Goal: Task Accomplishment & Management: Manage account settings

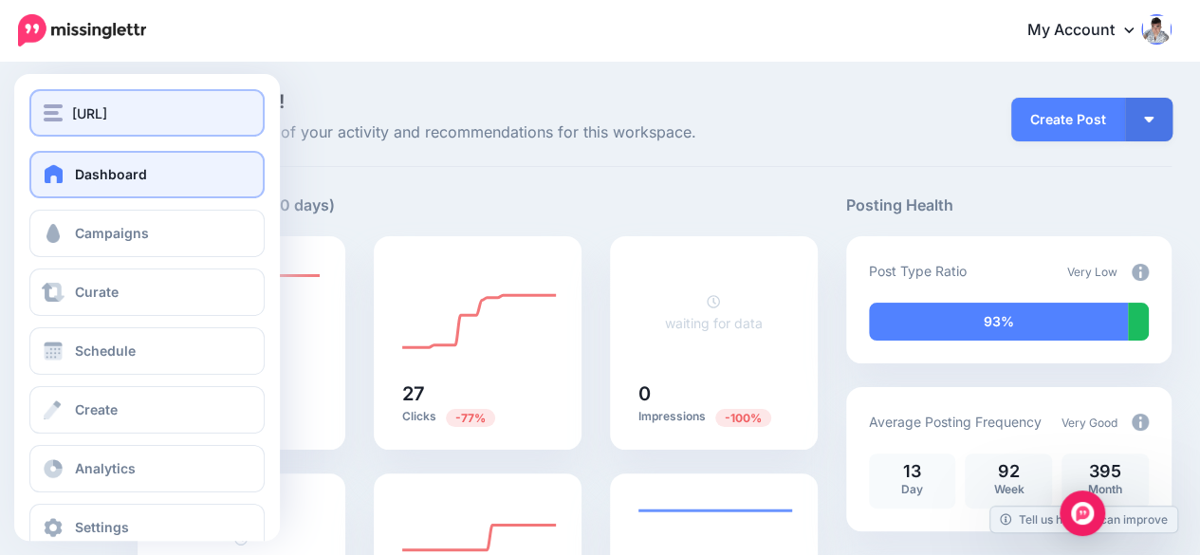
click at [99, 113] on span "TradingPlatforms.ai" at bounding box center [89, 113] width 35 height 22
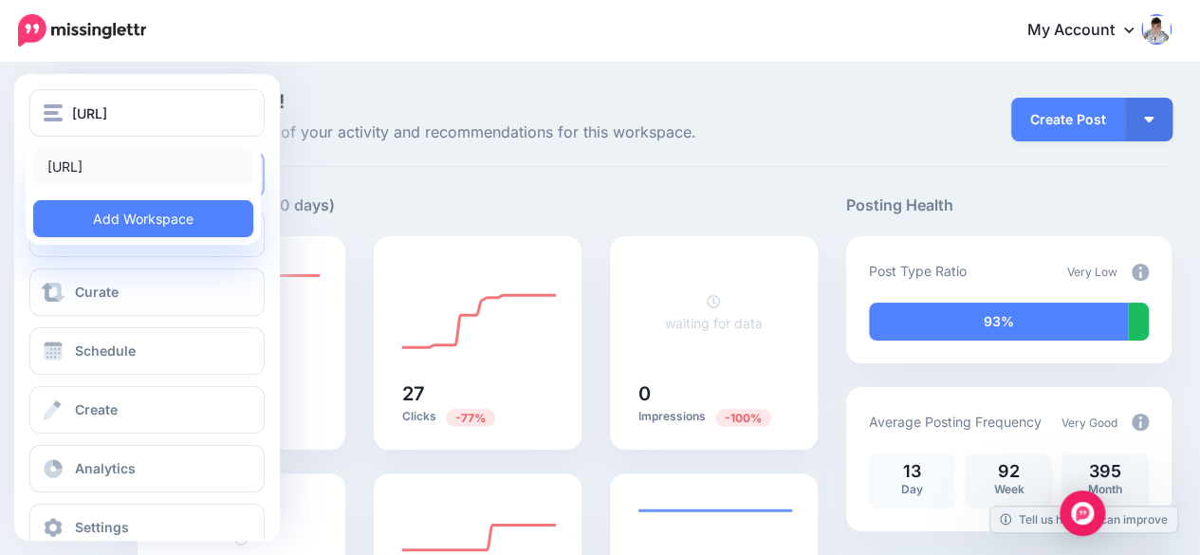
click at [91, 168] on link "TradingPlatforms.ai" at bounding box center [143, 166] width 220 height 37
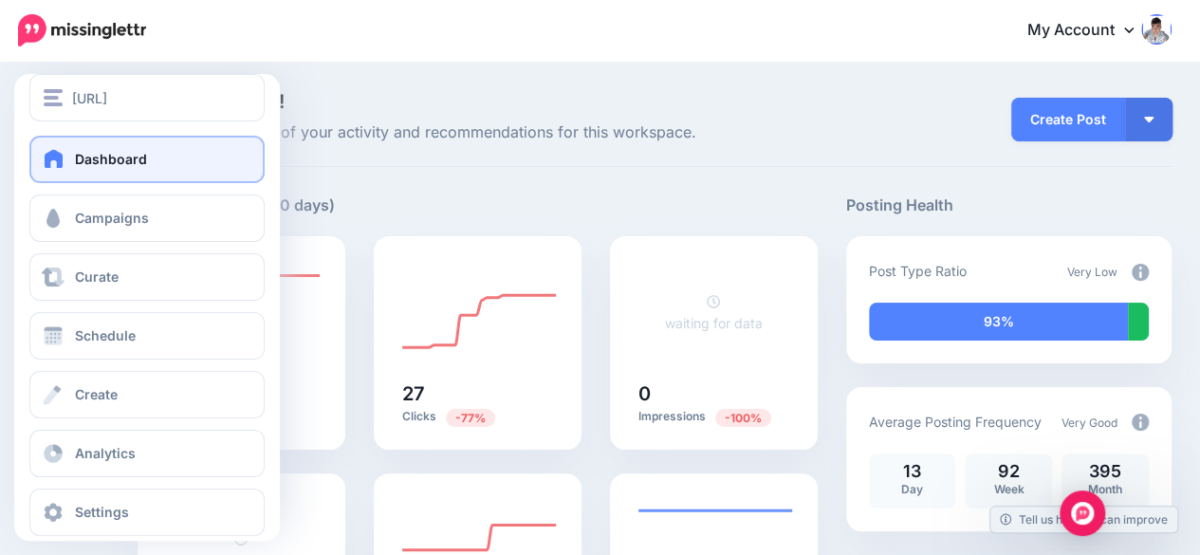
scroll to position [36, 0]
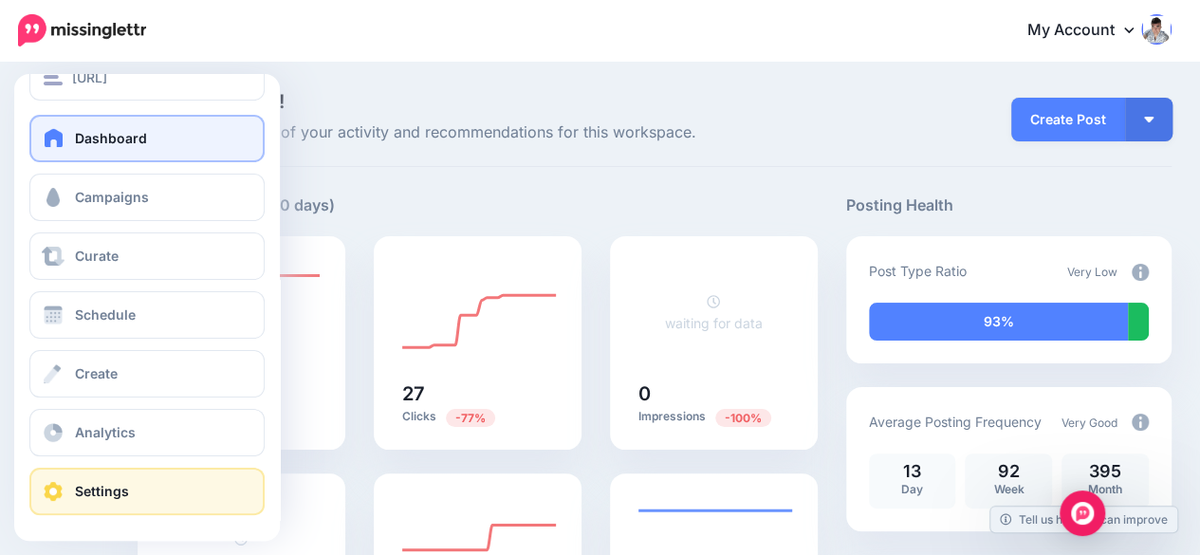
click at [120, 477] on link "Settings" at bounding box center [146, 491] width 235 height 47
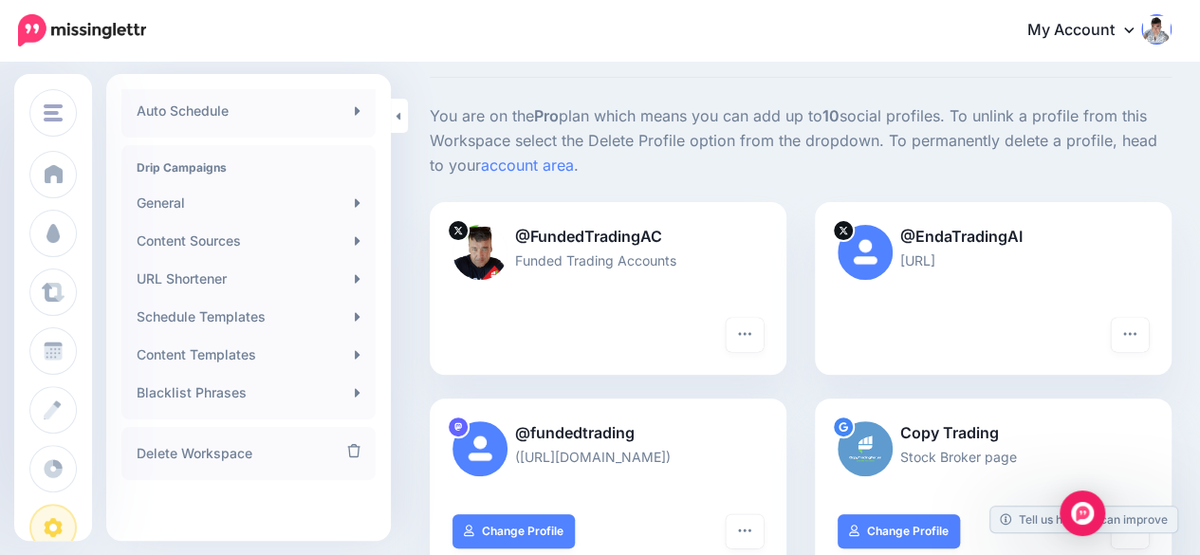
scroll to position [379, 0]
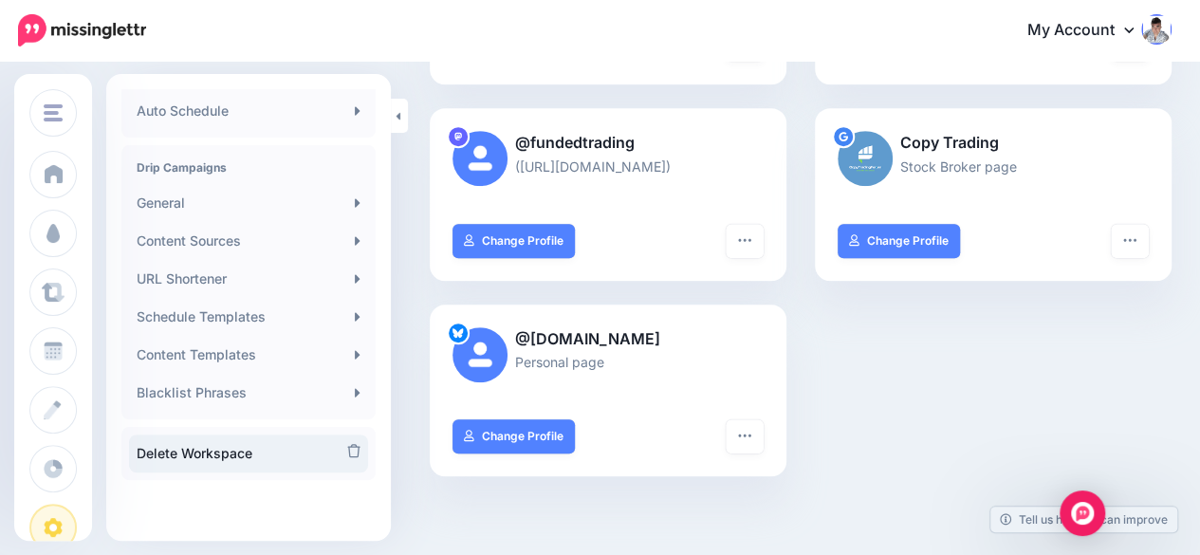
click at [172, 451] on link "Delete Workspace" at bounding box center [248, 453] width 239 height 38
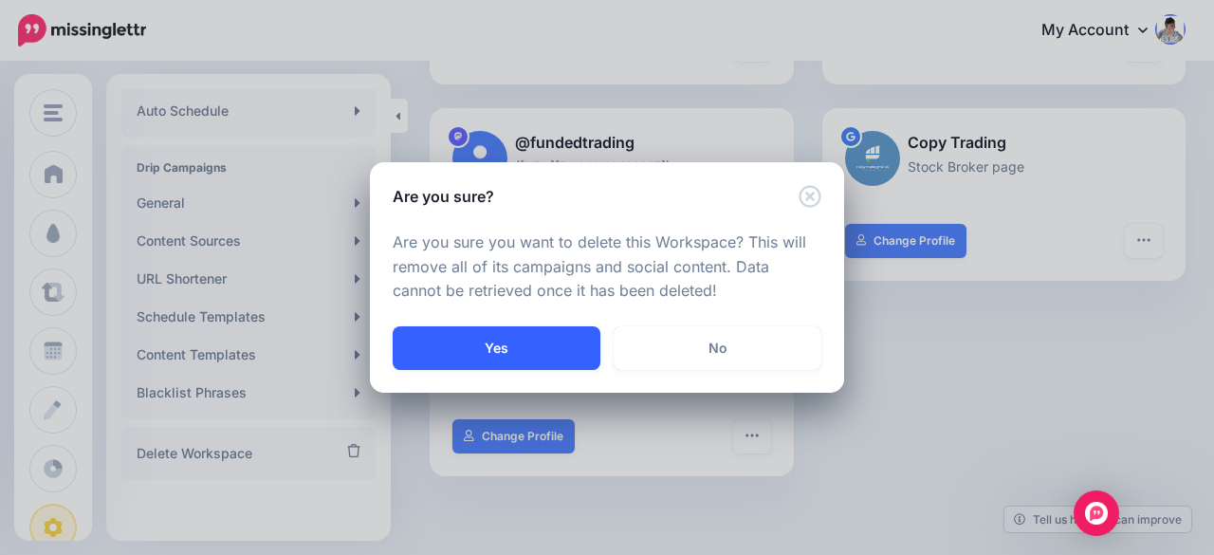
click at [519, 342] on button "Yes" at bounding box center [497, 348] width 208 height 44
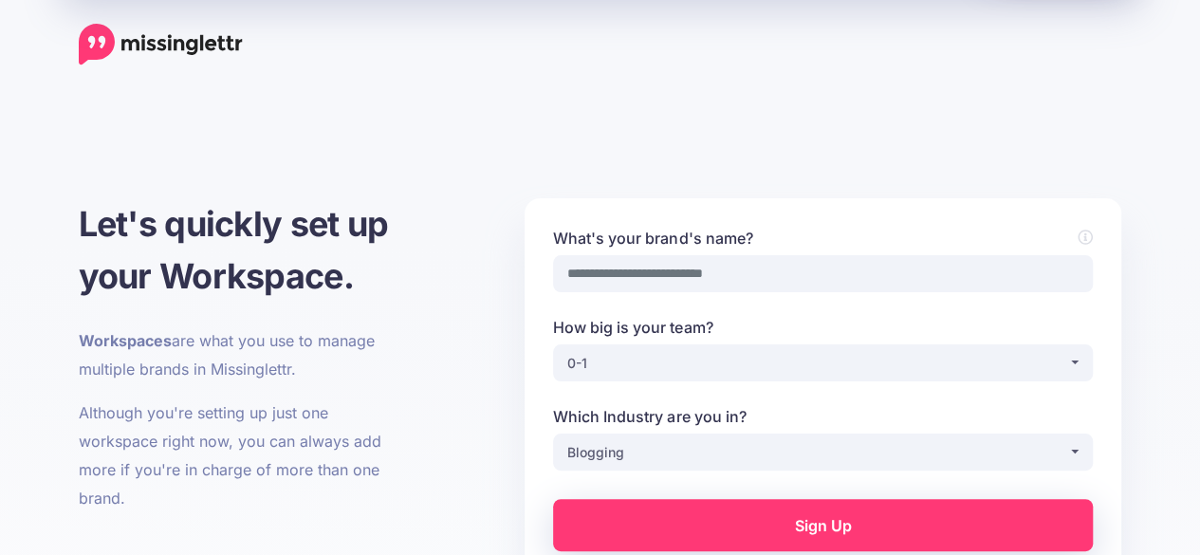
click at [163, 44] on img at bounding box center [161, 45] width 164 height 42
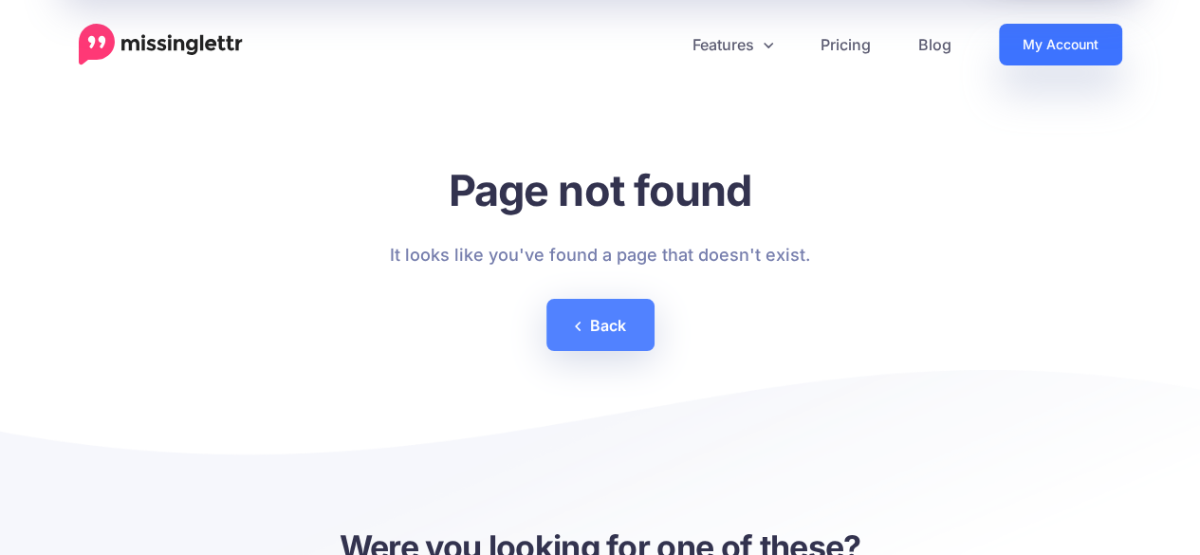
click at [1051, 33] on link "My Account" at bounding box center [1060, 45] width 123 height 42
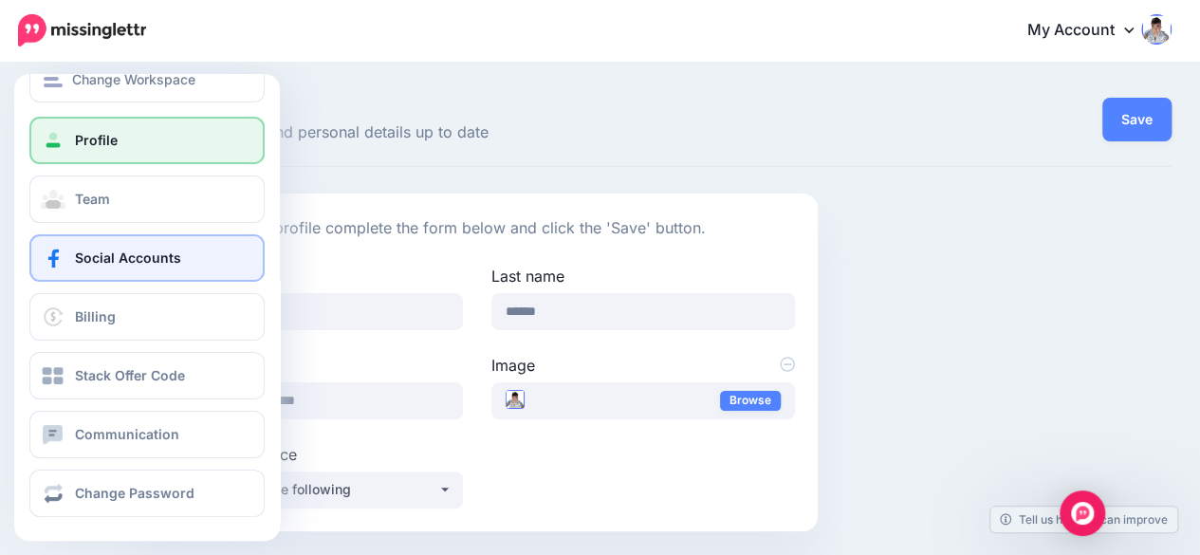
scroll to position [36, 0]
click at [108, 253] on span "Social Accounts" at bounding box center [128, 256] width 106 height 16
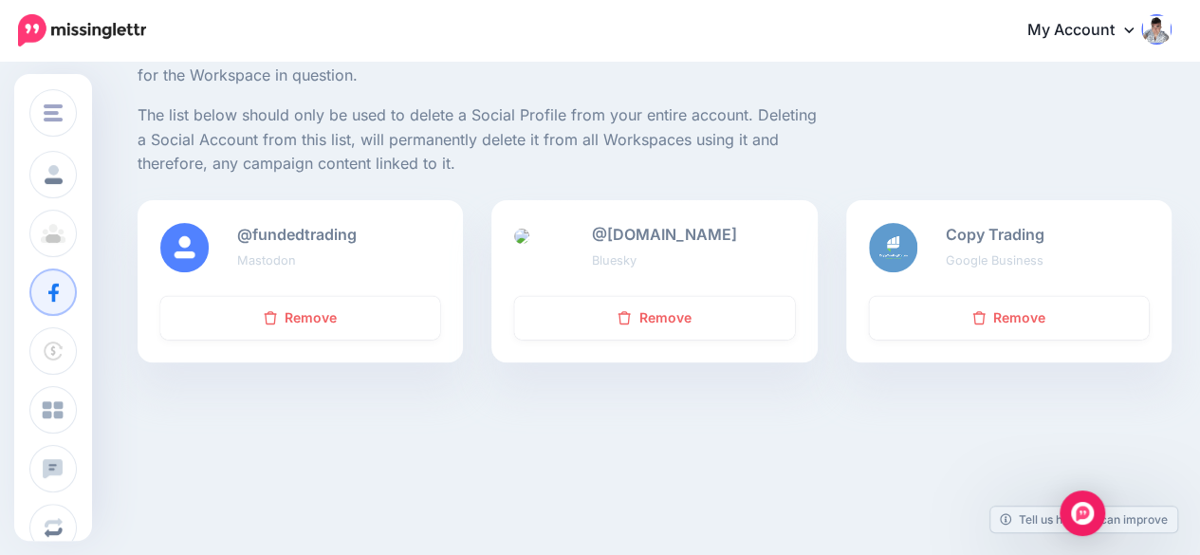
scroll to position [225, 0]
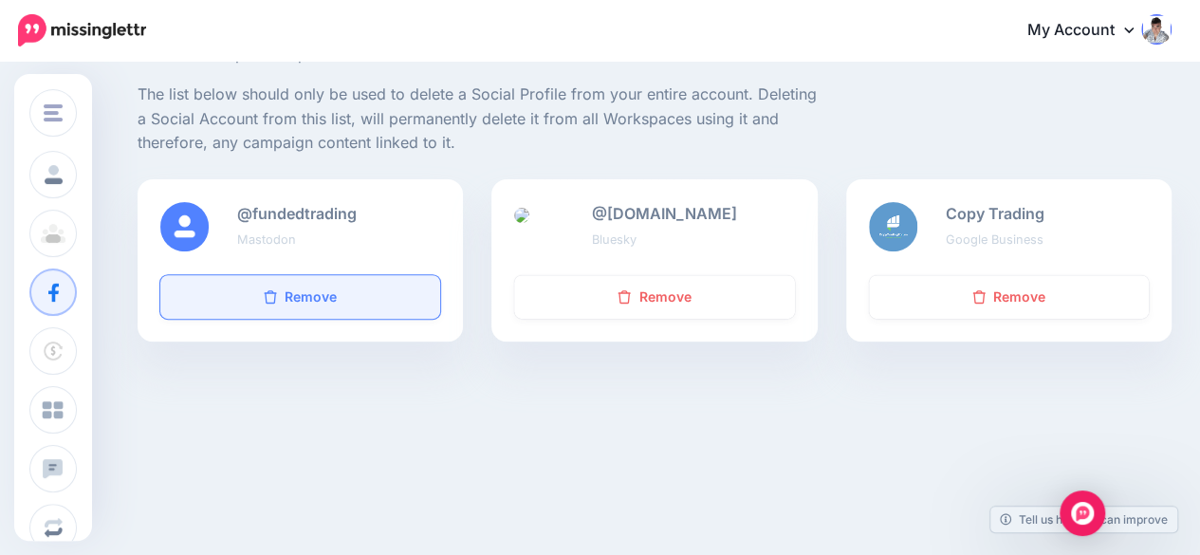
click at [360, 288] on link "Remove" at bounding box center [300, 297] width 280 height 44
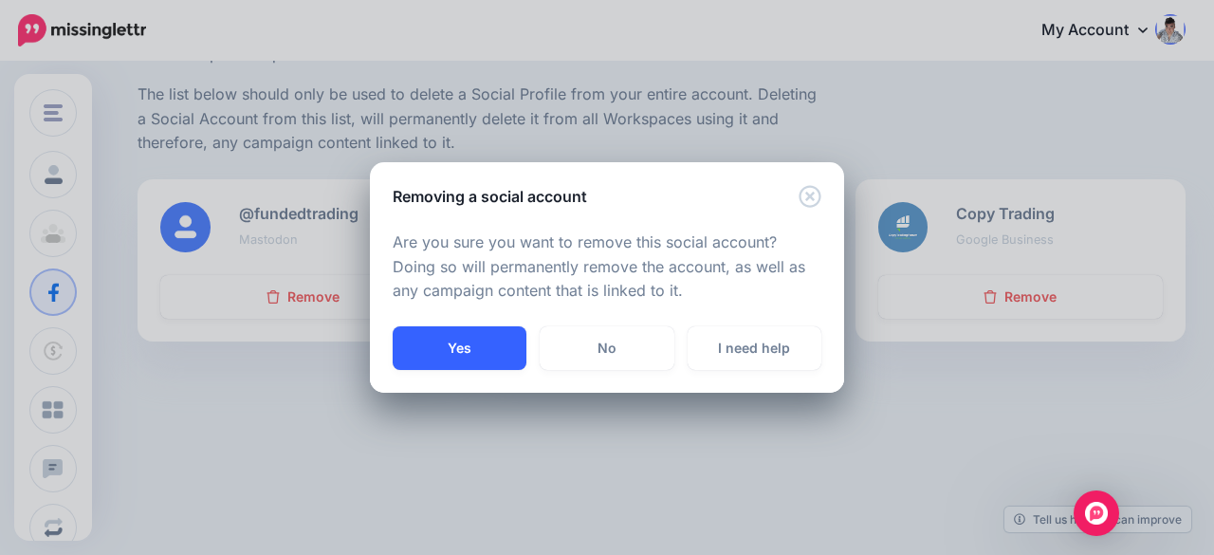
click at [441, 350] on button "Yes" at bounding box center [460, 348] width 134 height 44
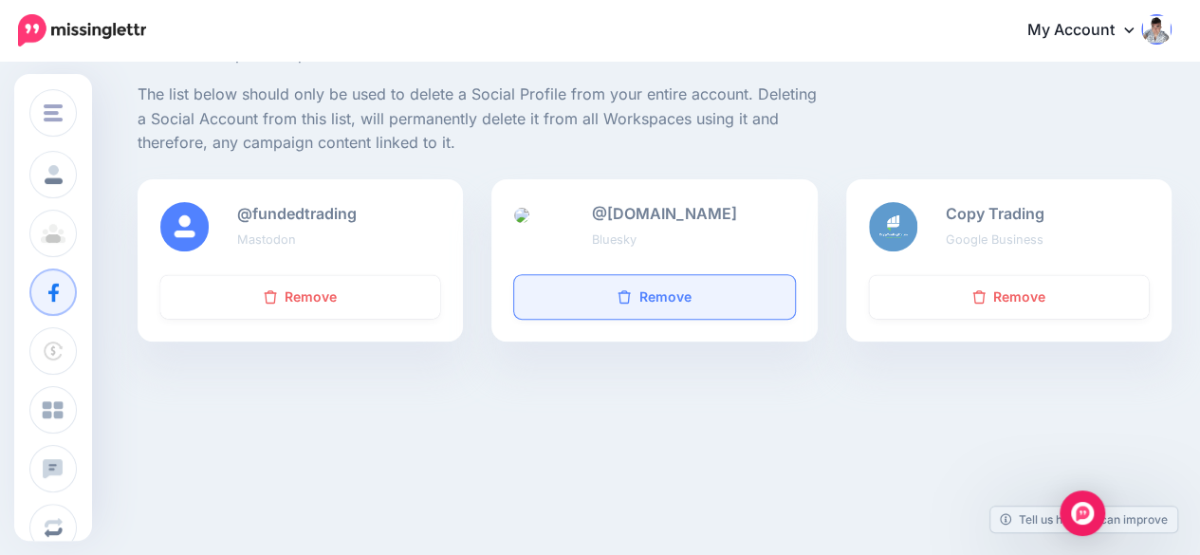
click at [631, 303] on icon at bounding box center [625, 296] width 12 height 13
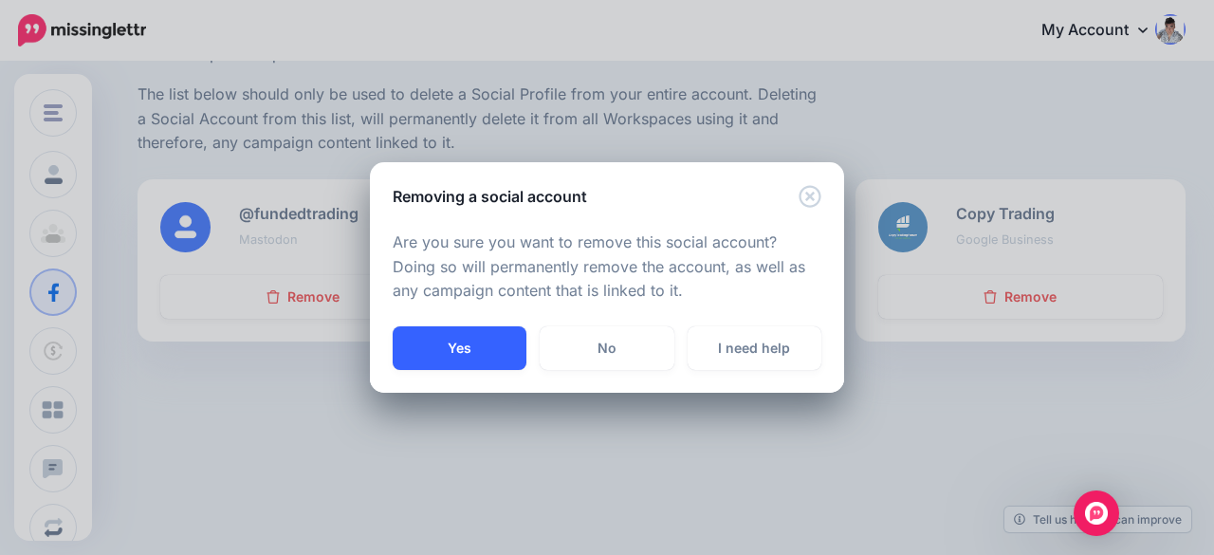
click at [493, 342] on button "Yes" at bounding box center [460, 348] width 134 height 44
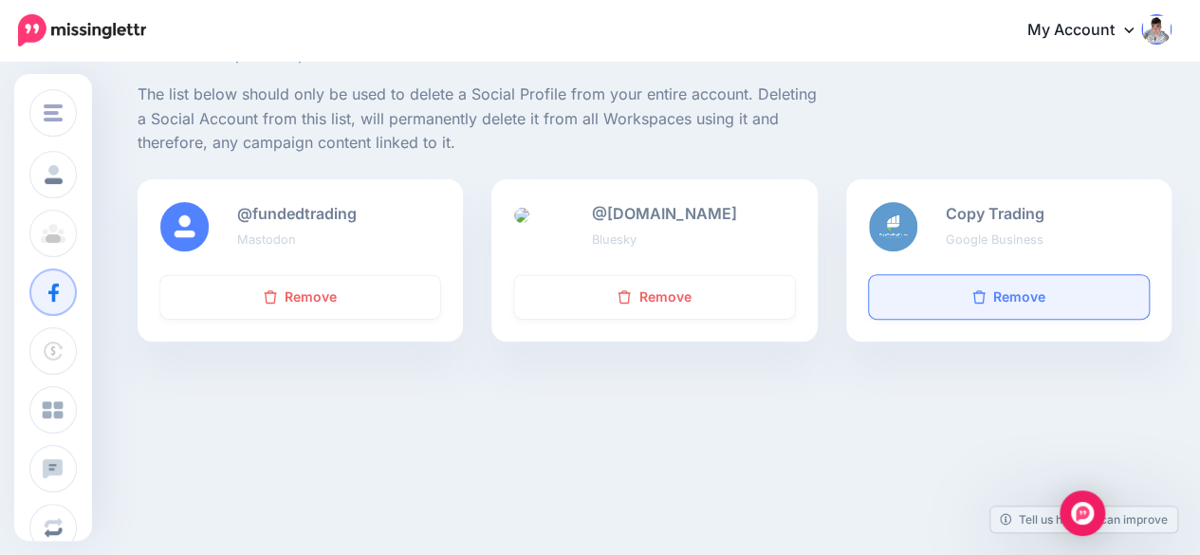
click at [986, 293] on icon at bounding box center [978, 296] width 13 height 13
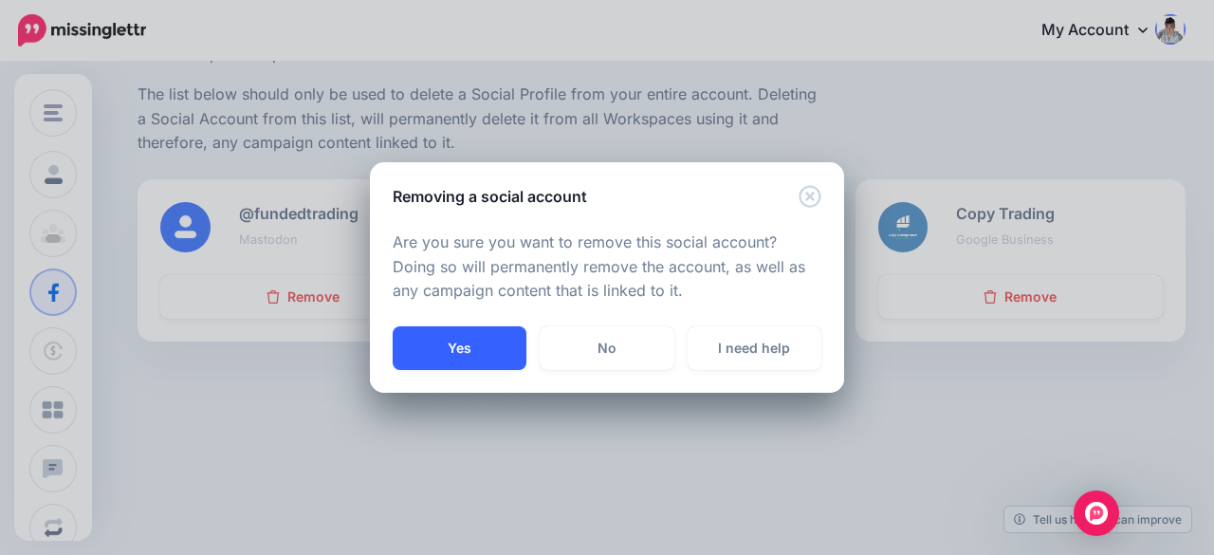
click at [500, 346] on button "Yes" at bounding box center [460, 348] width 134 height 44
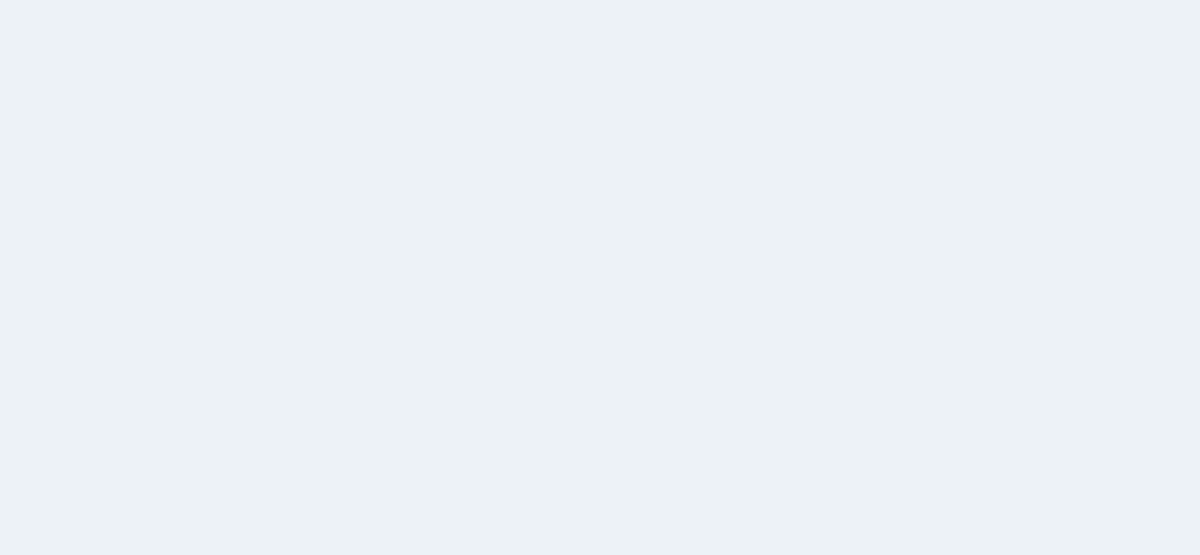
scroll to position [222, 0]
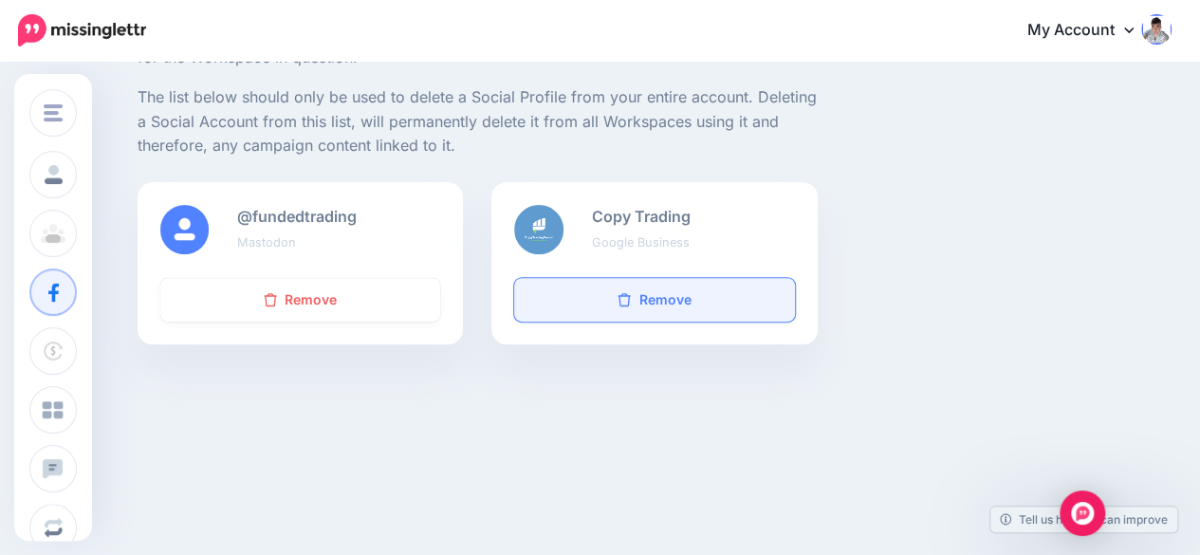
click at [666, 294] on link "Remove" at bounding box center [654, 300] width 280 height 44
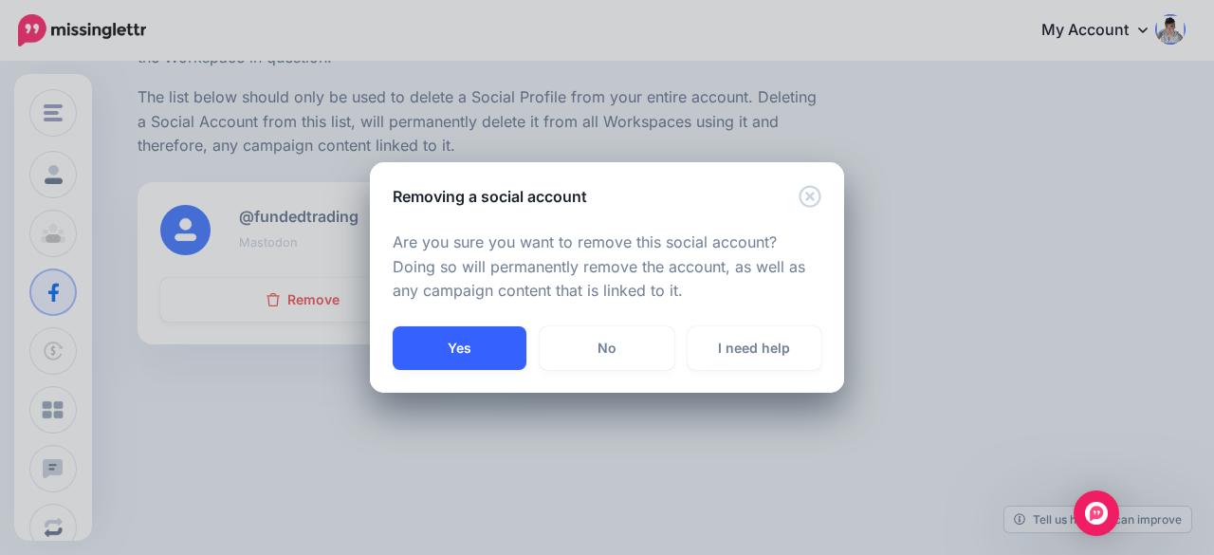
click at [480, 355] on button "Yes" at bounding box center [460, 348] width 134 height 44
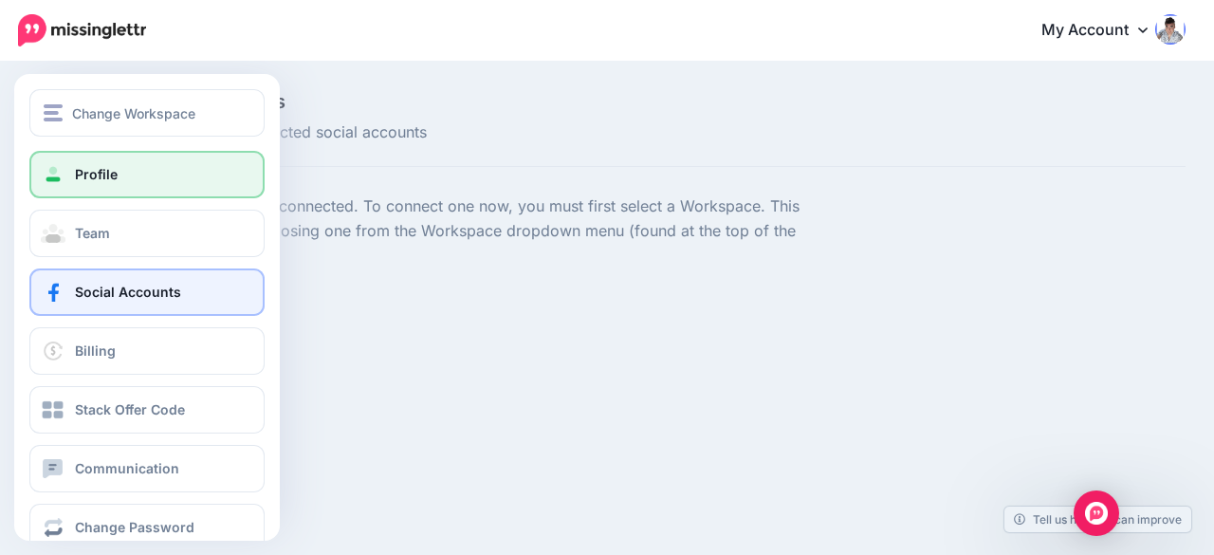
click at [120, 183] on link "Profile" at bounding box center [146, 174] width 235 height 47
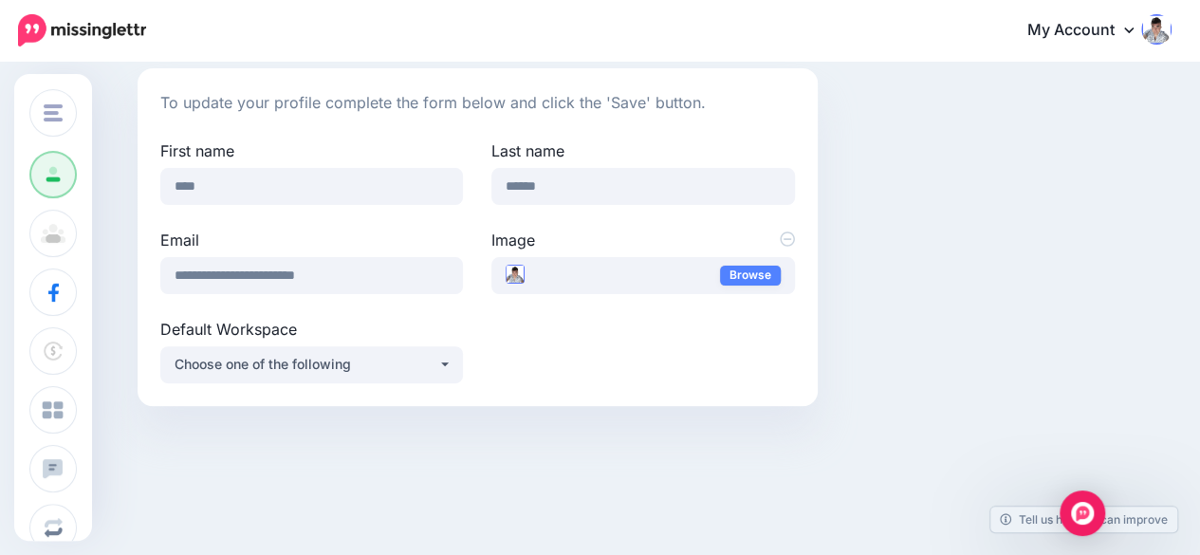
scroll to position [166, 0]
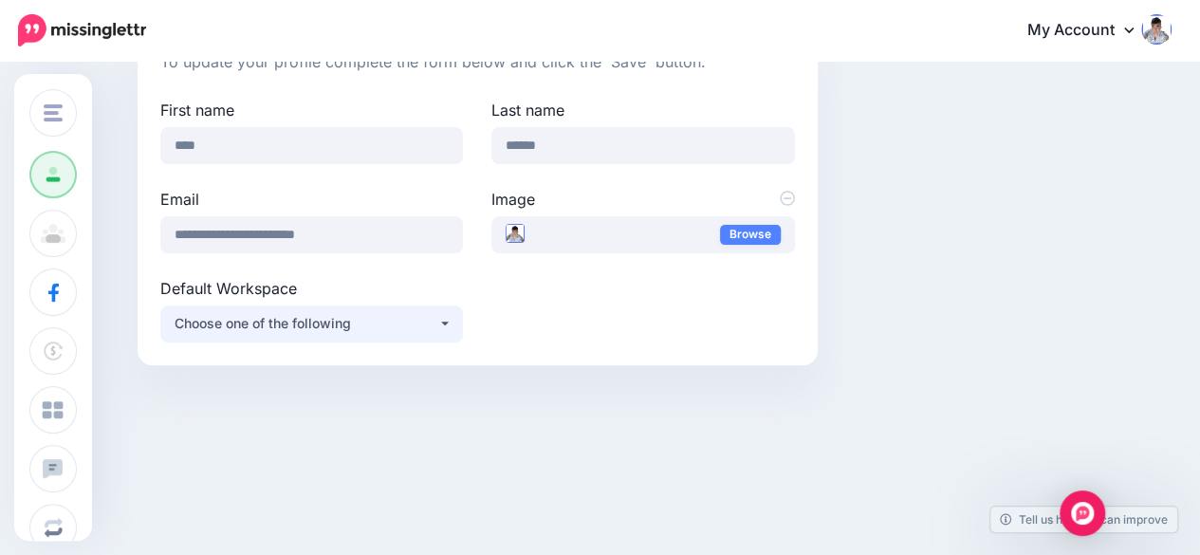
click at [321, 306] on button "Choose one of the following" at bounding box center [311, 323] width 303 height 37
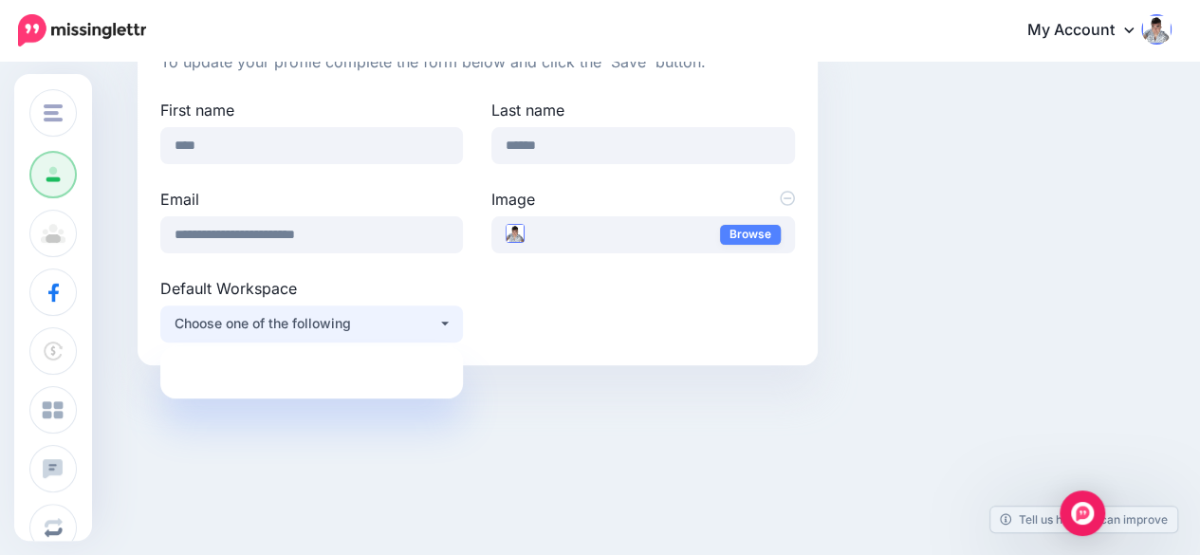
click at [321, 306] on button "Choose one of the following" at bounding box center [311, 323] width 303 height 37
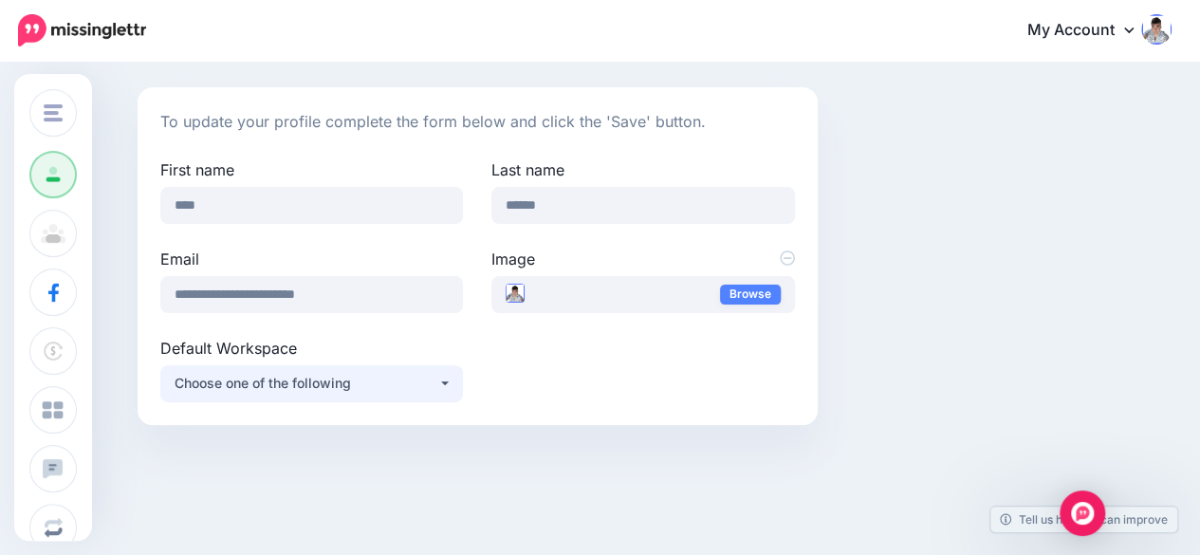
scroll to position [0, 0]
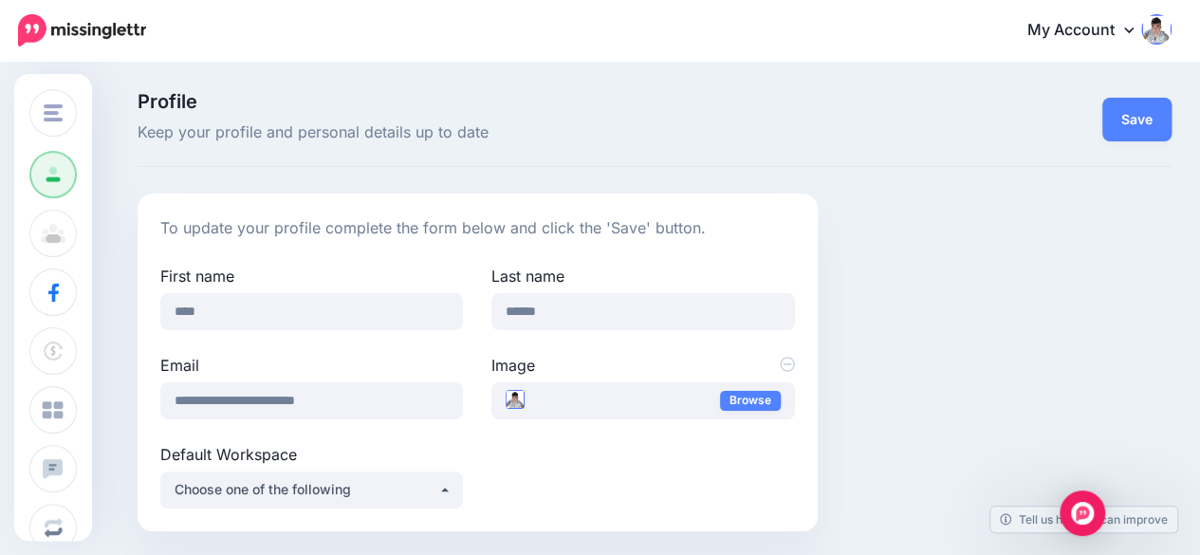
click at [1131, 29] on link "My Account" at bounding box center [1089, 31] width 163 height 46
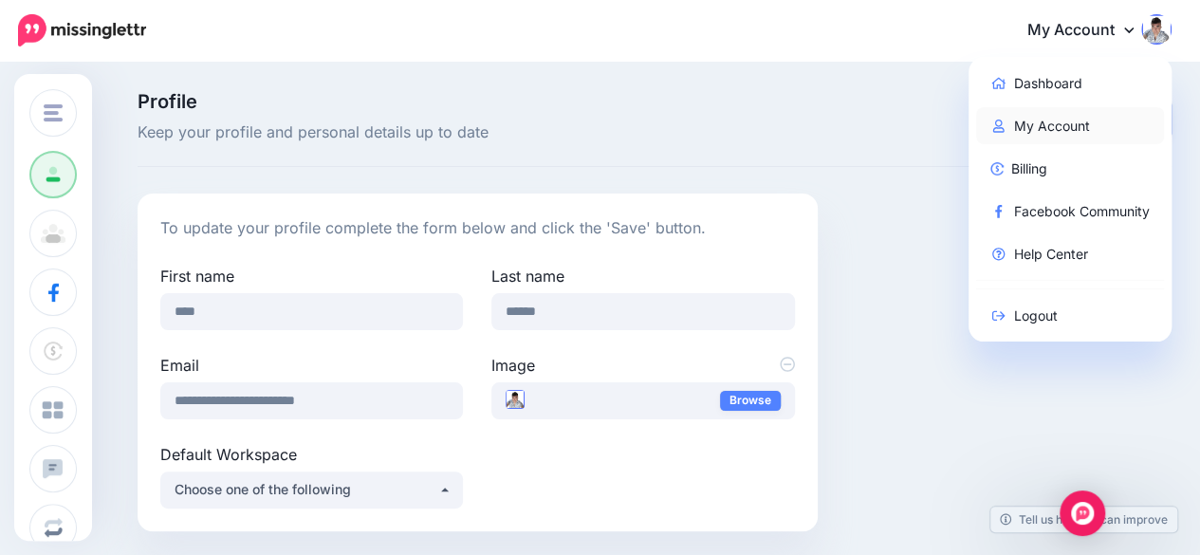
click at [1064, 122] on link "My Account" at bounding box center [1070, 125] width 189 height 37
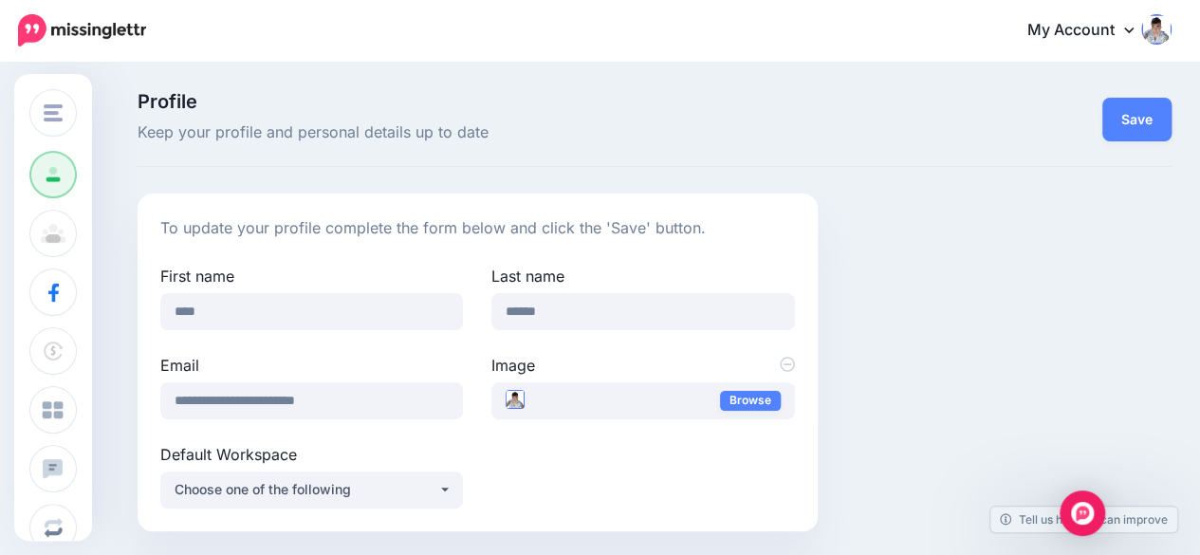
click at [1169, 26] on img at bounding box center [1156, 29] width 30 height 30
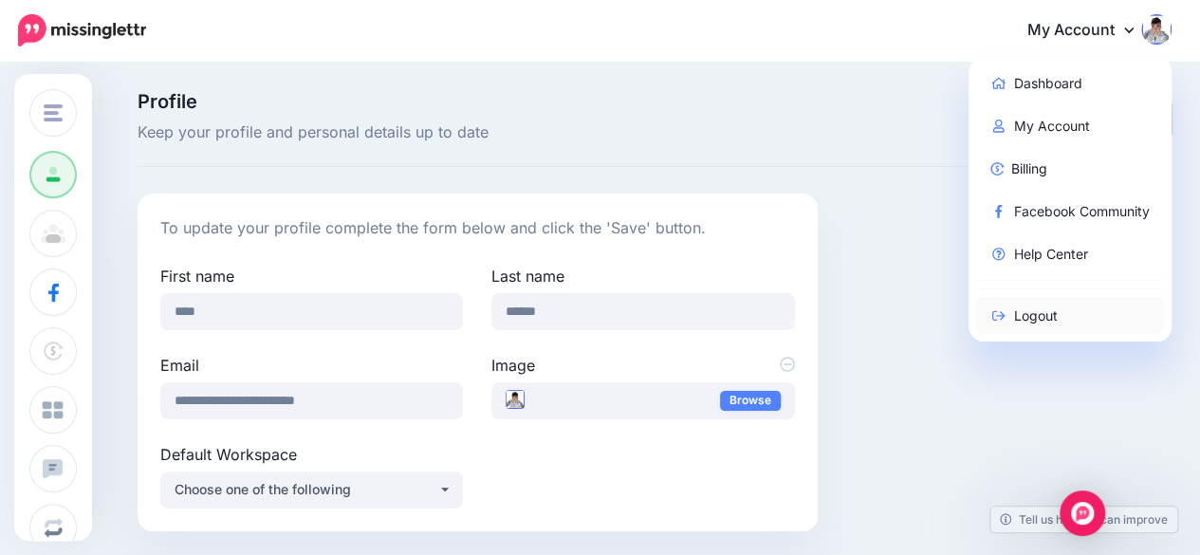
click at [1047, 308] on link "Logout" at bounding box center [1070, 315] width 189 height 37
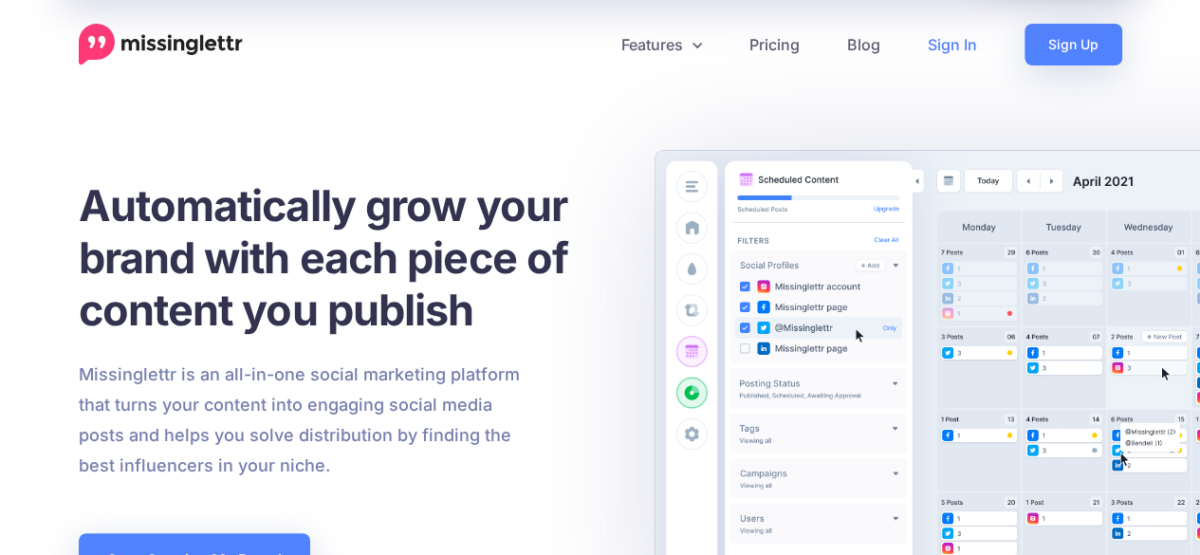
click at [955, 41] on link "Sign In" at bounding box center [952, 45] width 97 height 42
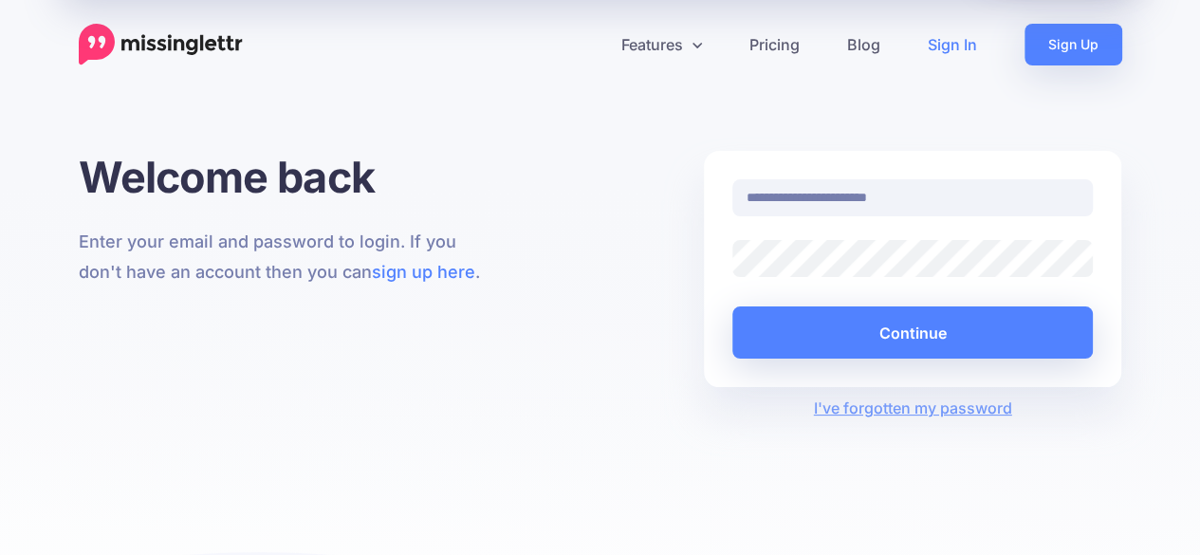
click at [808, 194] on input "**********" at bounding box center [912, 197] width 361 height 37
type input "**********"
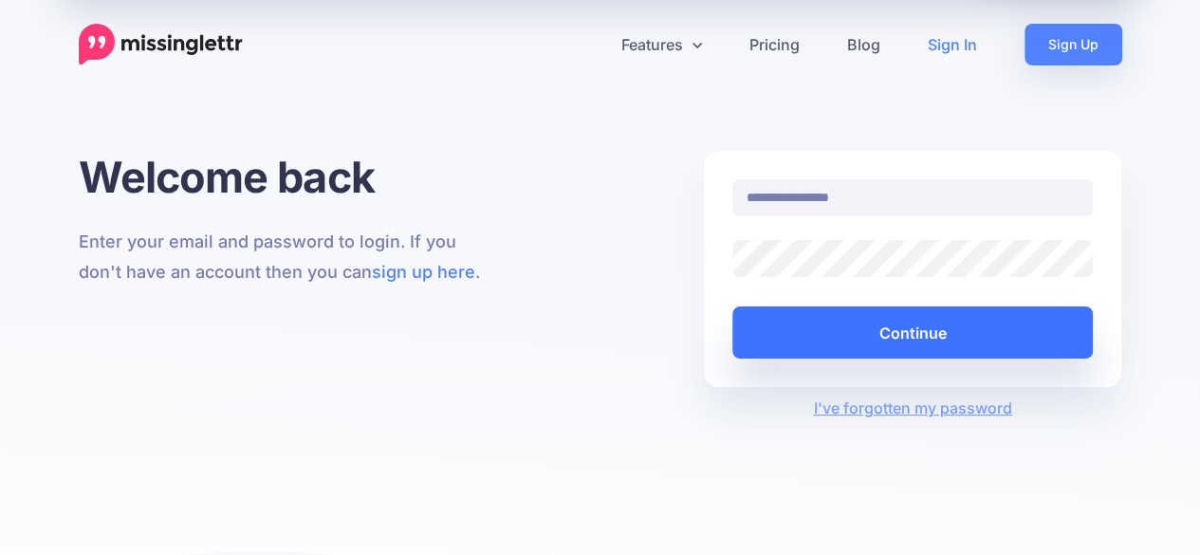
click at [884, 340] on button "Continue" at bounding box center [912, 332] width 361 height 52
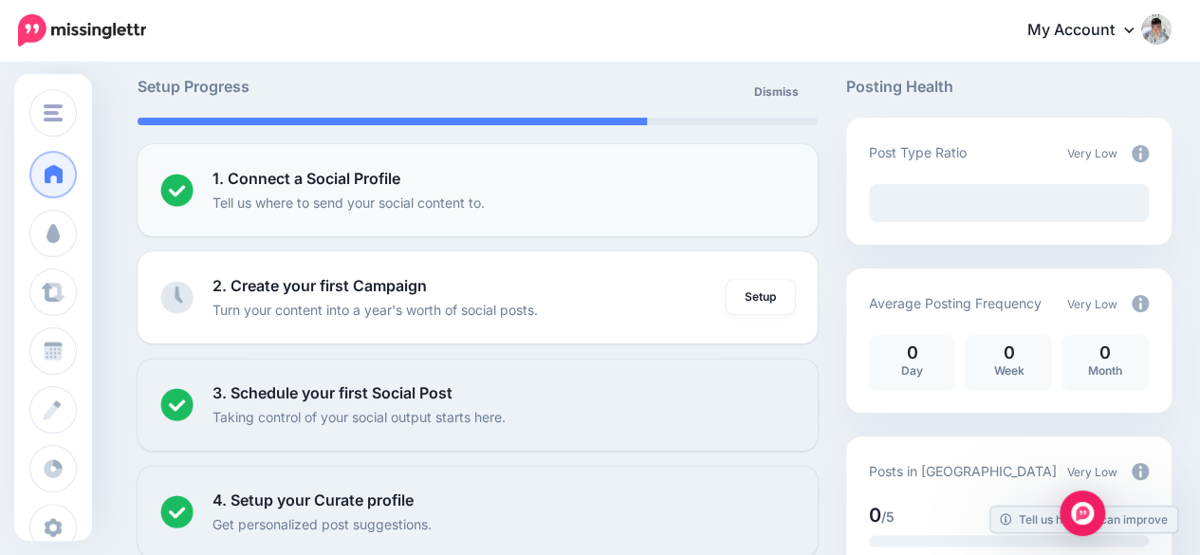
scroll to position [95, 0]
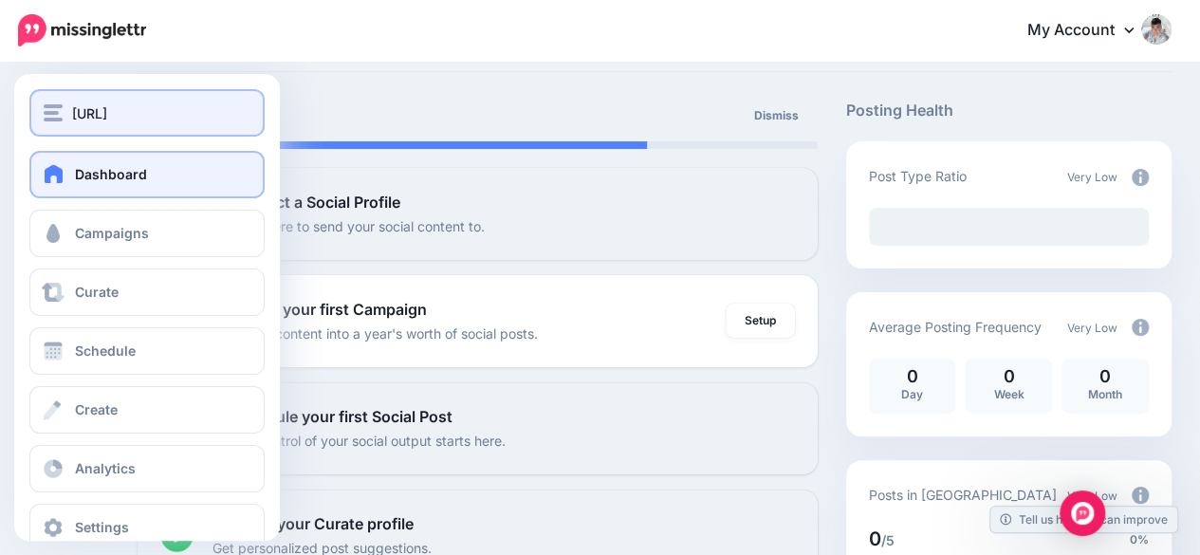
click at [165, 109] on div "BuyStocks.ai" at bounding box center [147, 113] width 207 height 22
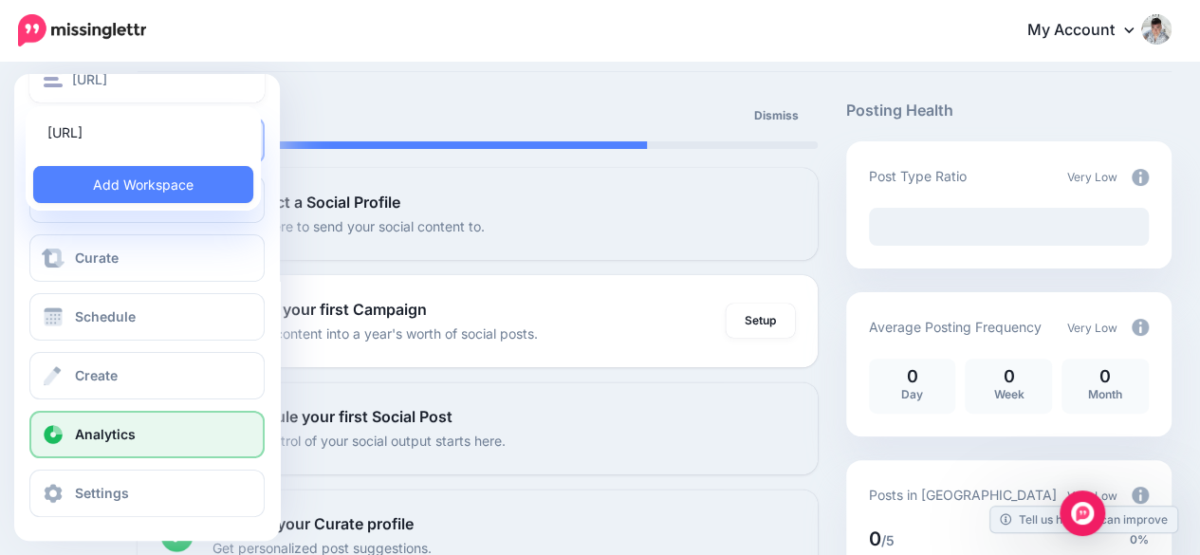
scroll to position [36, 0]
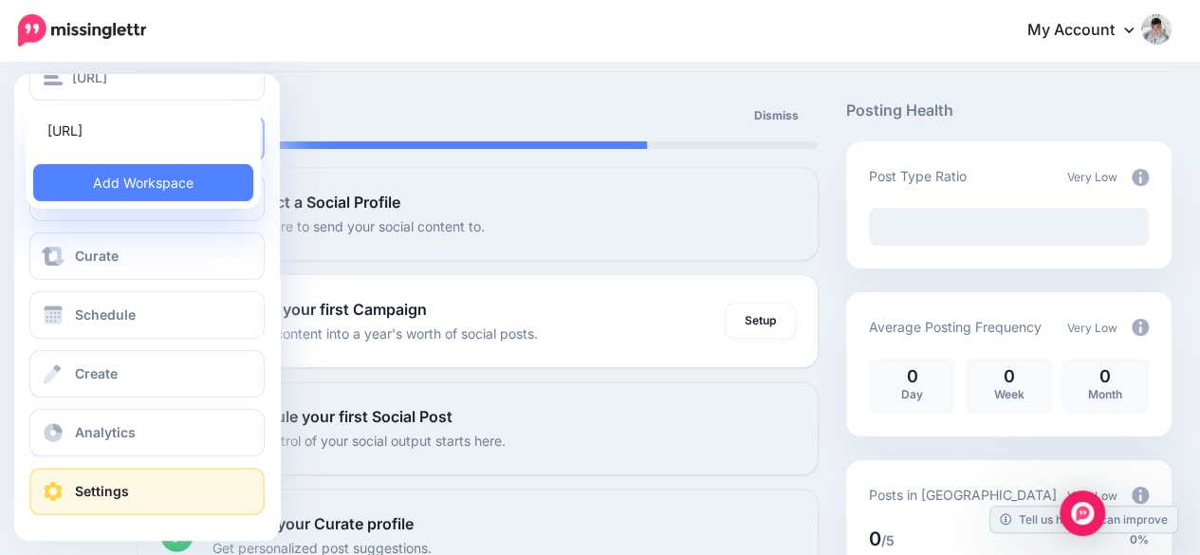
click at [130, 481] on link "Settings" at bounding box center [146, 491] width 235 height 47
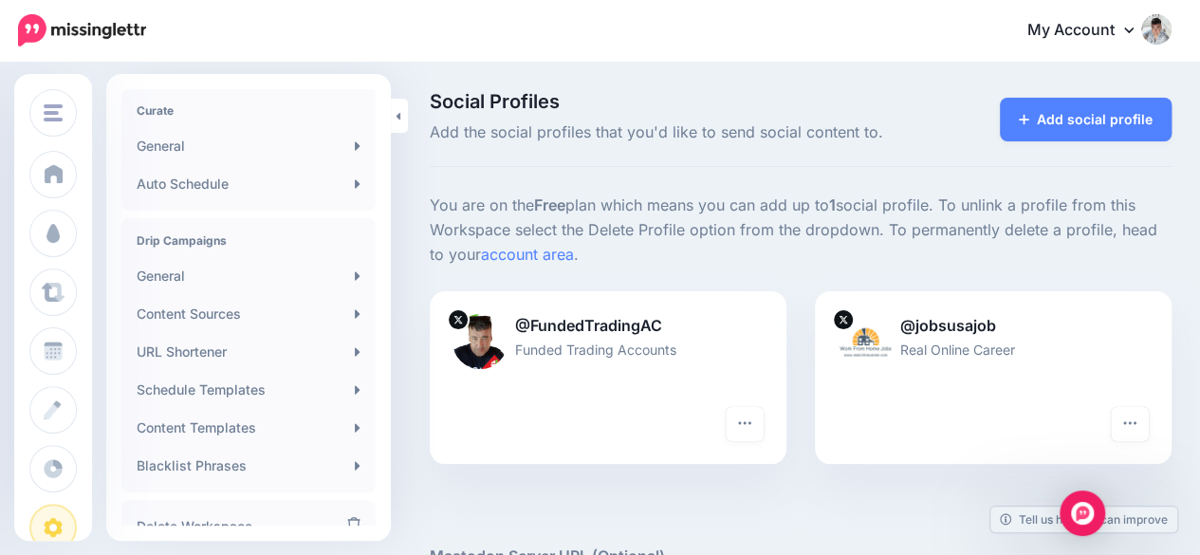
scroll to position [487, 0]
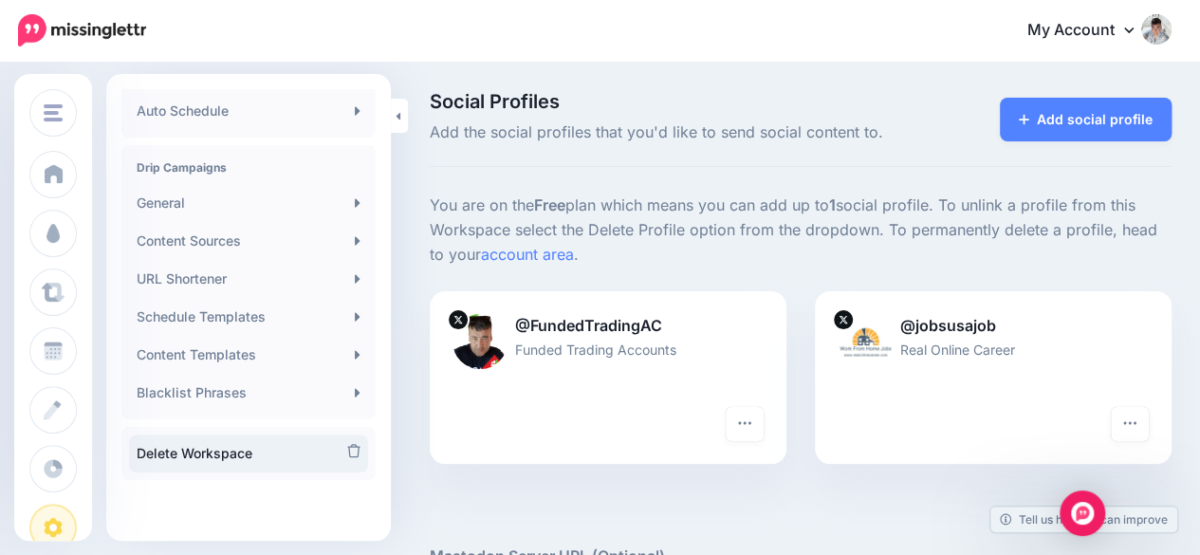
click at [231, 463] on link "Delete Workspace" at bounding box center [248, 453] width 239 height 38
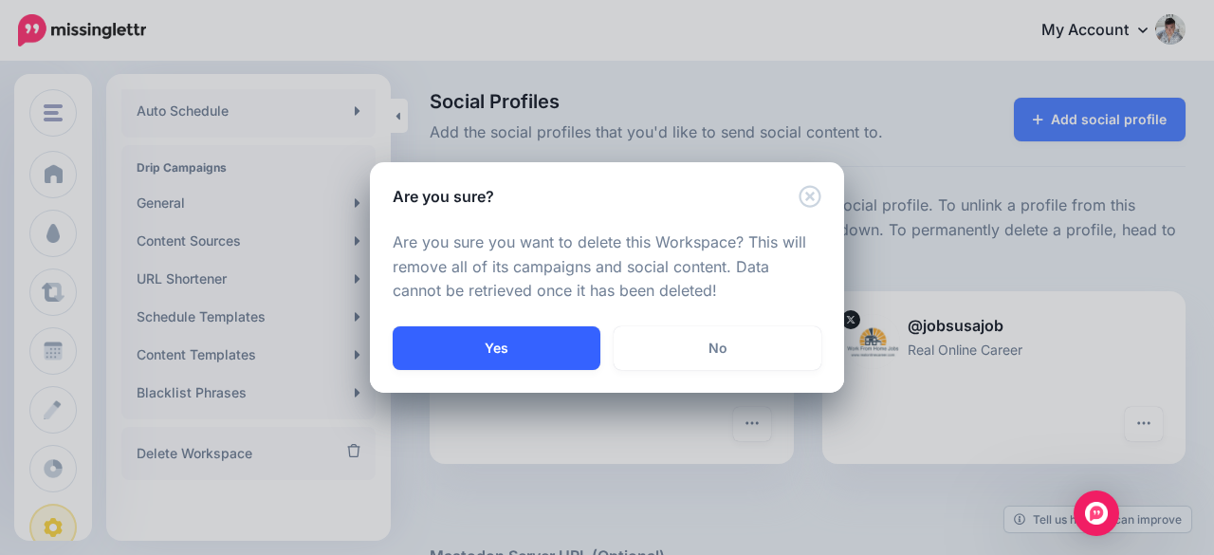
click at [479, 346] on button "Yes" at bounding box center [497, 348] width 208 height 44
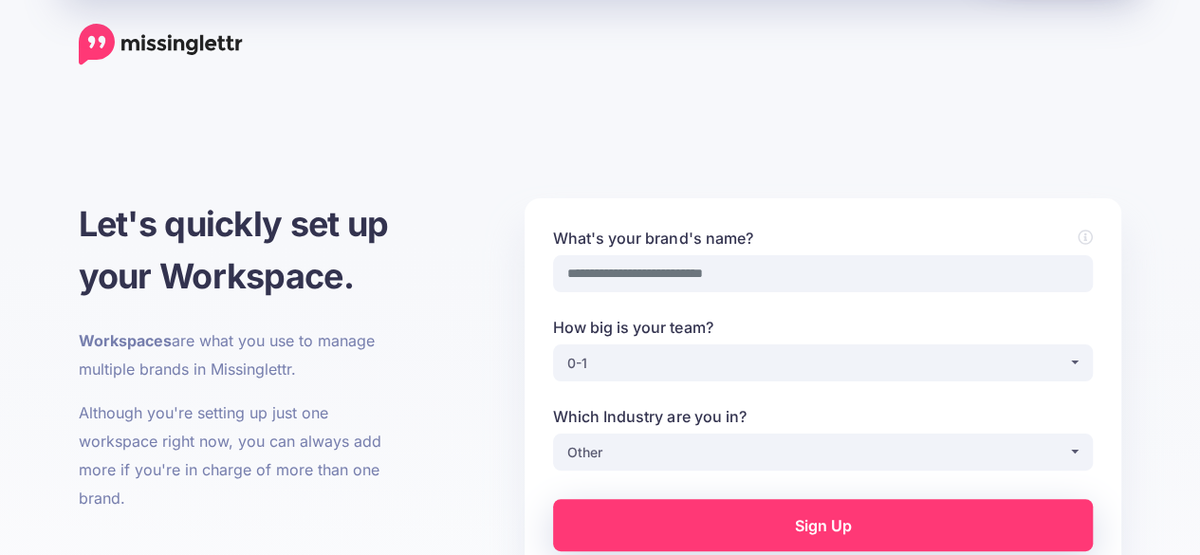
click at [1135, 22] on header at bounding box center [600, 32] width 1200 height 65
click at [222, 30] on img at bounding box center [161, 45] width 164 height 42
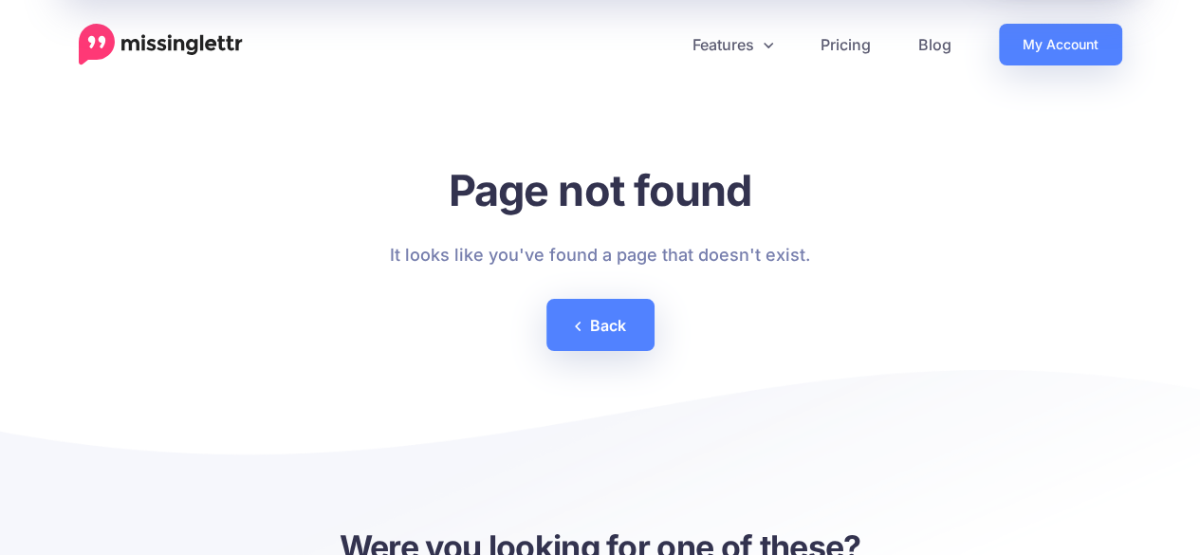
click at [1041, 22] on header "Features Drip Campaigns Drive traffic on autopilot Curate Calendar Analytics" at bounding box center [600, 32] width 1200 height 65
click at [1032, 43] on link "My Account" at bounding box center [1060, 45] width 123 height 42
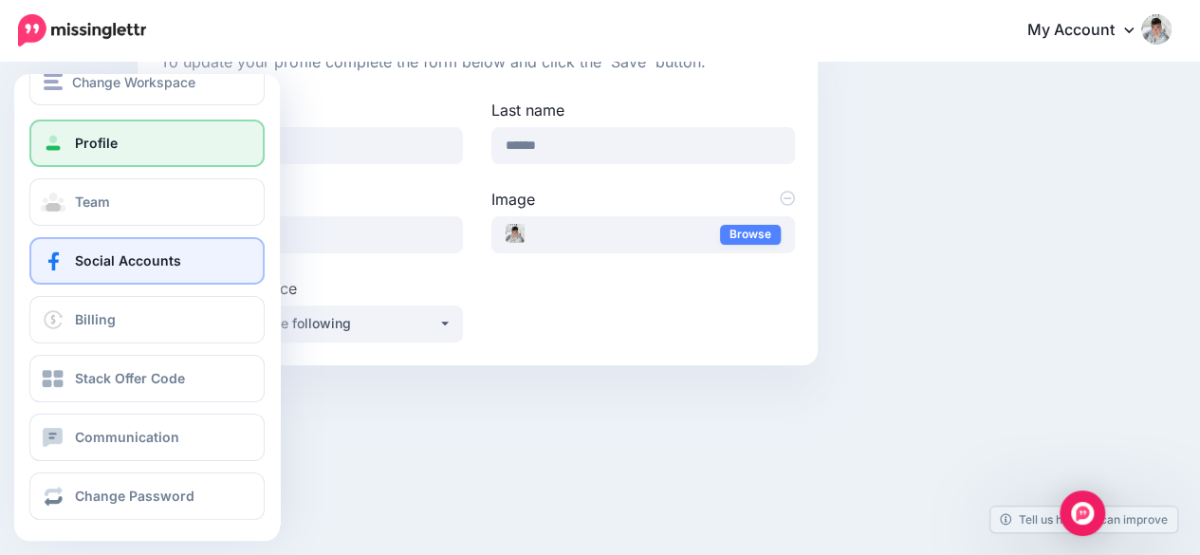
scroll to position [36, 0]
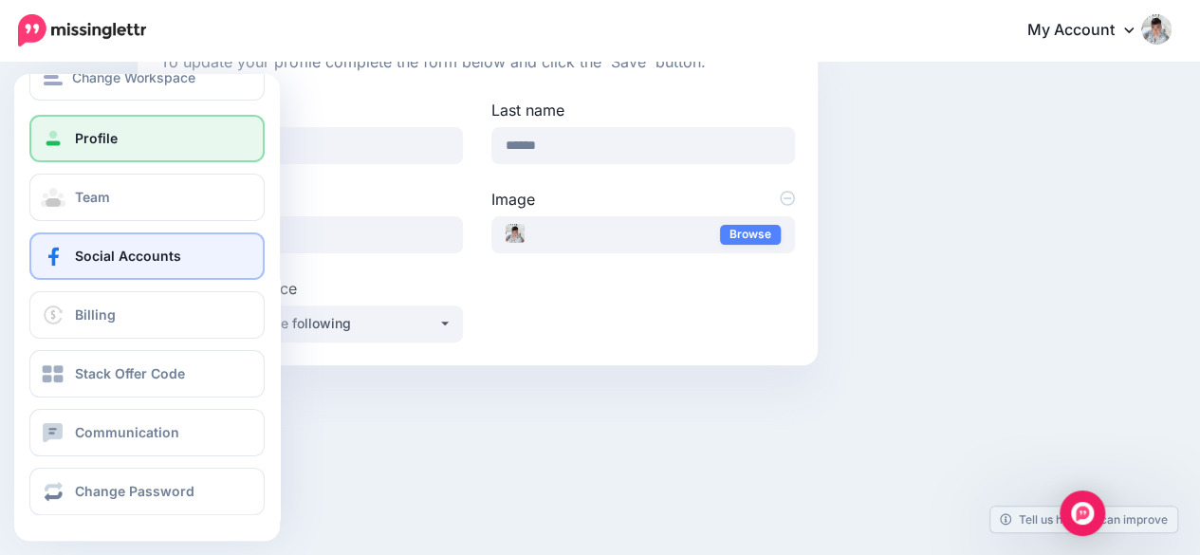
click at [170, 242] on link "Social Accounts" at bounding box center [146, 255] width 235 height 47
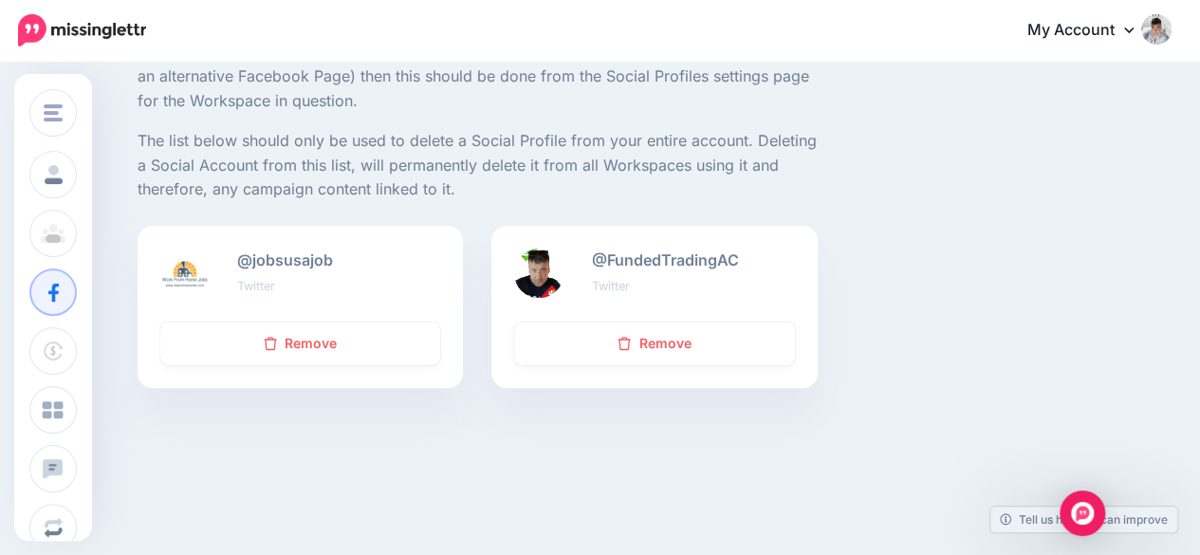
scroll to position [225, 0]
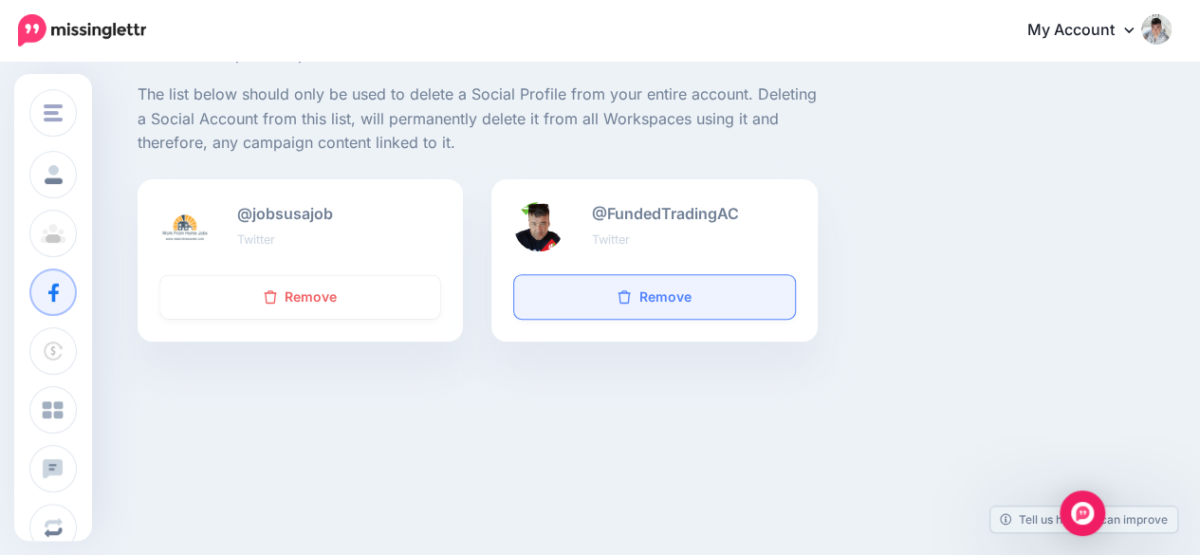
click at [640, 298] on link "Remove" at bounding box center [654, 297] width 280 height 44
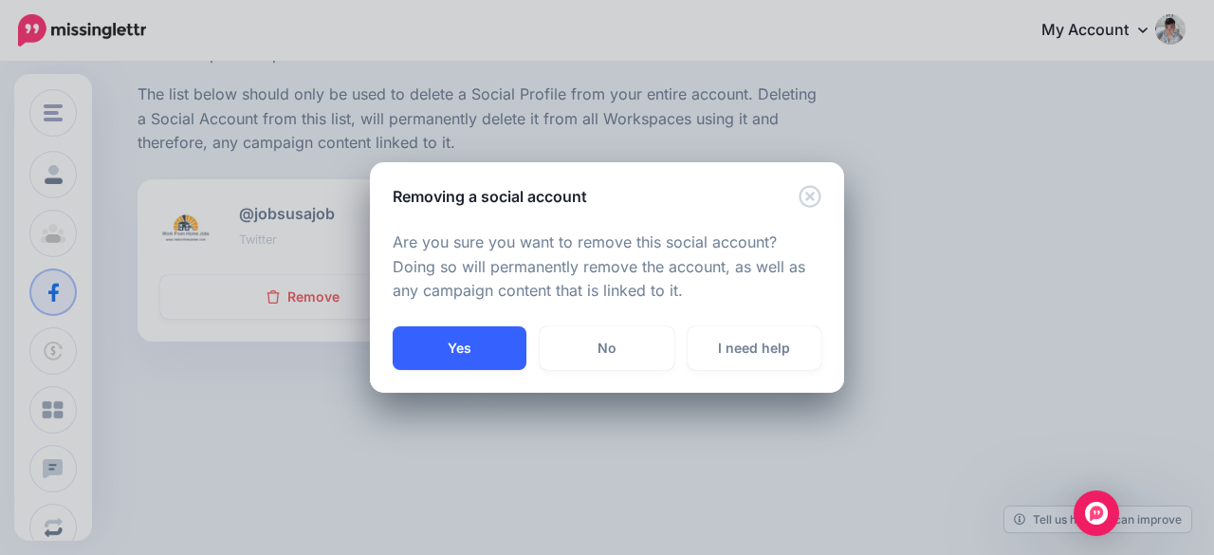
click at [490, 361] on button "Yes" at bounding box center [460, 348] width 134 height 44
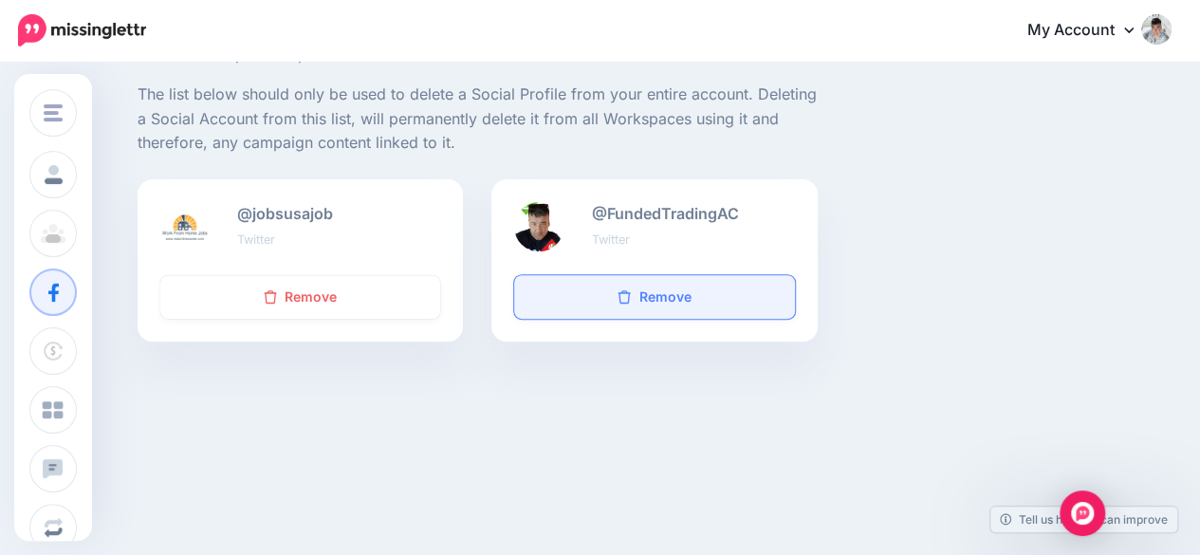
click at [642, 309] on link "Remove" at bounding box center [654, 297] width 280 height 44
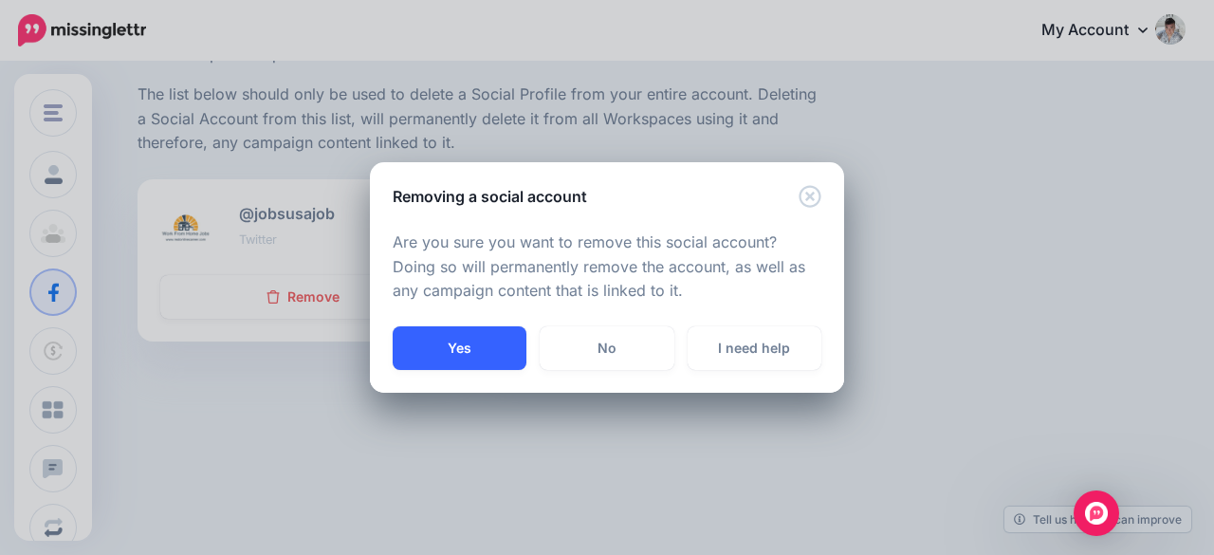
click at [449, 339] on button "Yes" at bounding box center [460, 348] width 134 height 44
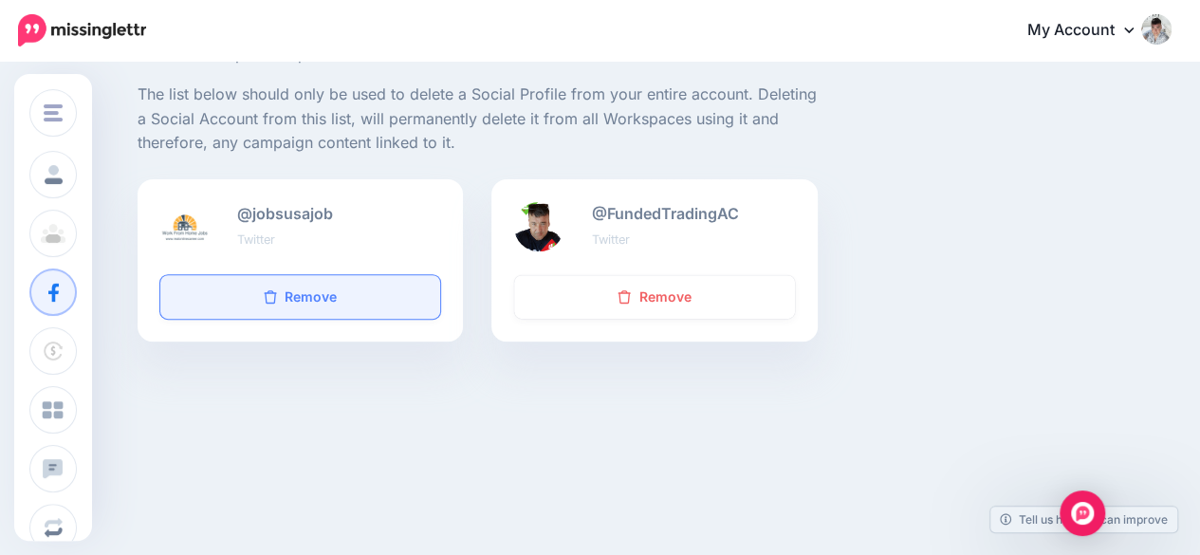
click at [351, 288] on link "Remove" at bounding box center [300, 297] width 280 height 44
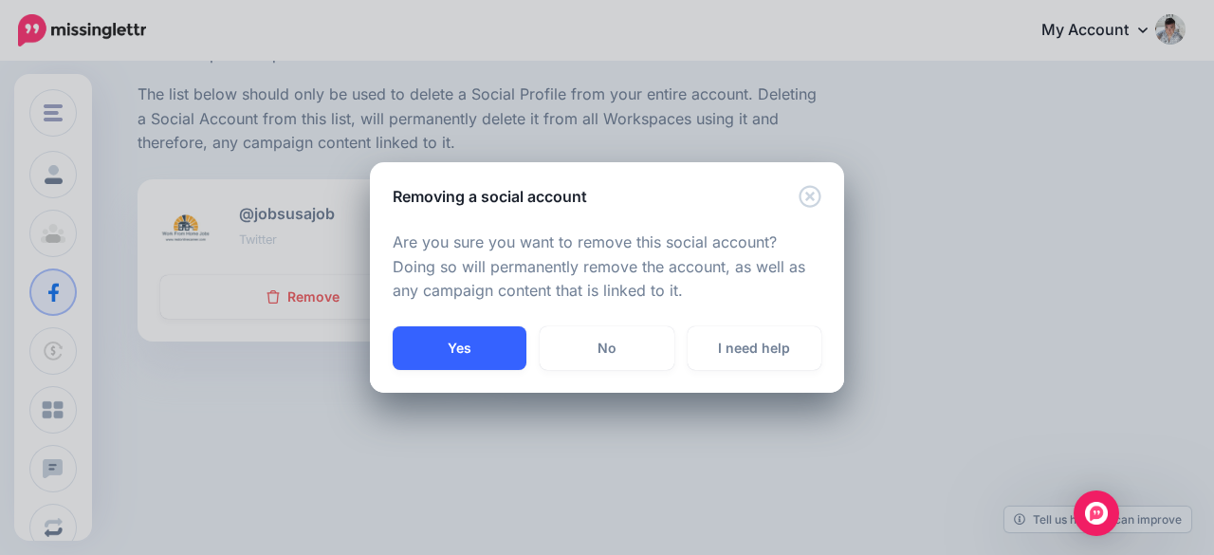
click at [467, 342] on button "Yes" at bounding box center [460, 348] width 134 height 44
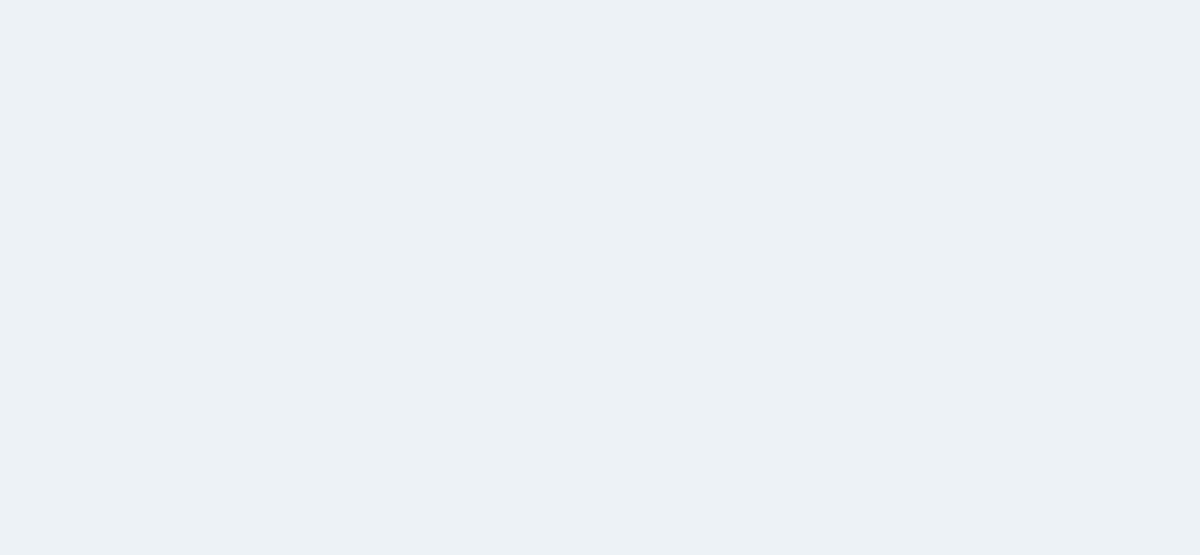
scroll to position [222, 0]
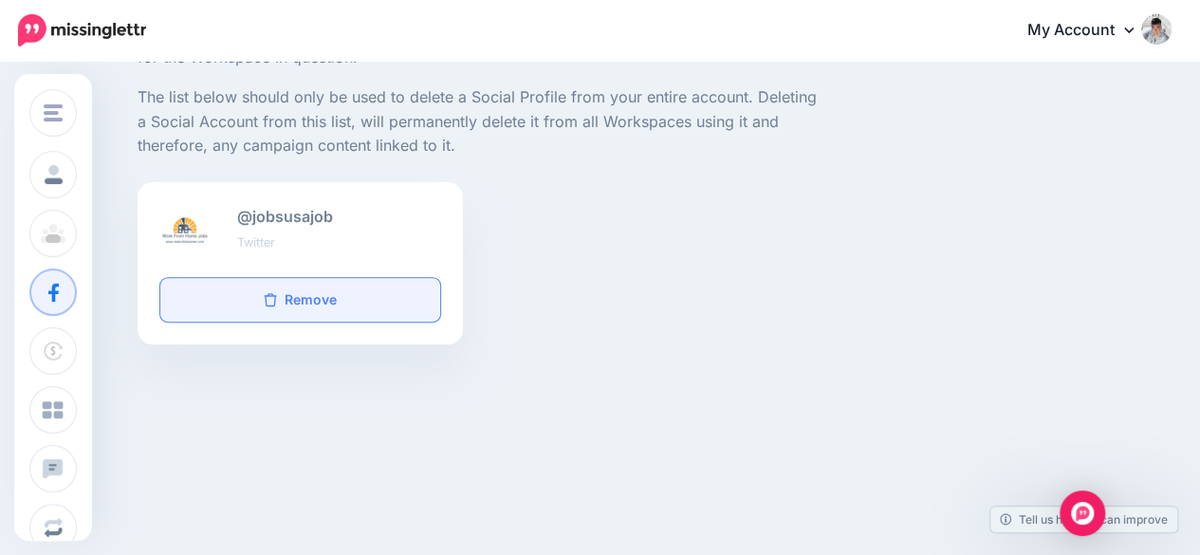
click at [305, 297] on link "Remove" at bounding box center [300, 300] width 280 height 44
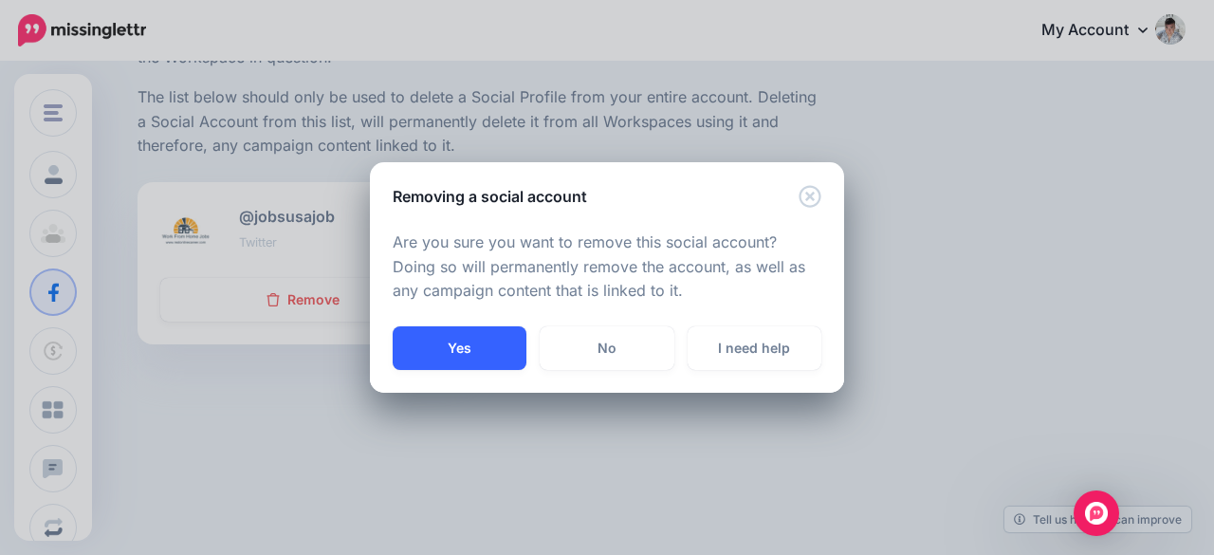
click at [450, 339] on button "Yes" at bounding box center [460, 348] width 134 height 44
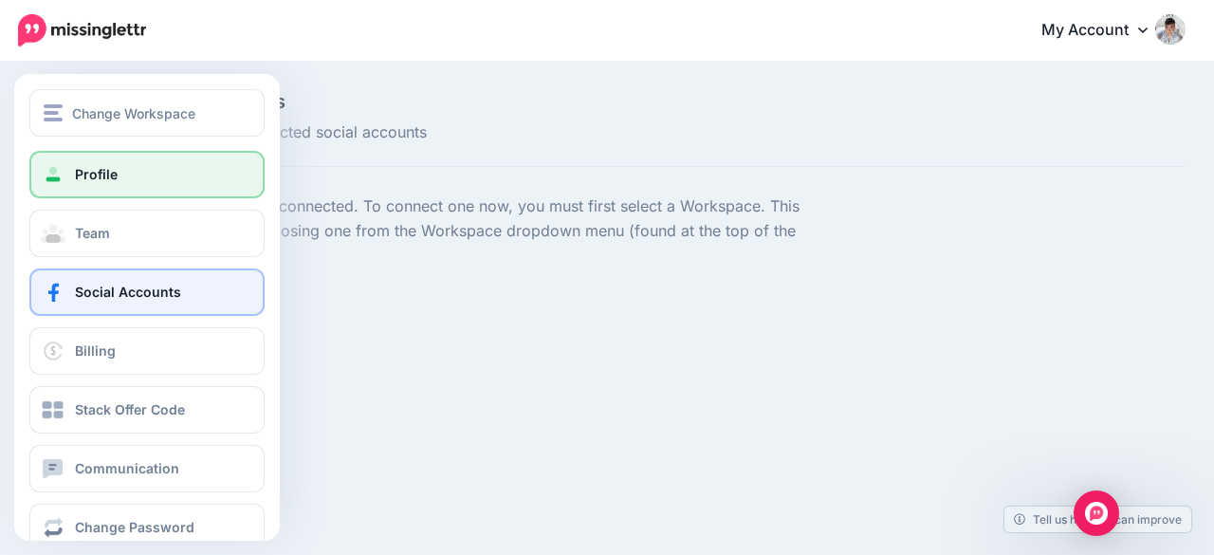
click at [121, 179] on link "Profile" at bounding box center [146, 174] width 235 height 47
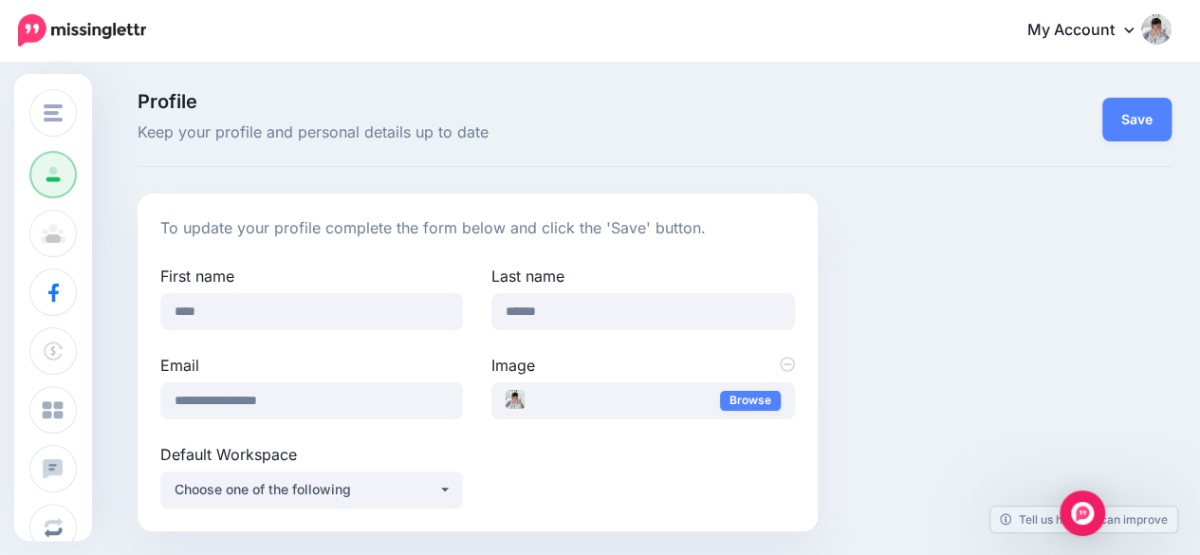
click at [1134, 31] on icon at bounding box center [1128, 29] width 9 height 15
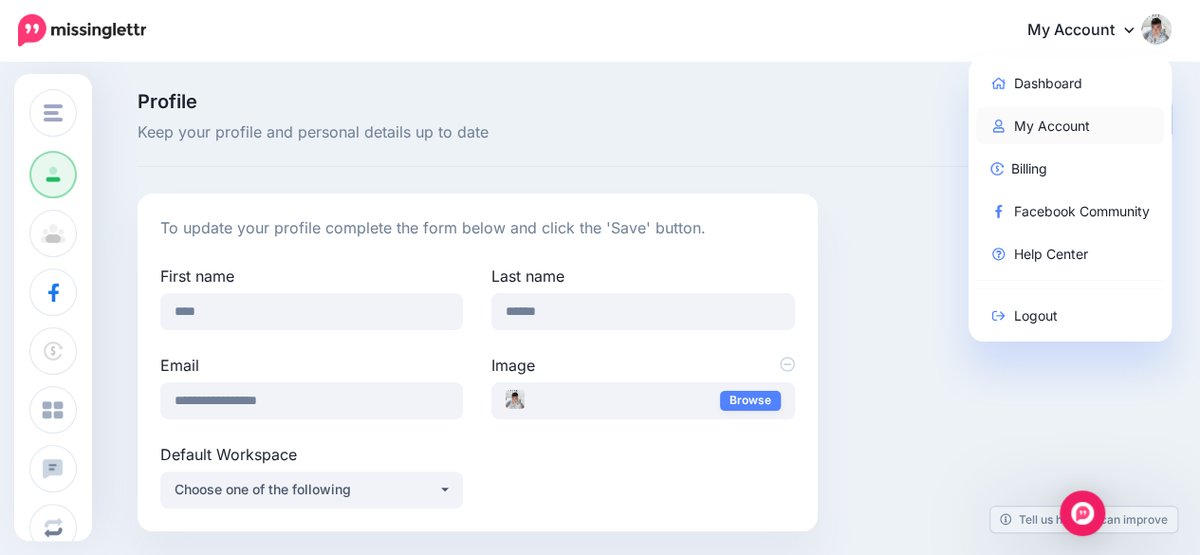
click at [1066, 127] on link "My Account" at bounding box center [1070, 125] width 189 height 37
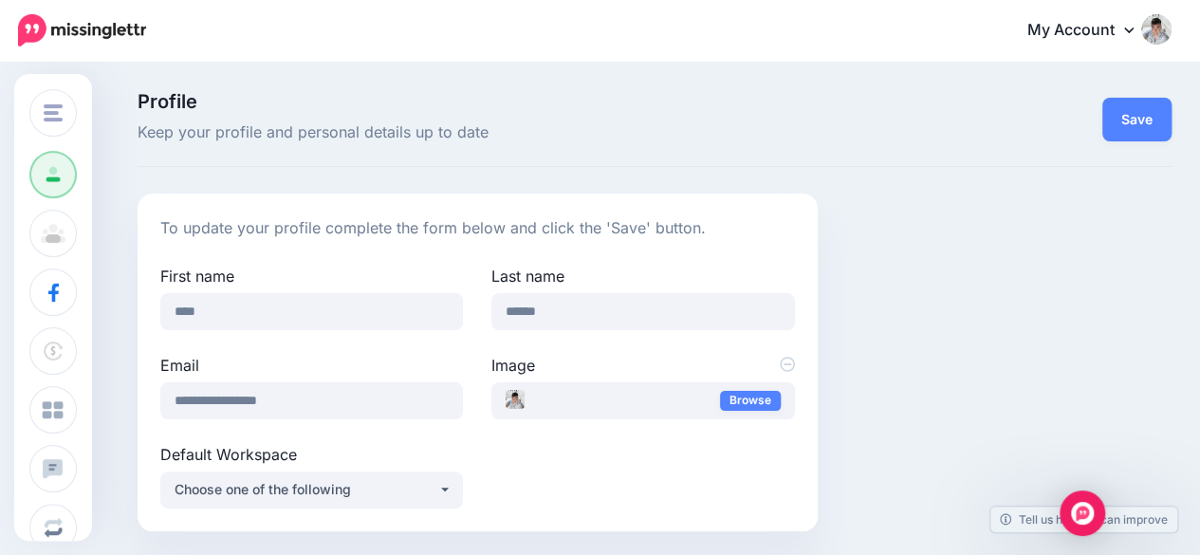
click at [1172, 44] on link "My Account" at bounding box center [1089, 31] width 163 height 46
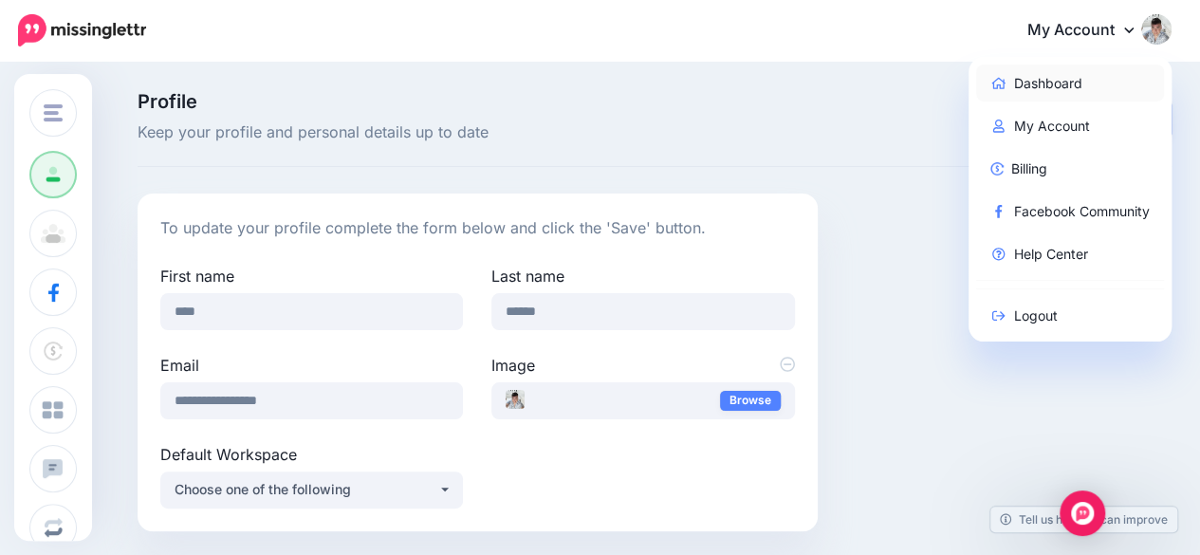
click at [1080, 81] on link "Dashboard" at bounding box center [1070, 83] width 189 height 37
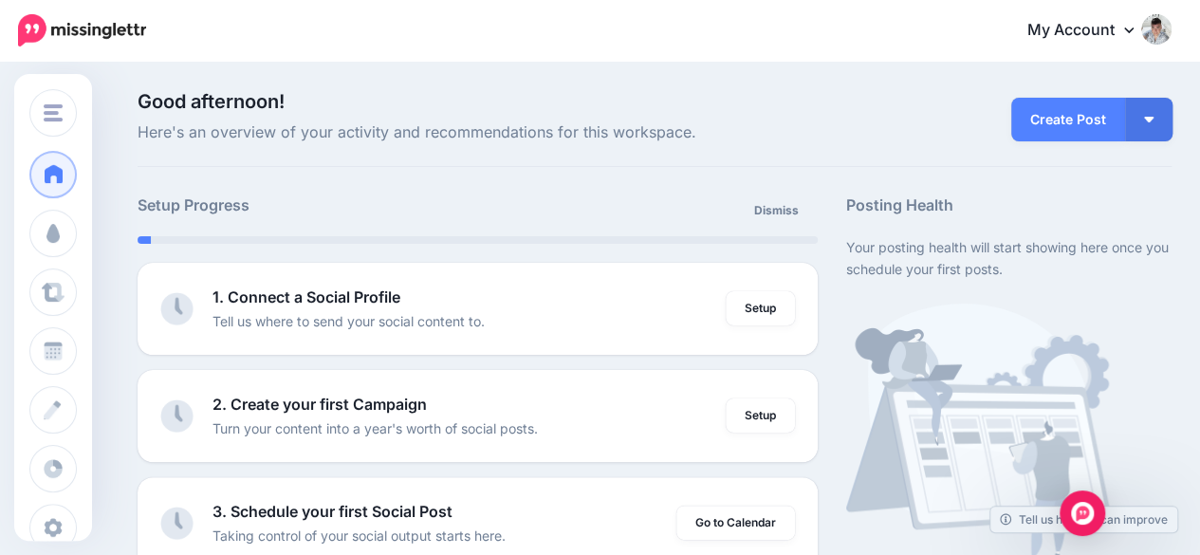
click at [1134, 25] on icon at bounding box center [1128, 29] width 9 height 15
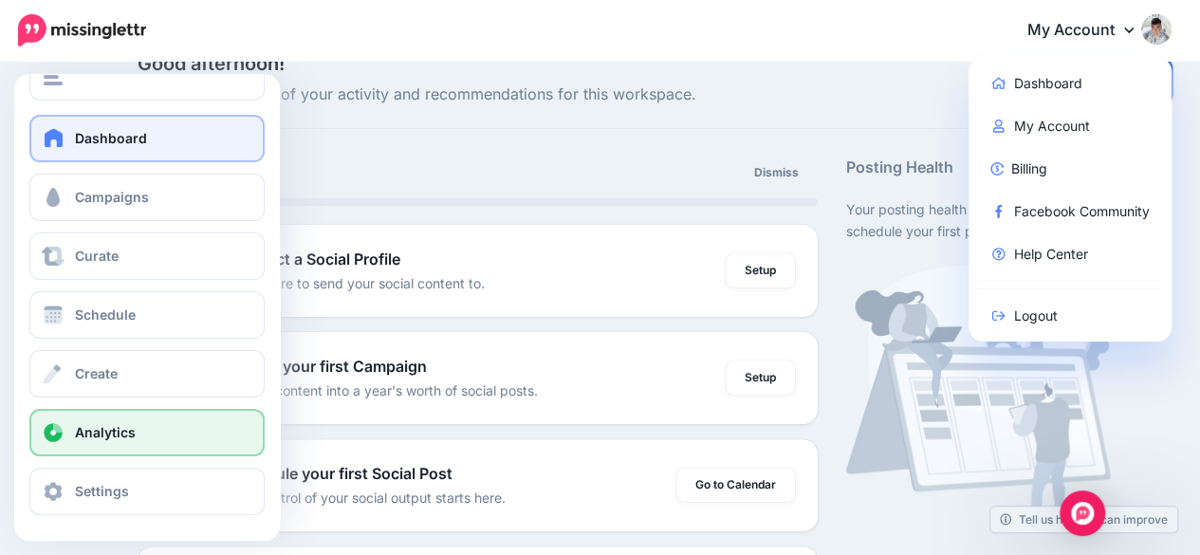
scroll to position [95, 0]
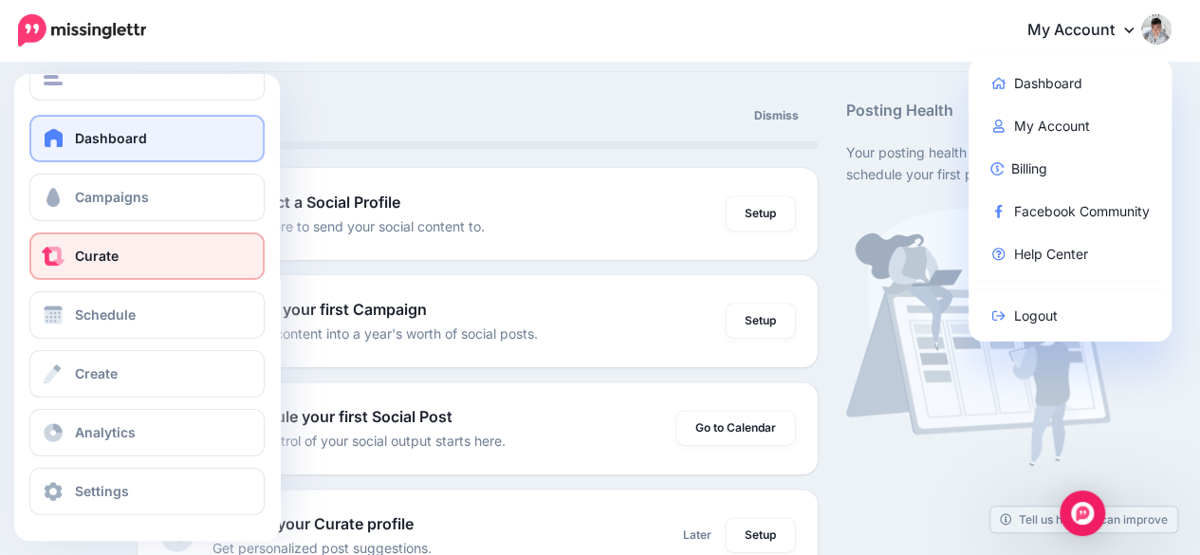
click at [121, 259] on link "Curate" at bounding box center [146, 255] width 235 height 47
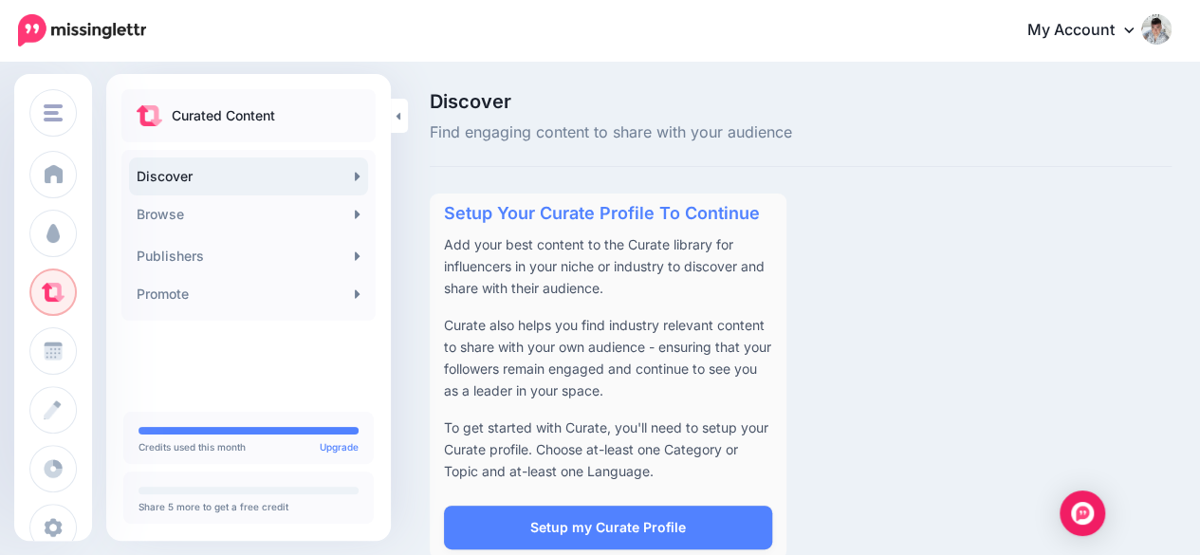
click at [1125, 28] on link "My Account" at bounding box center [1089, 31] width 163 height 46
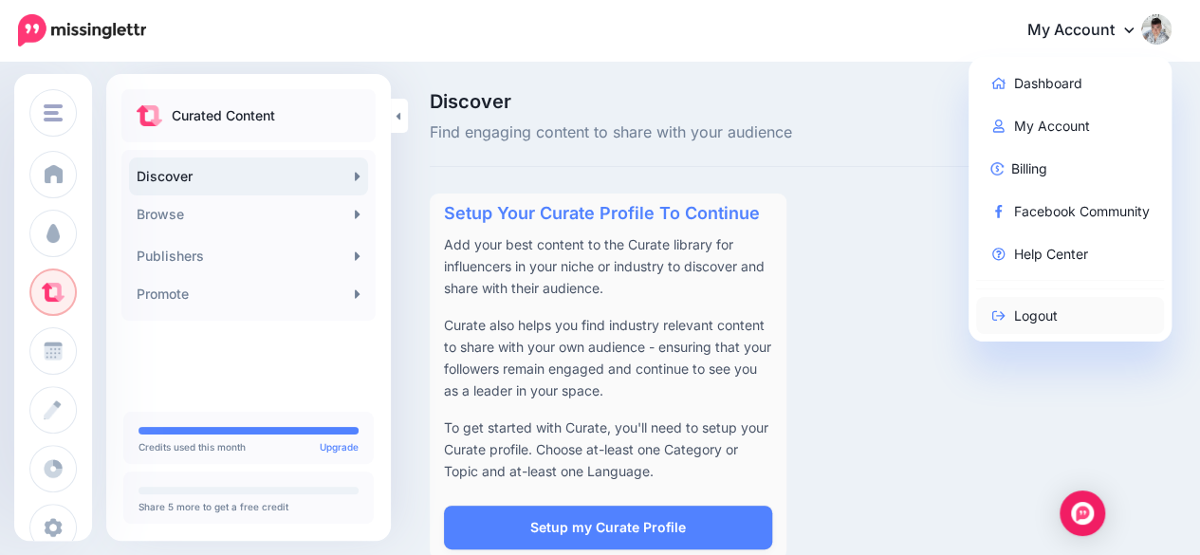
click at [1042, 310] on link "Logout" at bounding box center [1070, 315] width 189 height 37
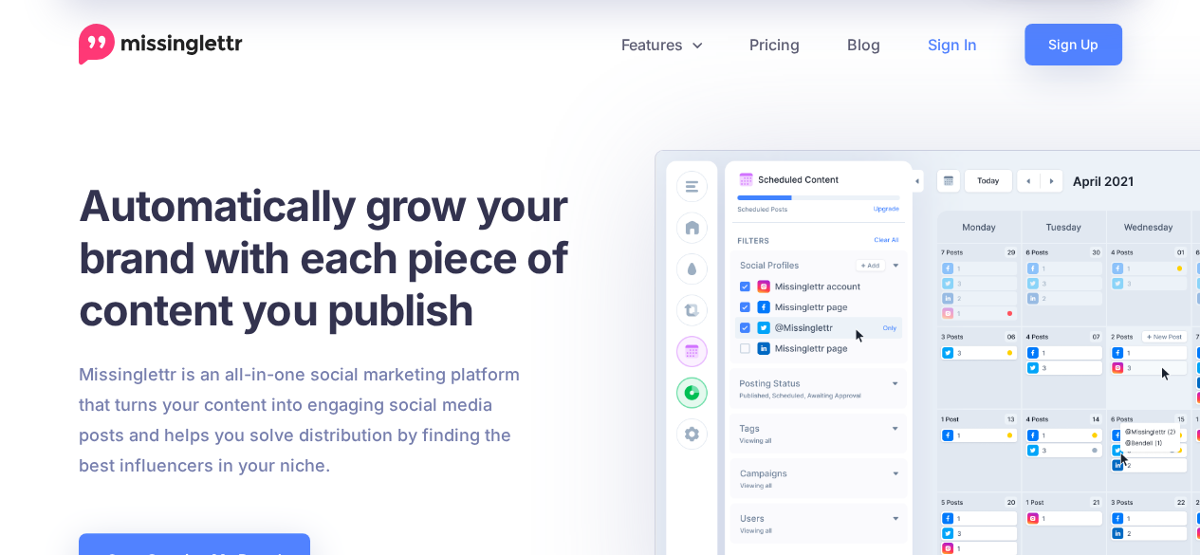
click at [946, 45] on link "Sign In" at bounding box center [952, 45] width 97 height 42
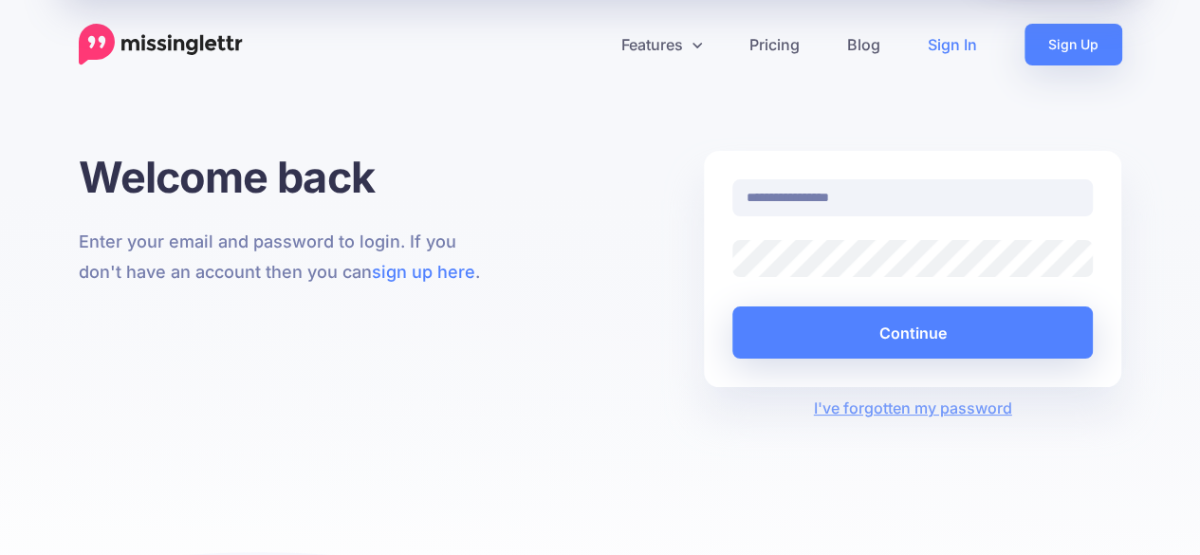
click at [861, 196] on input "**********" at bounding box center [912, 197] width 361 height 37
type input "**********"
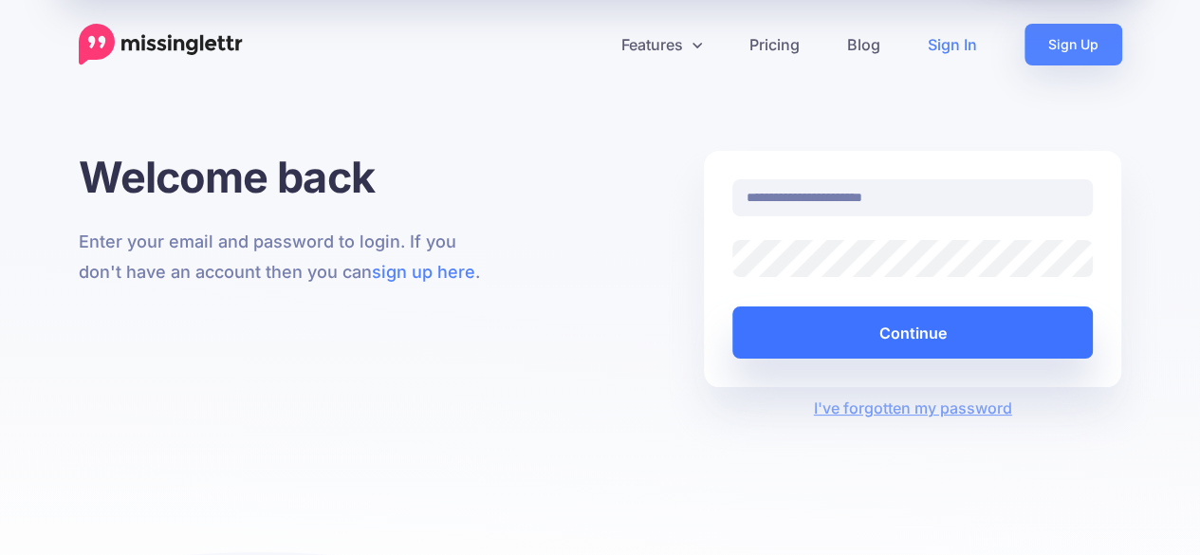
click at [871, 337] on button "Continue" at bounding box center [912, 332] width 361 height 52
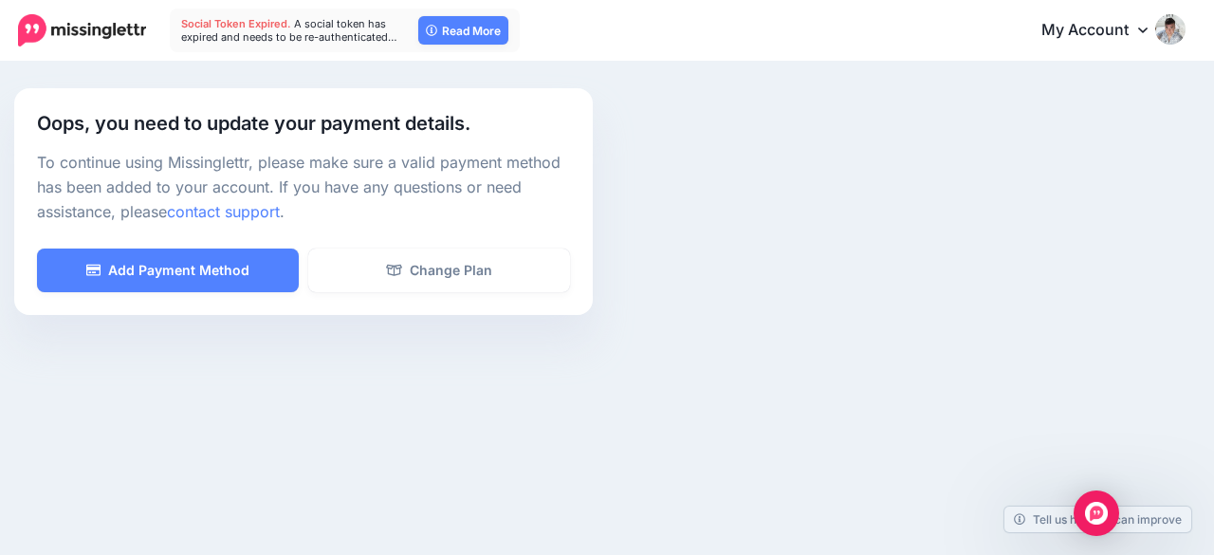
click at [1158, 26] on img at bounding box center [1170, 29] width 30 height 30
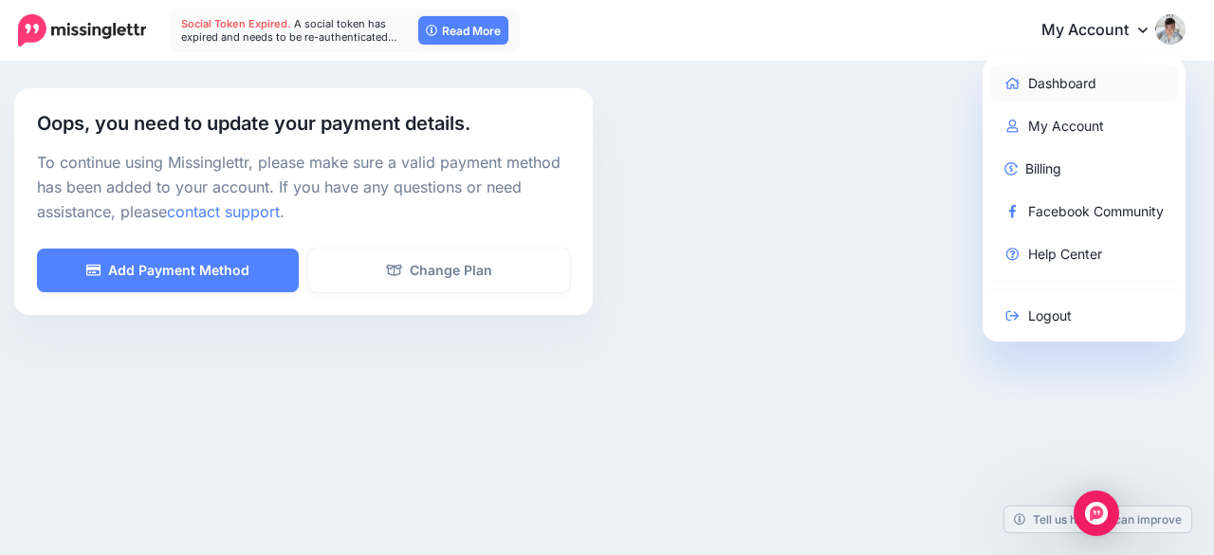
click at [1050, 71] on link "Dashboard" at bounding box center [1084, 83] width 189 height 37
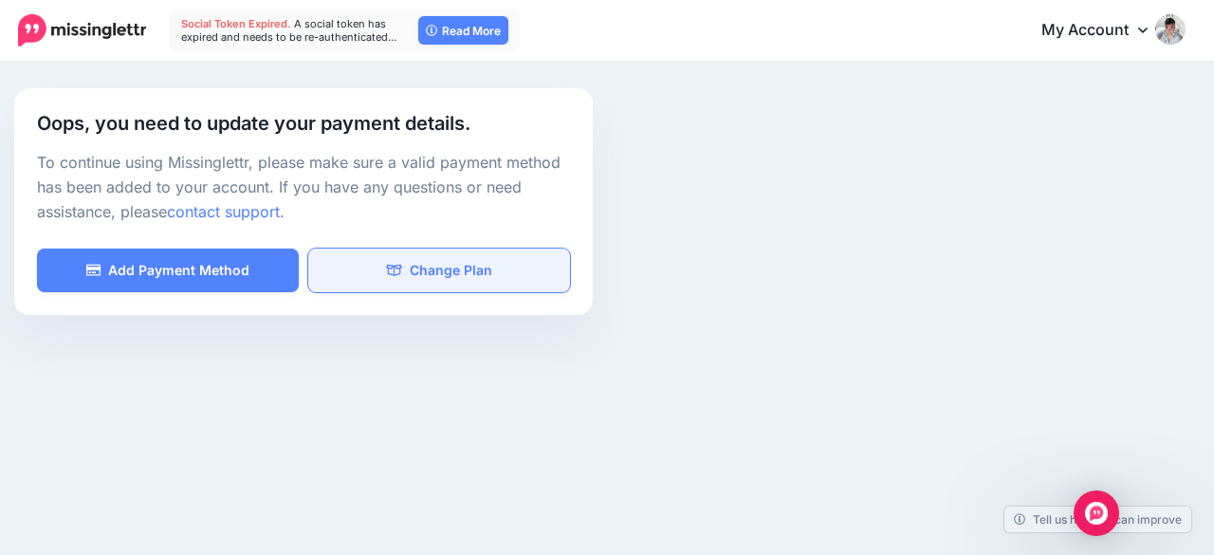
click at [441, 276] on link "Change Plan" at bounding box center [439, 271] width 262 height 44
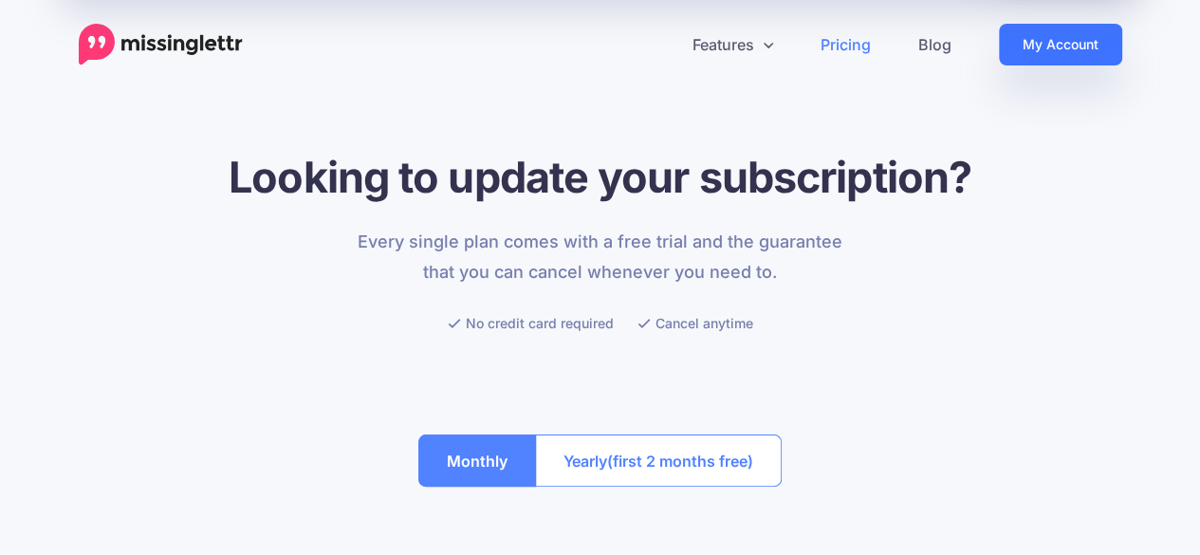
click at [1051, 43] on link "My Account" at bounding box center [1060, 45] width 123 height 42
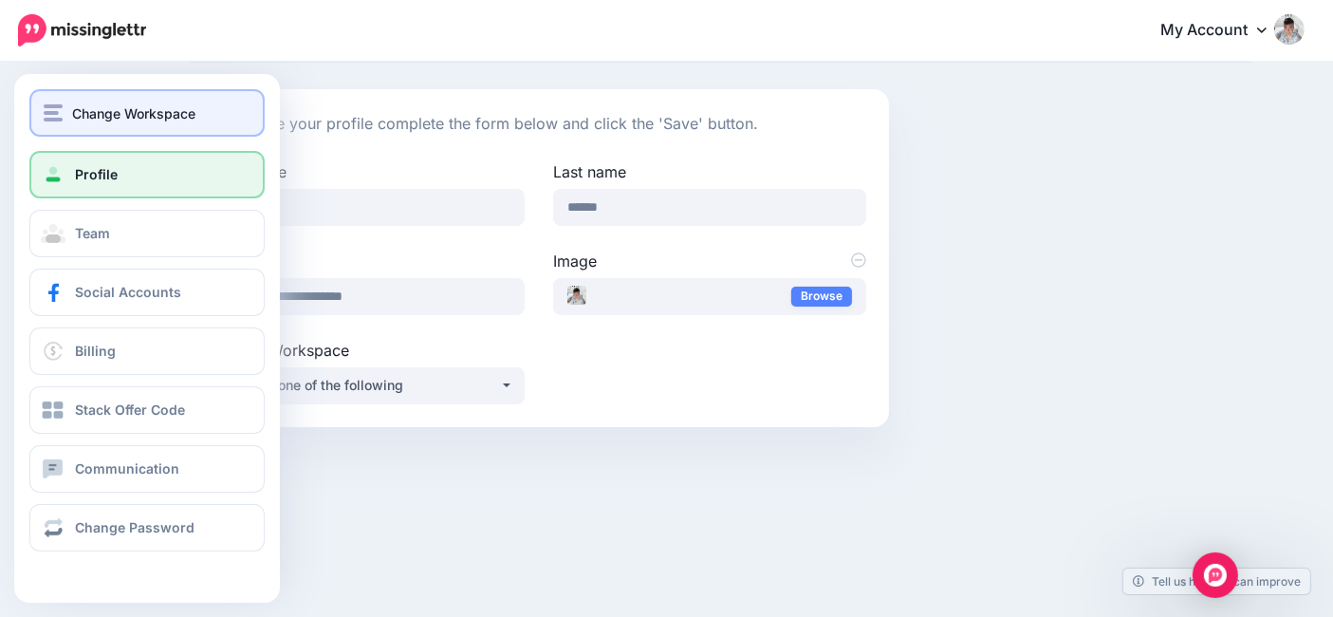
drag, startPoint x: 1206, startPoint y: 0, endPoint x: 46, endPoint y: 112, distance: 1165.6
click at [46, 112] on img "button" at bounding box center [53, 112] width 19 height 17
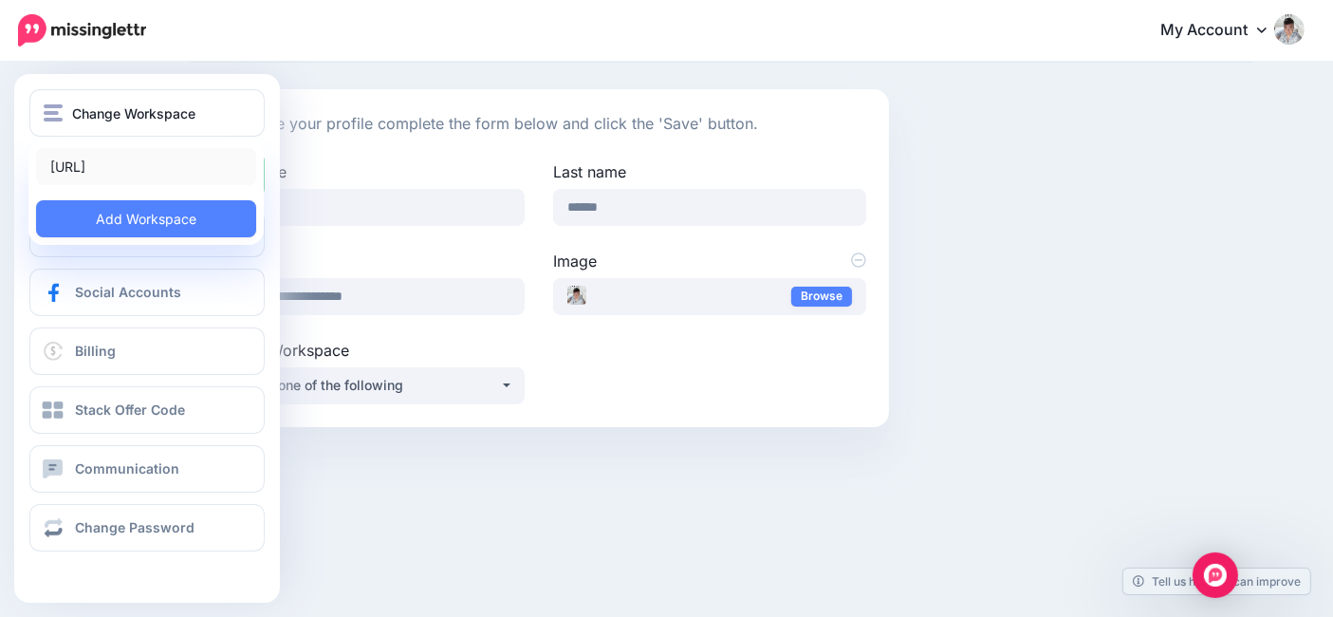
click at [126, 166] on link "[URL]" at bounding box center [146, 166] width 220 height 37
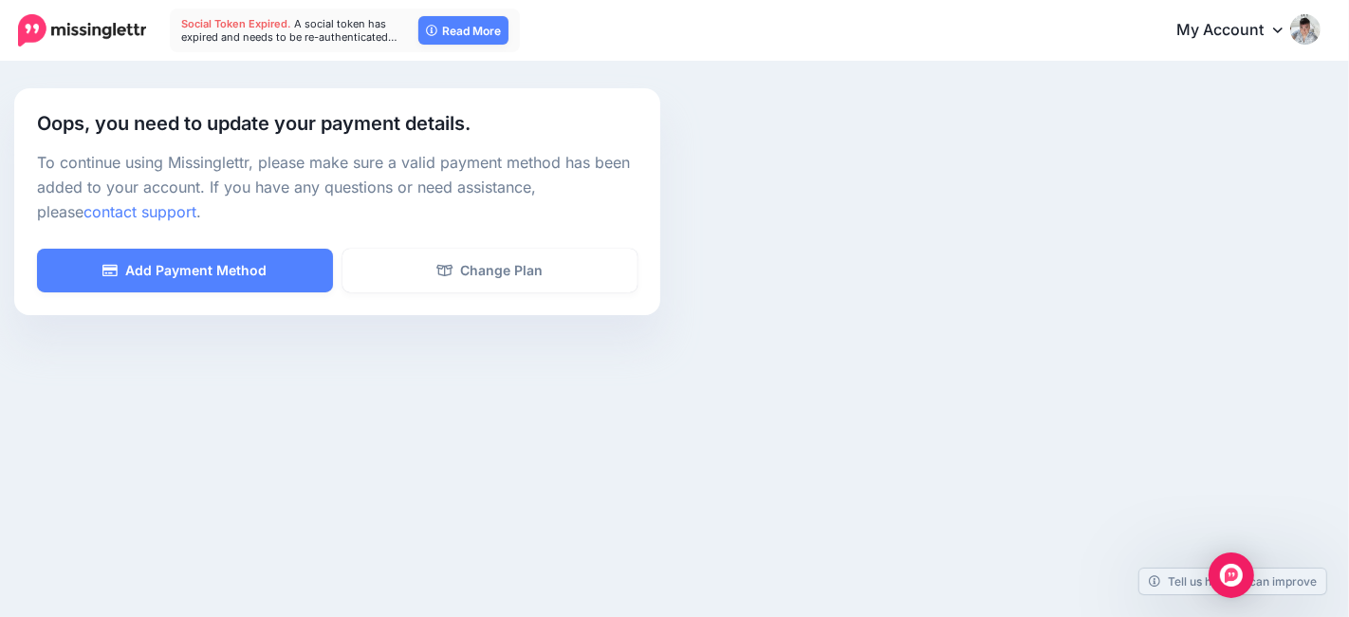
click at [1232, 28] on link "My Account" at bounding box center [1238, 31] width 163 height 46
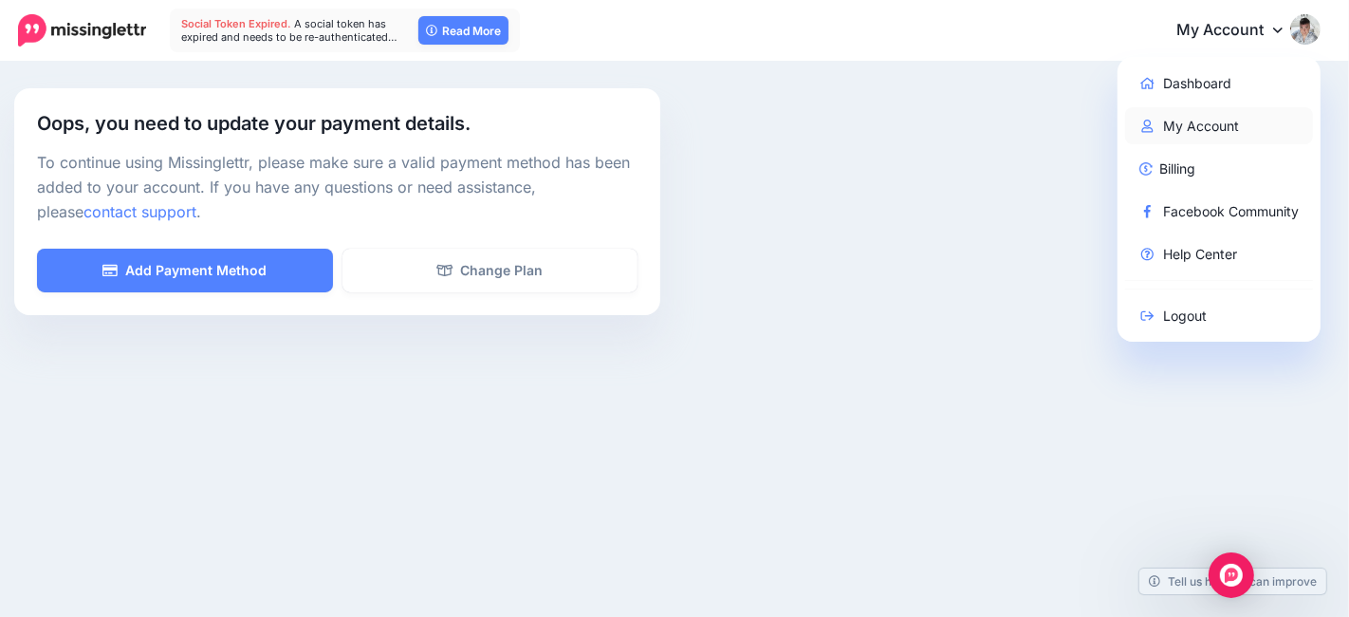
click at [1209, 115] on link "My Account" at bounding box center [1219, 125] width 189 height 37
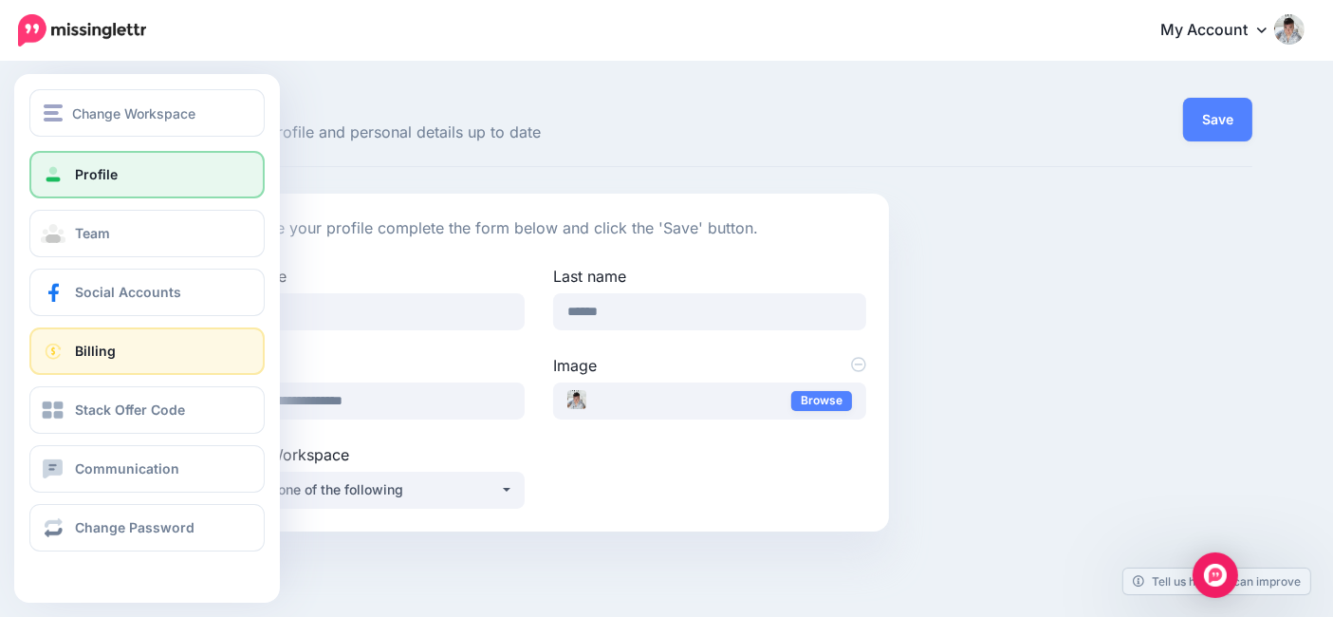
click at [151, 346] on link "Billing" at bounding box center [146, 350] width 235 height 47
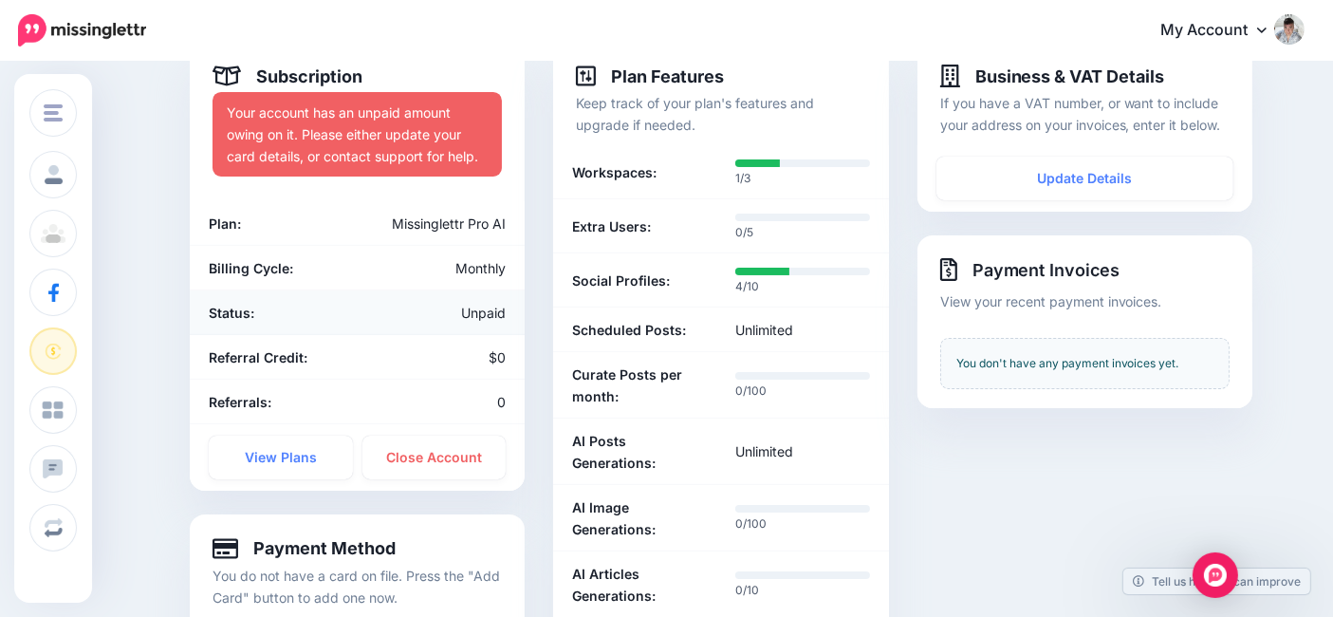
scroll to position [211, 0]
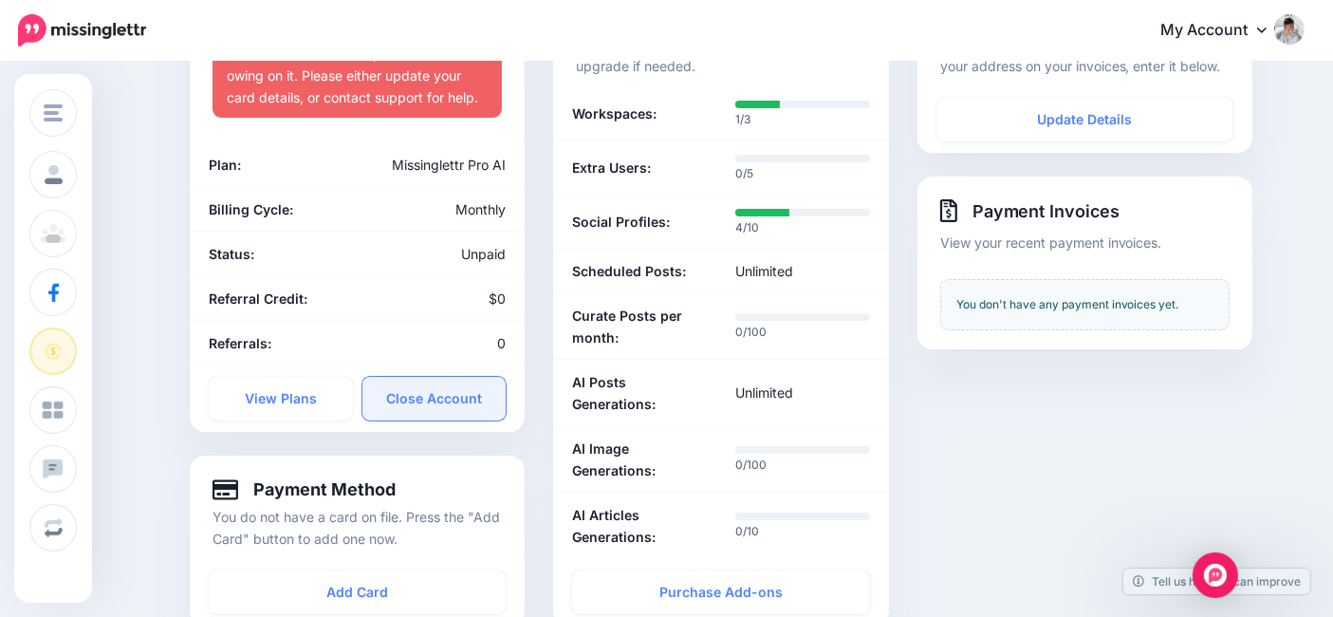
click at [479, 397] on link "Close Account" at bounding box center [434, 399] width 144 height 44
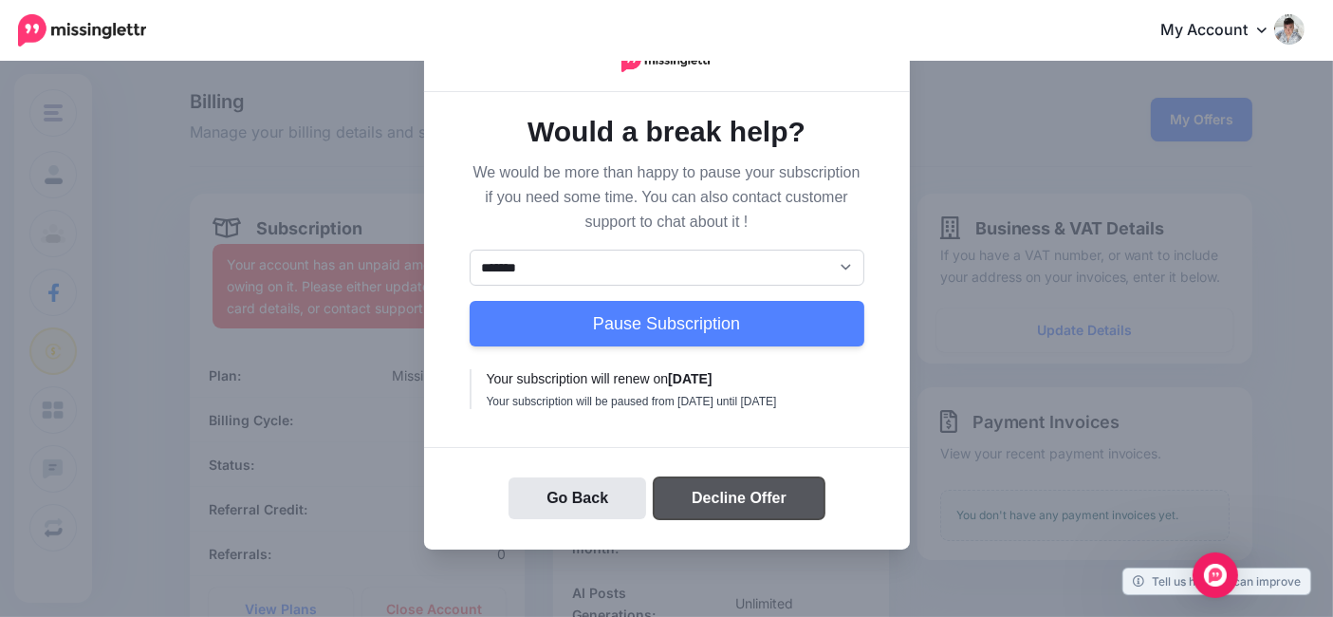
click at [732, 509] on button "Decline Offer" at bounding box center [739, 498] width 171 height 42
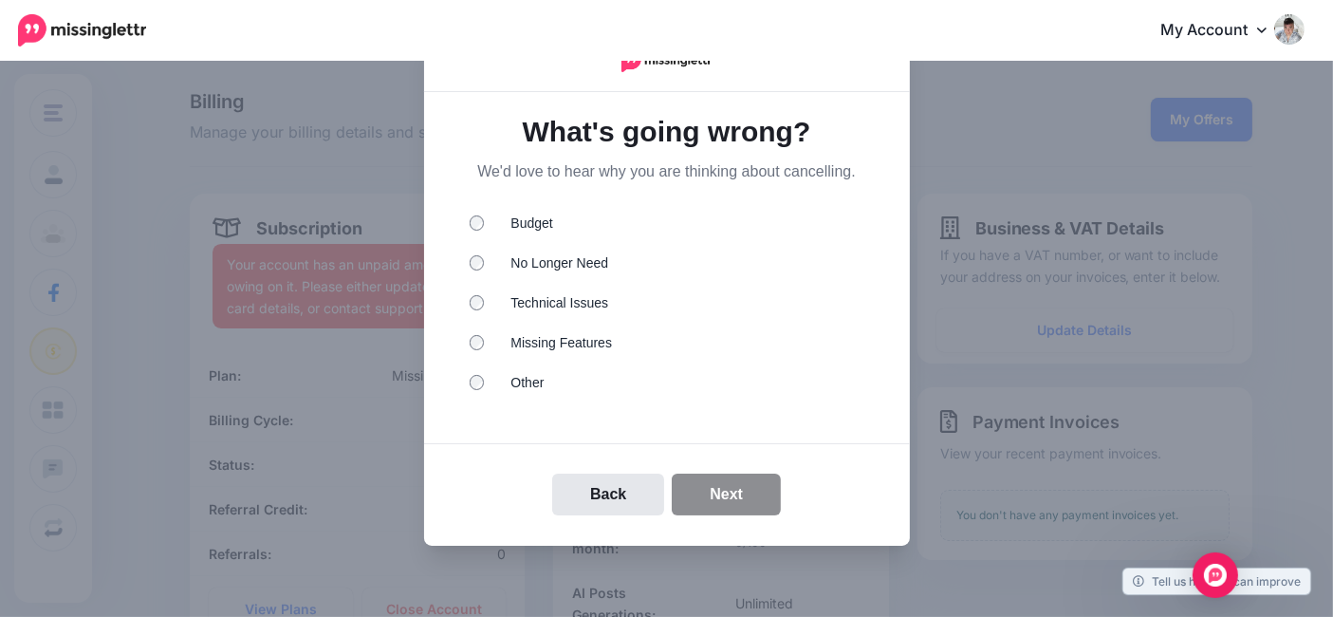
click at [471, 390] on li "Other" at bounding box center [667, 385] width 395 height 25
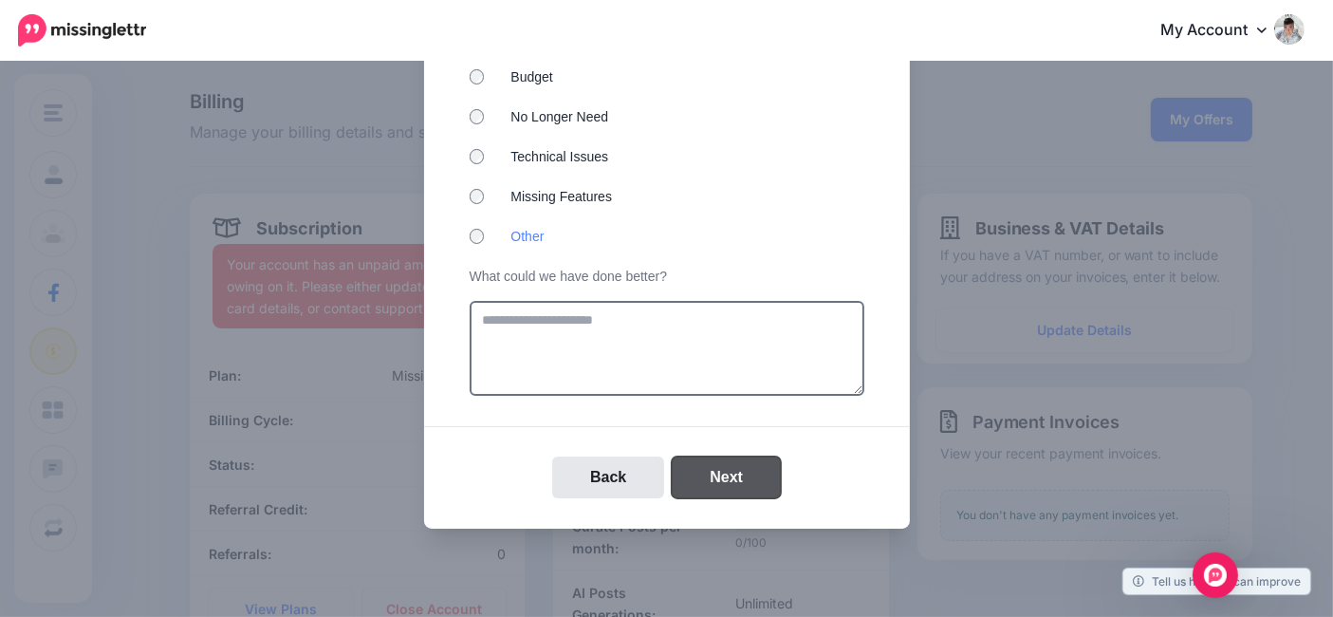
click at [737, 486] on button "Next" at bounding box center [726, 477] width 109 height 42
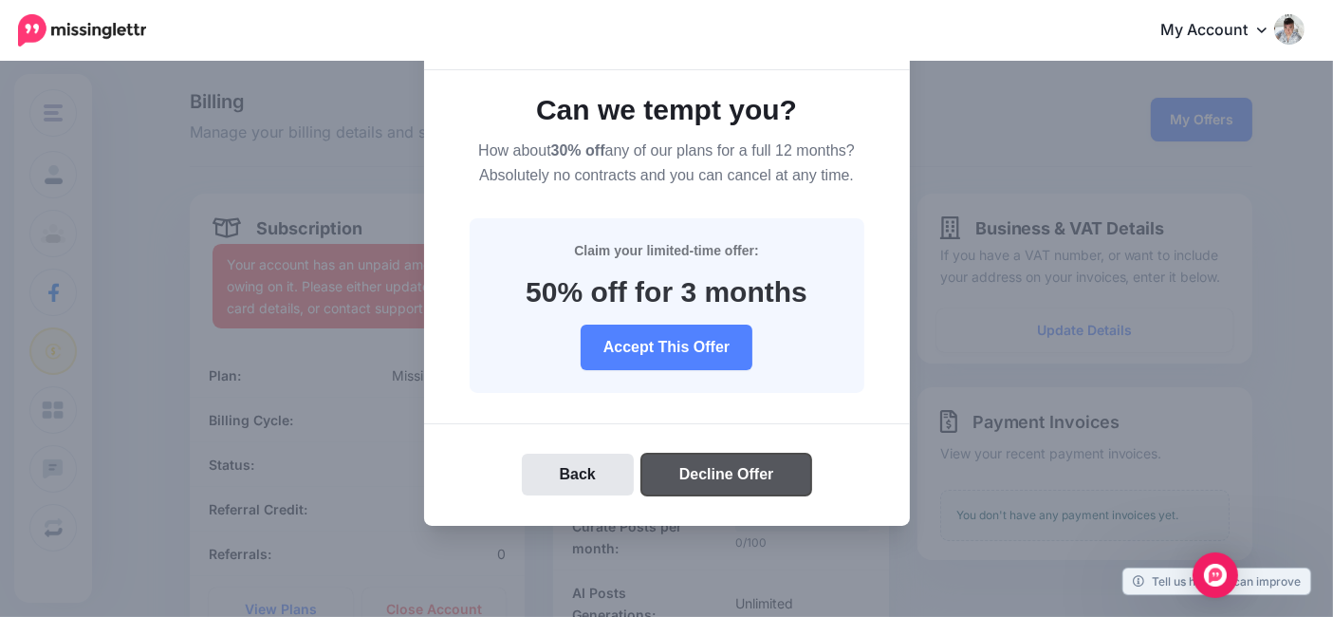
scroll to position [20, 0]
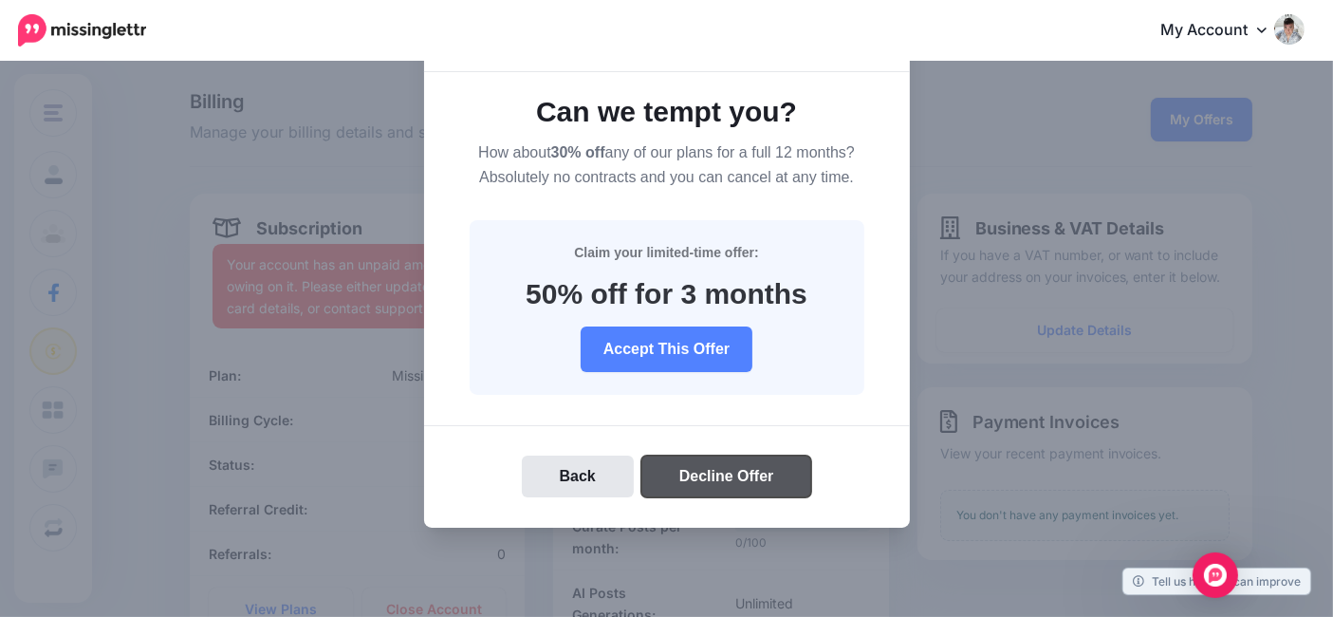
click at [726, 472] on button "Decline Offer" at bounding box center [726, 476] width 171 height 42
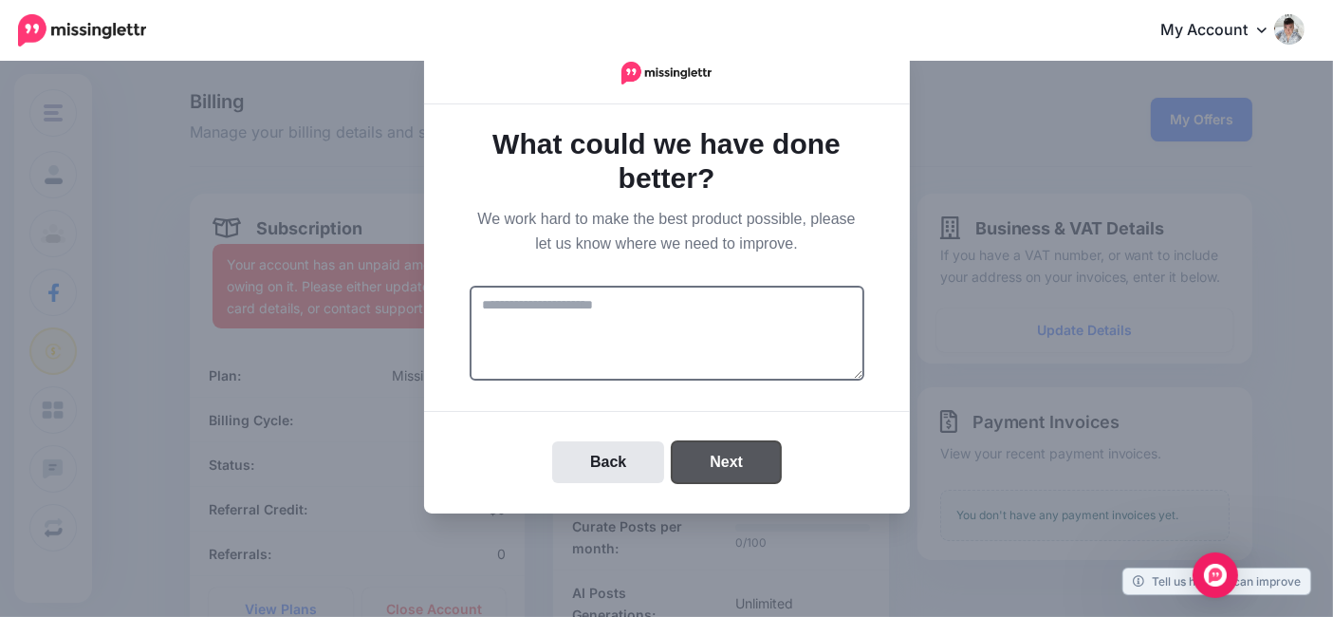
click at [730, 463] on button "Next" at bounding box center [726, 462] width 109 height 42
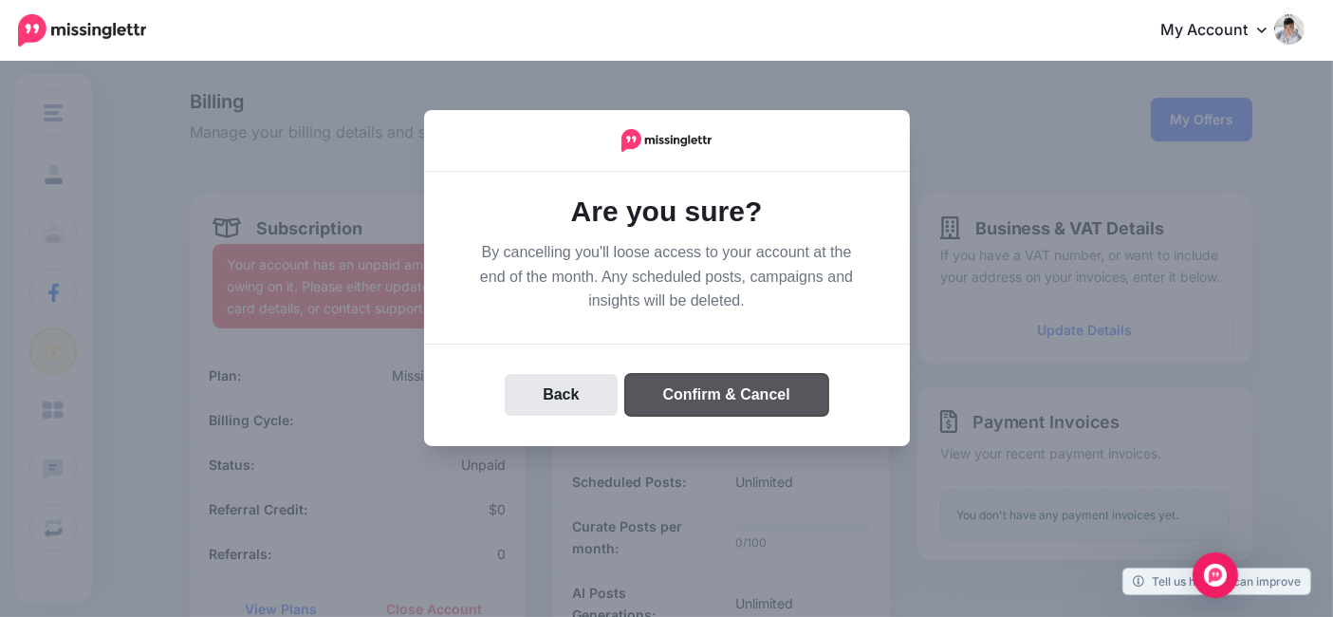
click at [723, 391] on button "Confirm & Cancel" at bounding box center [726, 395] width 203 height 42
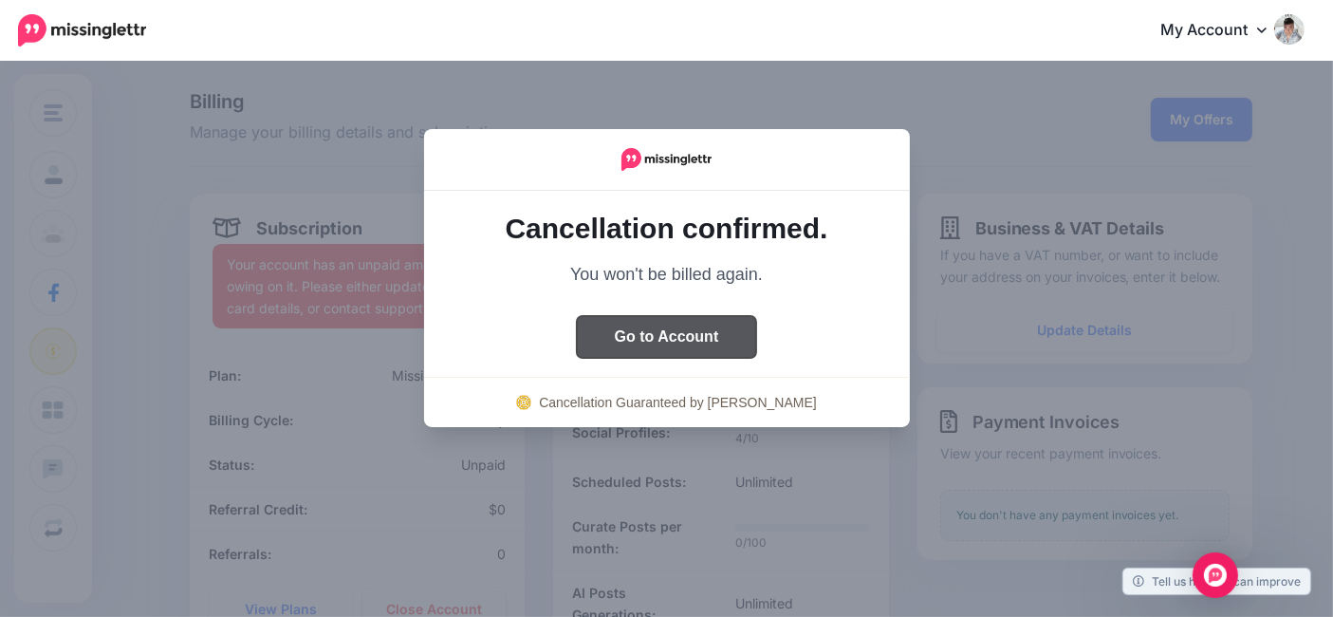
click at [656, 334] on button "Go to Account" at bounding box center [667, 337] width 180 height 42
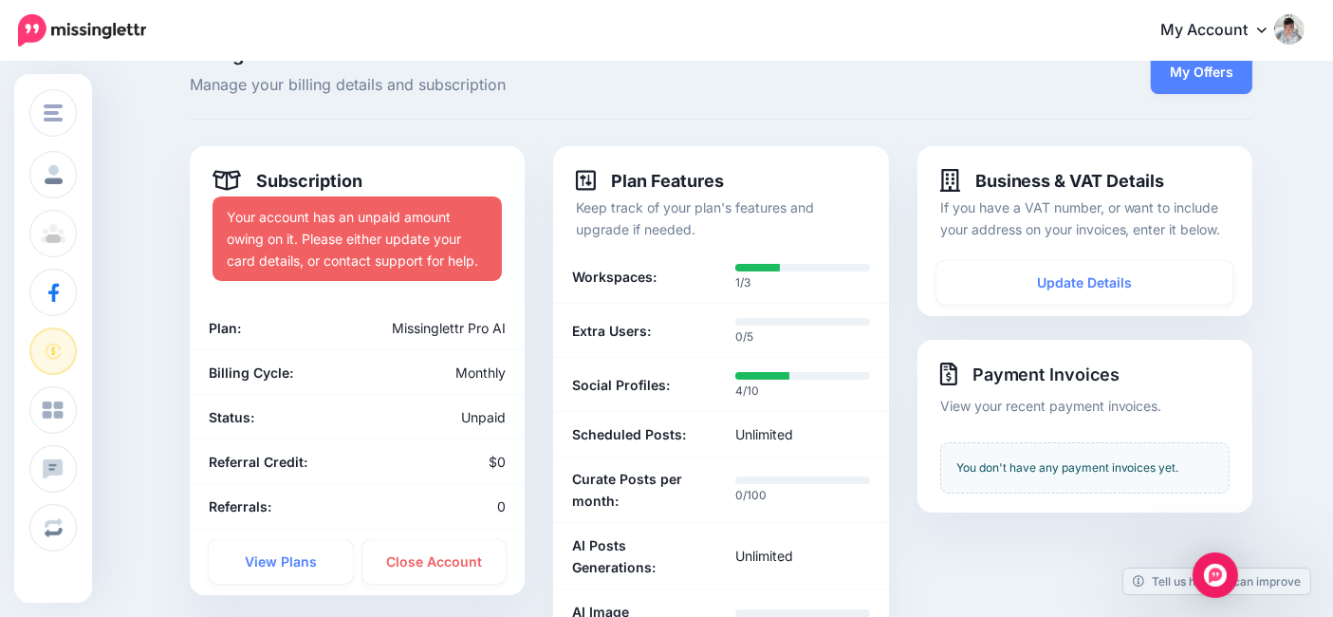
scroll to position [105, 0]
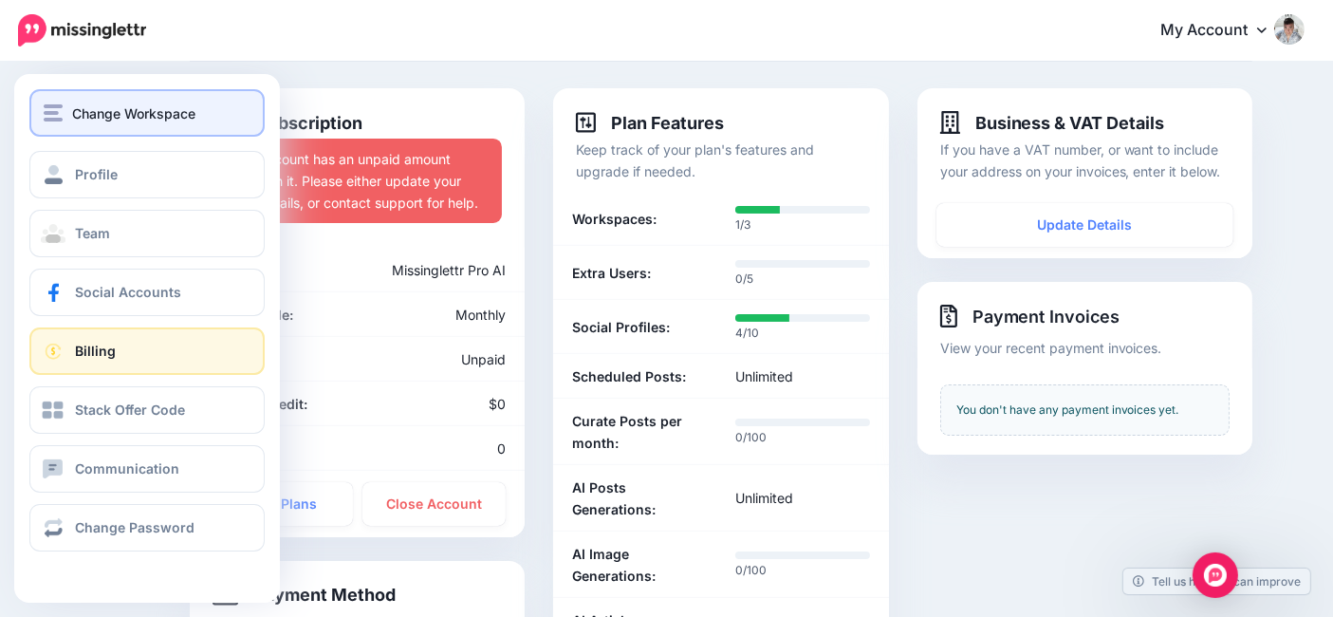
click at [157, 128] on button "Change Workspace" at bounding box center [146, 112] width 235 height 47
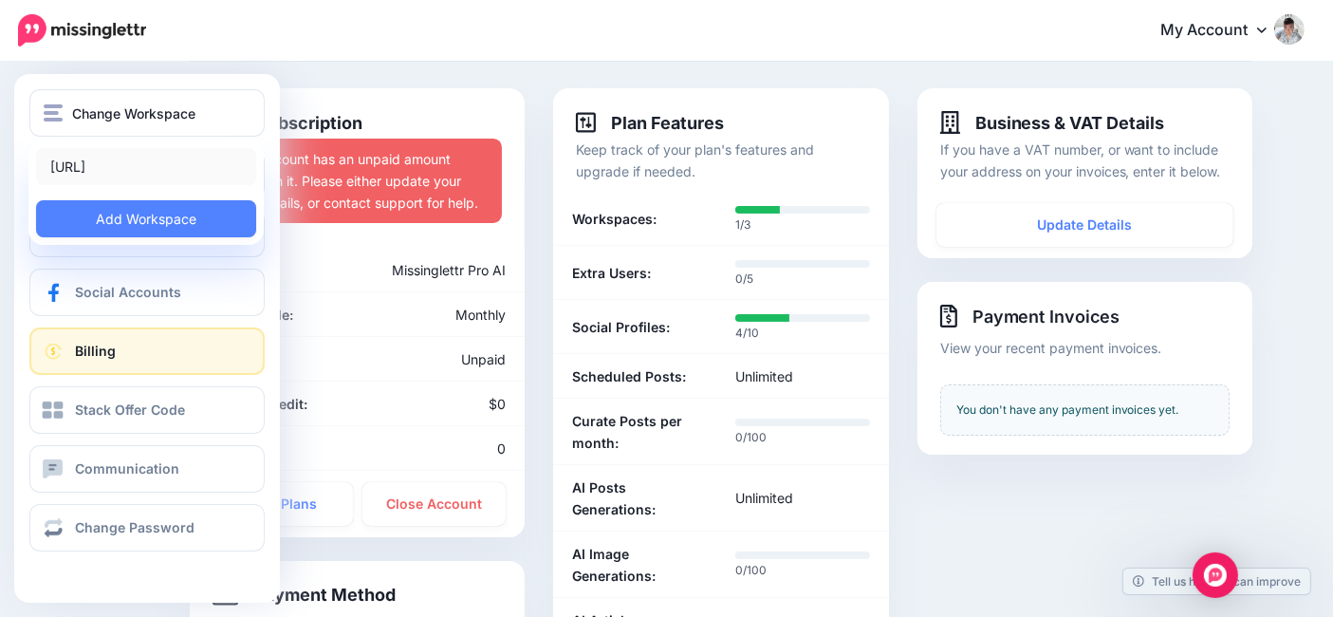
click at [157, 172] on link "[URL]" at bounding box center [146, 166] width 220 height 37
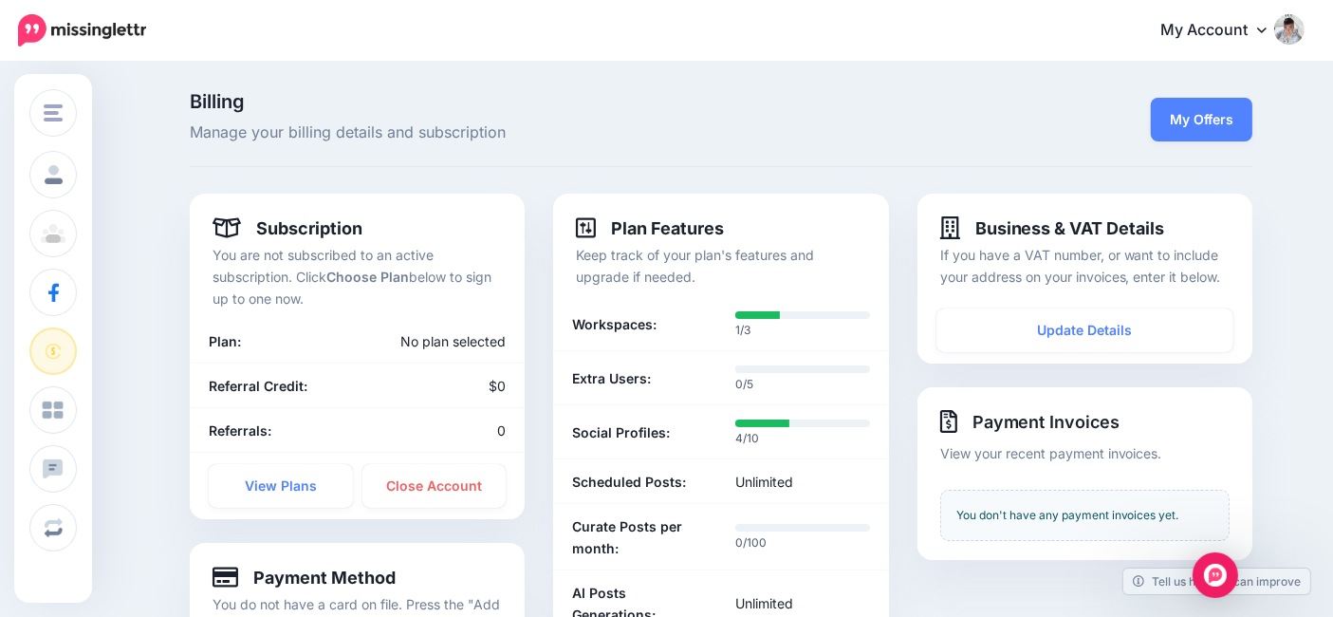
click at [1303, 25] on img at bounding box center [1289, 29] width 30 height 30
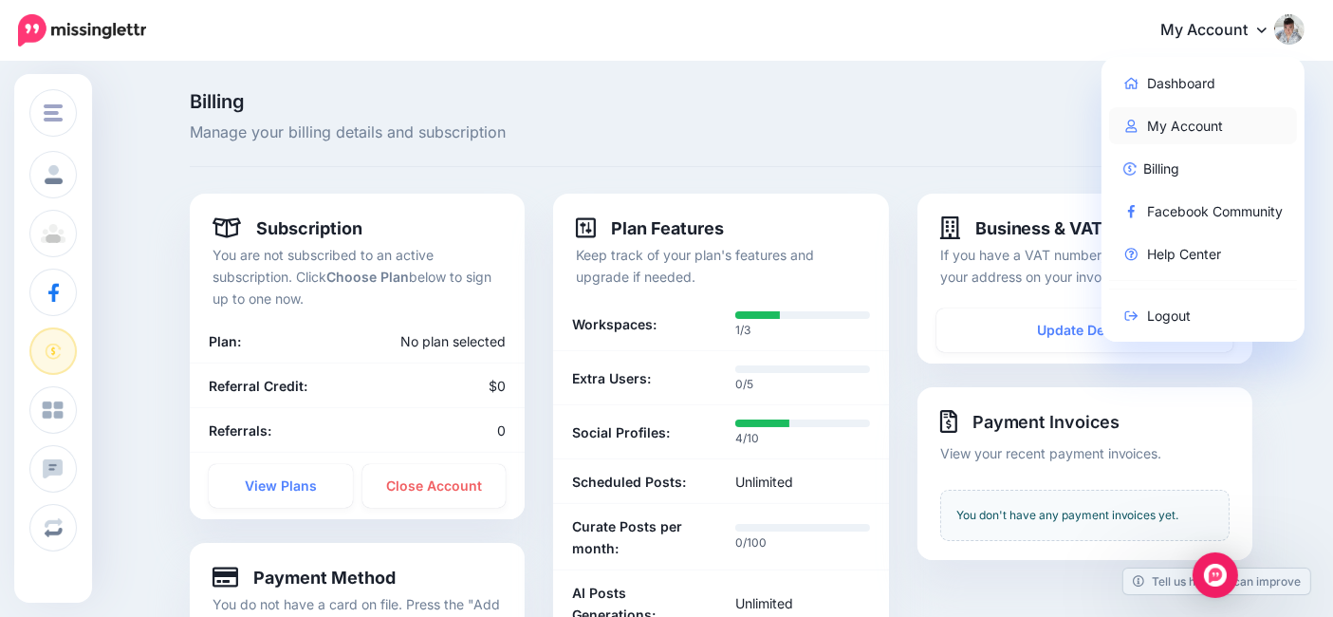
click at [1208, 127] on link "My Account" at bounding box center [1203, 125] width 189 height 37
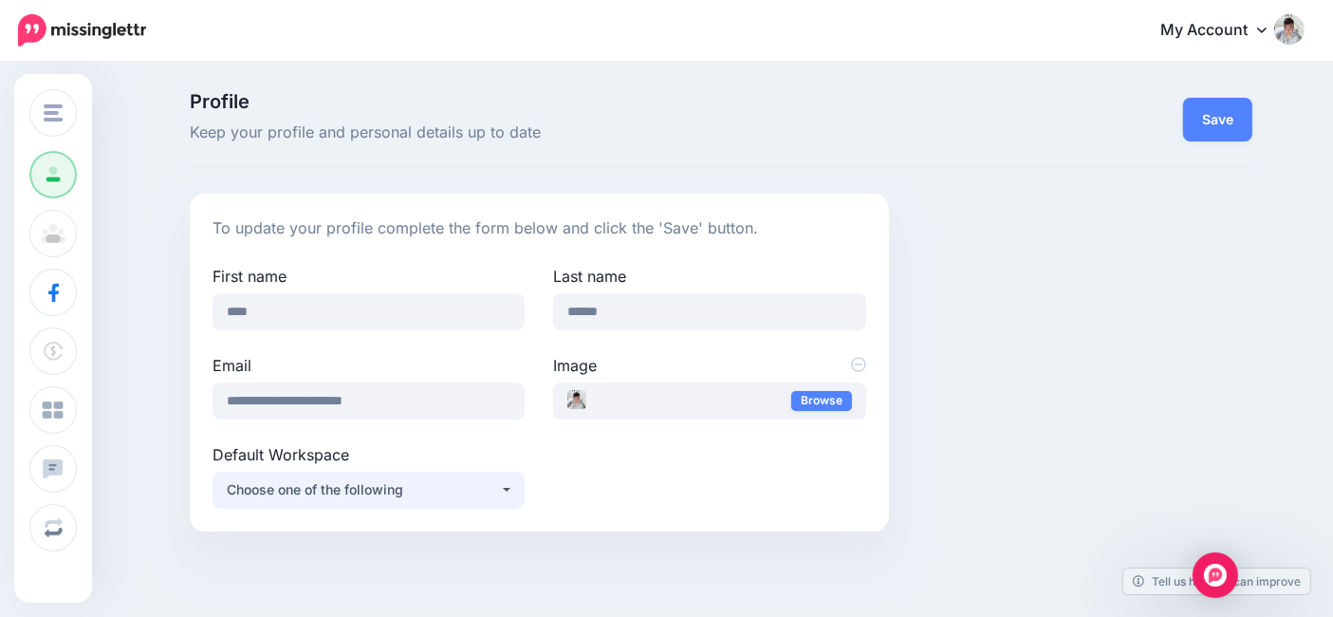
click at [511, 491] on button "Choose one of the following" at bounding box center [368, 489] width 312 height 37
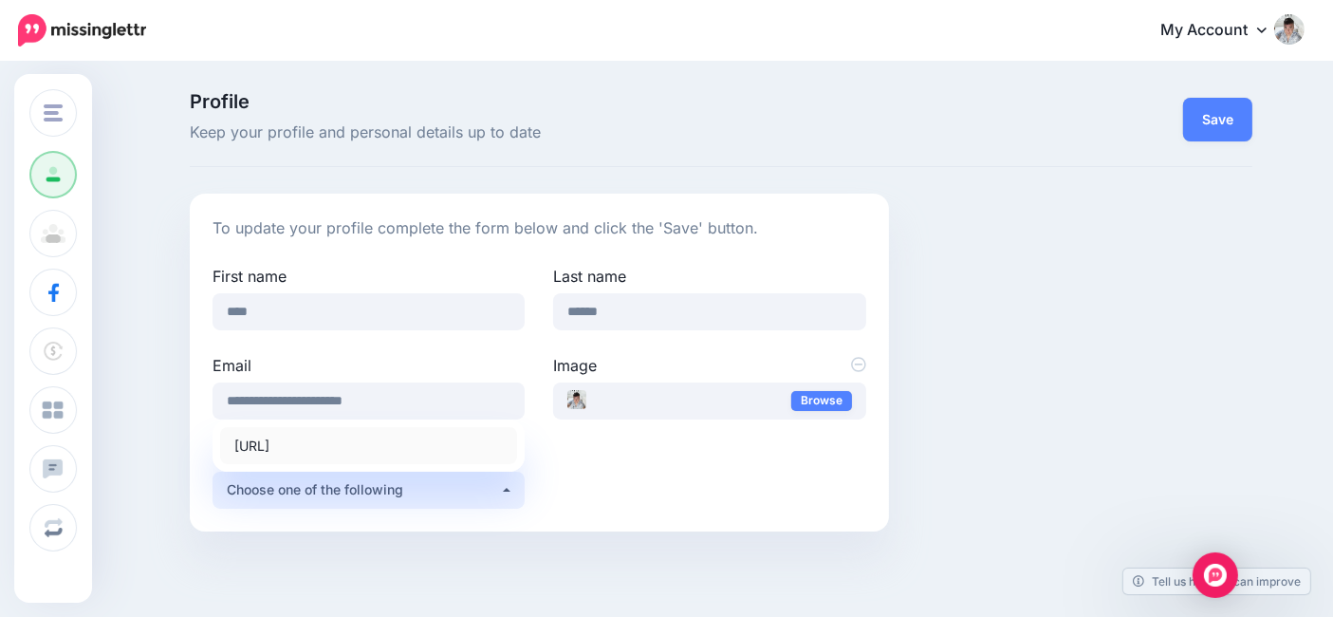
click at [269, 446] on span "[URL]" at bounding box center [251, 445] width 35 height 23
select select "*****"
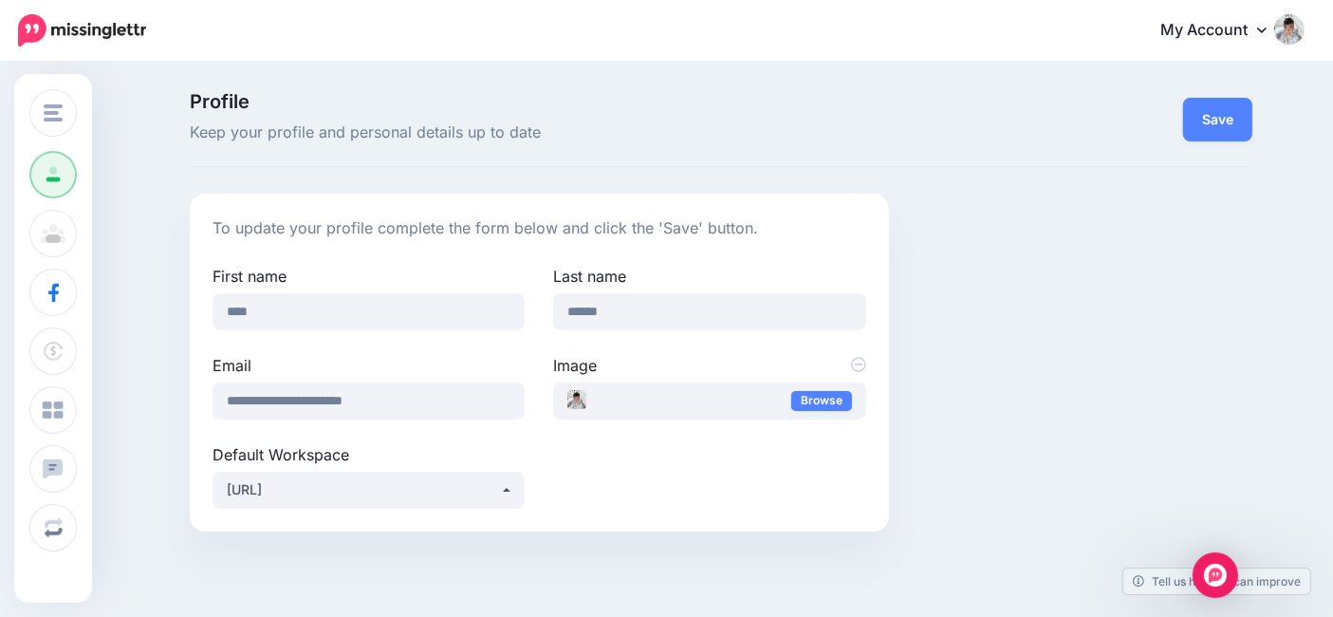
click at [476, 92] on span "Profile" at bounding box center [539, 101] width 699 height 19
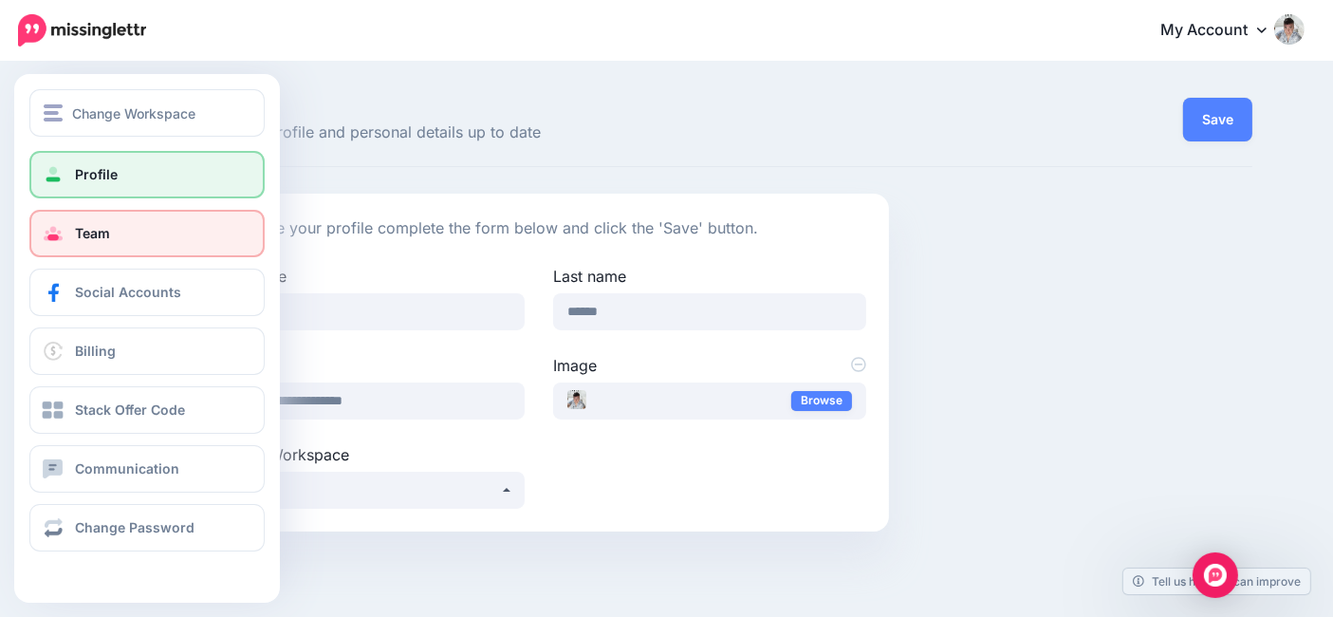
click at [136, 220] on link "Team" at bounding box center [146, 233] width 235 height 47
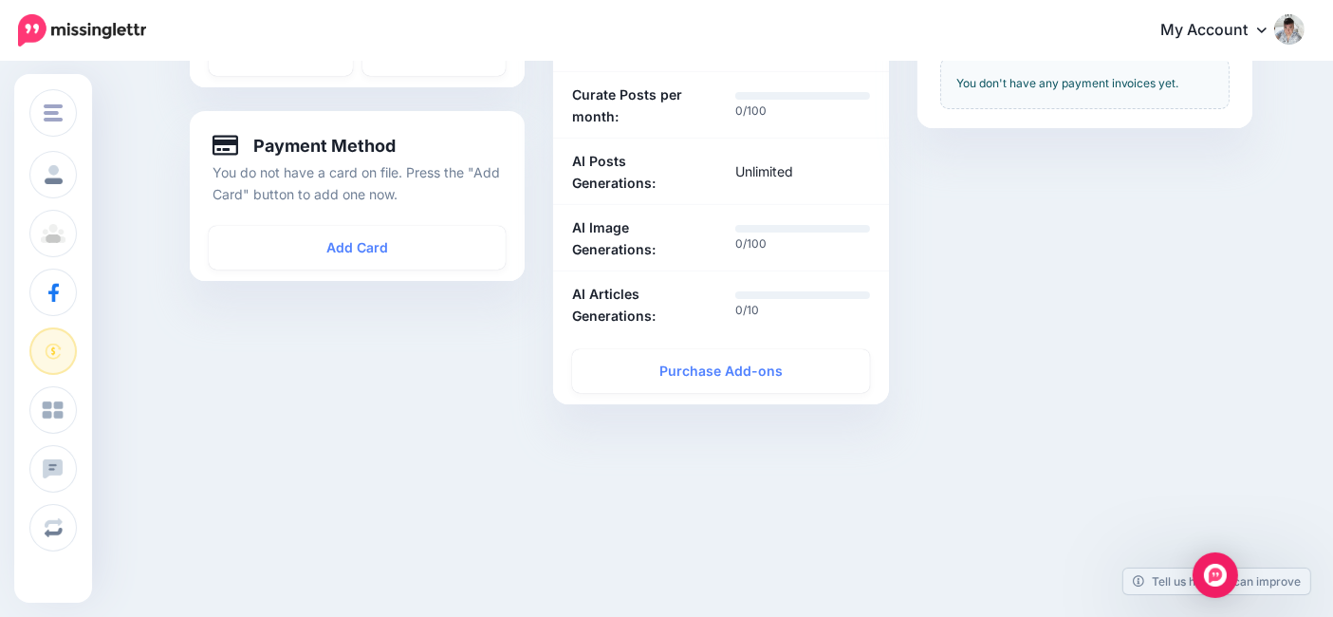
scroll to position [433, 0]
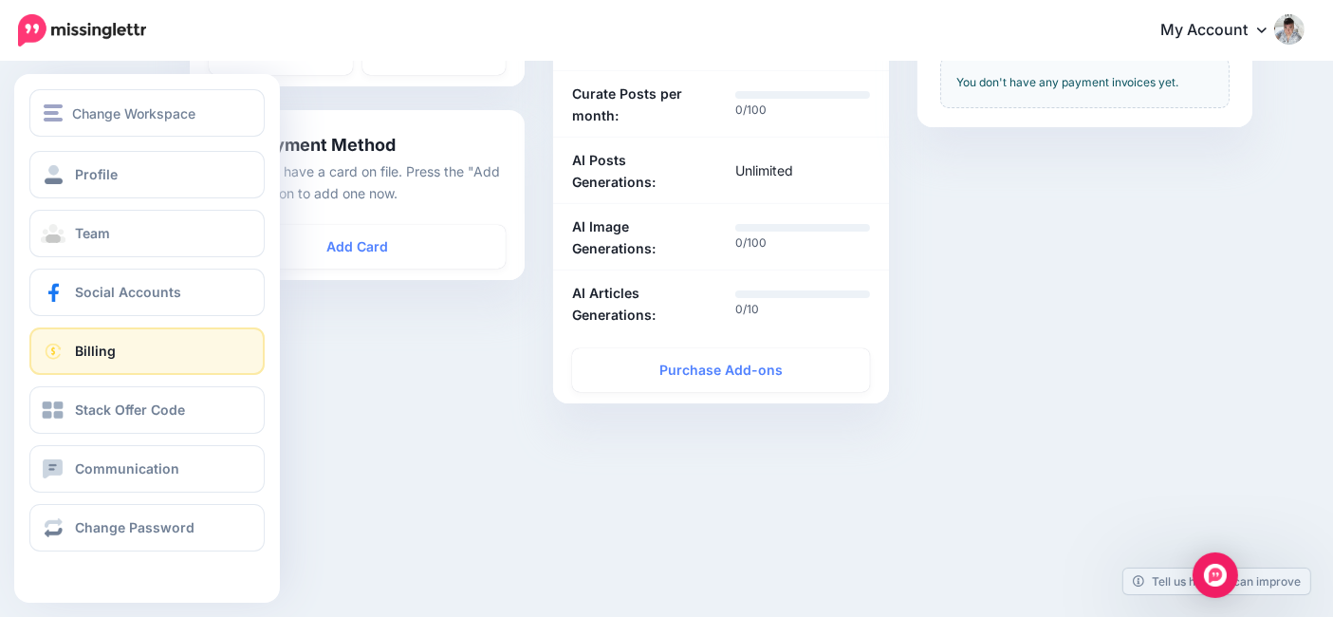
click at [123, 573] on div "Change Workspace [URL] Add Workspace Profile Team Social Accounts Billing Stack…" at bounding box center [147, 338] width 266 height 528
click at [124, 563] on div "Change Workspace [URL] Add Workspace Profile Team Social Accounts Billing Stack…" at bounding box center [147, 338] width 266 height 528
click at [124, 576] on div "Change Workspace [URL] Add Workspace Profile Team Social Accounts Billing Stack…" at bounding box center [147, 338] width 266 height 528
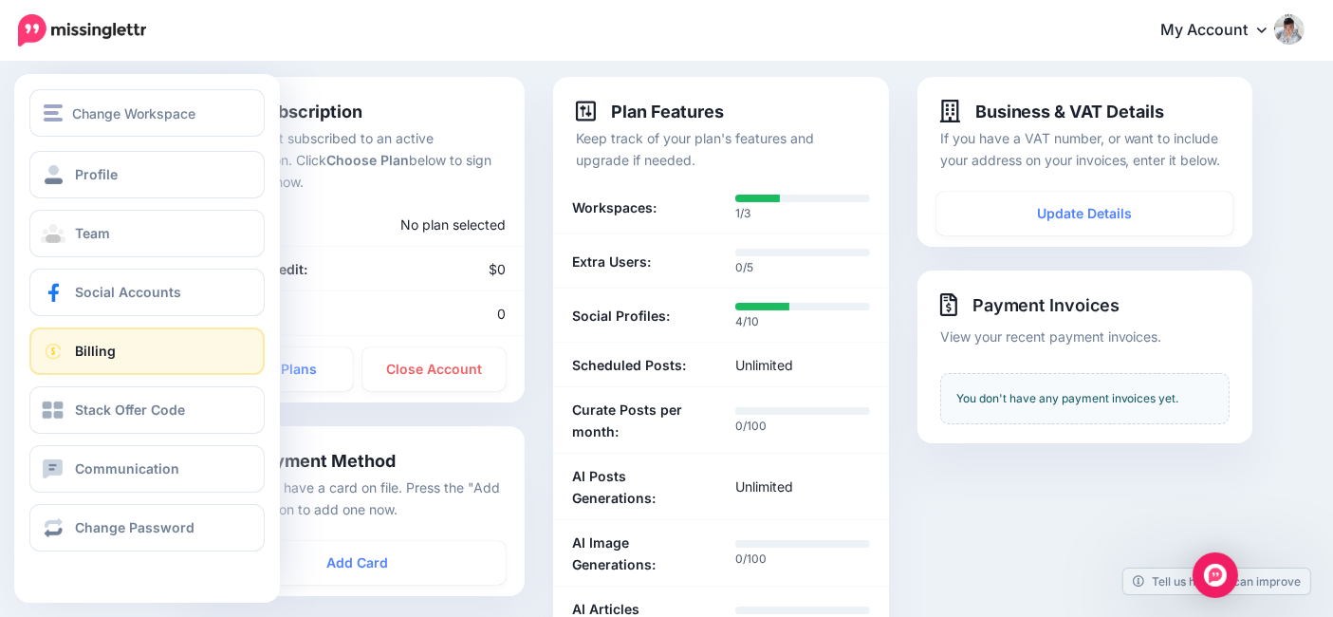
scroll to position [116, 0]
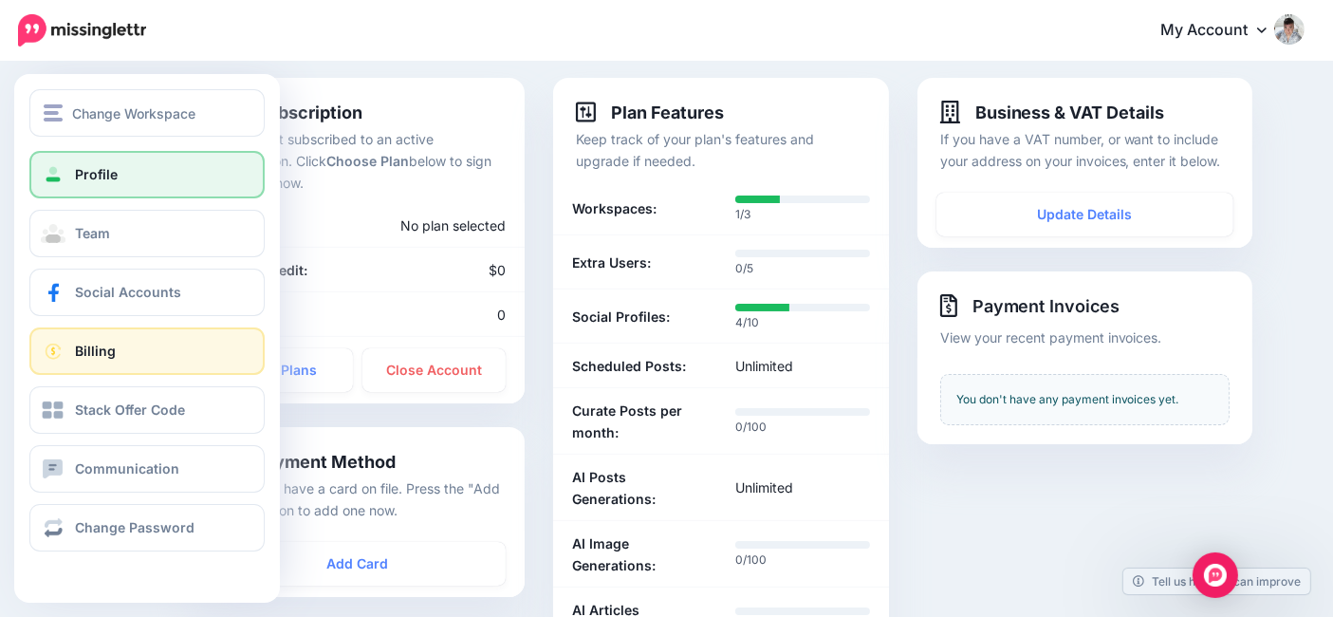
click at [151, 183] on link "Profile" at bounding box center [146, 174] width 235 height 47
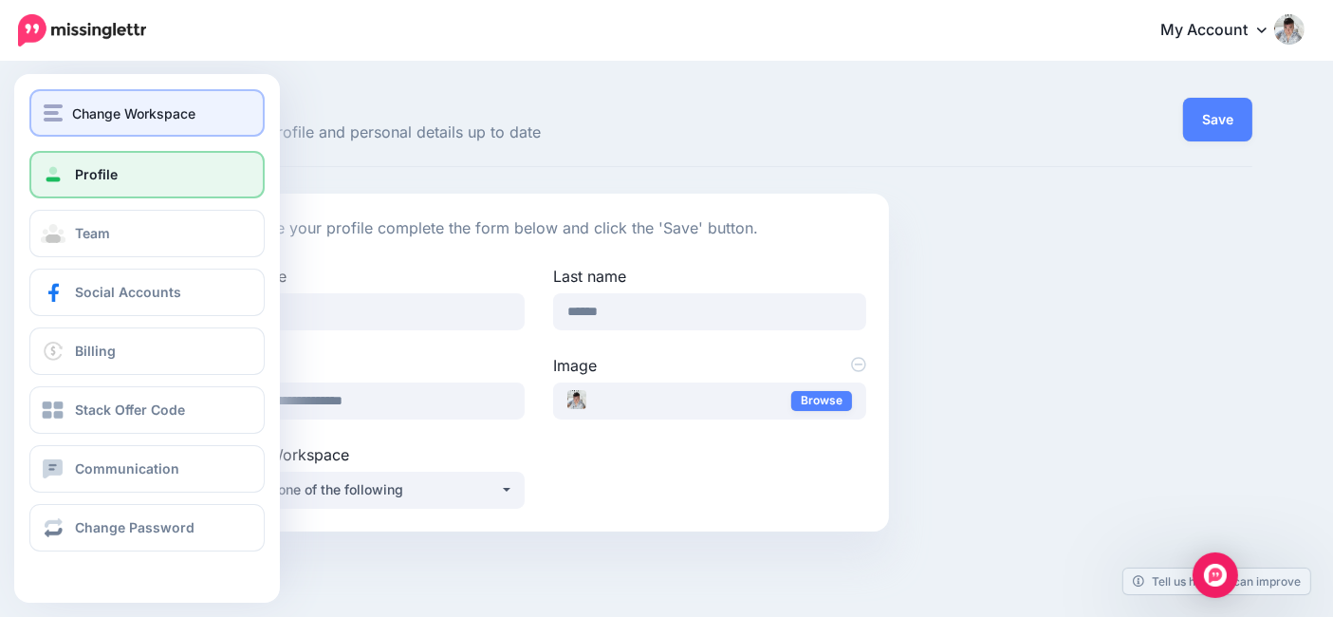
click at [85, 120] on span "Change Workspace" at bounding box center [133, 113] width 123 height 22
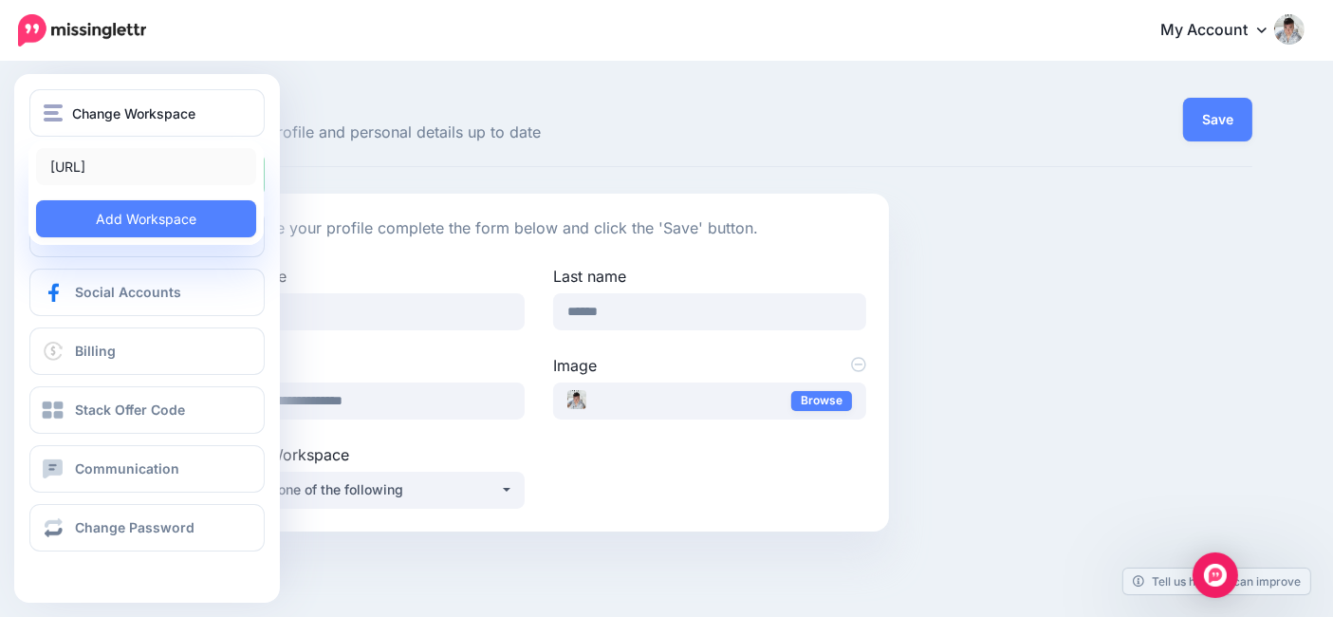
click at [146, 163] on link "[URL]" at bounding box center [146, 166] width 220 height 37
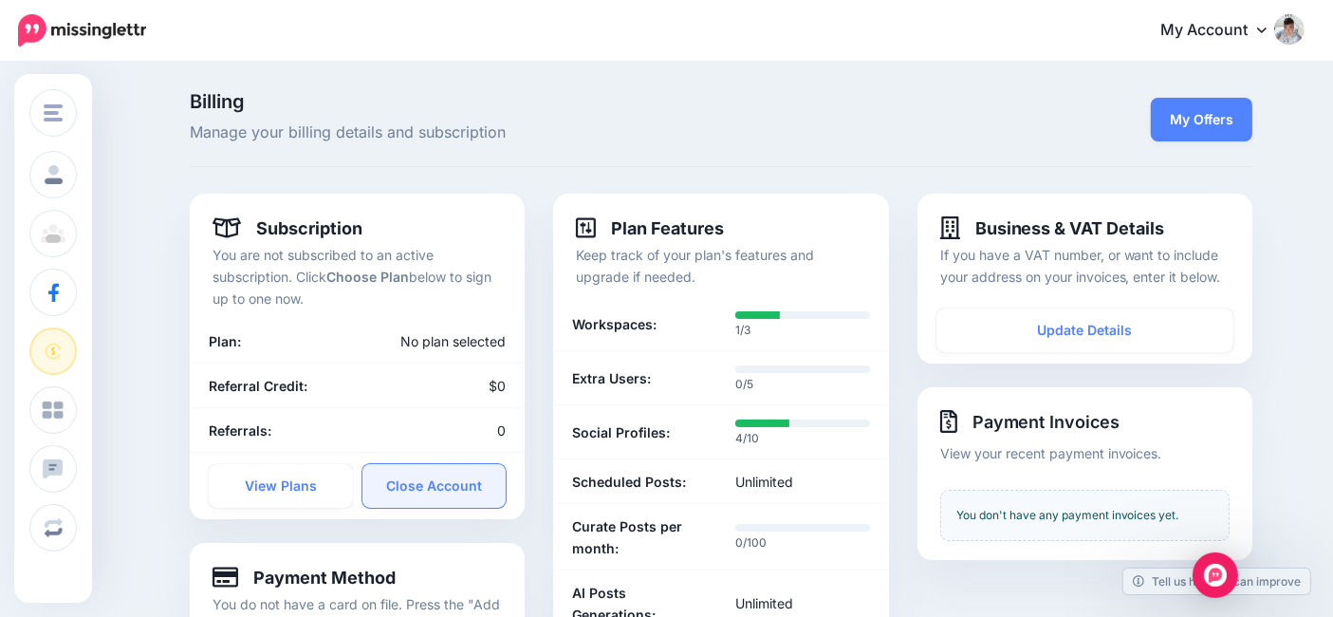
click at [431, 497] on link "Close Account" at bounding box center [434, 486] width 144 height 44
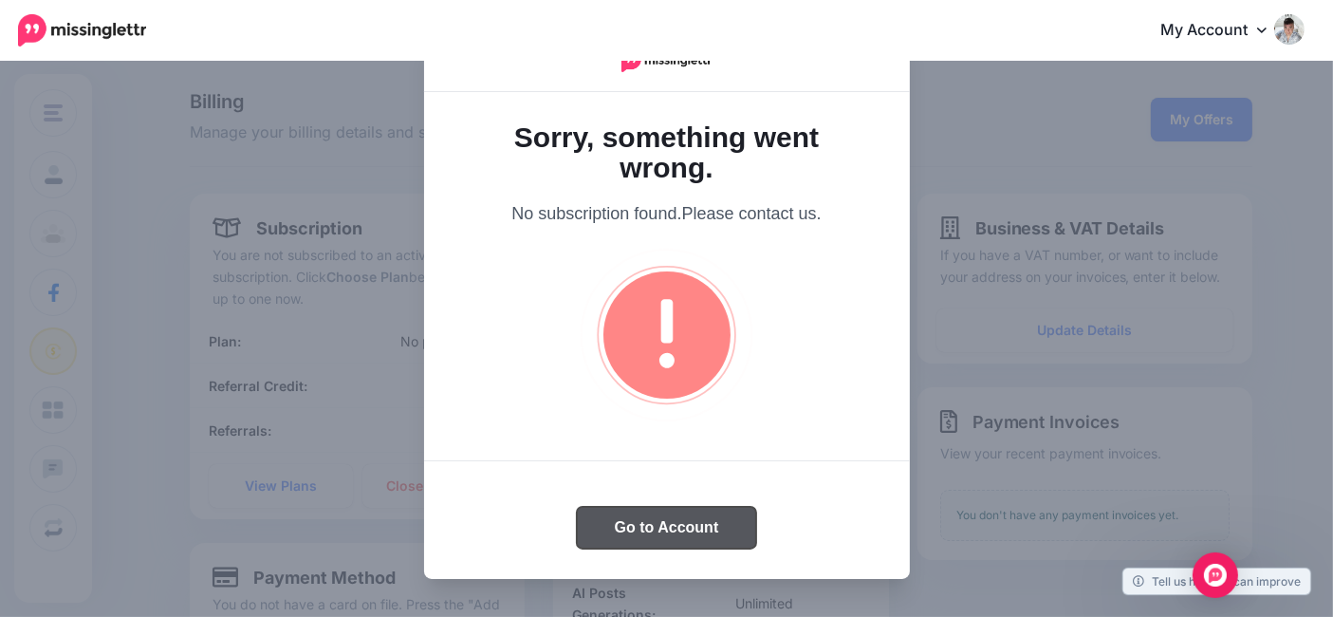
click at [651, 532] on button "Go to Account" at bounding box center [667, 528] width 180 height 42
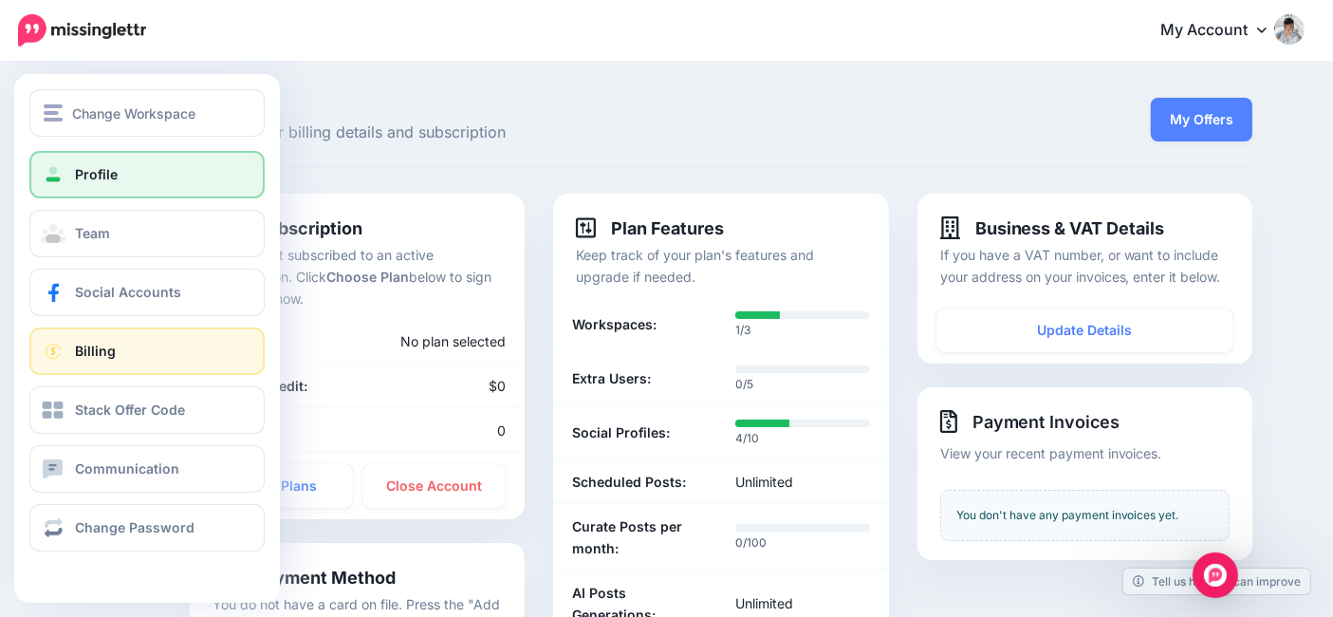
click at [153, 169] on link "Profile" at bounding box center [146, 174] width 235 height 47
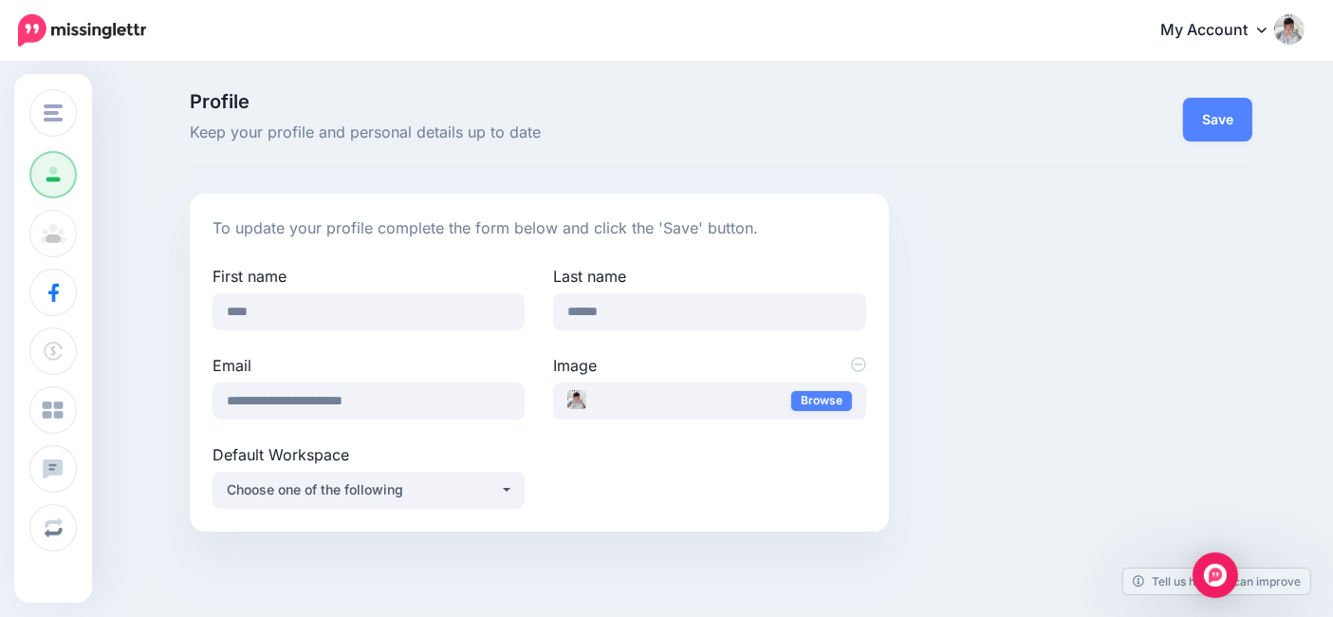
click at [1248, 38] on link "My Account" at bounding box center [1222, 31] width 163 height 46
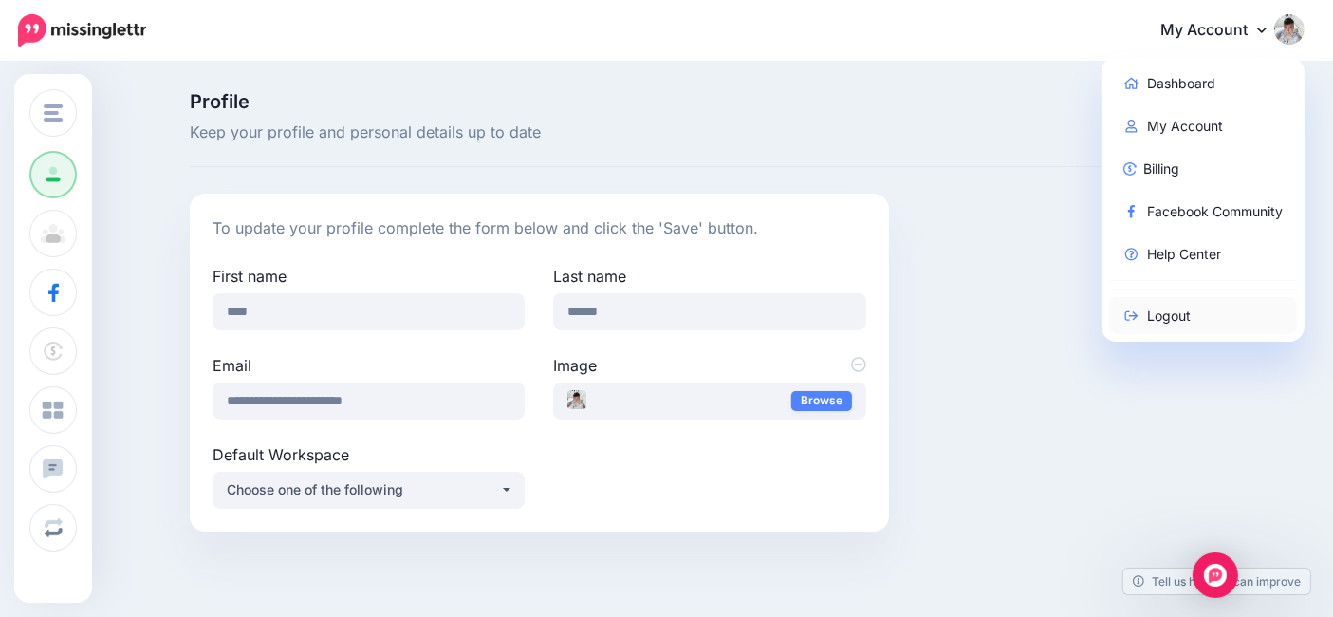
click at [1173, 308] on link "Logout" at bounding box center [1203, 315] width 189 height 37
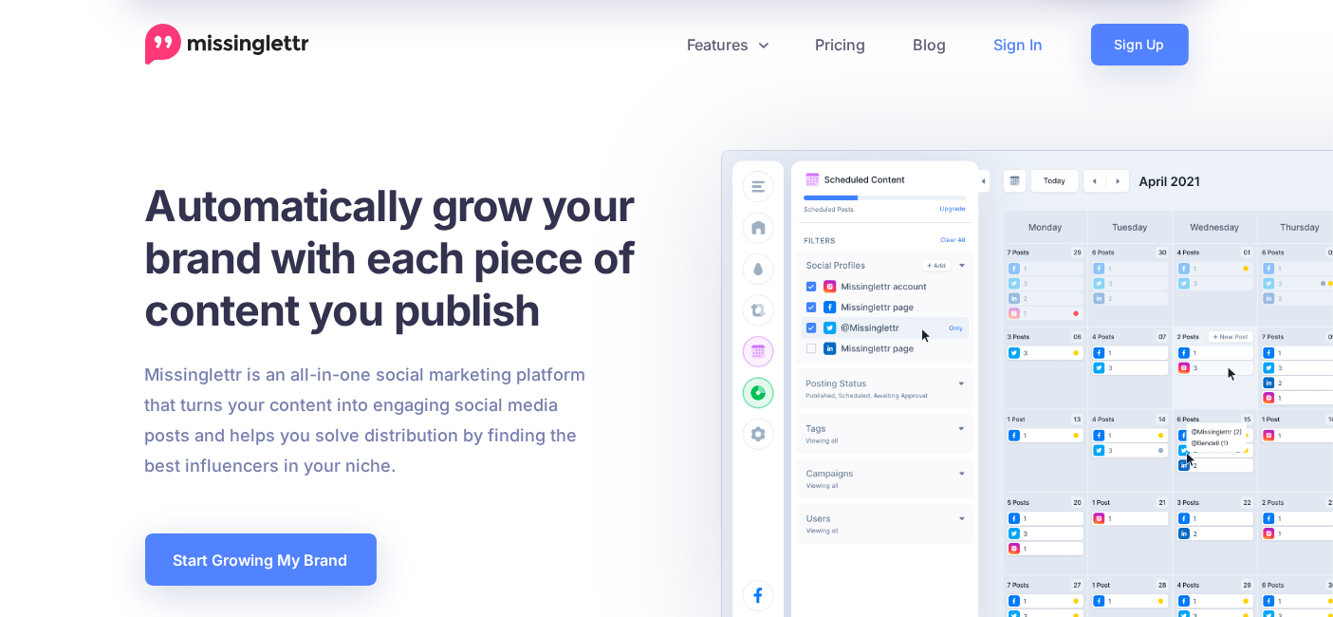
click at [997, 33] on link "Sign In" at bounding box center [1018, 45] width 97 height 42
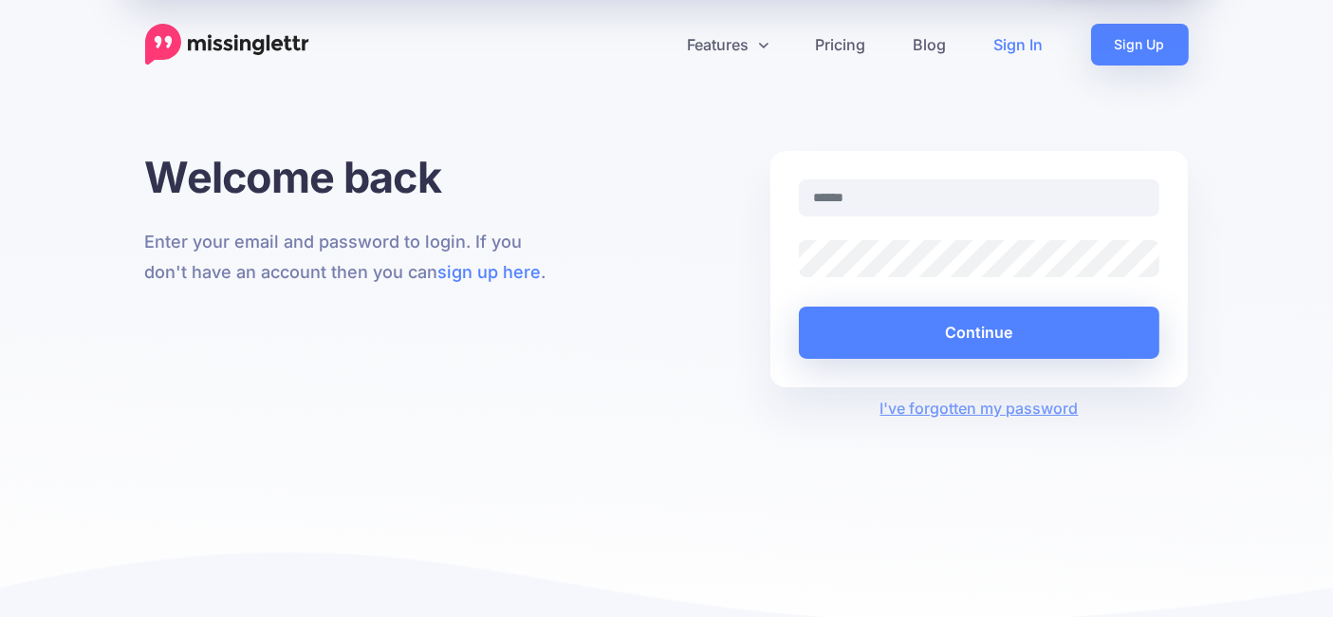
type input "**********"
click at [892, 198] on input "**********" at bounding box center [979, 197] width 361 height 37
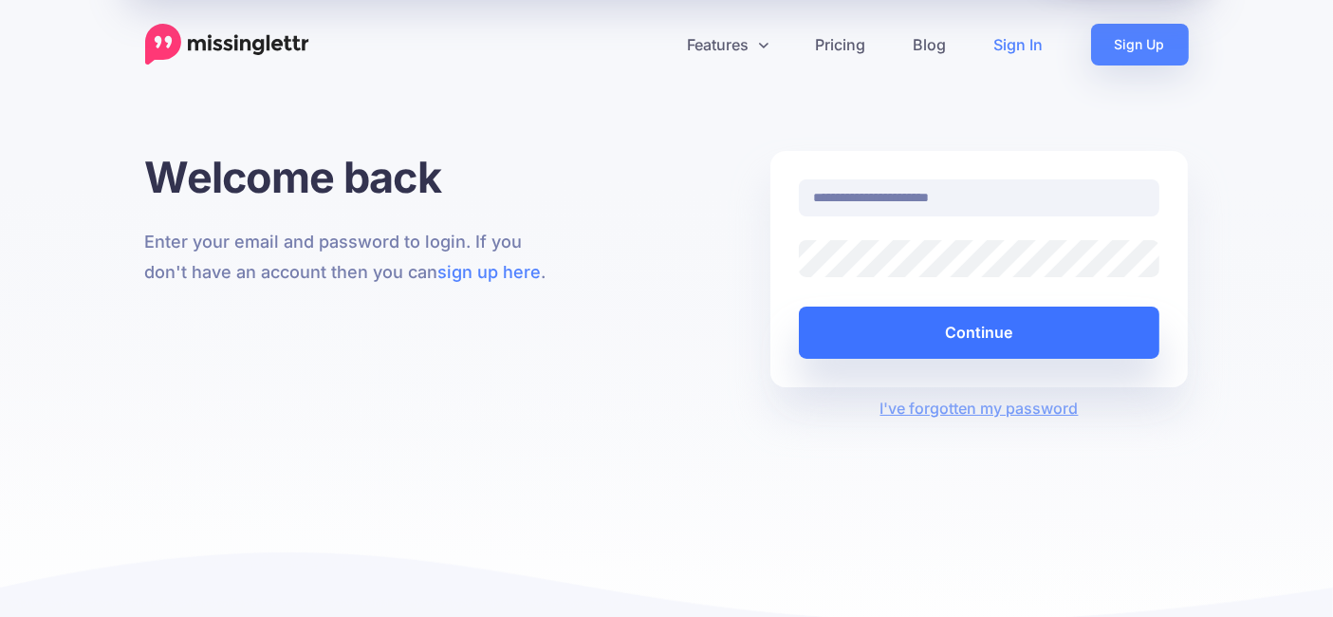
click at [938, 341] on button "Continue" at bounding box center [979, 332] width 361 height 52
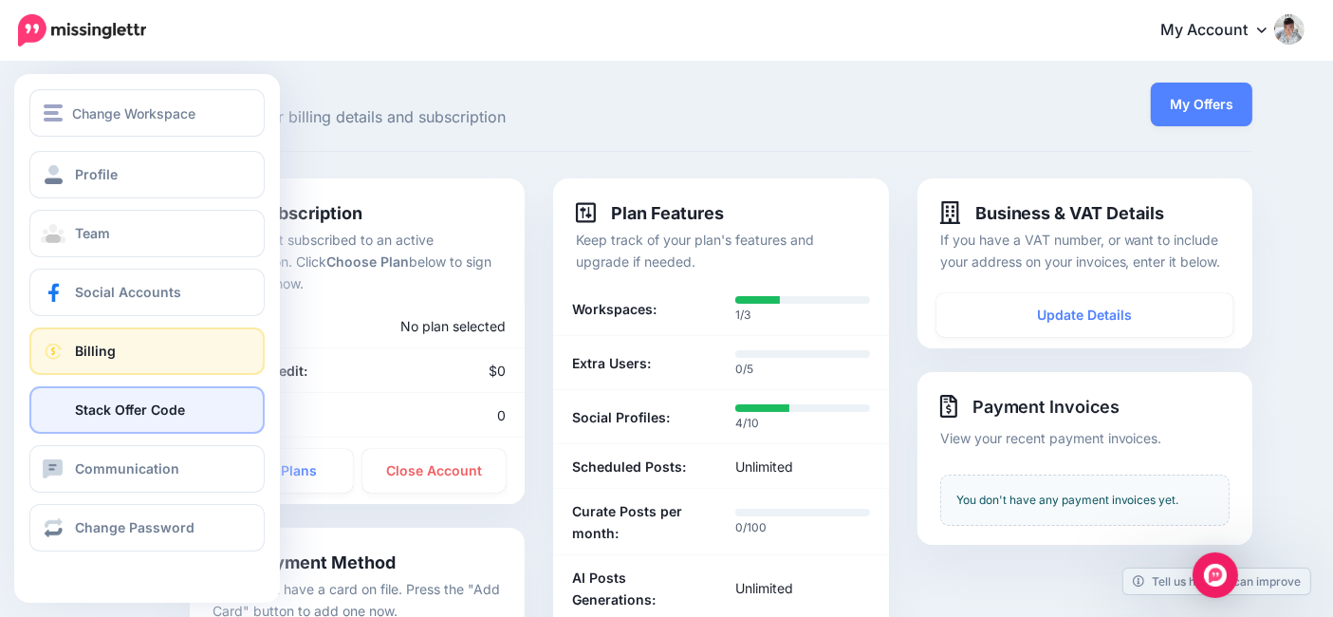
scroll to position [10, 0]
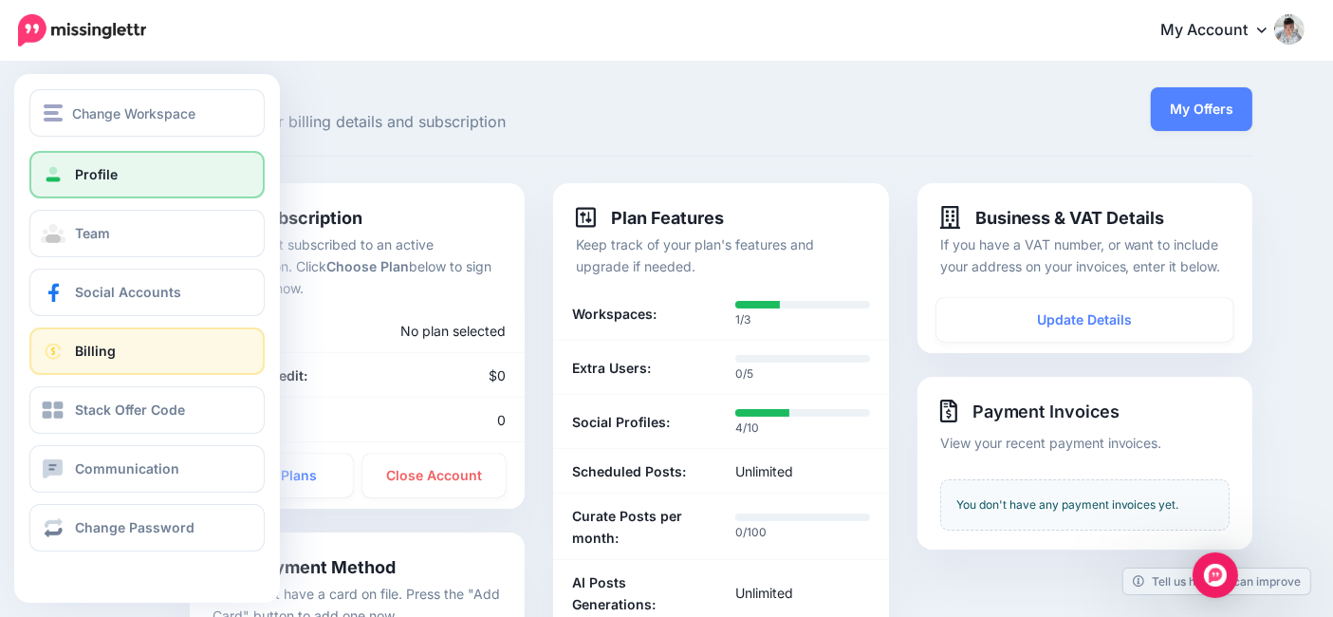
click at [154, 166] on link "Profile" at bounding box center [146, 174] width 235 height 47
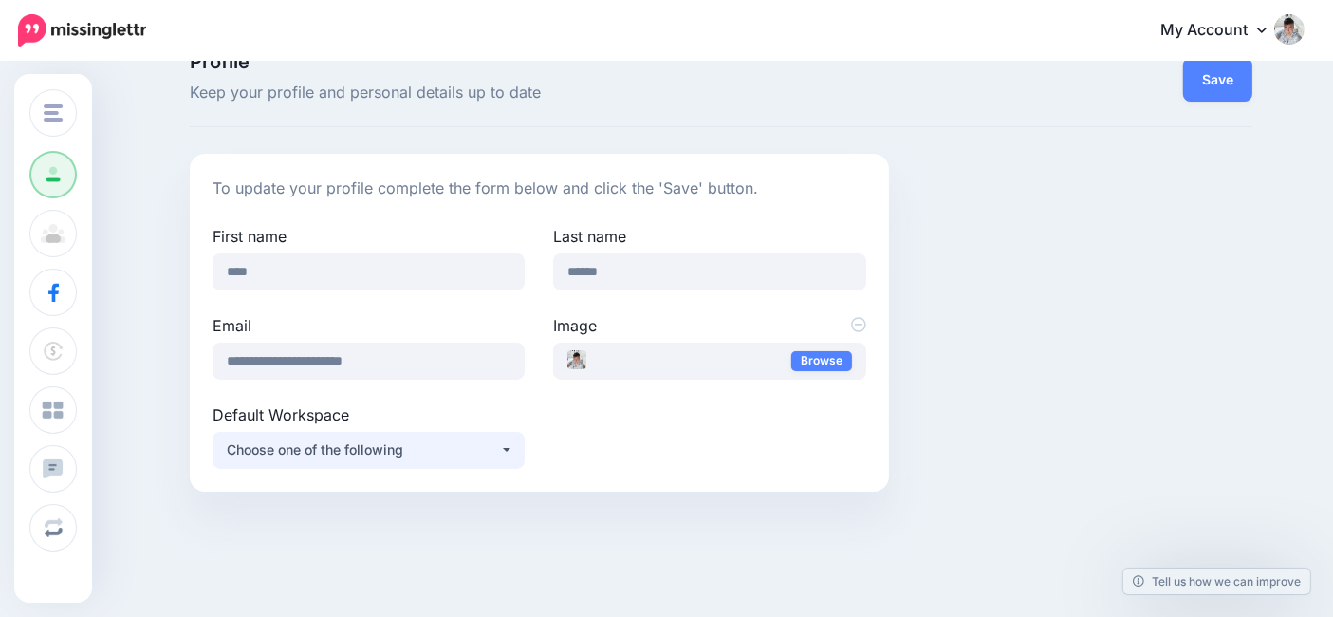
scroll to position [104, 0]
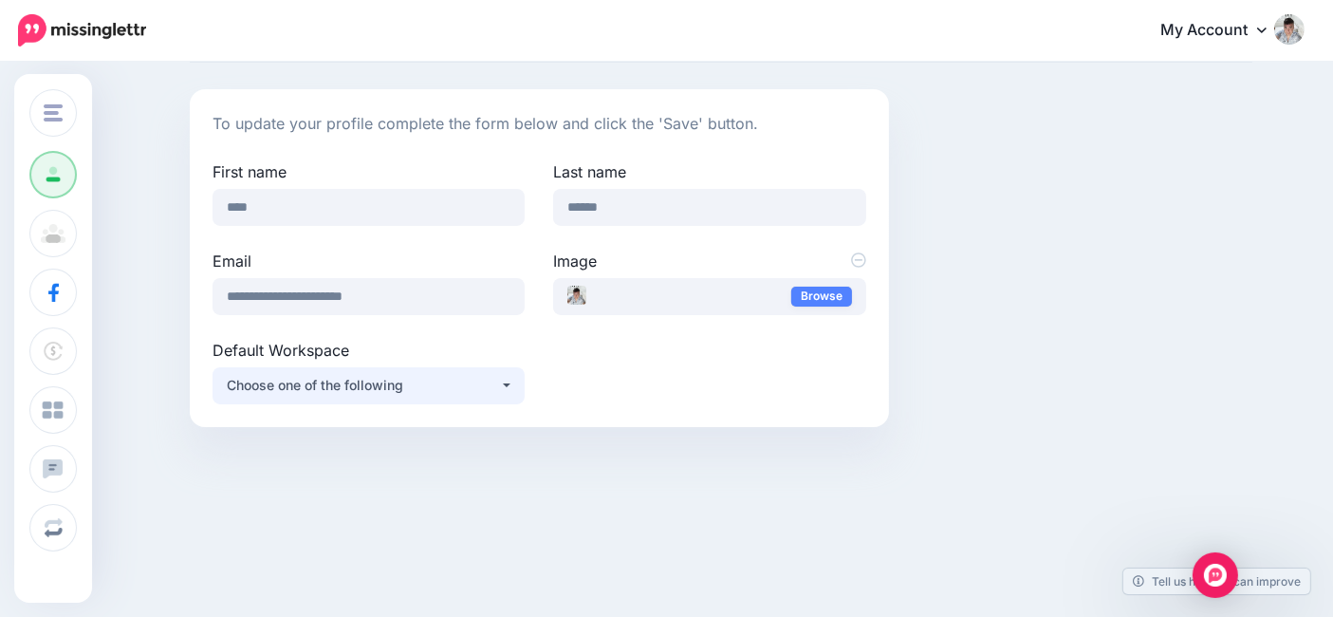
click at [320, 386] on div "Choose one of the following" at bounding box center [363, 385] width 273 height 23
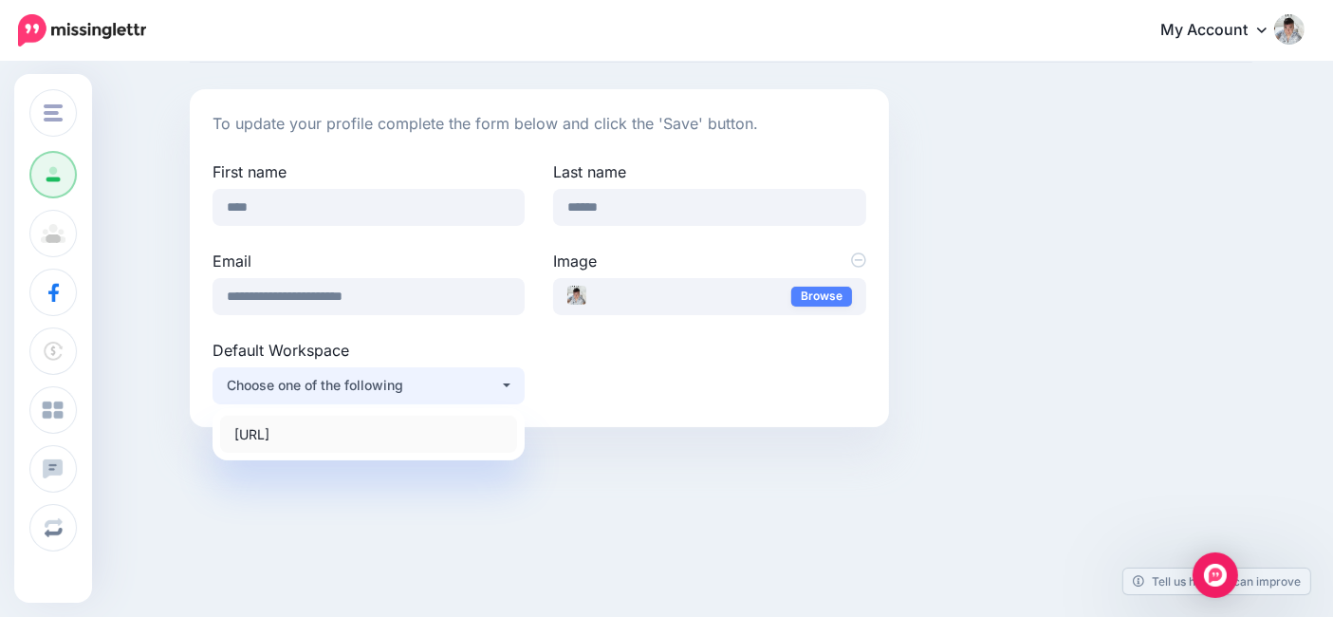
click at [269, 427] on span "[URL]" at bounding box center [251, 433] width 35 height 23
select select "*****"
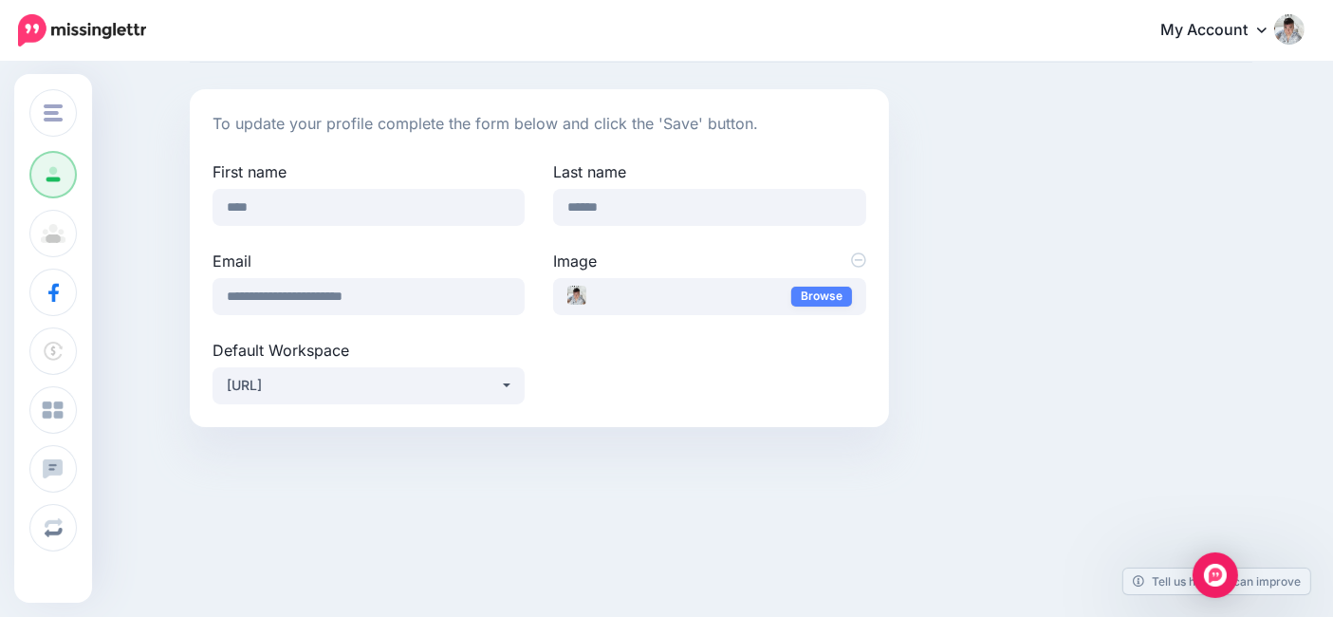
click at [669, 379] on div "**********" at bounding box center [539, 282] width 682 height 244
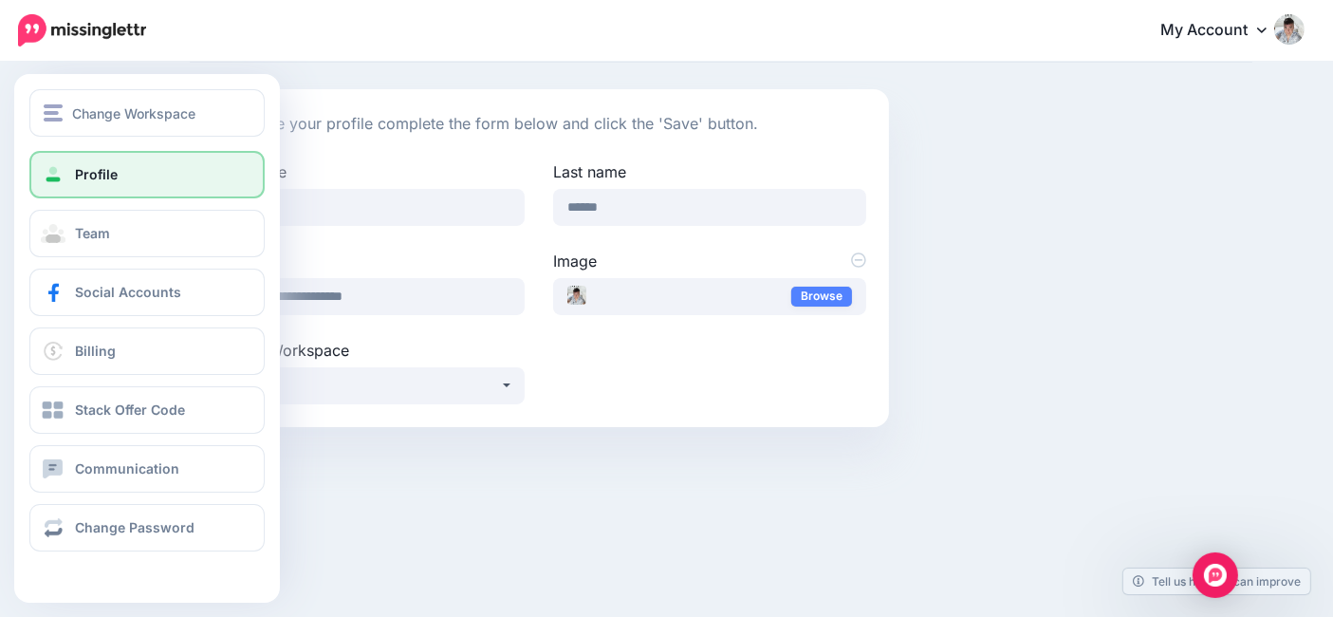
click at [114, 576] on div "Change Workspace [URL] Add Workspace Profile Team Social Accounts Billing Stack…" at bounding box center [147, 338] width 266 height 528
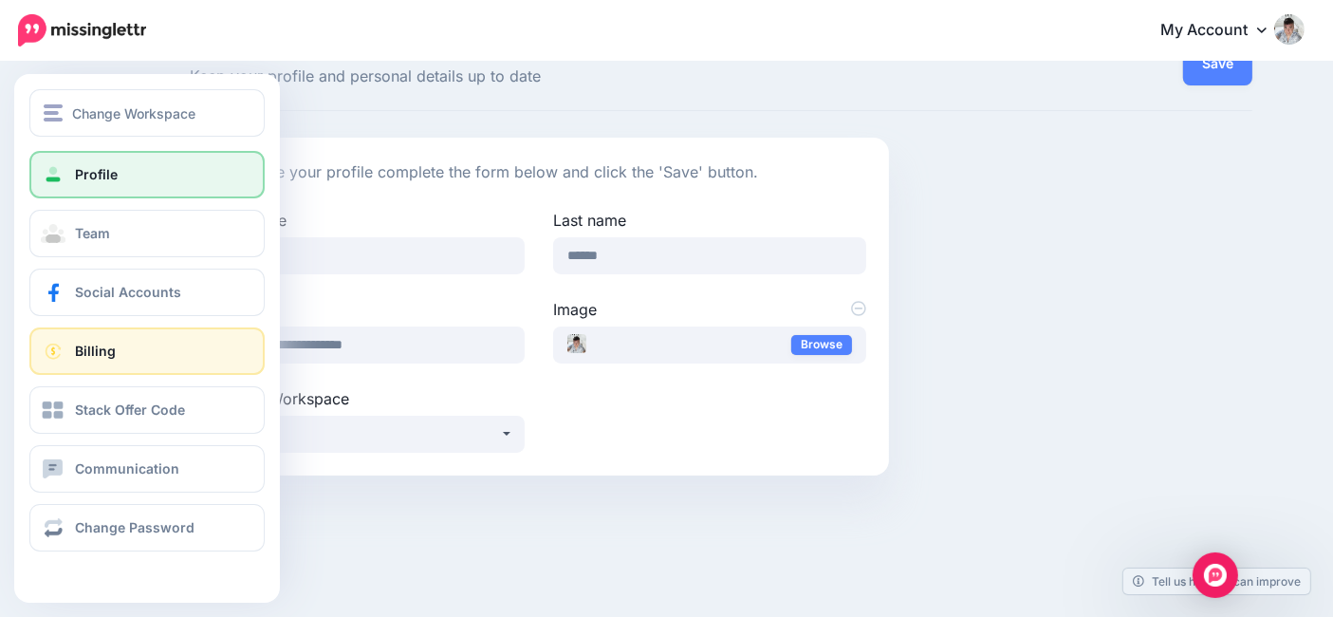
scroll to position [0, 0]
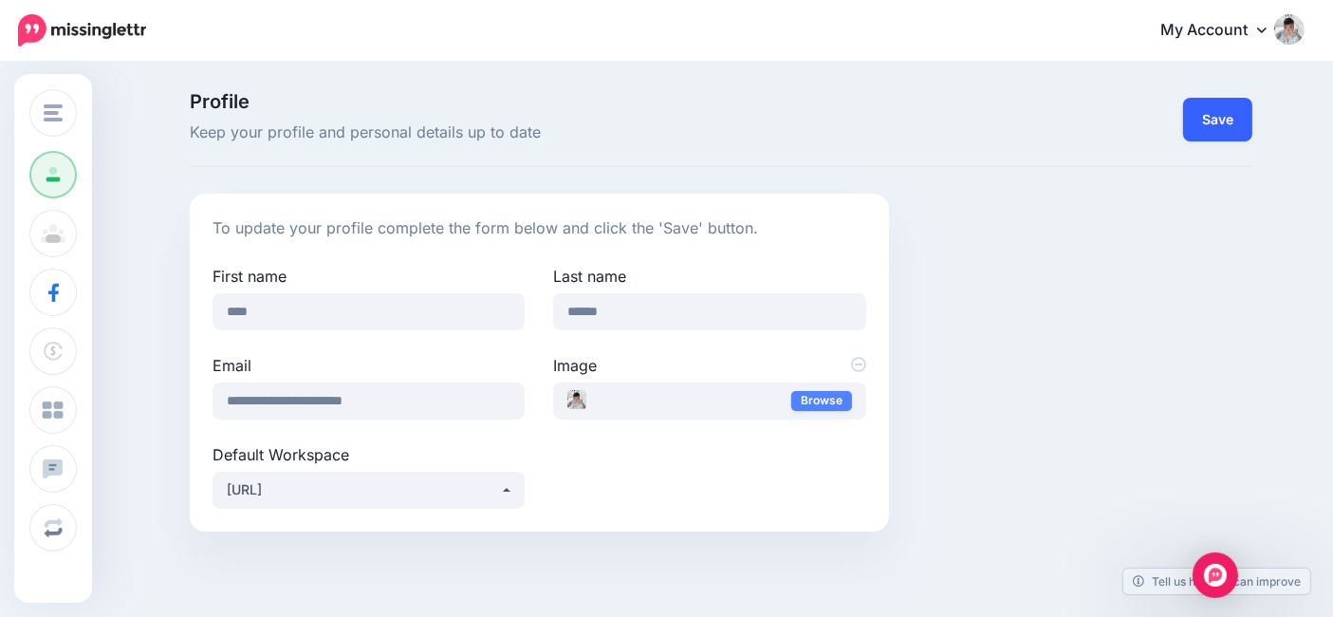
click at [1224, 121] on button "Save" at bounding box center [1217, 120] width 69 height 44
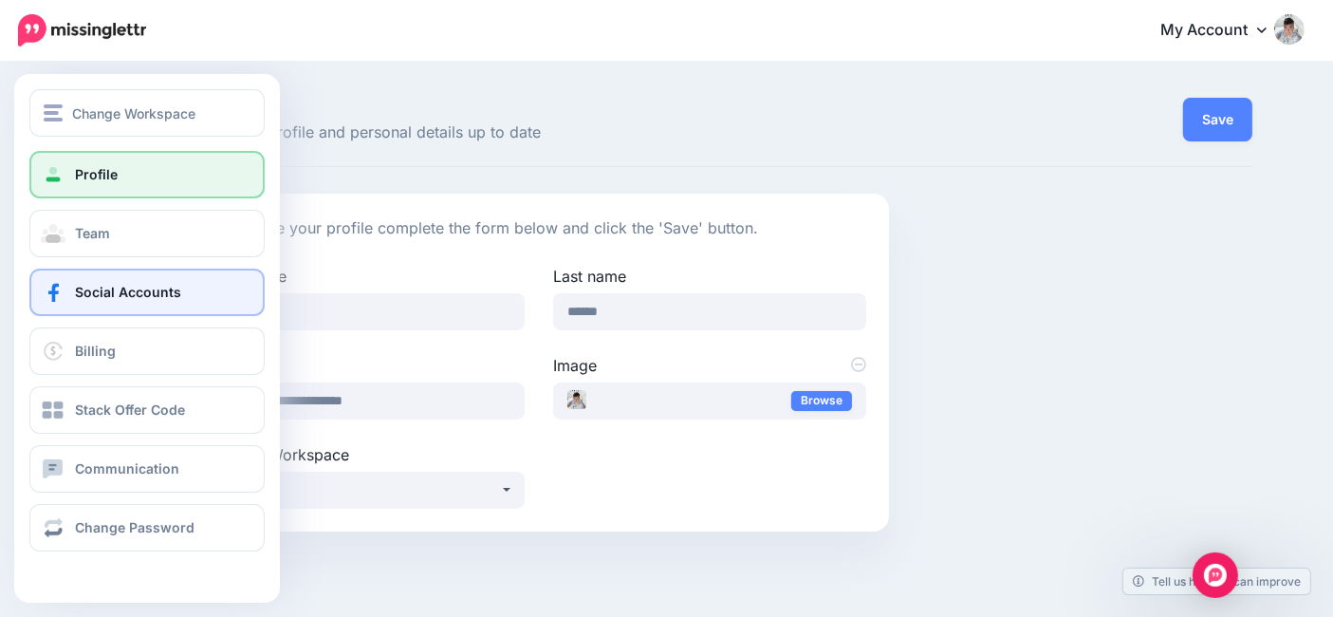
click at [121, 286] on span "Social Accounts" at bounding box center [128, 292] width 106 height 16
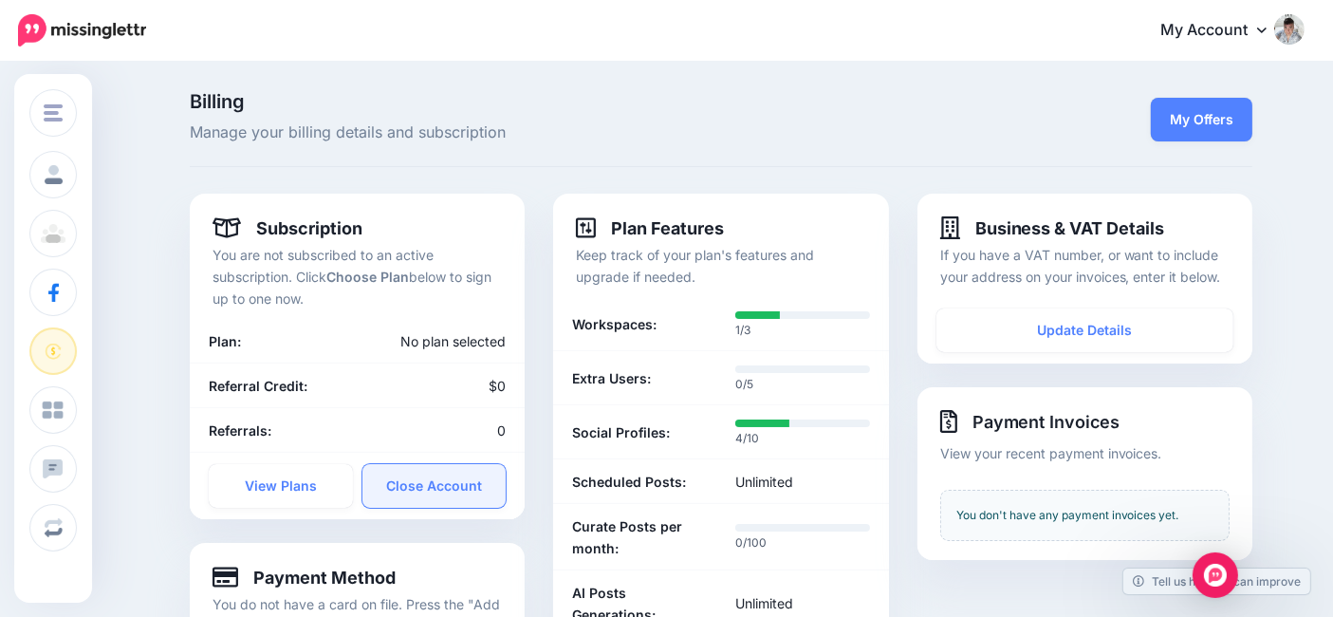
click at [443, 475] on link "Close Account" at bounding box center [434, 486] width 144 height 44
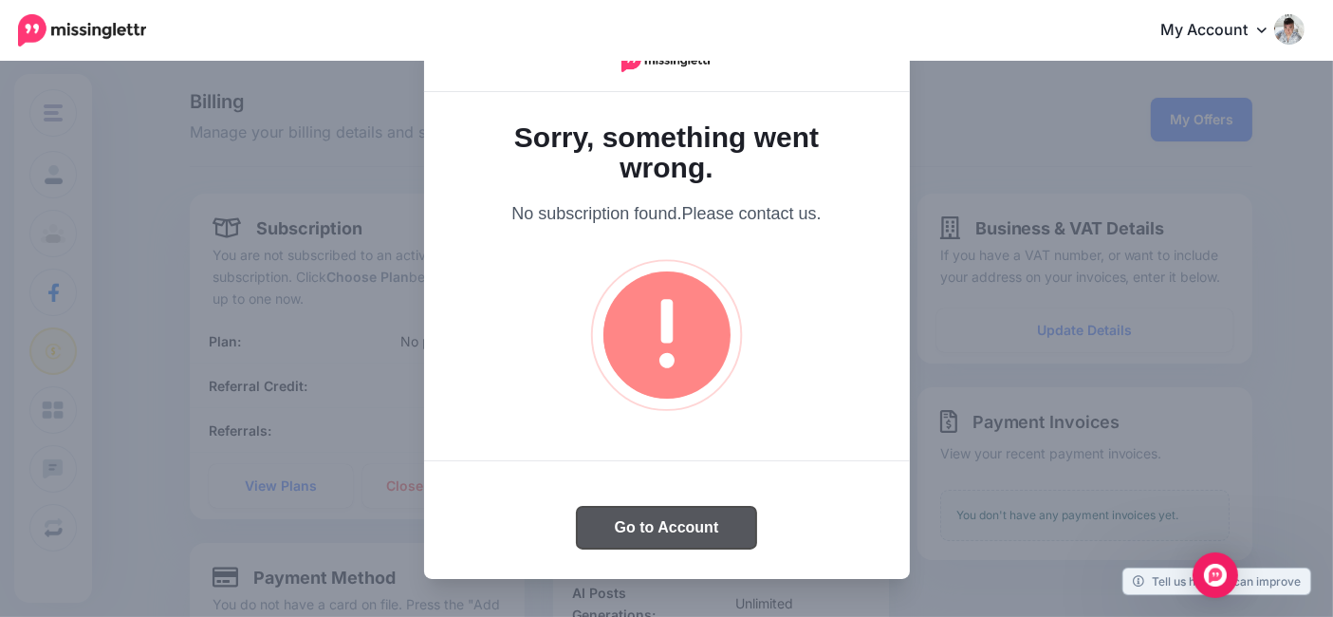
click at [612, 526] on button "Go to Account" at bounding box center [667, 528] width 180 height 42
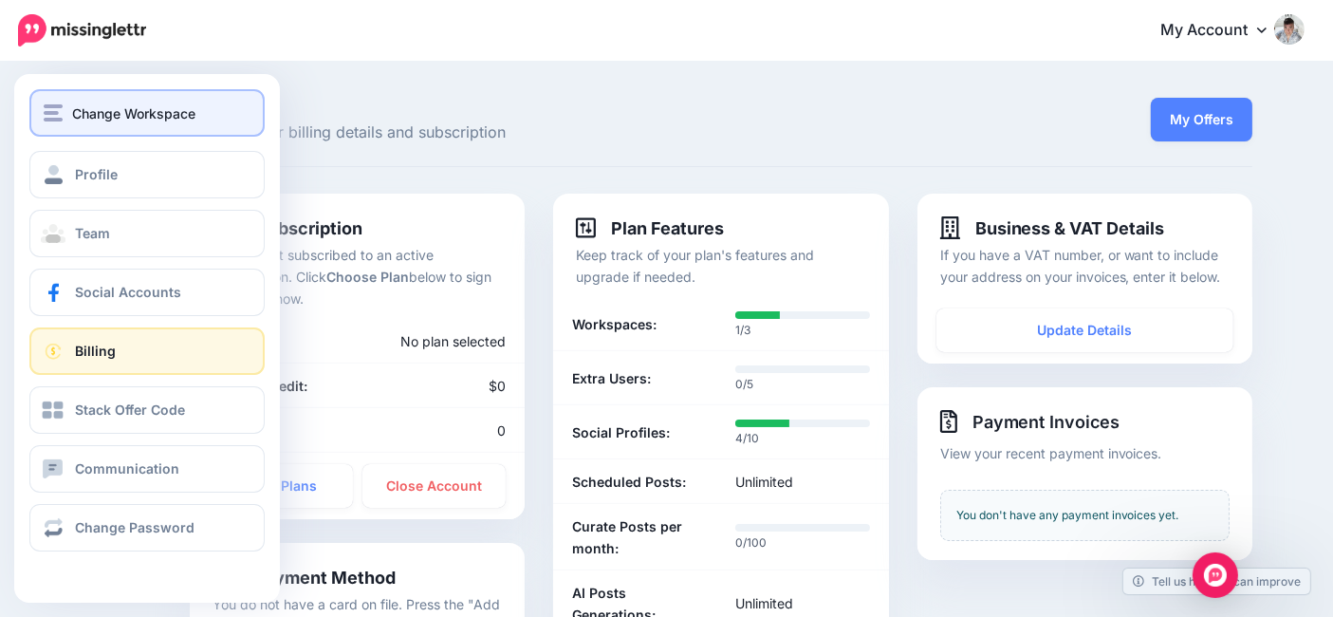
click at [130, 102] on span "Change Workspace" at bounding box center [133, 113] width 123 height 22
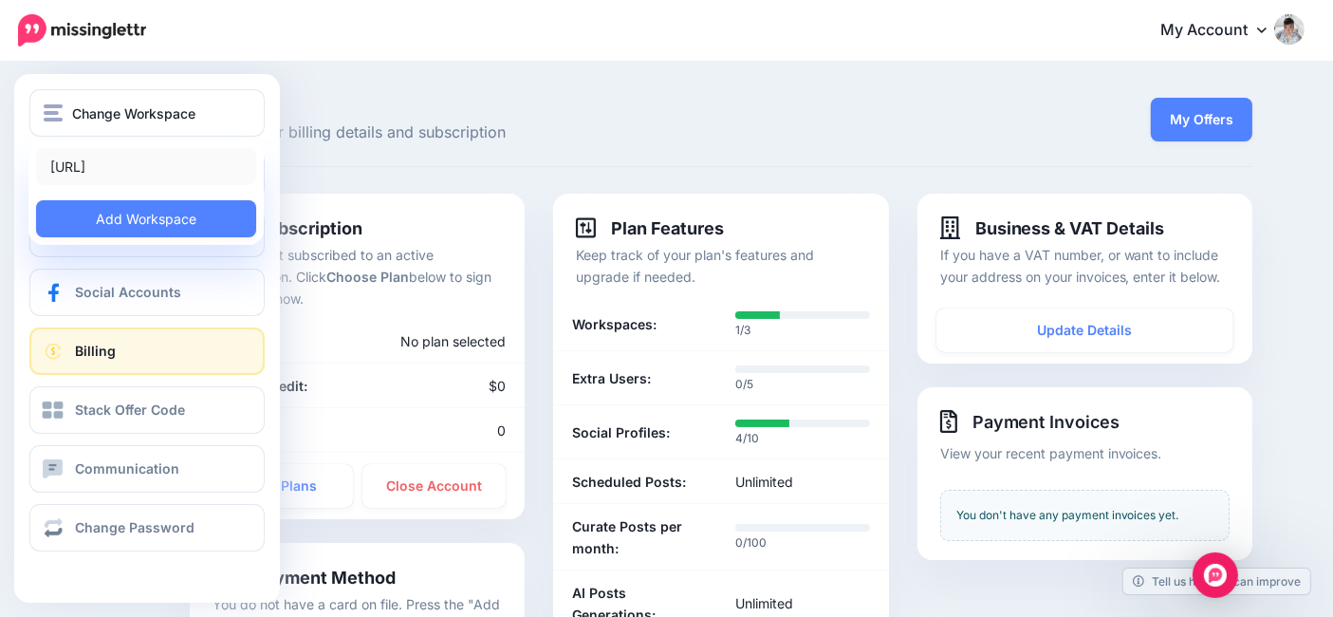
click at [138, 171] on link "TradingPlatforms.ai" at bounding box center [146, 166] width 220 height 37
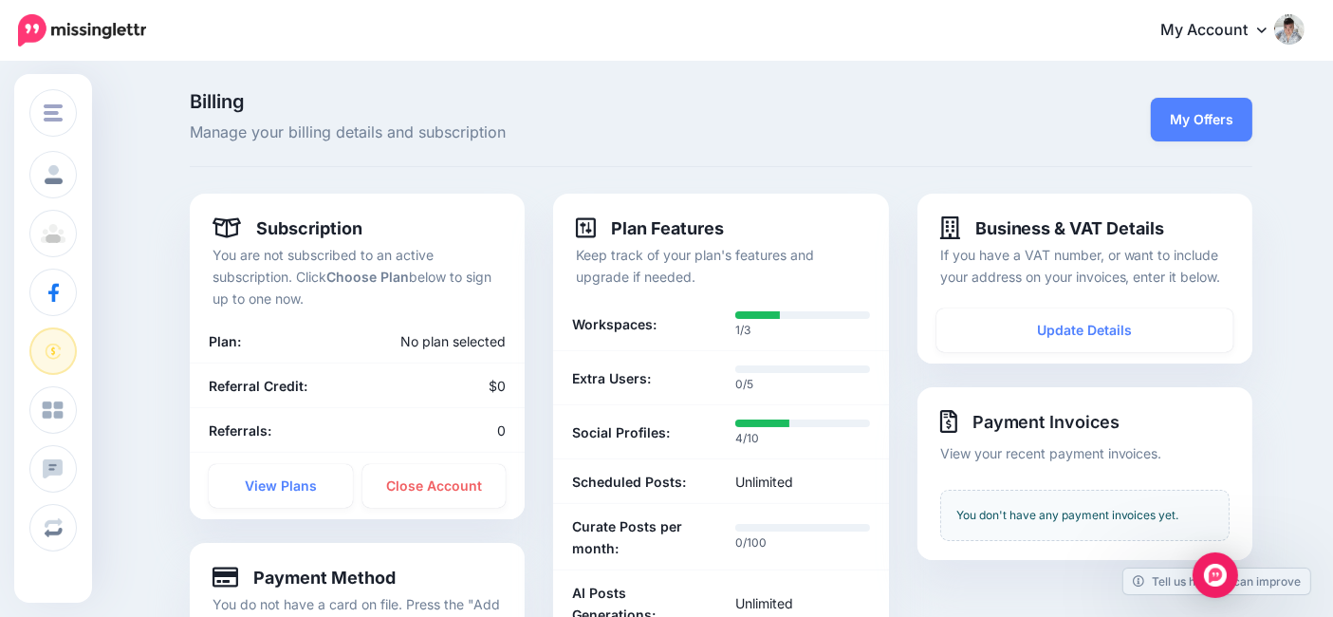
click at [1254, 21] on link "My Account" at bounding box center [1222, 31] width 163 height 46
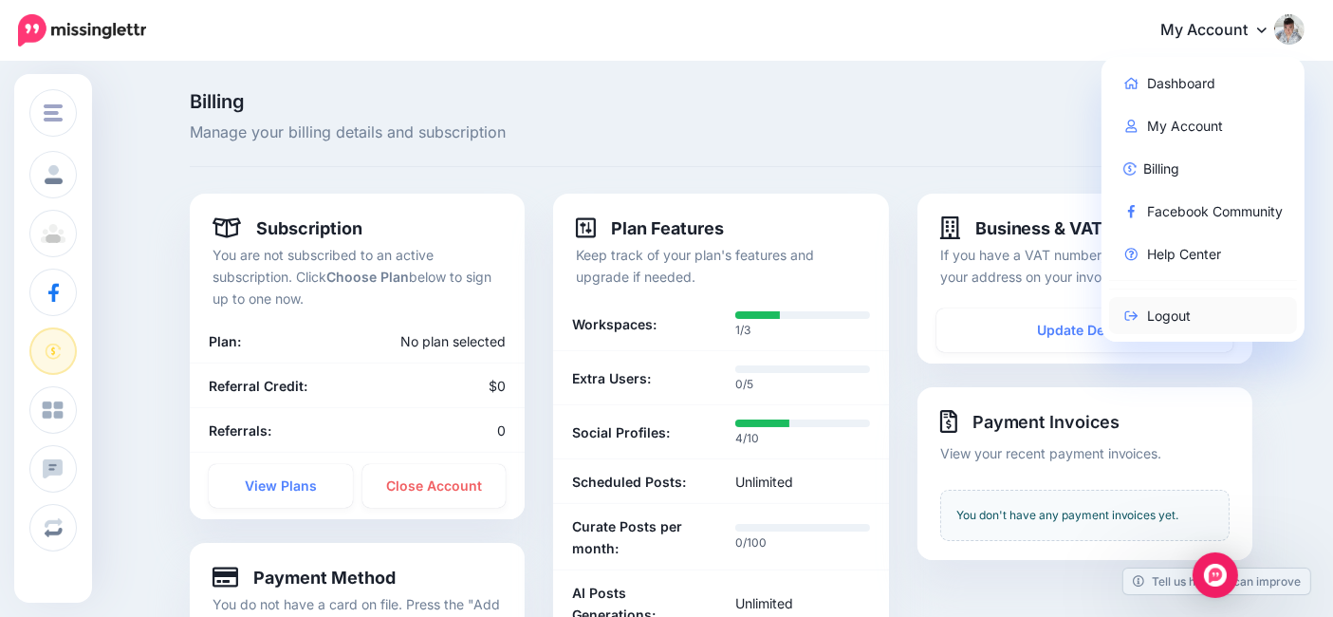
click at [1159, 323] on link "Logout" at bounding box center [1203, 315] width 189 height 37
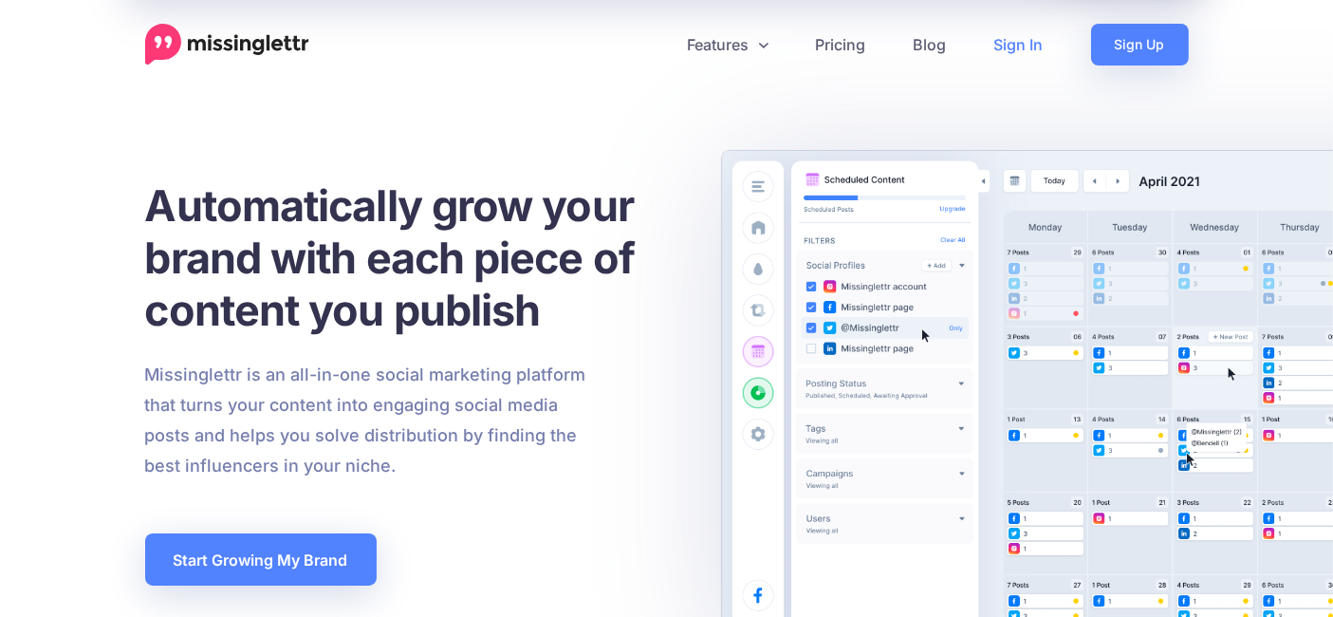
click at [1008, 42] on link "Sign In" at bounding box center [1018, 45] width 97 height 42
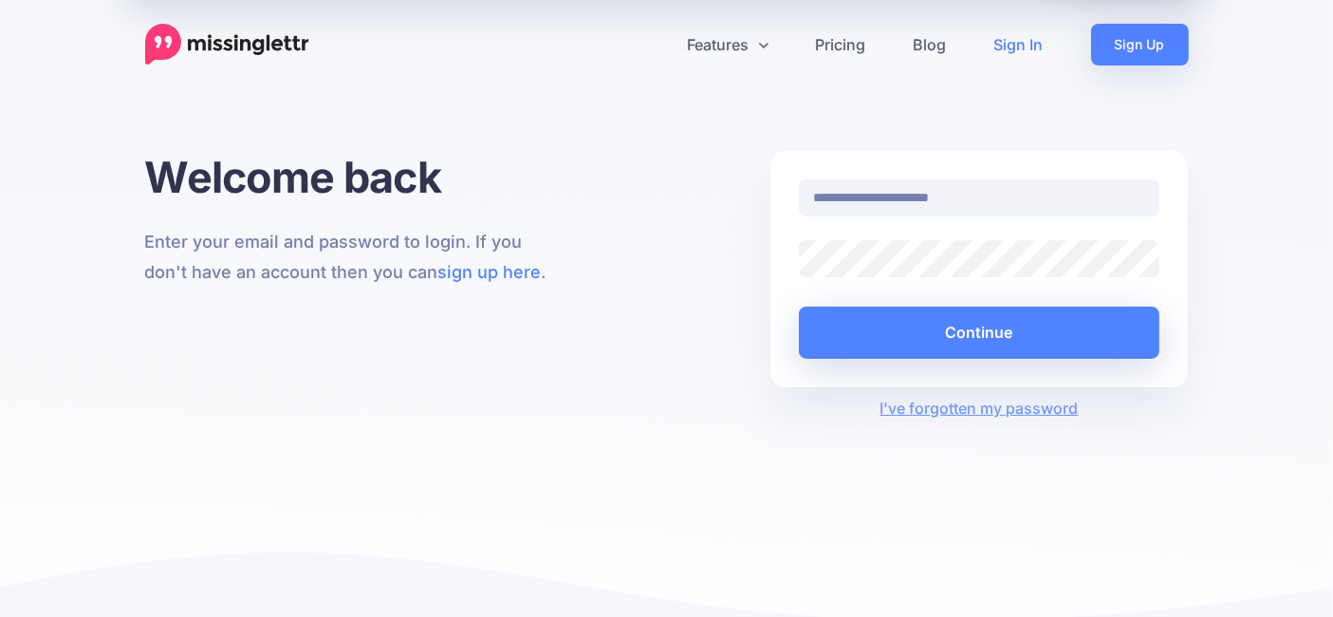
click at [915, 196] on input "**********" at bounding box center [979, 197] width 361 height 37
type input "**********"
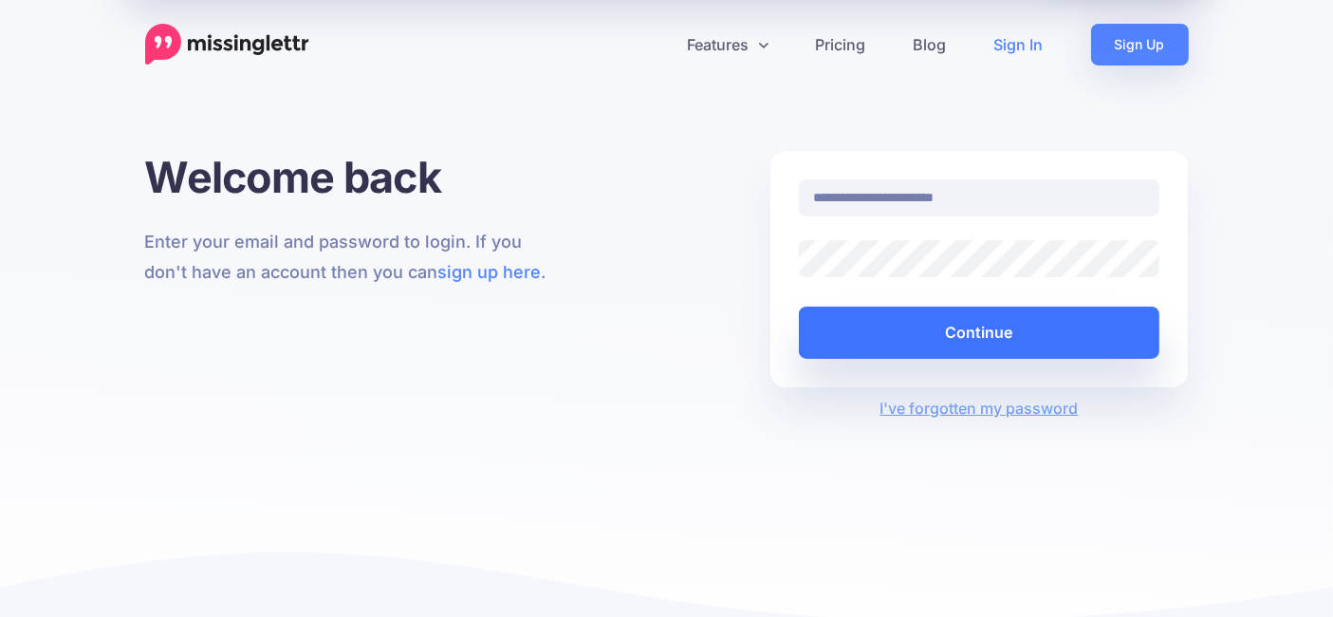
click at [908, 342] on button "Continue" at bounding box center [979, 332] width 361 height 52
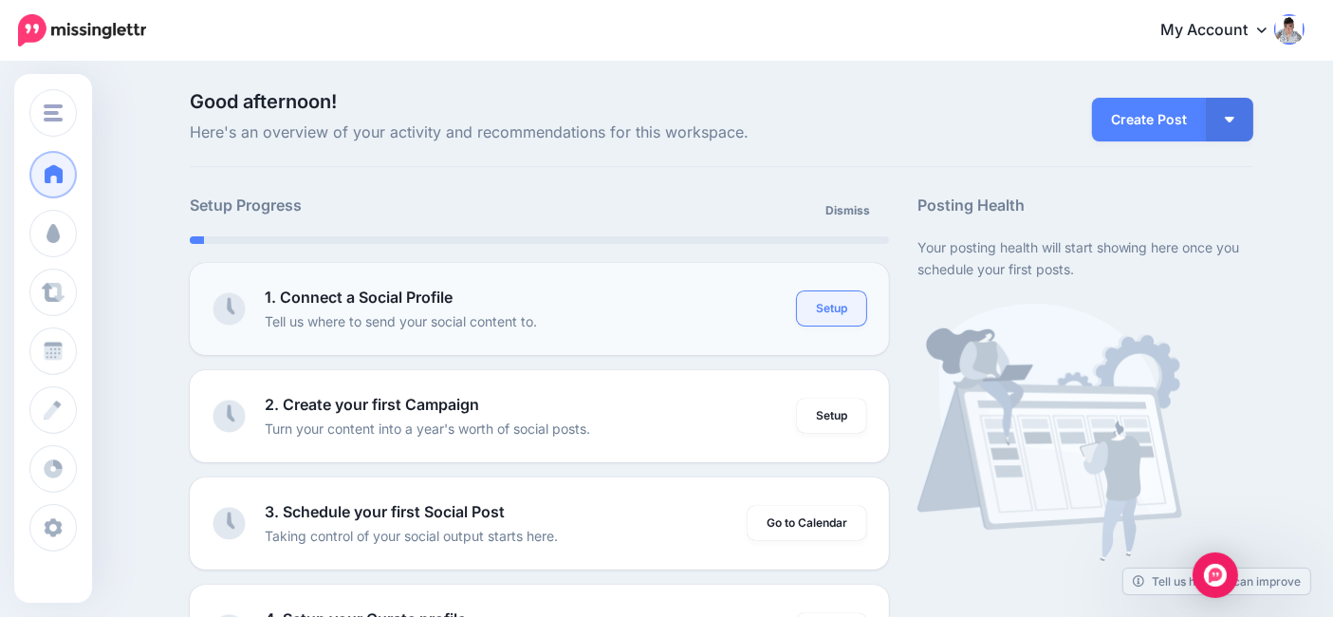
click at [832, 303] on link "Setup" at bounding box center [831, 308] width 69 height 34
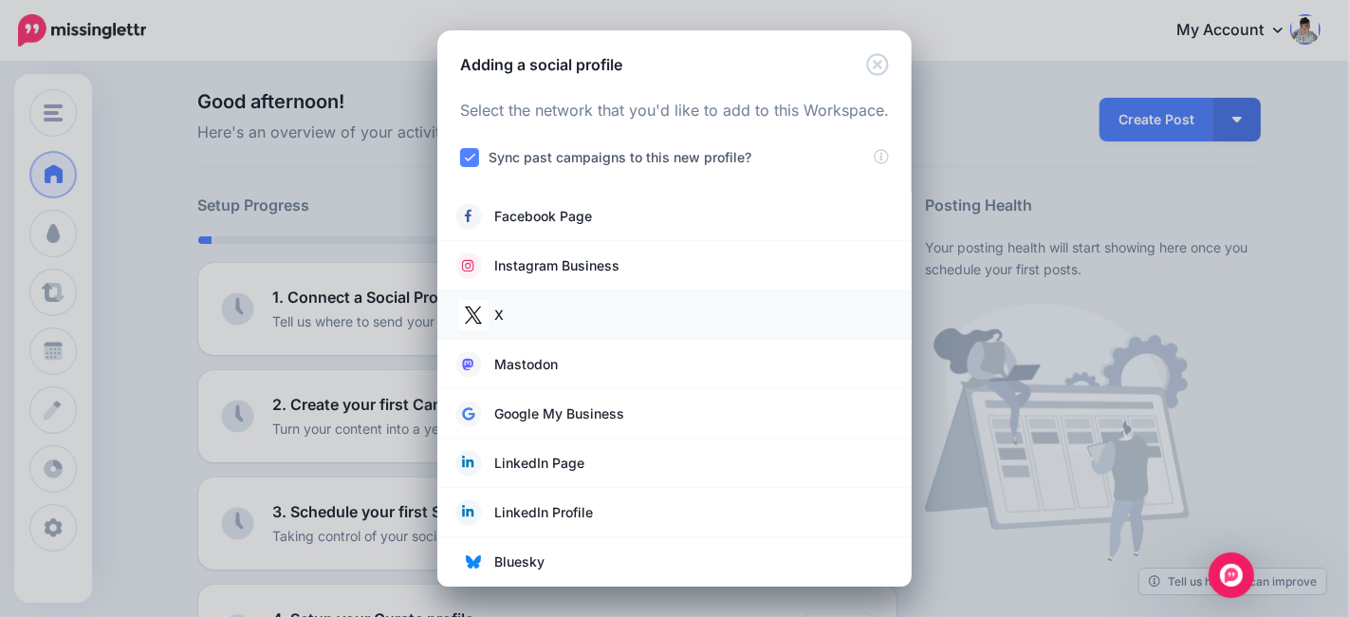
click at [566, 307] on link "X" at bounding box center [674, 315] width 436 height 27
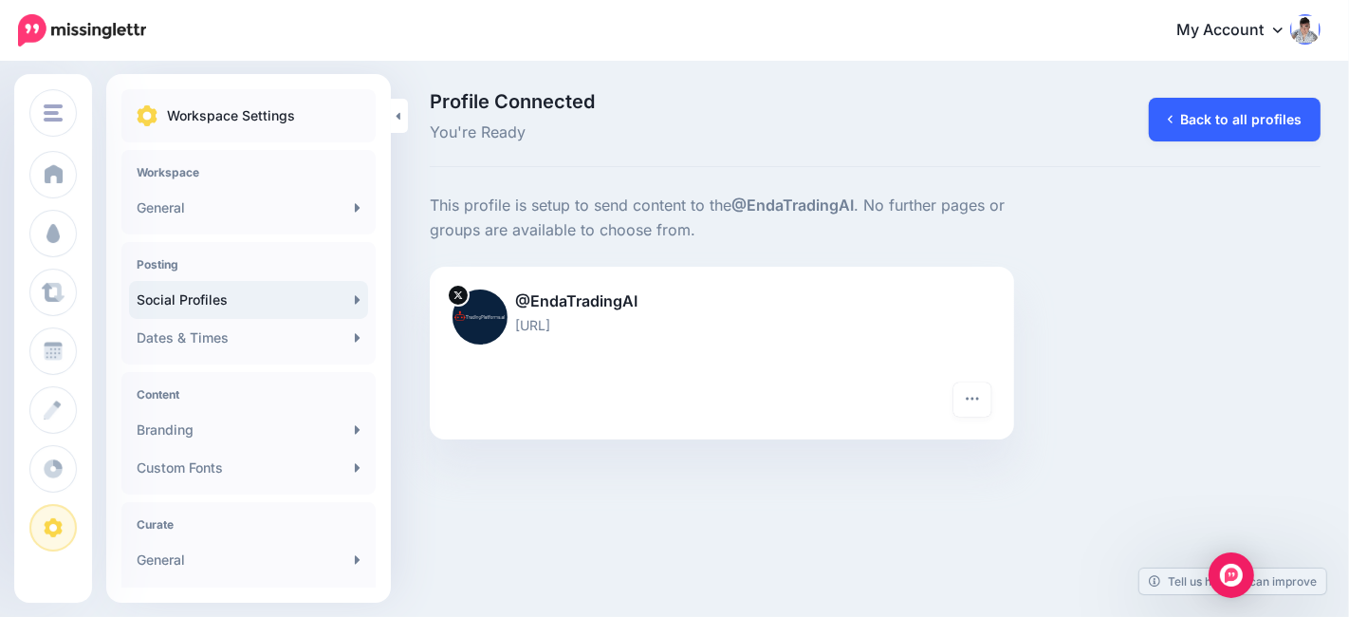
click at [1190, 123] on link "Back to all profiles" at bounding box center [1235, 120] width 172 height 44
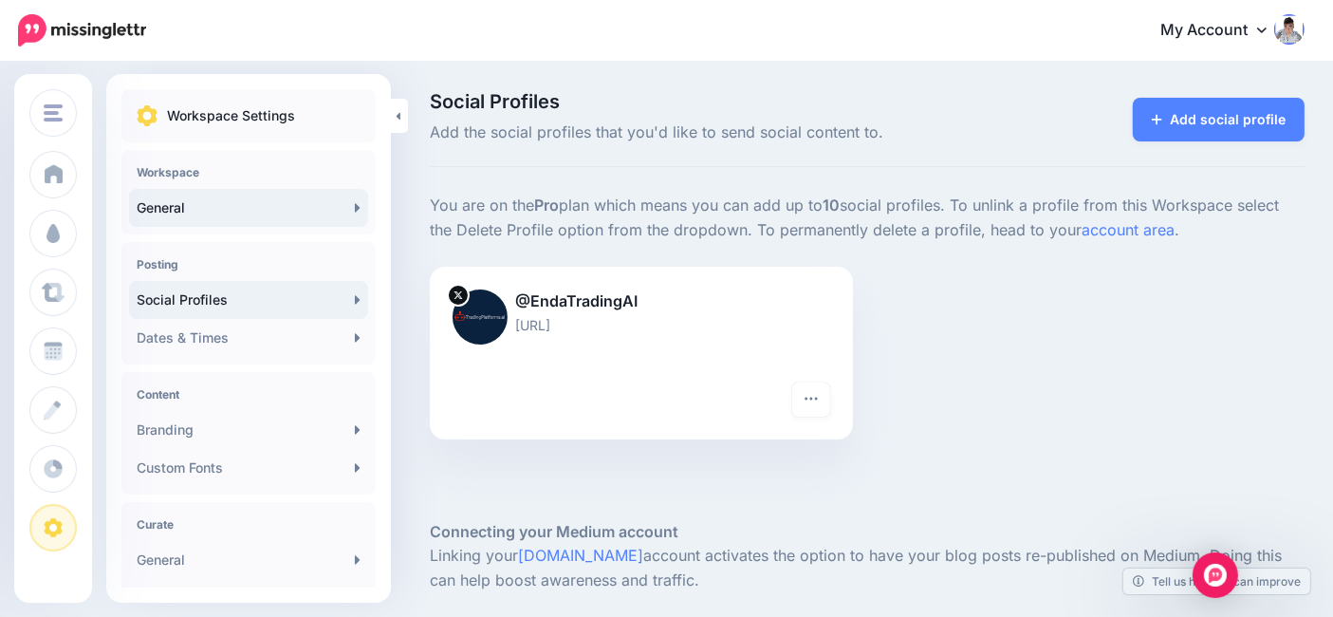
click at [268, 207] on link "General" at bounding box center [248, 208] width 239 height 38
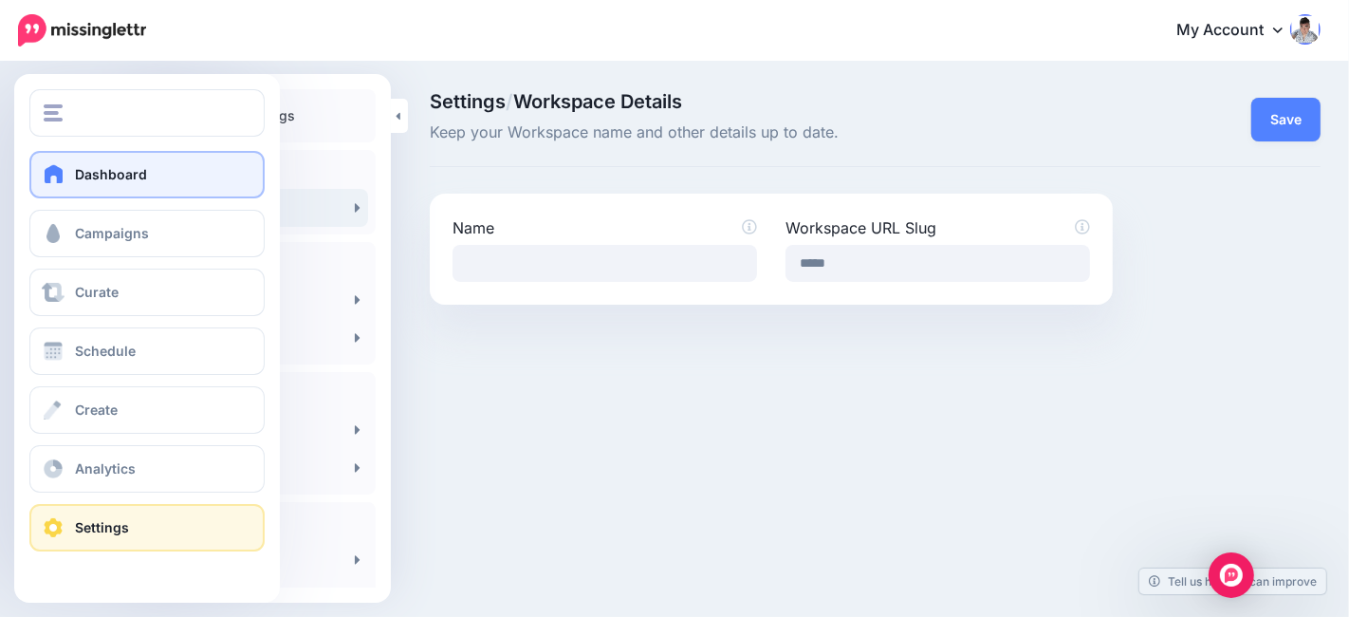
click at [61, 174] on span at bounding box center [54, 173] width 25 height 19
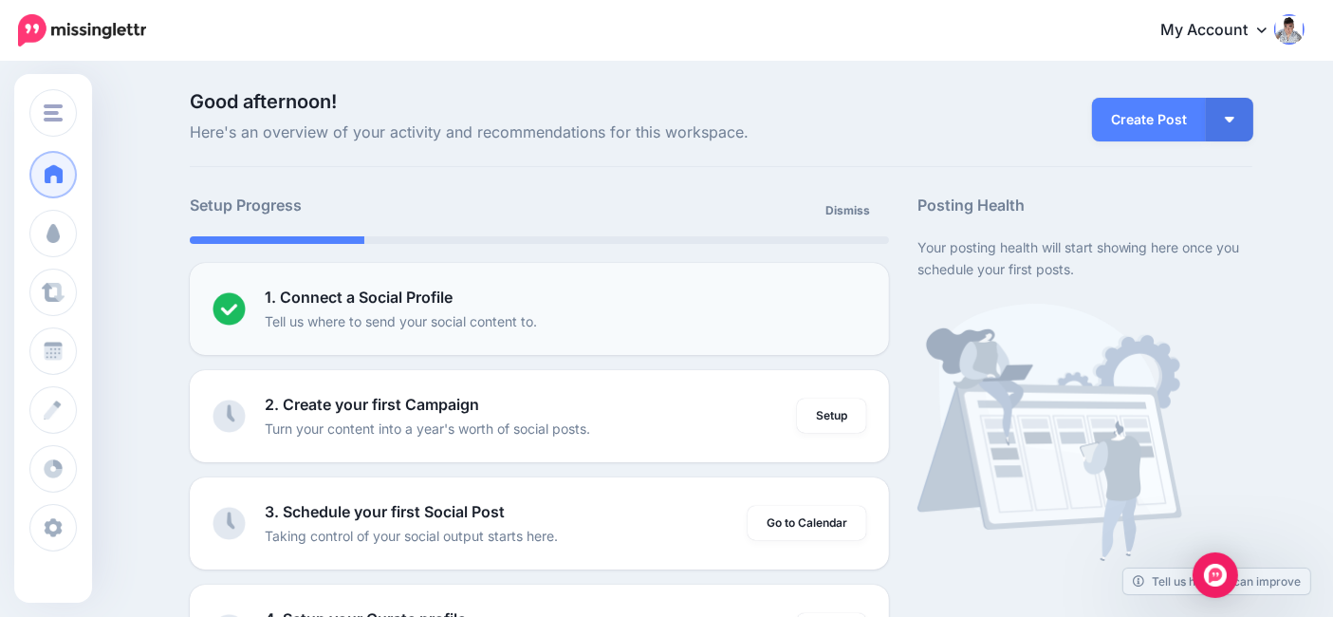
click at [564, 305] on div "1. Connect a Social Profile Tell us where to send your social content to." at bounding box center [565, 309] width 601 height 46
click at [561, 305] on div "1. Connect a Social Profile Tell us where to send your social content to." at bounding box center [565, 309] width 601 height 46
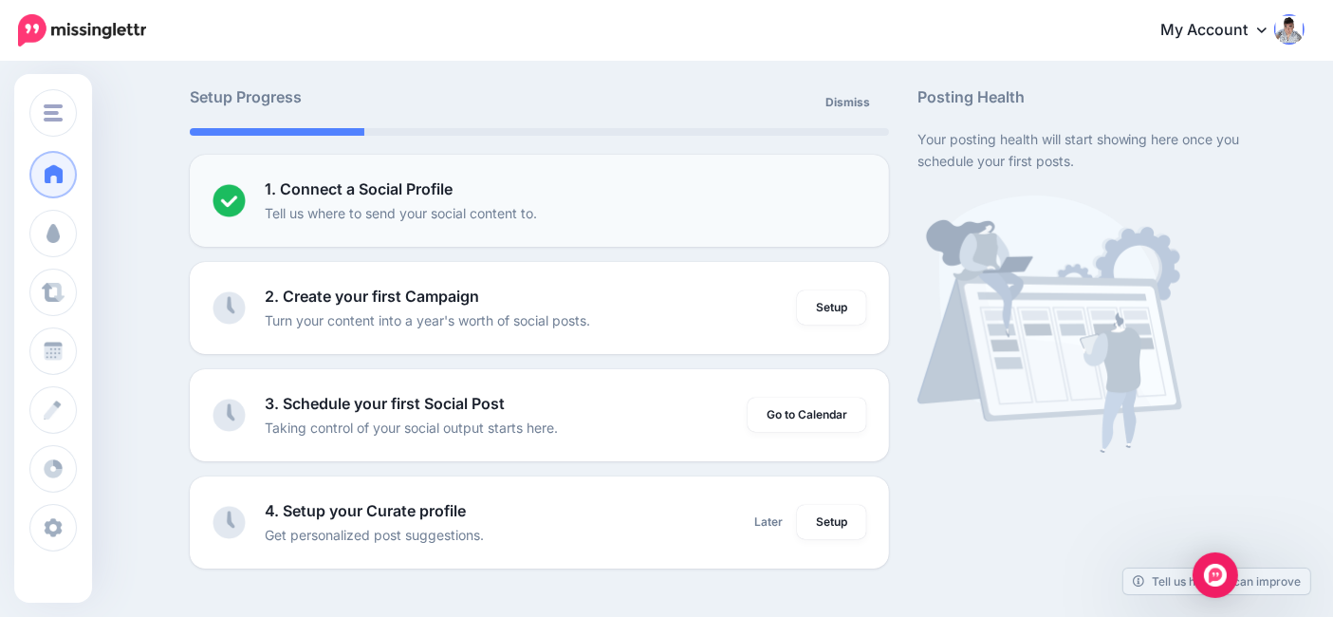
scroll to position [105, 0]
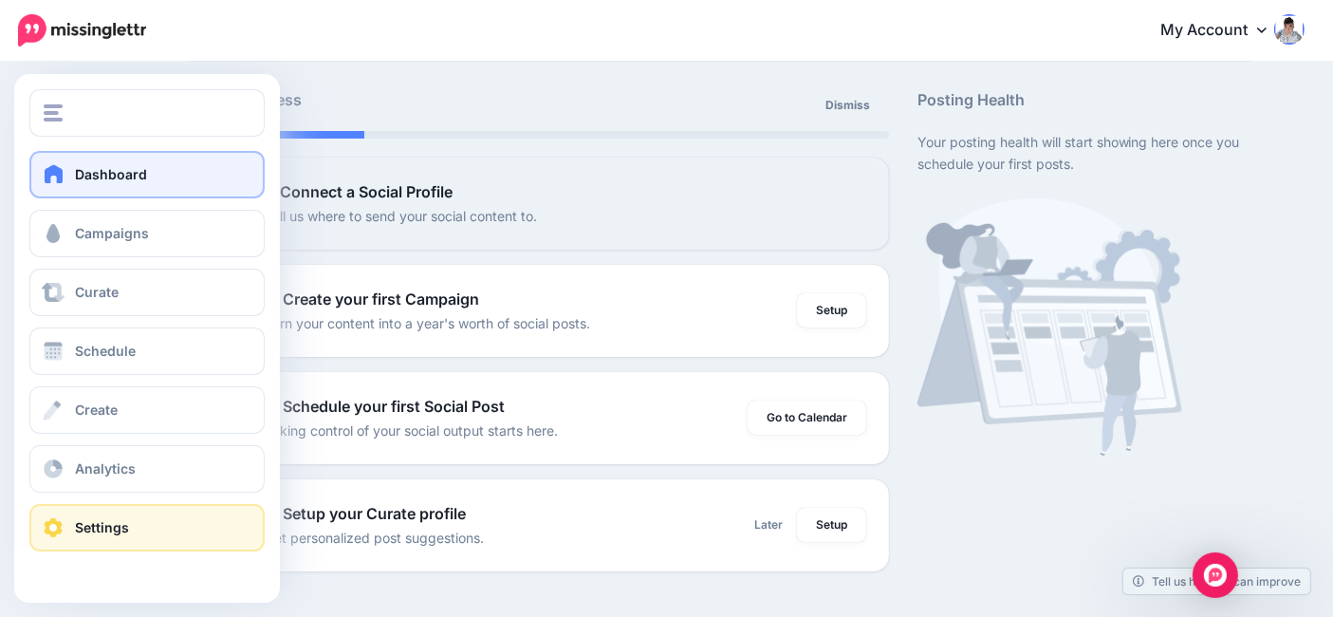
click at [121, 527] on span "Settings" at bounding box center [102, 527] width 54 height 16
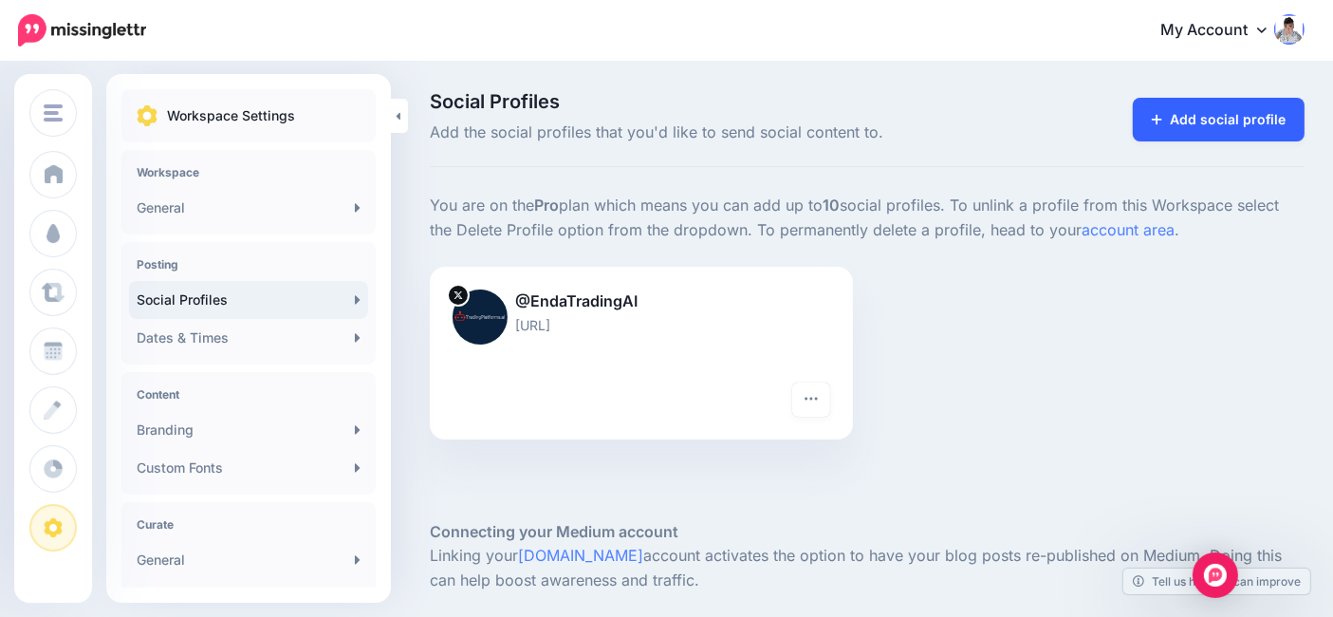
click at [1222, 109] on link "Add social profile" at bounding box center [1219, 120] width 172 height 44
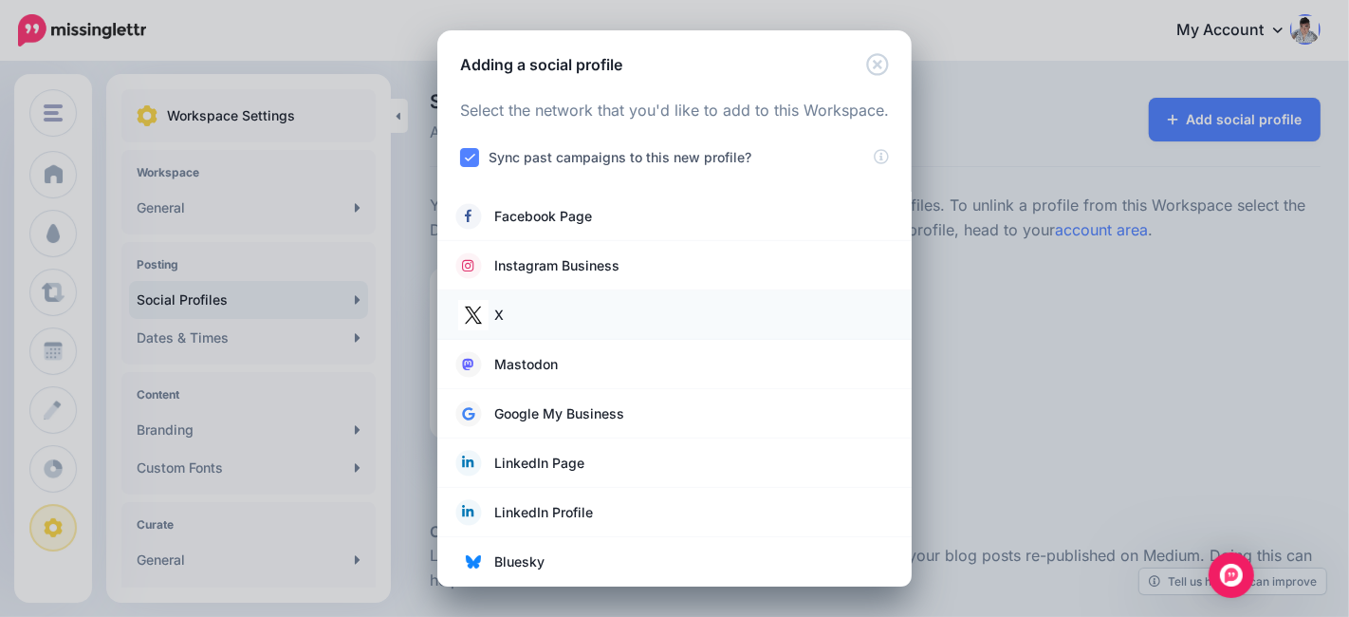
click at [544, 318] on link "X" at bounding box center [674, 315] width 436 height 27
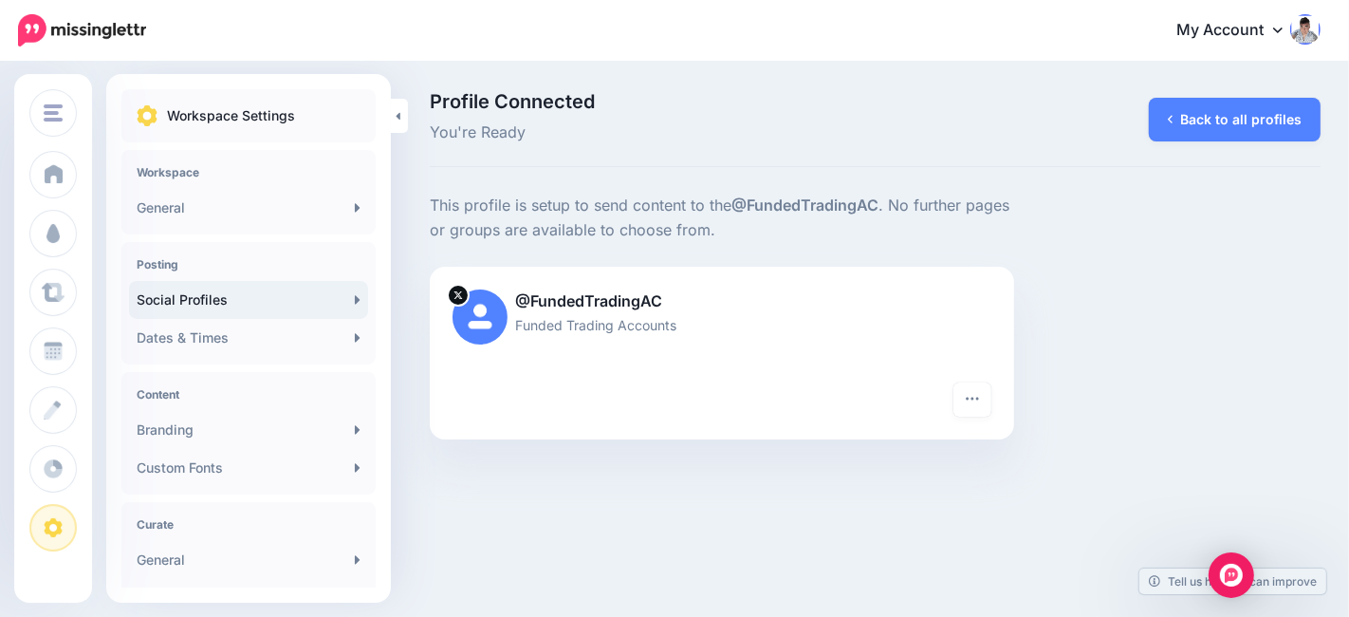
click at [263, 298] on link "Social Profiles" at bounding box center [248, 300] width 239 height 38
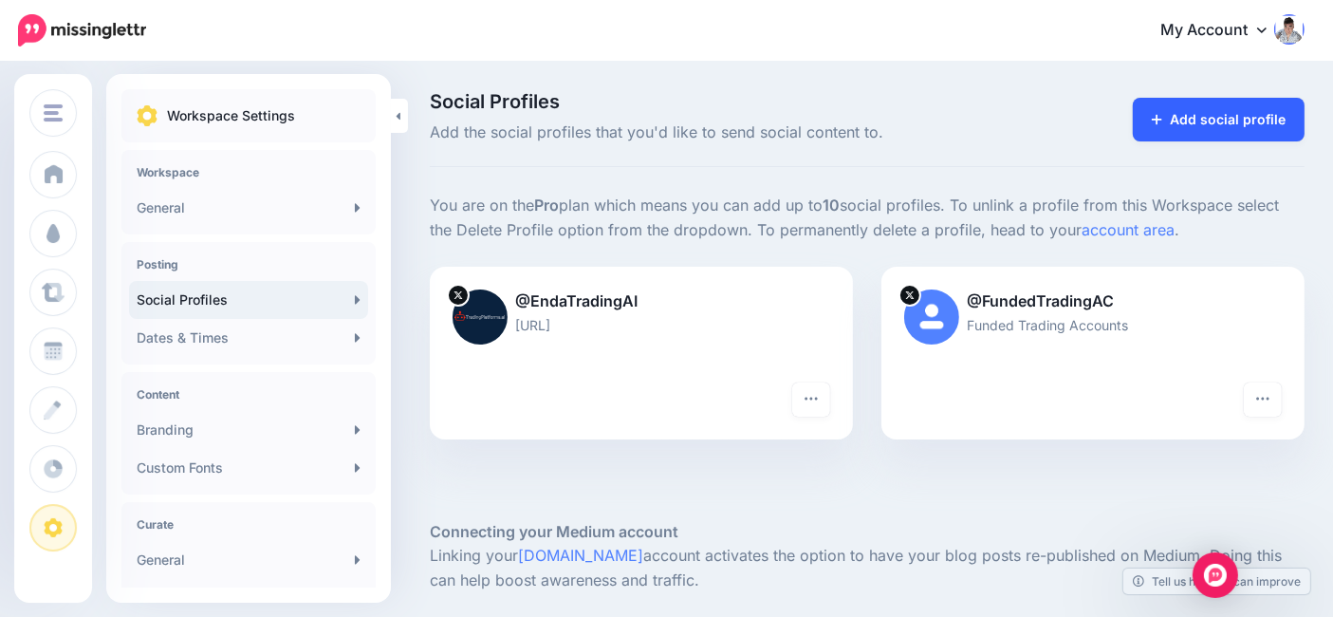
click at [1214, 118] on link "Add social profile" at bounding box center [1219, 120] width 172 height 44
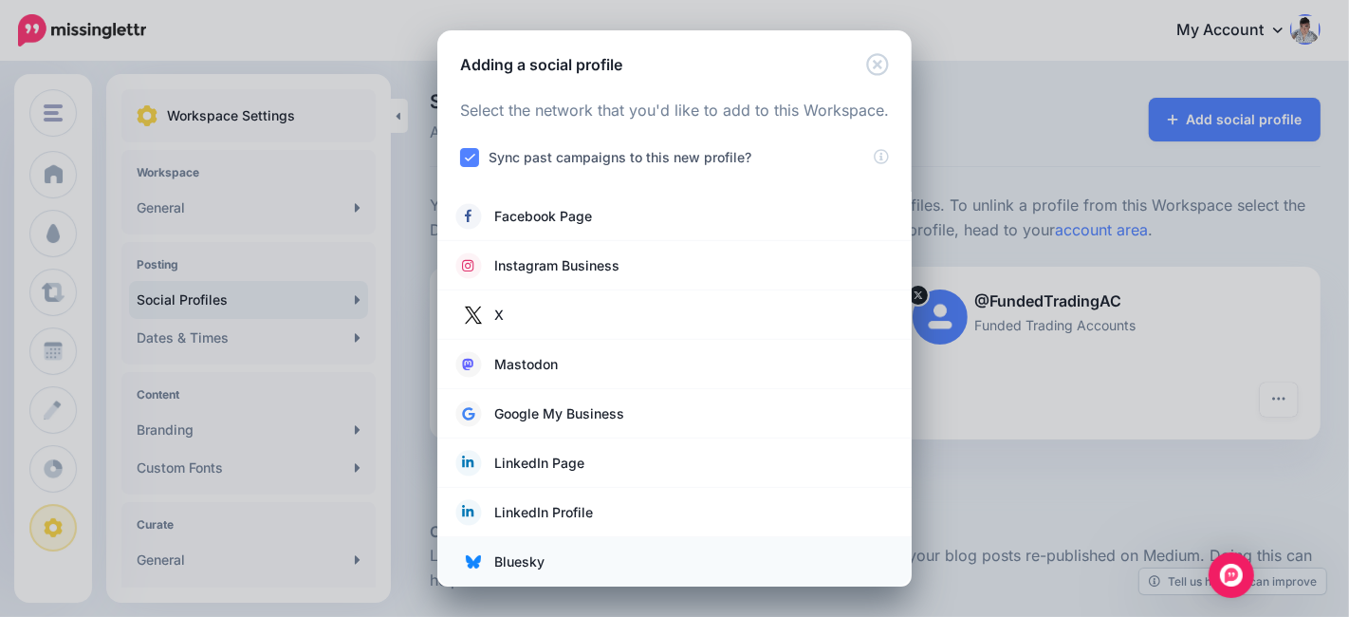
click at [539, 561] on span "Bluesky" at bounding box center [519, 561] width 50 height 23
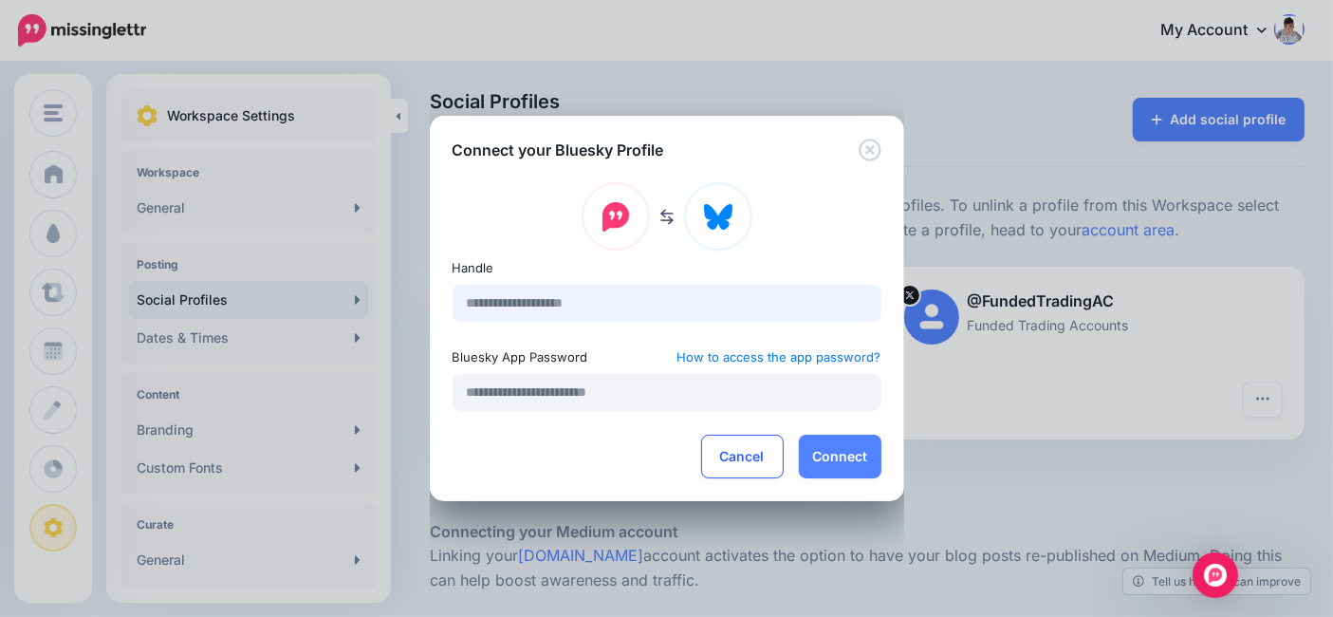
click at [578, 313] on input "text" at bounding box center [667, 303] width 429 height 37
type input "**********"
click at [594, 394] on input "text" at bounding box center [667, 392] width 429 height 37
type input "**********"
click at [832, 453] on button "Connect" at bounding box center [840, 456] width 83 height 44
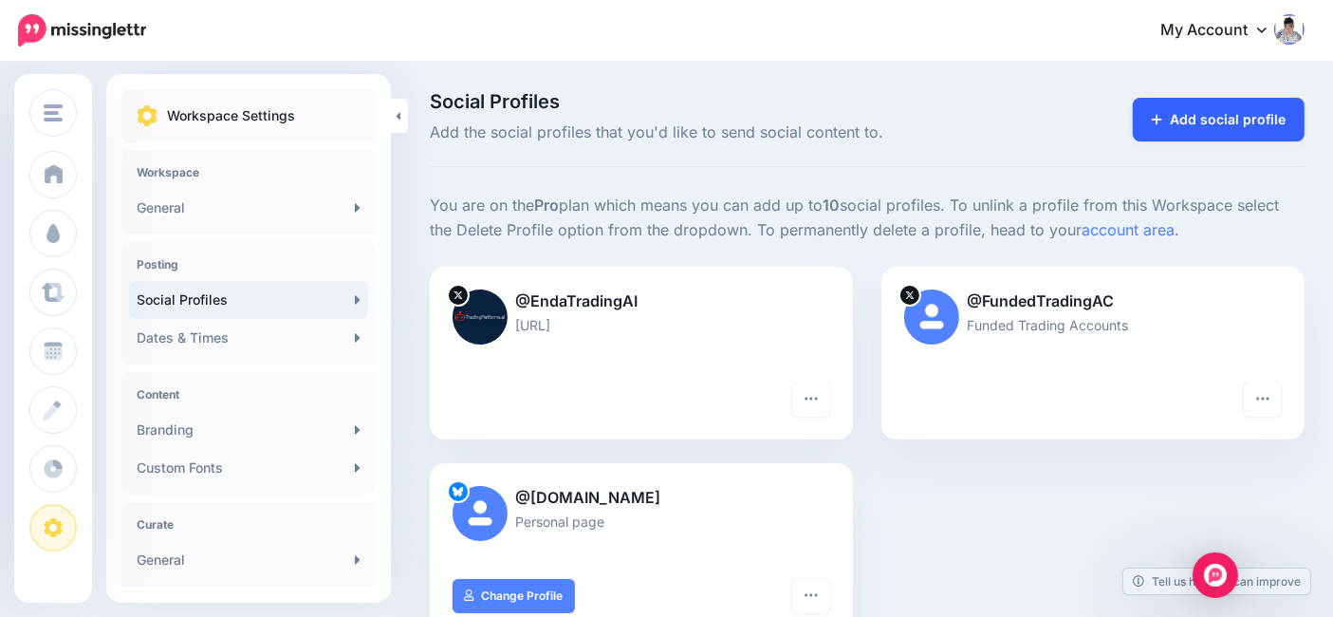
click at [1235, 119] on link "Add social profile" at bounding box center [1219, 120] width 172 height 44
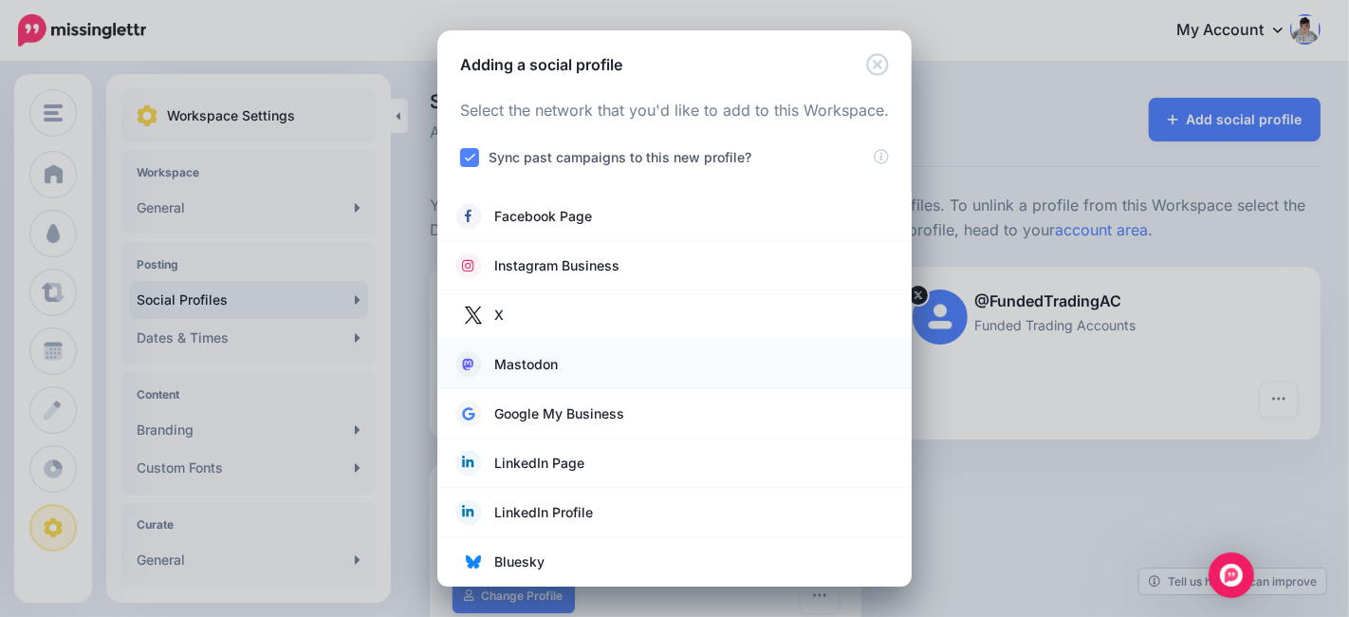
click at [548, 359] on span "Mastodon" at bounding box center [526, 364] width 64 height 23
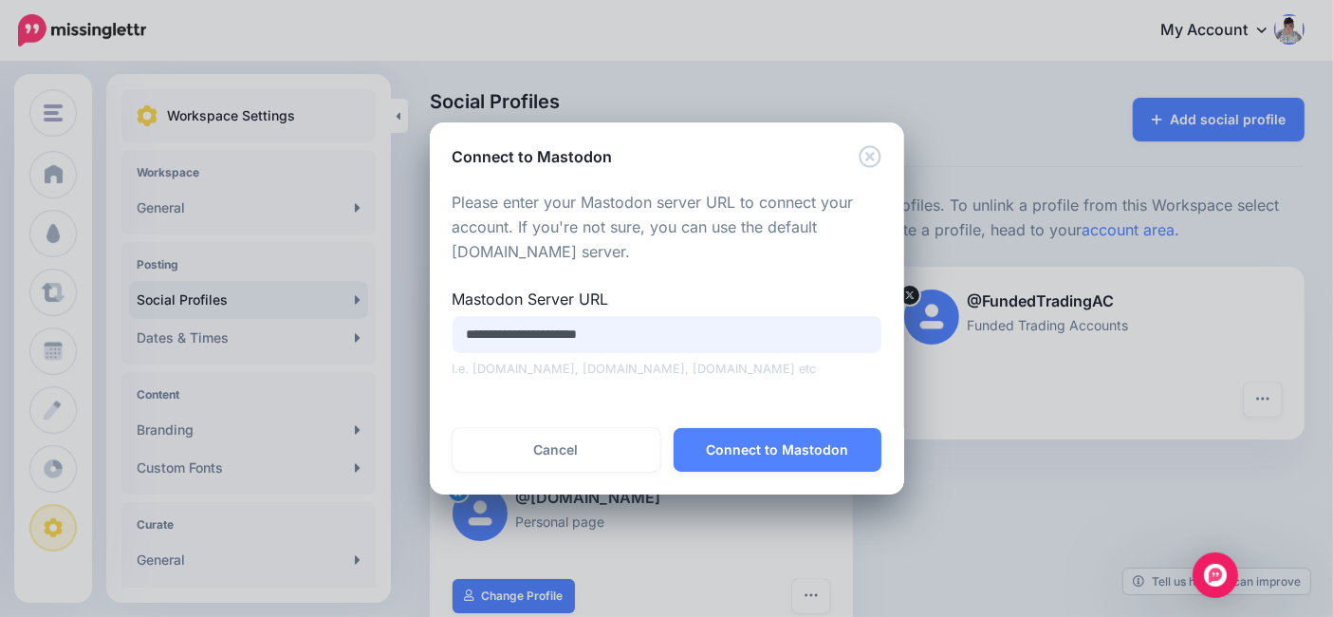
click at [710, 340] on input "**********" at bounding box center [667, 334] width 429 height 37
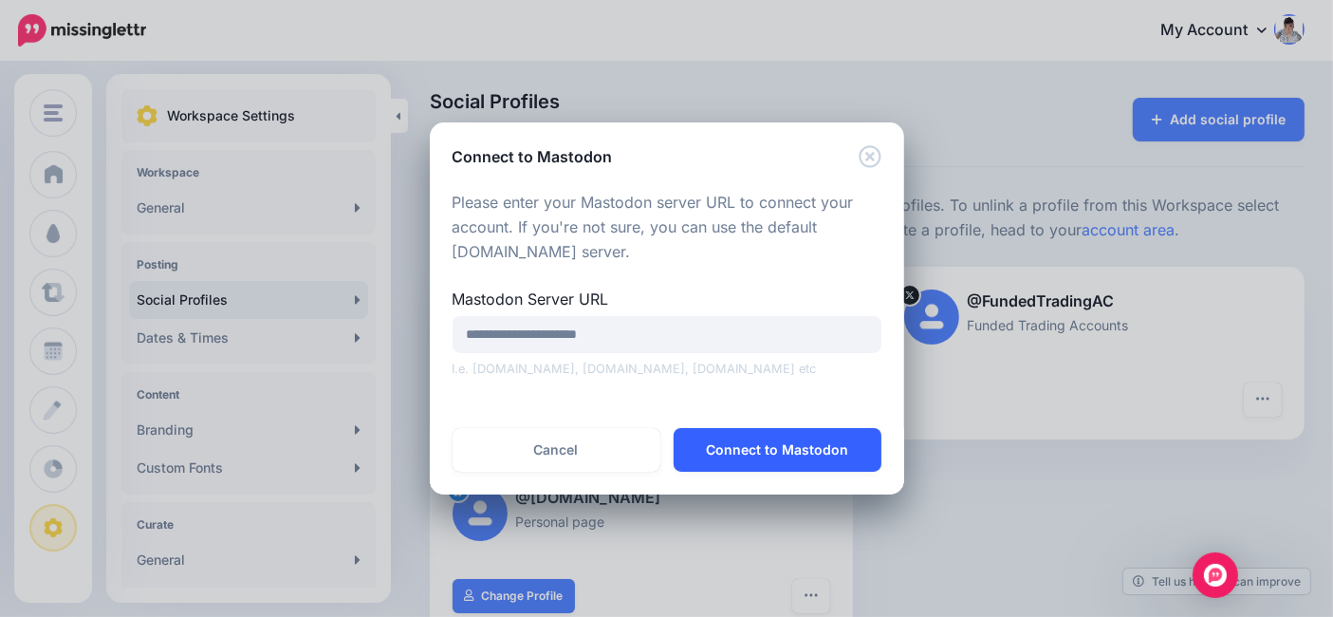
click at [776, 445] on button "Connect to Mastodon" at bounding box center [778, 450] width 208 height 44
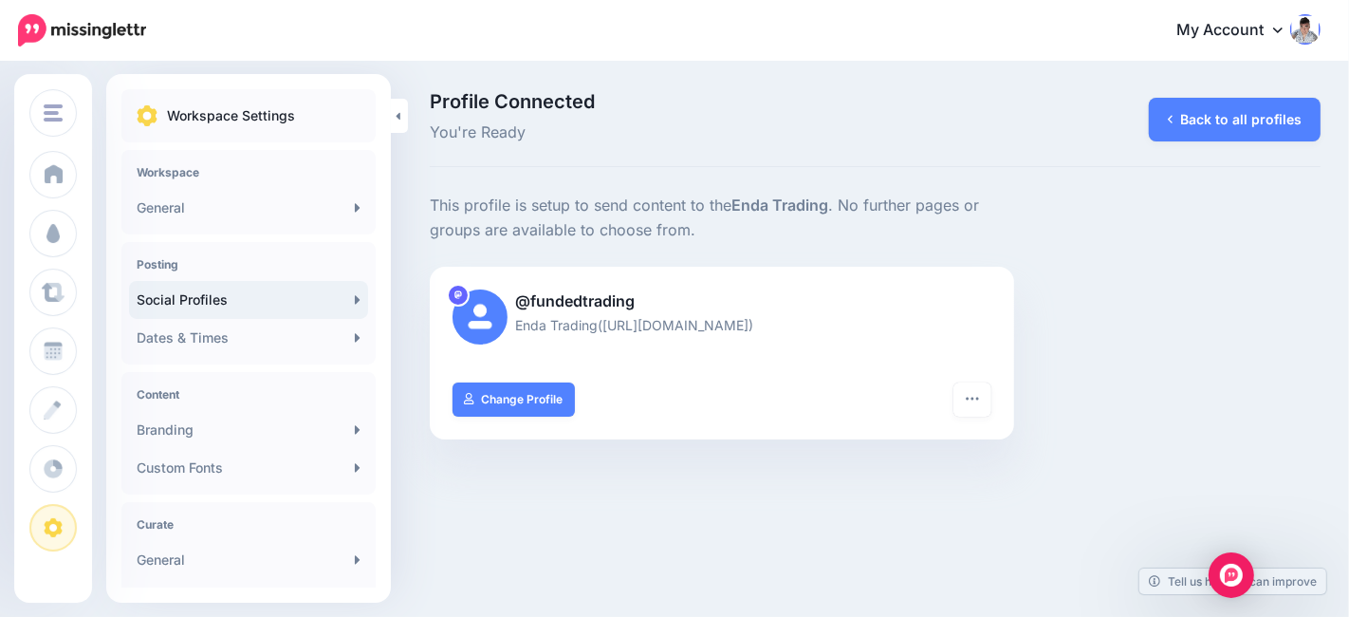
click at [285, 292] on link "Social Profiles" at bounding box center [248, 300] width 239 height 38
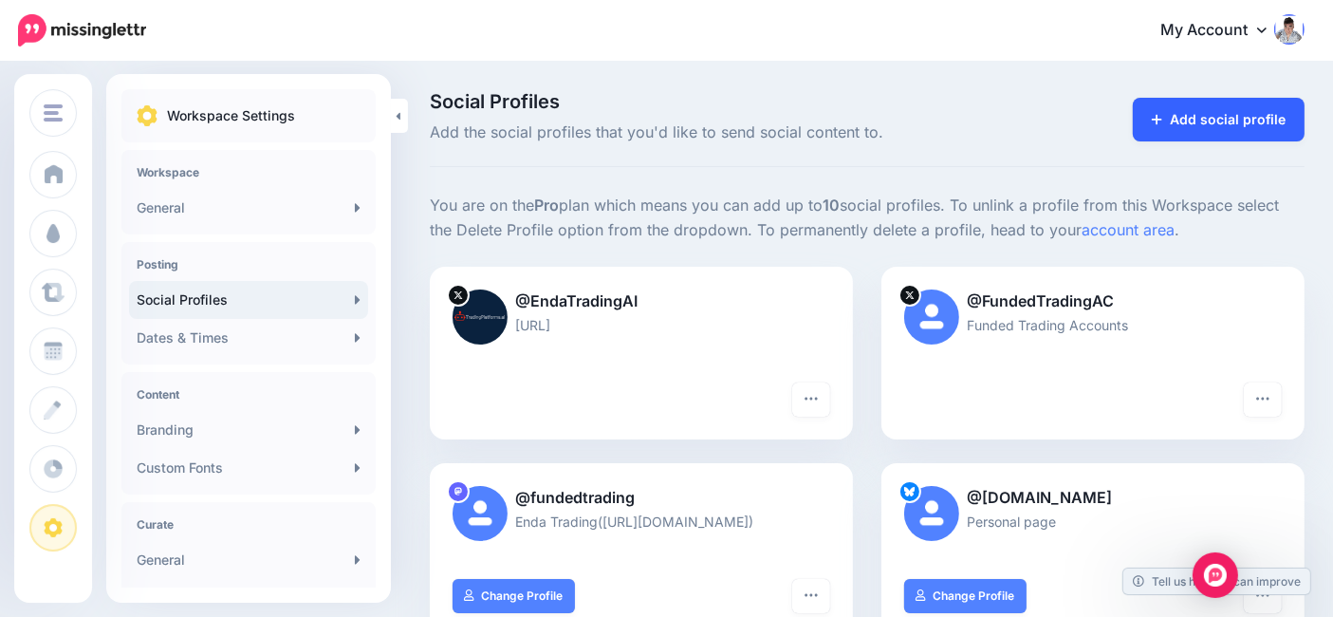
click at [1223, 122] on link "Add social profile" at bounding box center [1219, 120] width 172 height 44
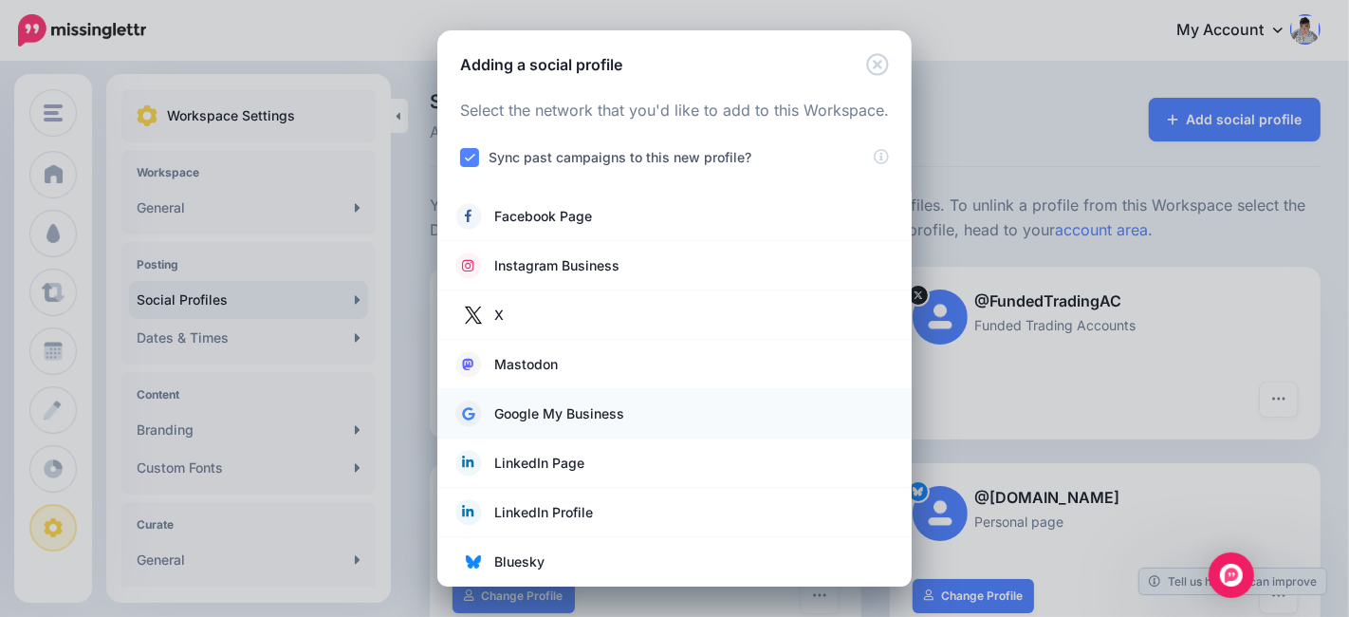
click at [614, 414] on span "Google My Business" at bounding box center [559, 413] width 130 height 23
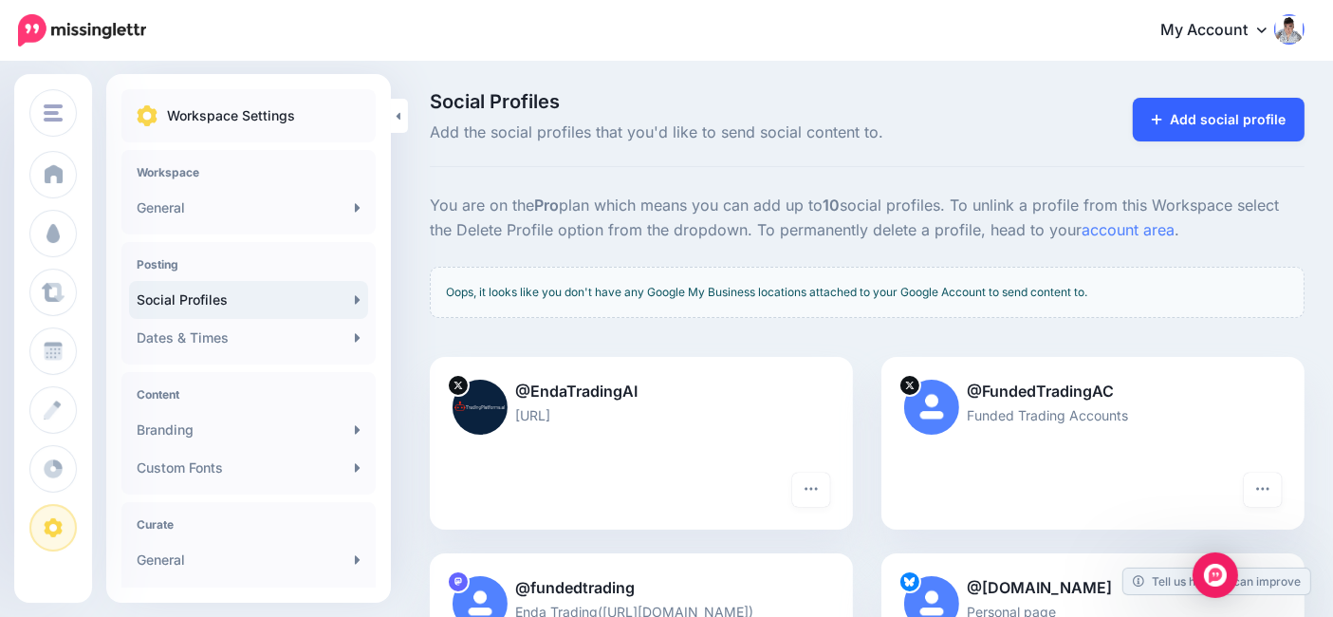
click at [1212, 113] on link "Add social profile" at bounding box center [1219, 120] width 172 height 44
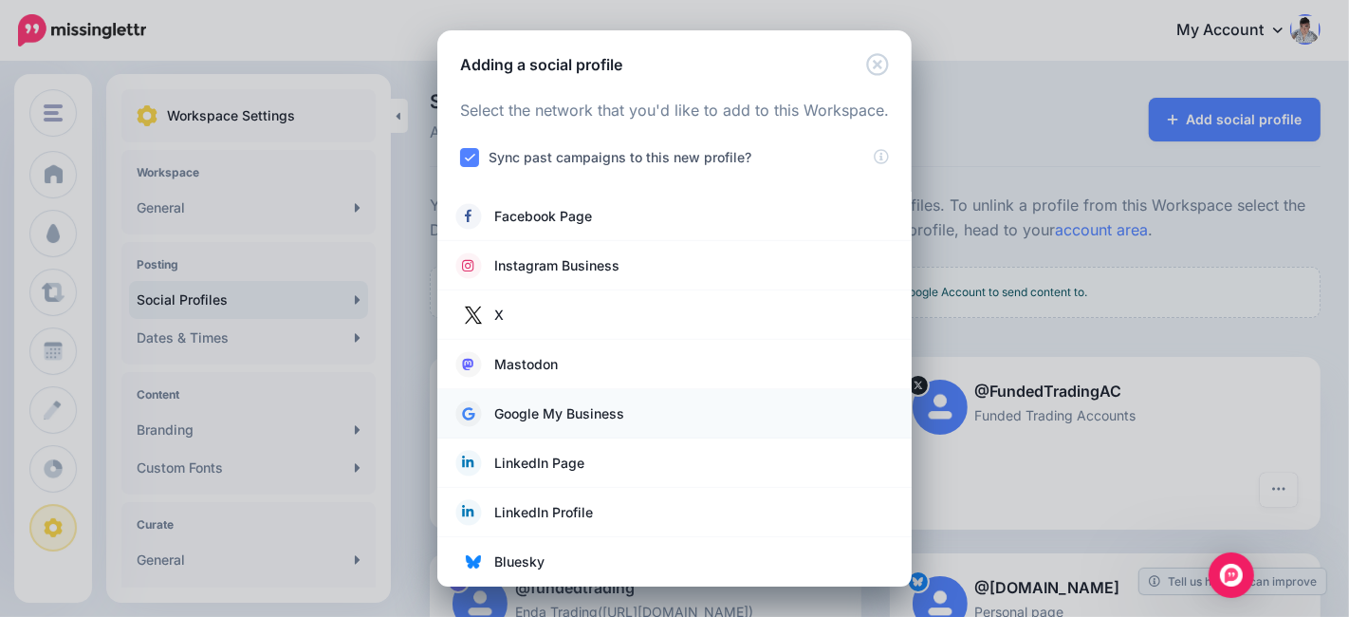
click at [634, 399] on li "Google My Business" at bounding box center [674, 413] width 474 height 49
click at [623, 412] on link "Google My Business" at bounding box center [674, 413] width 436 height 27
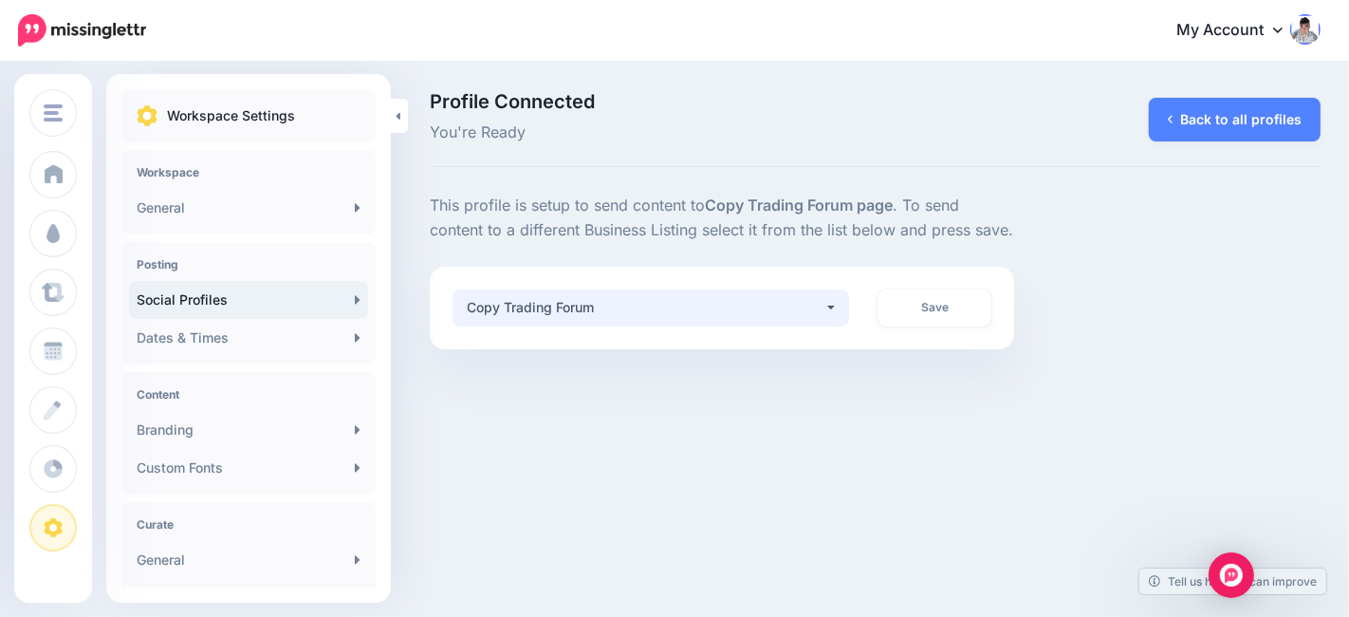
click at [716, 307] on div "Copy Trading Forum" at bounding box center [646, 307] width 358 height 23
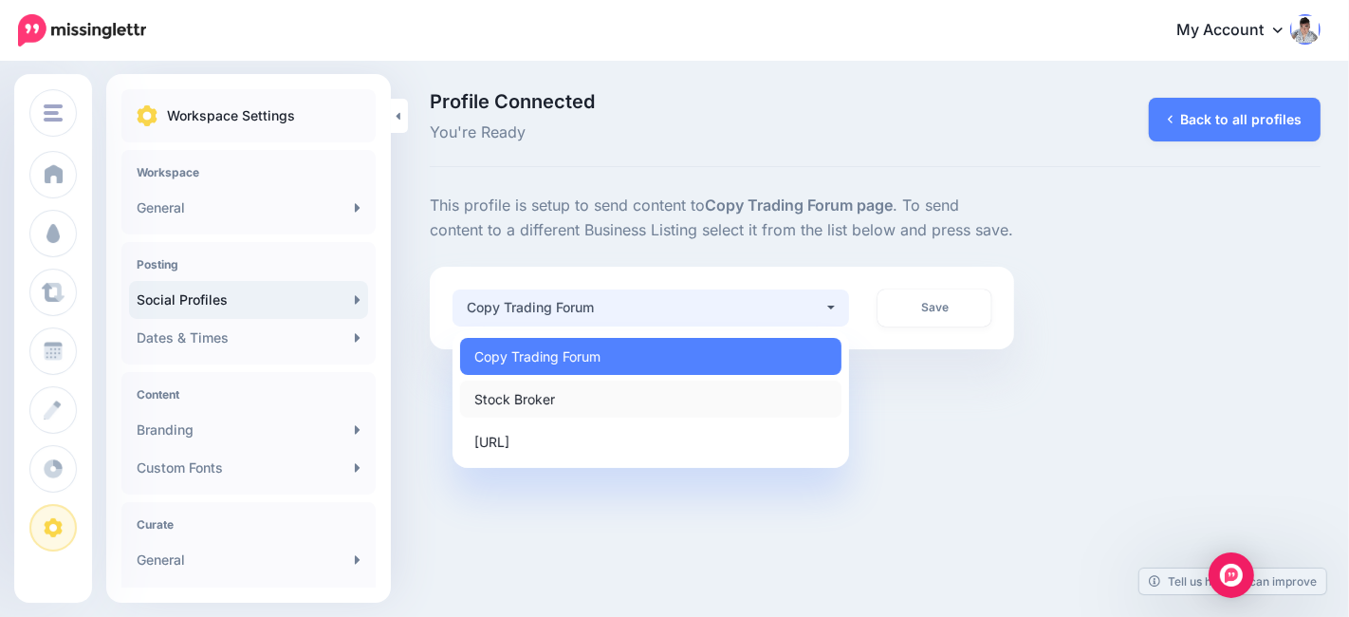
click at [571, 394] on link "Stock Broker" at bounding box center [650, 398] width 381 height 37
select select "**********"
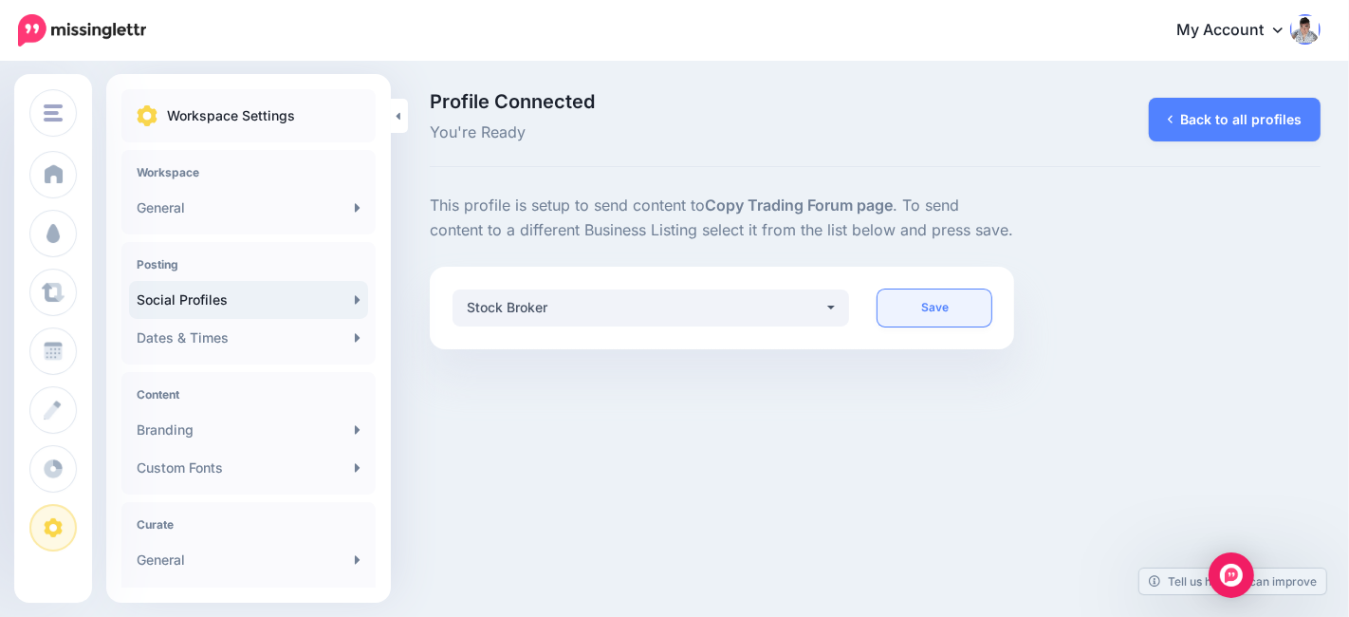
click at [932, 305] on link "Save" at bounding box center [933, 307] width 113 height 37
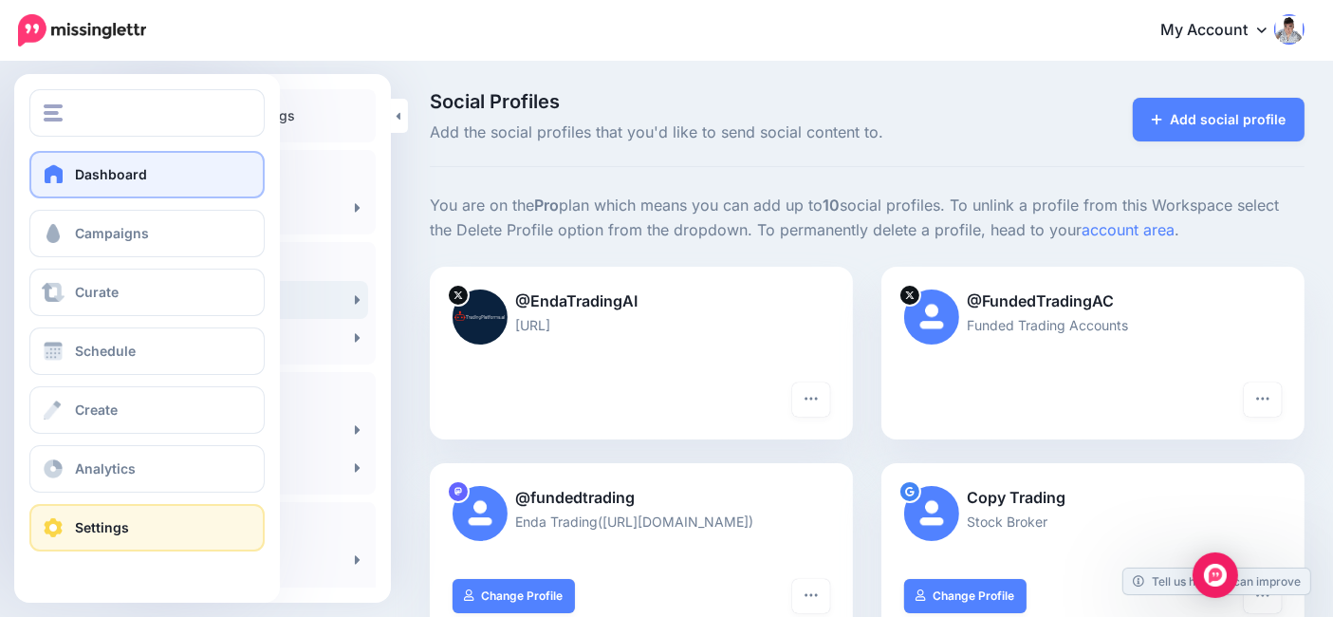
click at [73, 174] on link "Dashboard" at bounding box center [146, 174] width 235 height 47
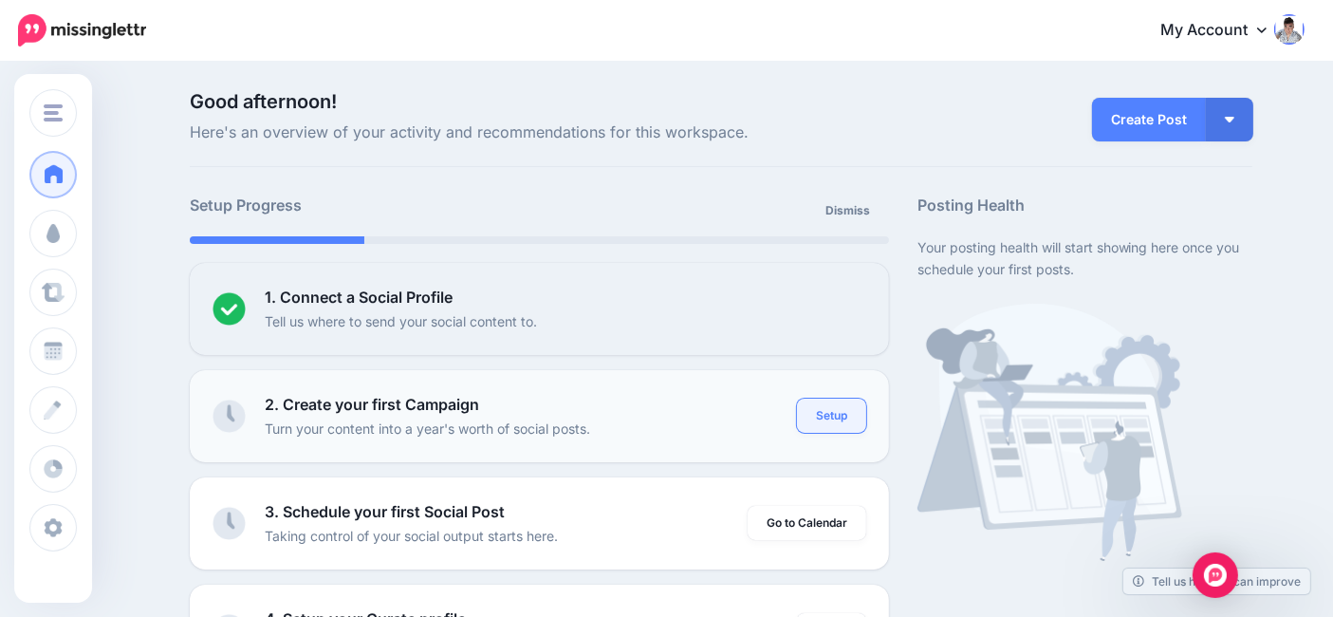
click at [845, 419] on link "Setup" at bounding box center [831, 415] width 69 height 34
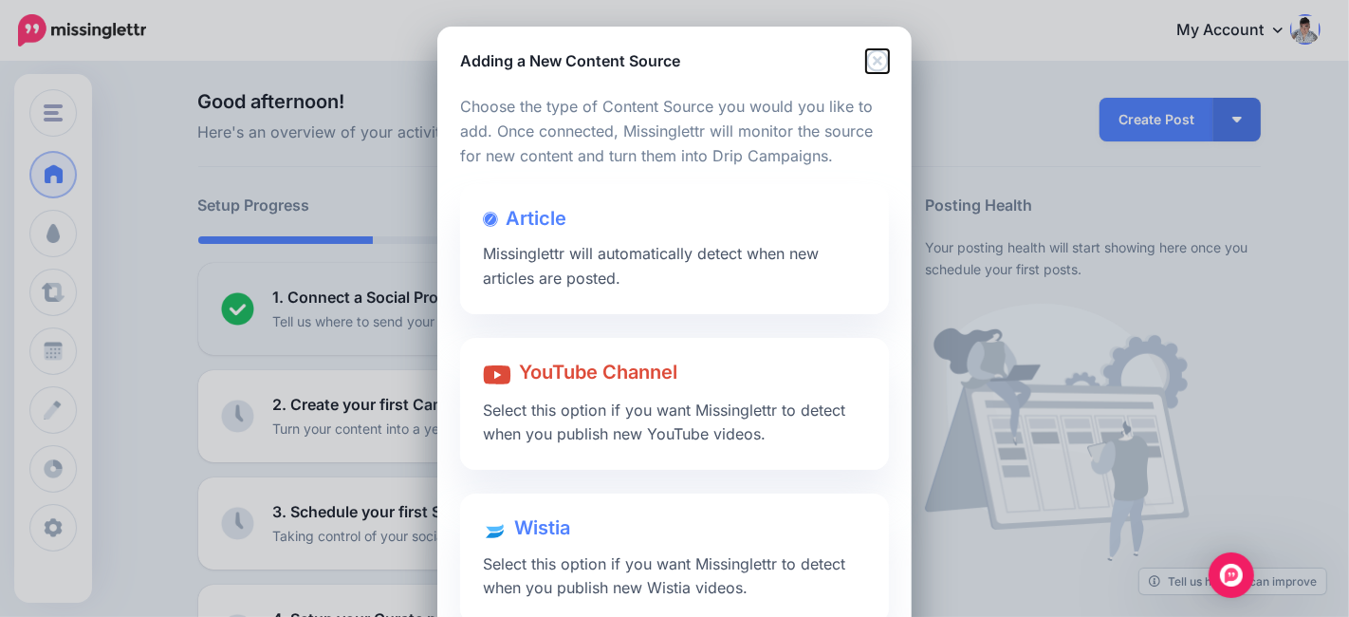
click at [868, 60] on icon "Close" at bounding box center [877, 60] width 22 height 22
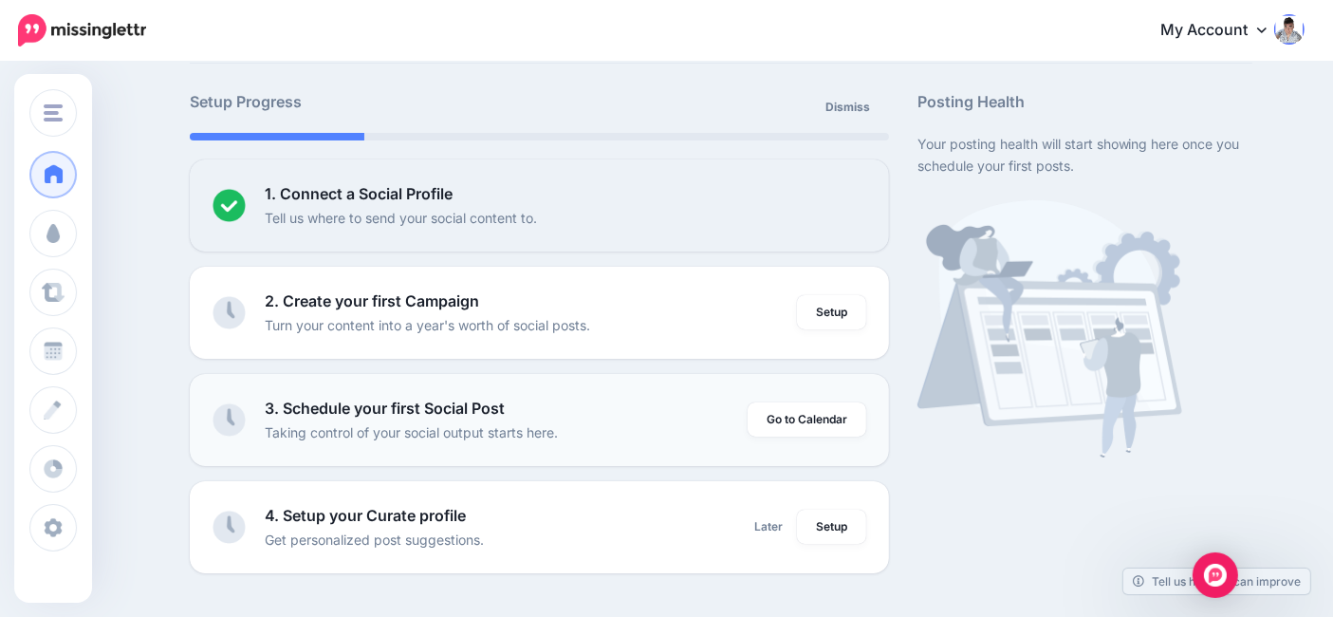
scroll to position [105, 0]
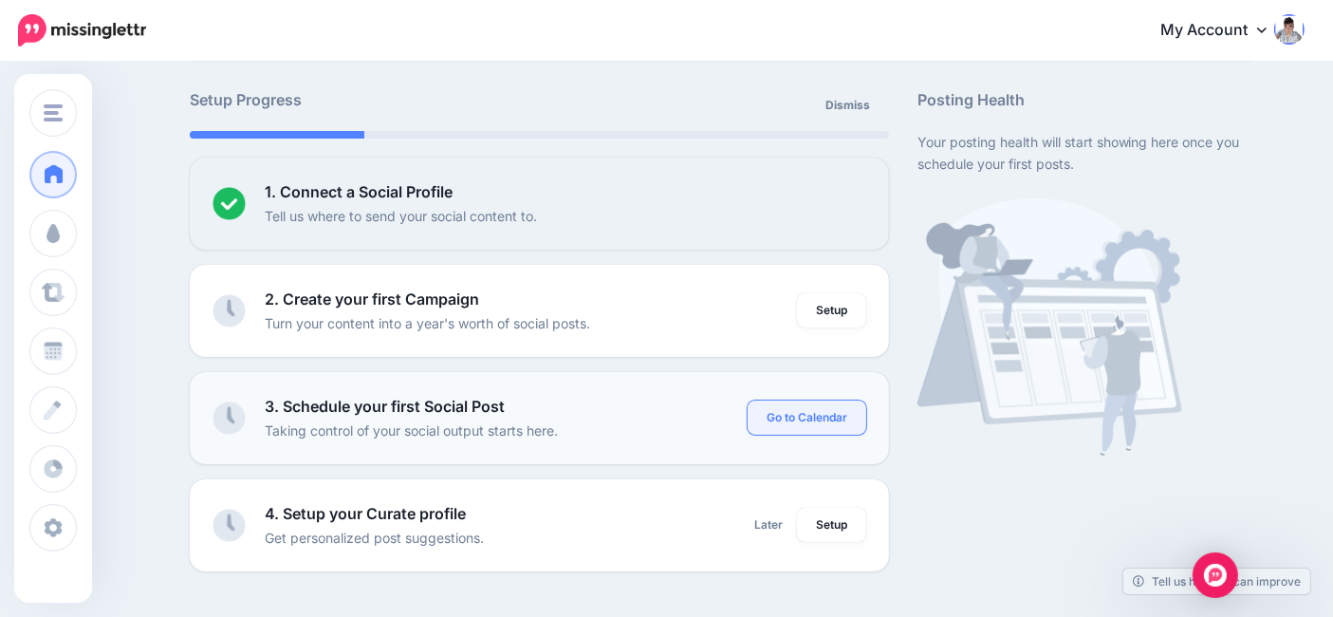
click at [822, 419] on link "Go to Calendar" at bounding box center [807, 417] width 119 height 34
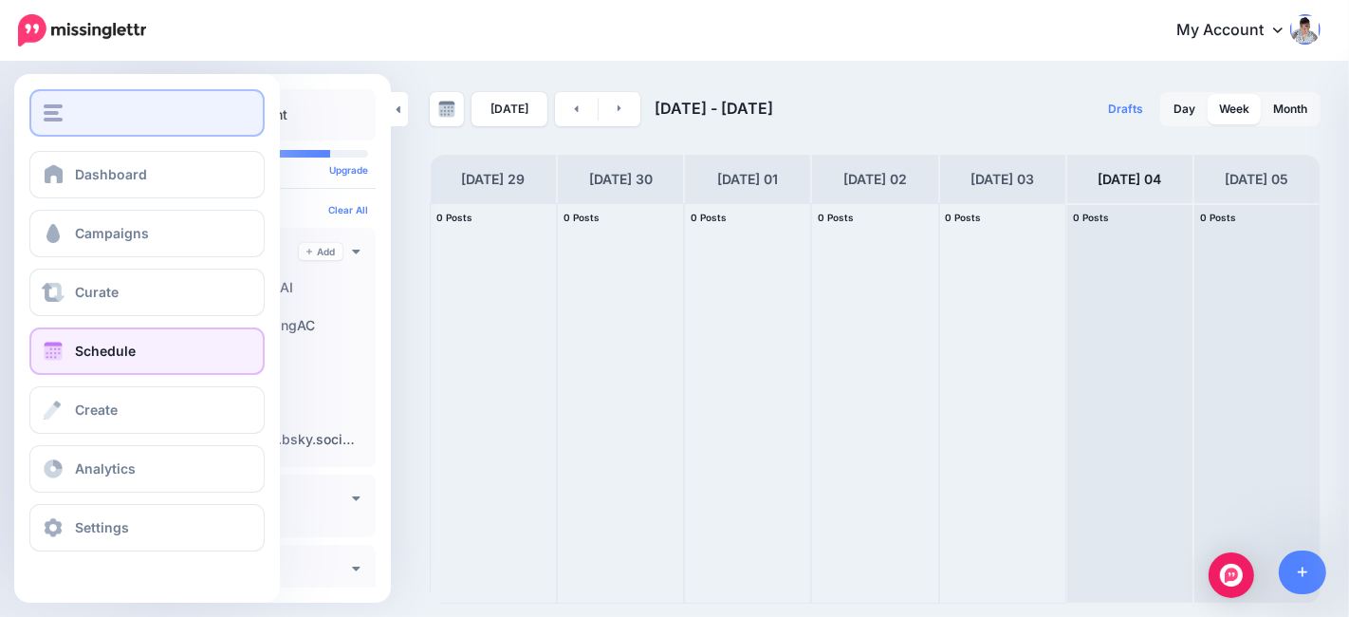
click at [50, 115] on img "button" at bounding box center [53, 112] width 19 height 17
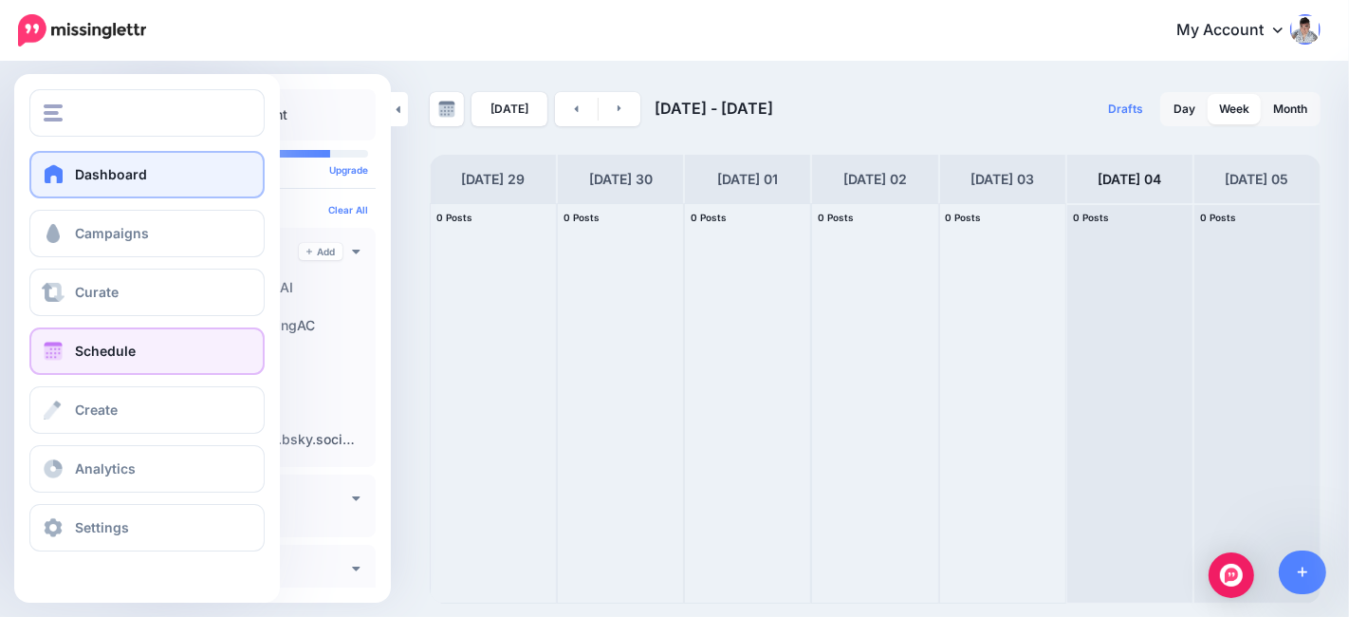
click at [83, 170] on span "Dashboard" at bounding box center [111, 174] width 72 height 16
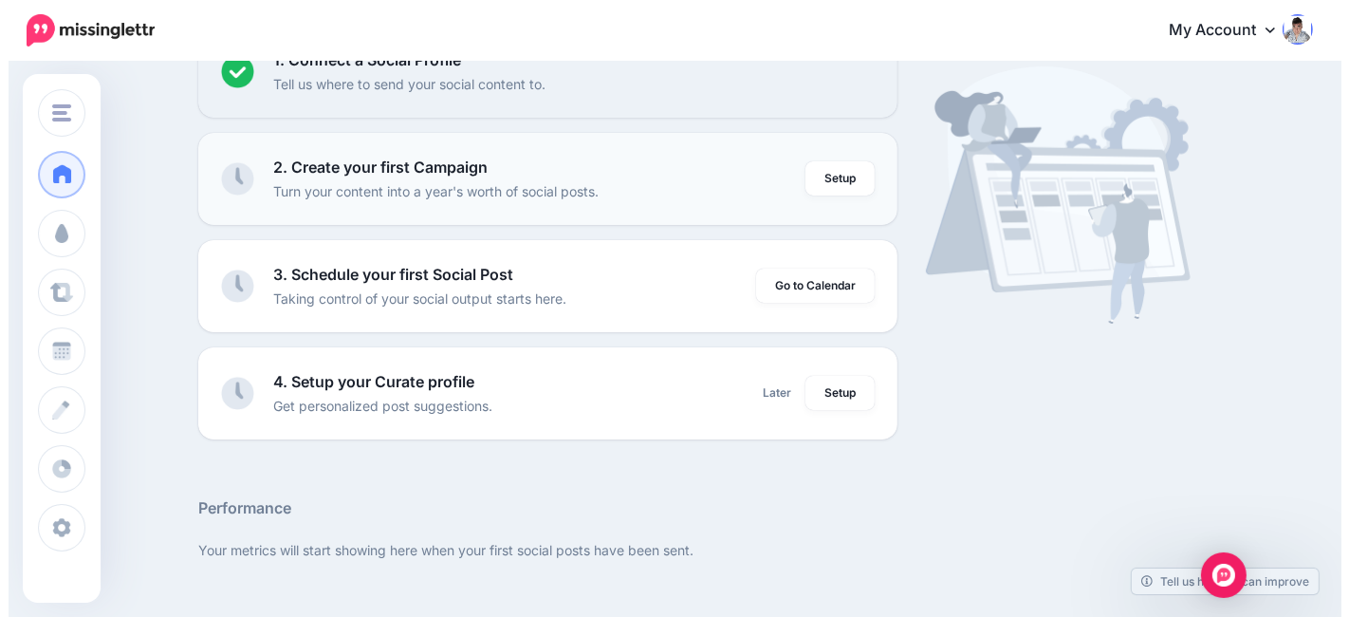
scroll to position [316, 0]
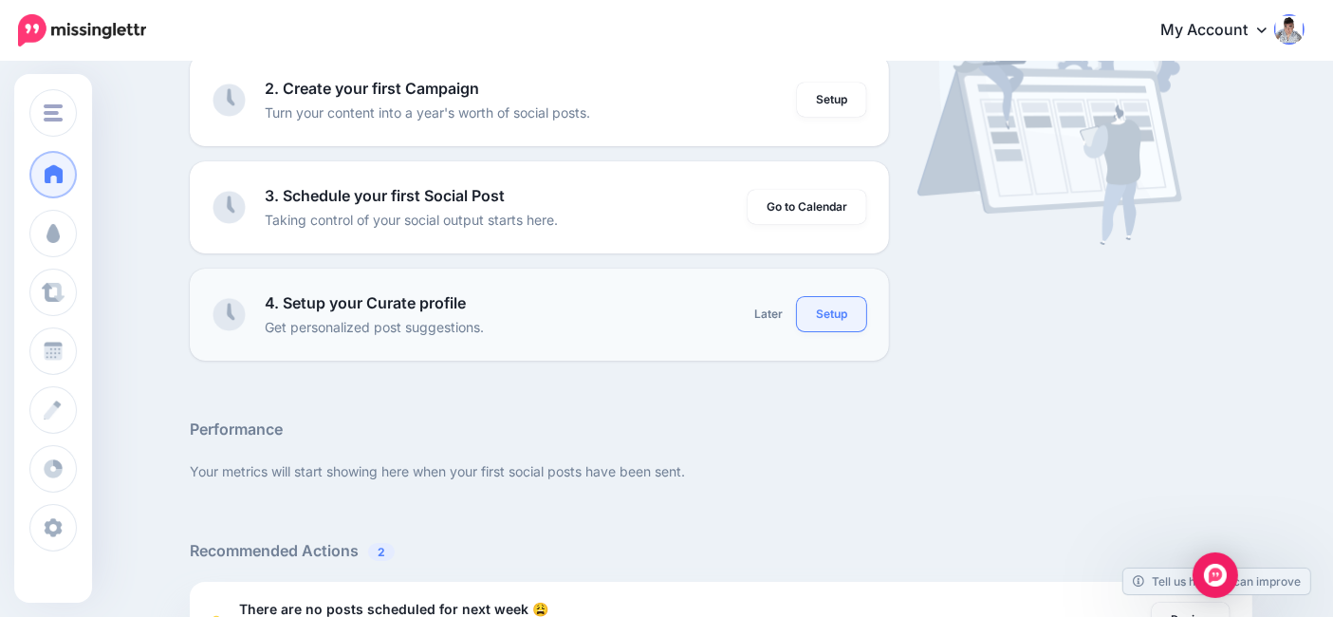
click at [839, 314] on link "Setup" at bounding box center [831, 314] width 69 height 34
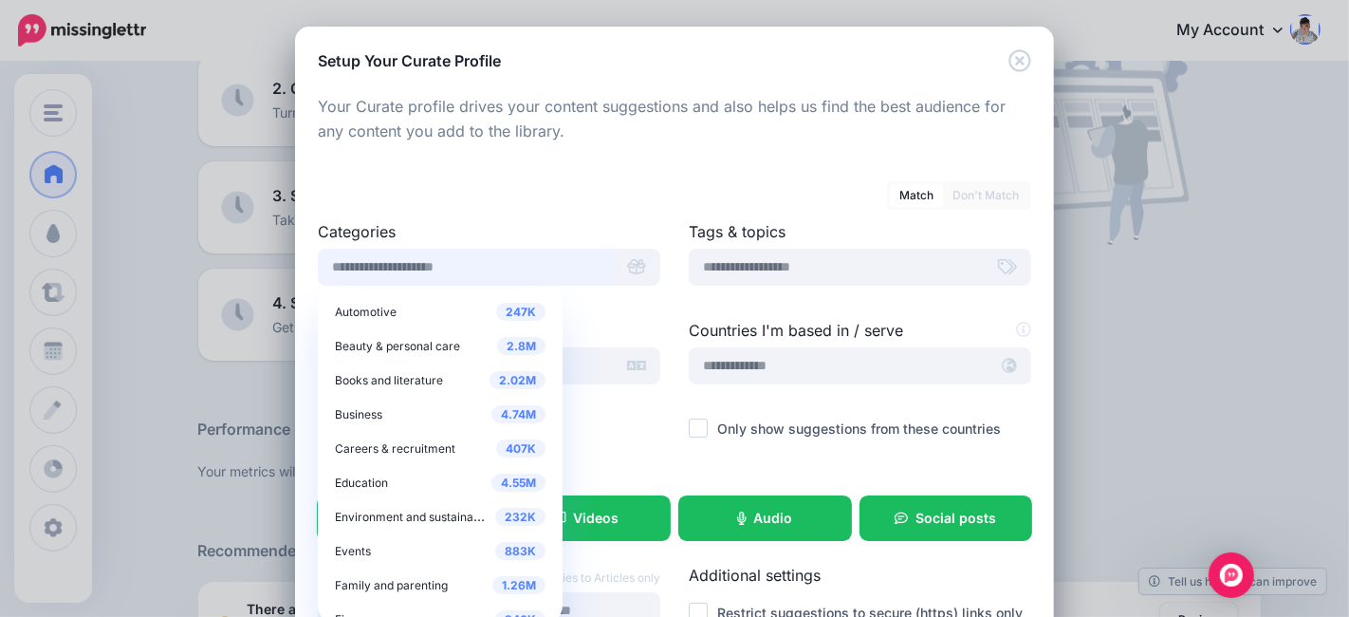
click at [541, 264] on input "text" at bounding box center [466, 267] width 296 height 37
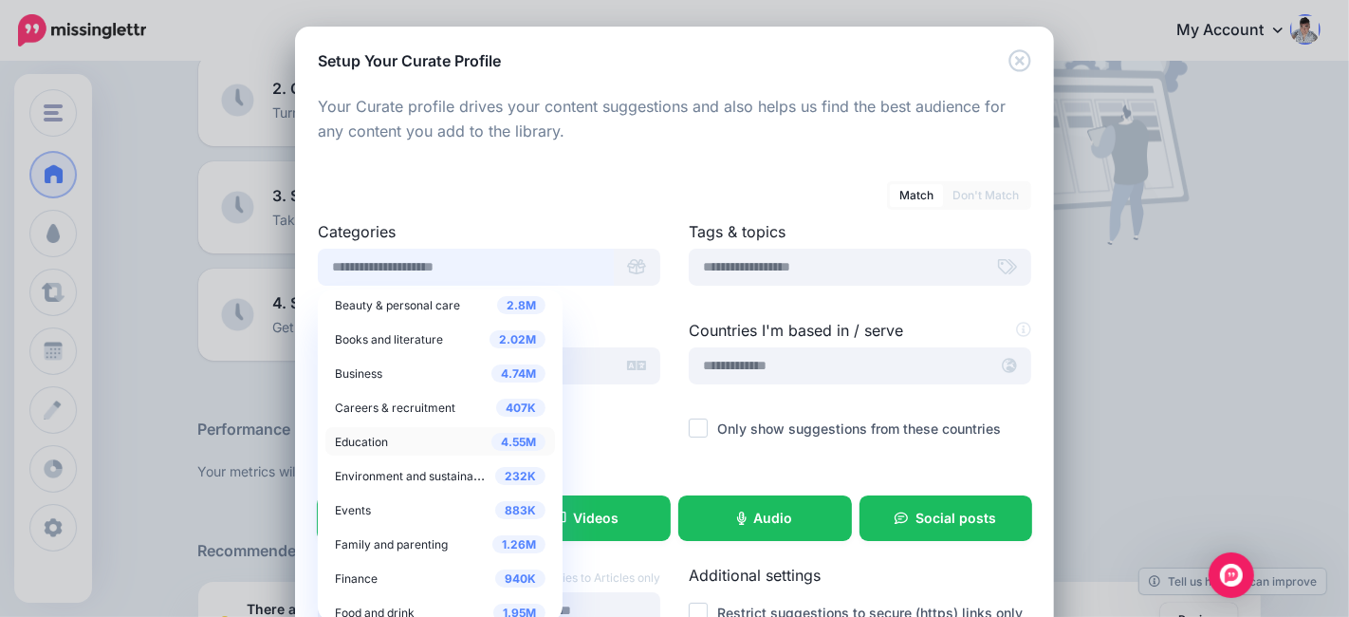
scroll to position [105, 0]
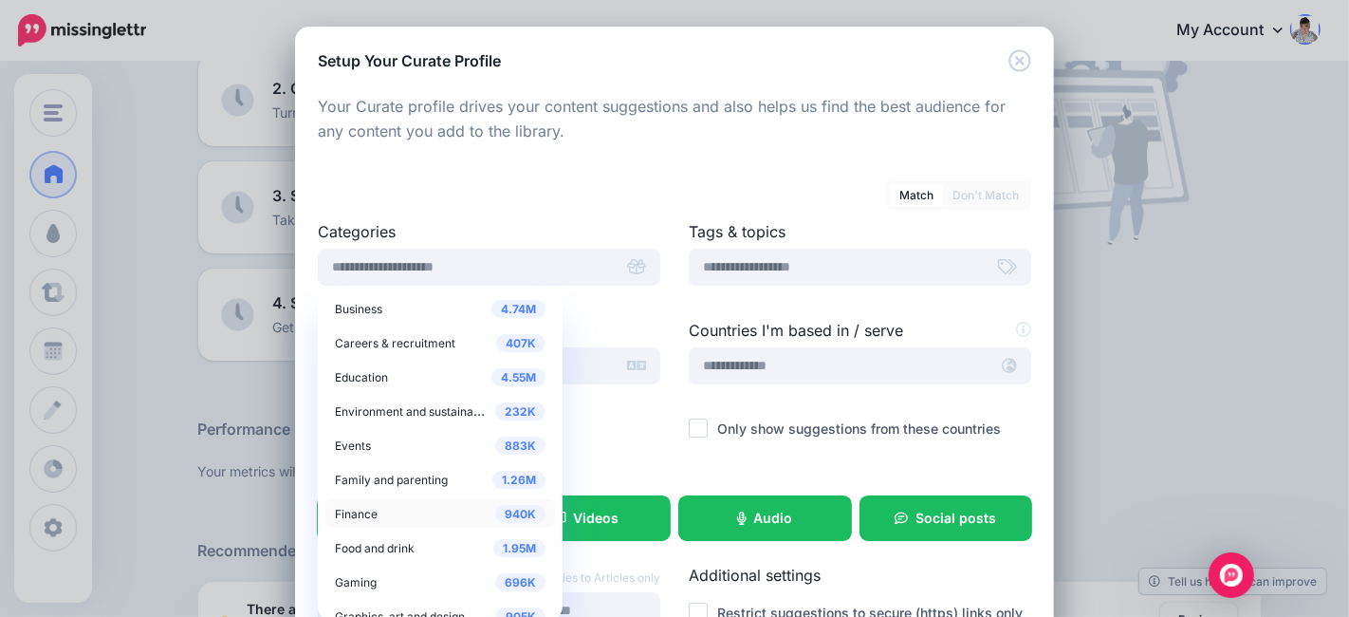
click at [348, 510] on span "Finance" at bounding box center [356, 514] width 43 height 14
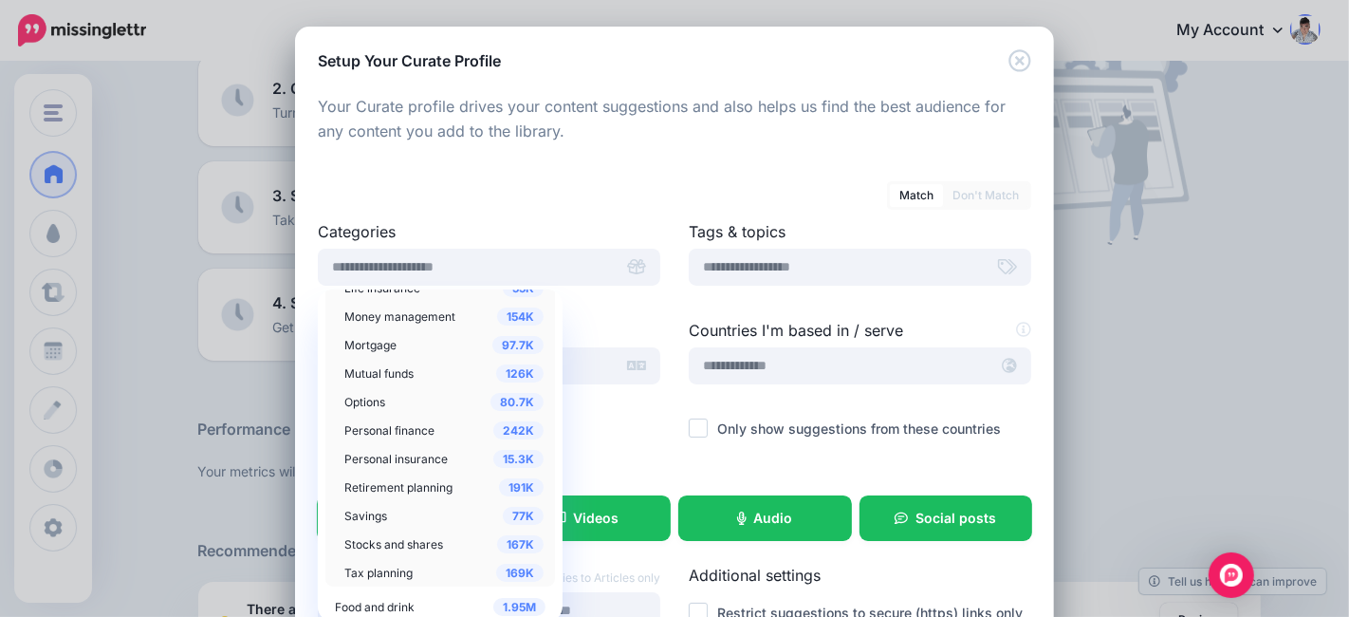
scroll to position [842, 0]
click at [405, 533] on span "Stocks and shares" at bounding box center [393, 539] width 99 height 14
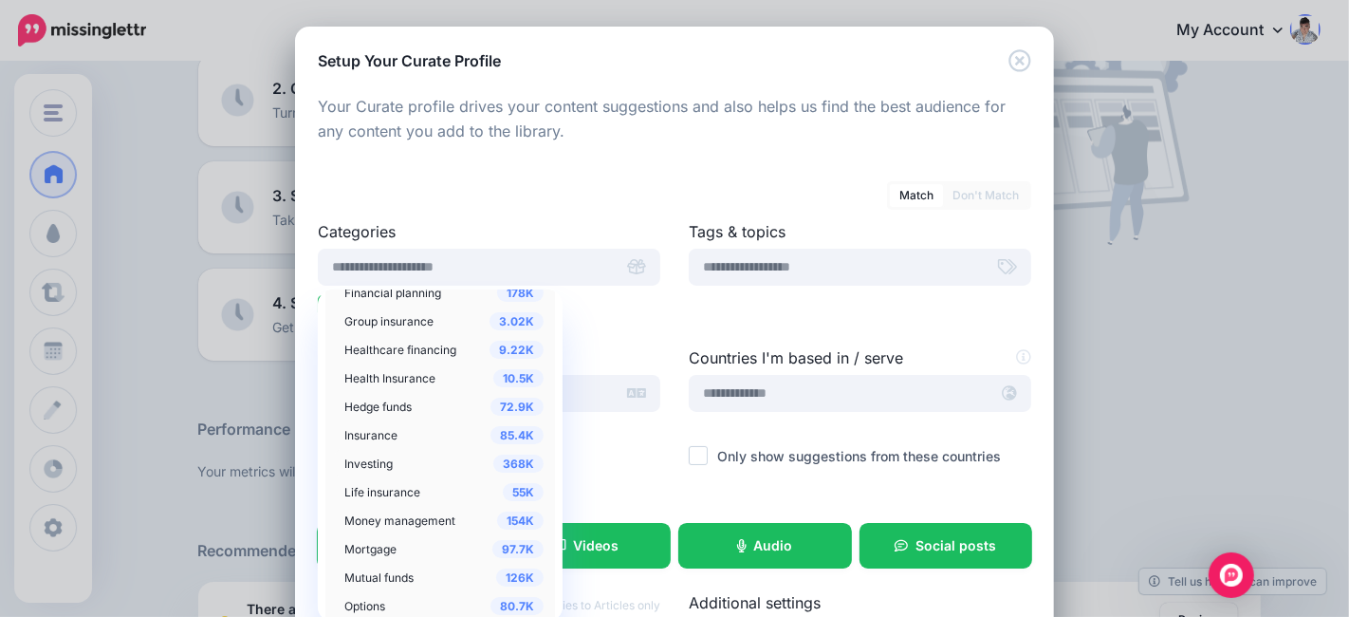
scroll to position [632, 0]
click at [368, 464] on span "Investing" at bounding box center [368, 465] width 48 height 14
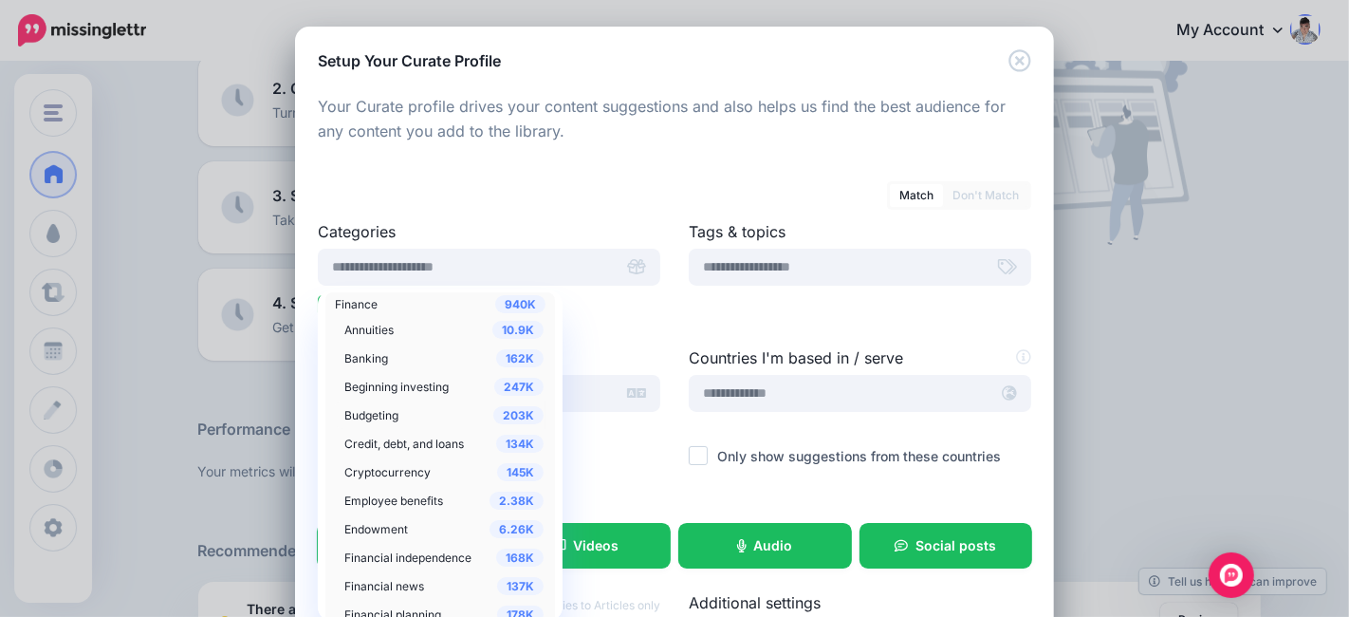
scroll to position [316, 0]
click at [393, 376] on span "Beginning investing" at bounding box center [396, 383] width 104 height 14
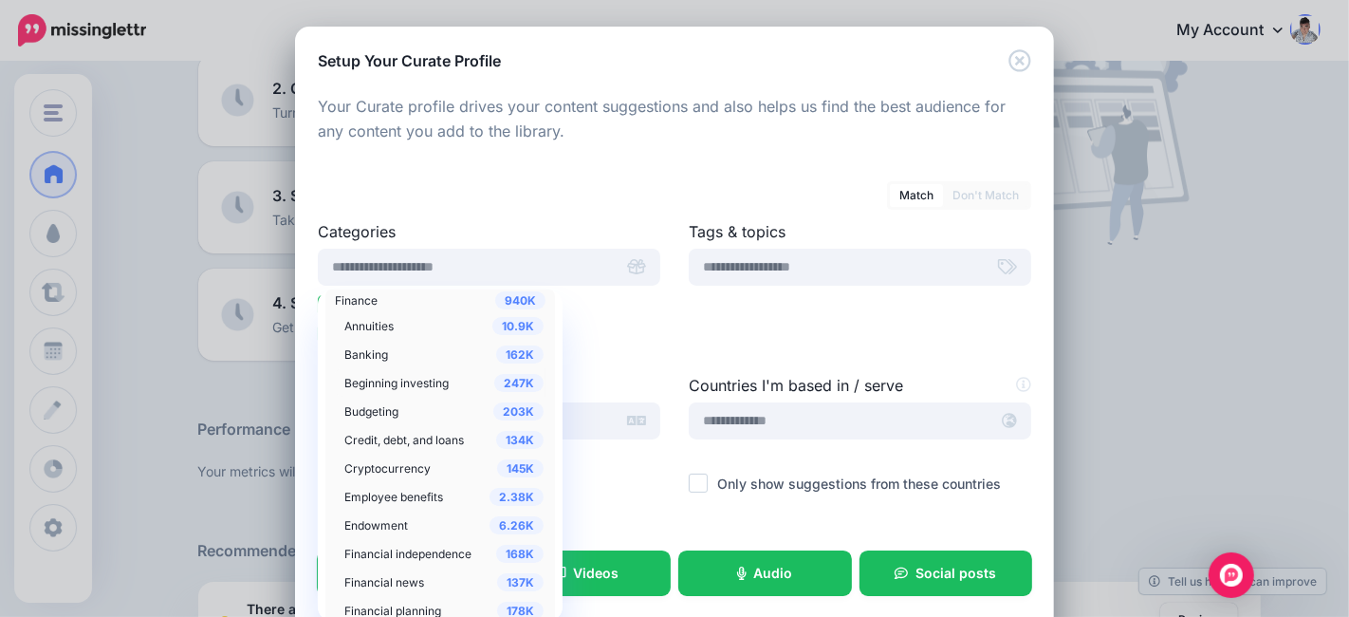
click at [536, 213] on div "Match Don't Match Categories 247K Automotive 2.8M Beauty & personal care" at bounding box center [674, 439] width 713 height 542
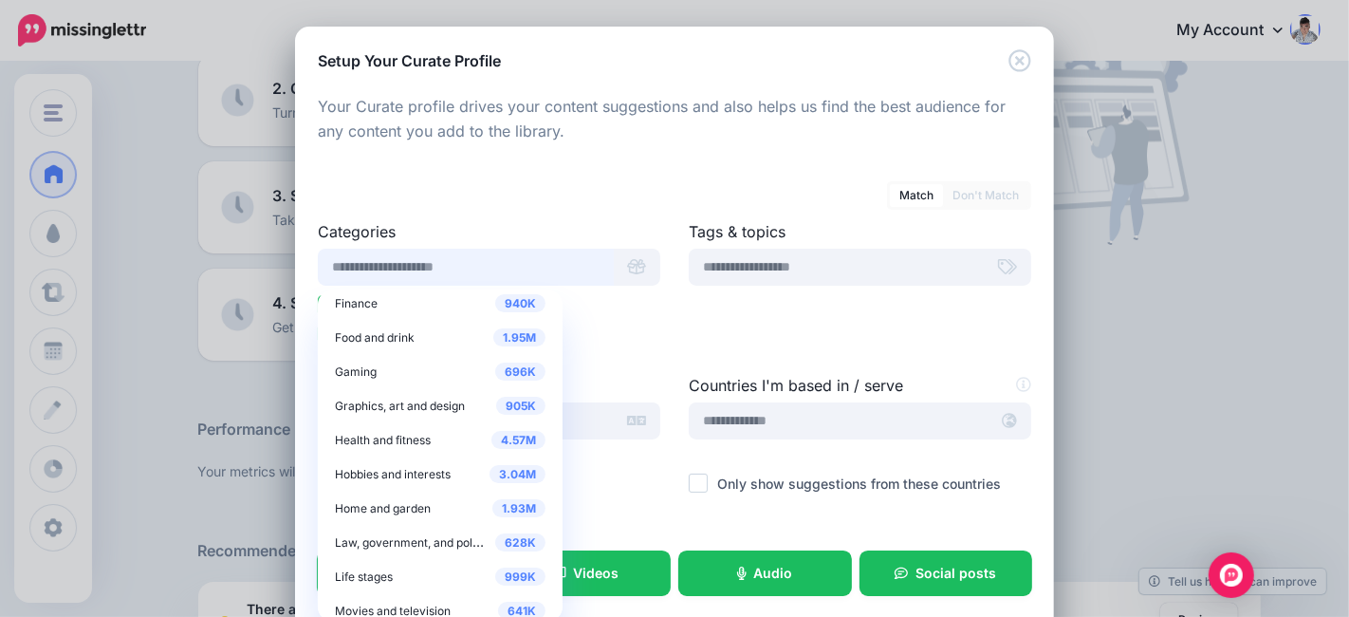
click at [499, 267] on input "text" at bounding box center [466, 267] width 296 height 37
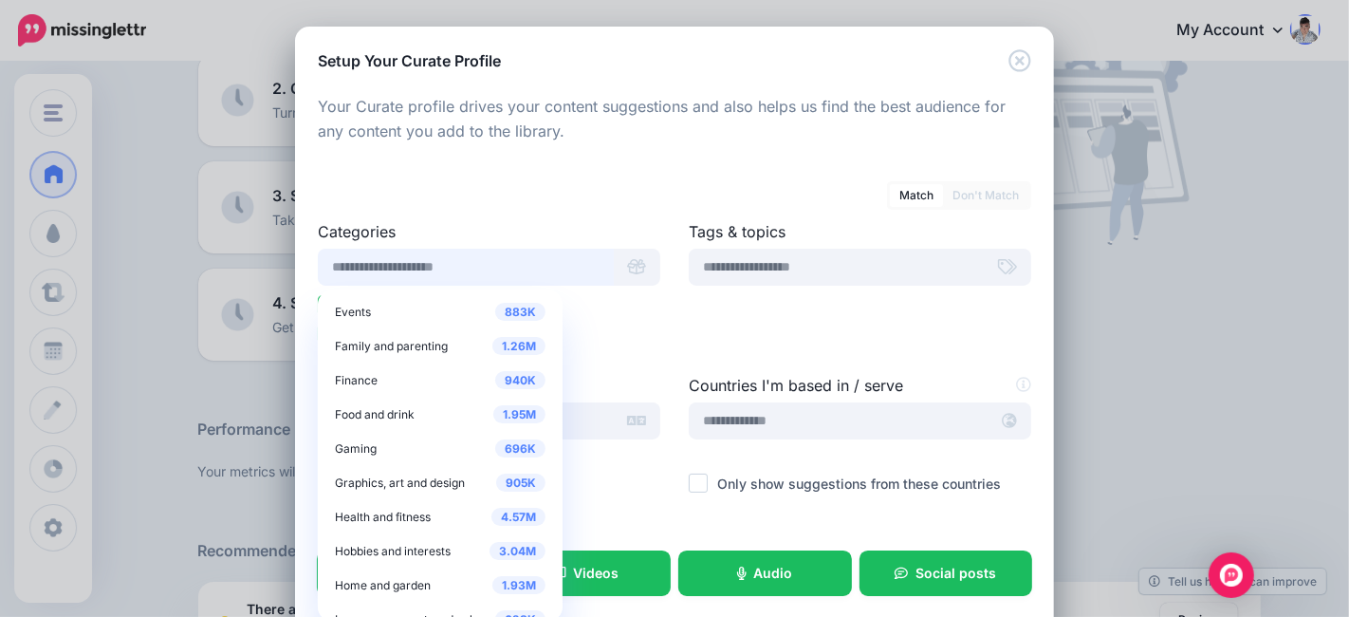
scroll to position [211, 0]
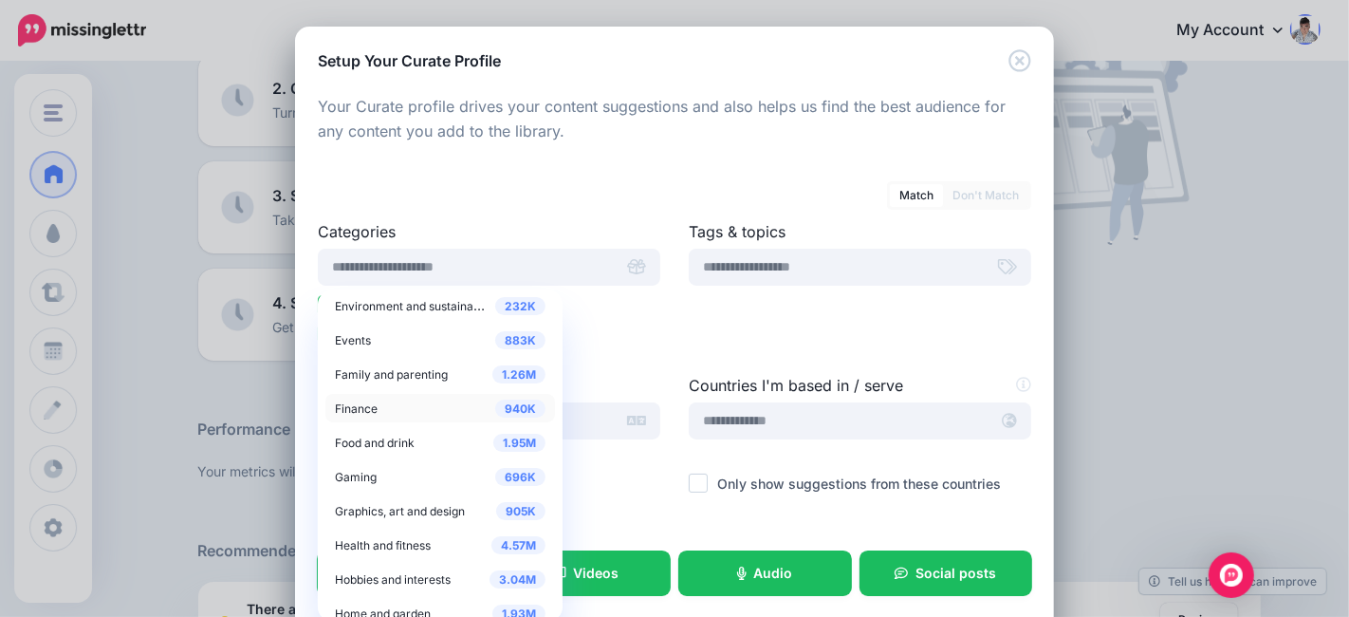
click at [352, 405] on span "Finance" at bounding box center [356, 408] width 43 height 14
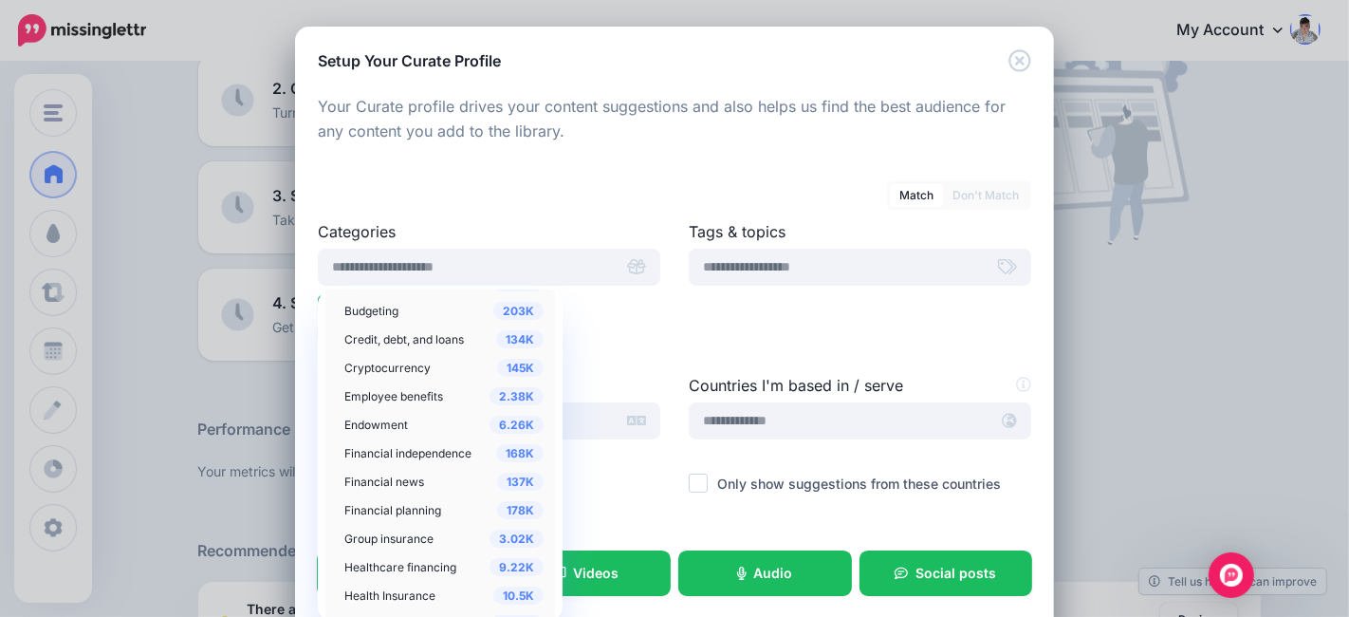
scroll to position [421, 0]
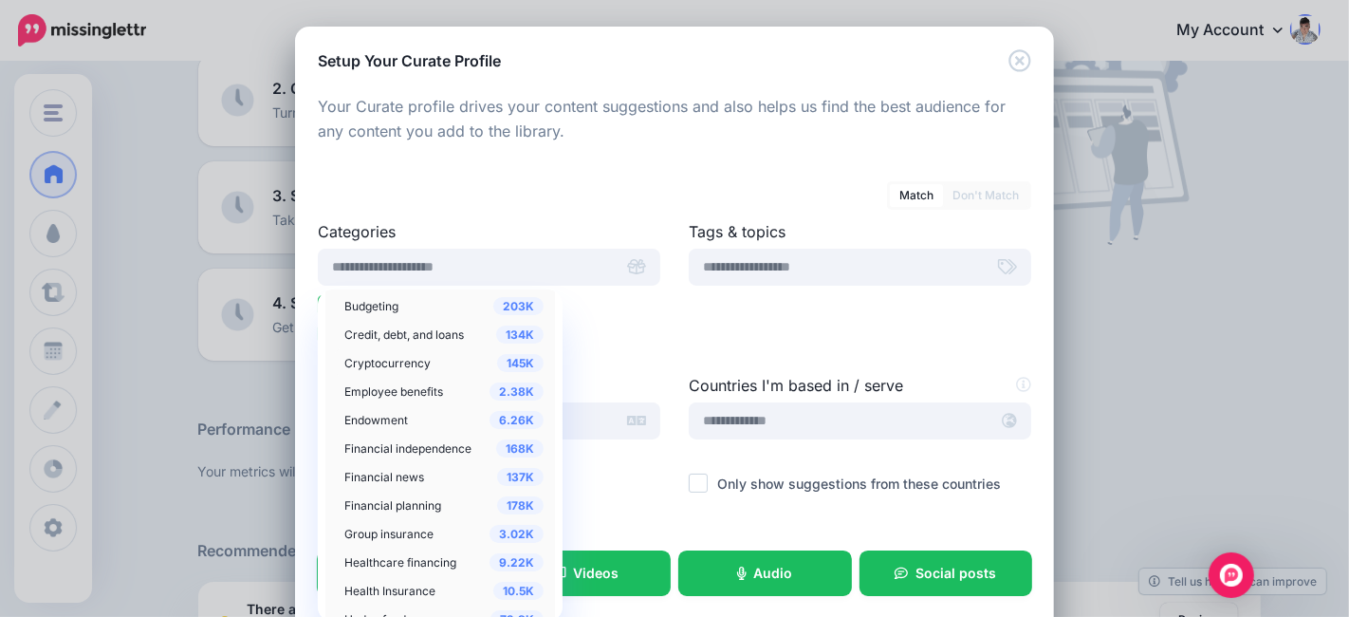
click at [412, 357] on span "Cryptocurrency" at bounding box center [387, 363] width 86 height 14
click at [414, 443] on span "Financial independence" at bounding box center [407, 448] width 127 height 14
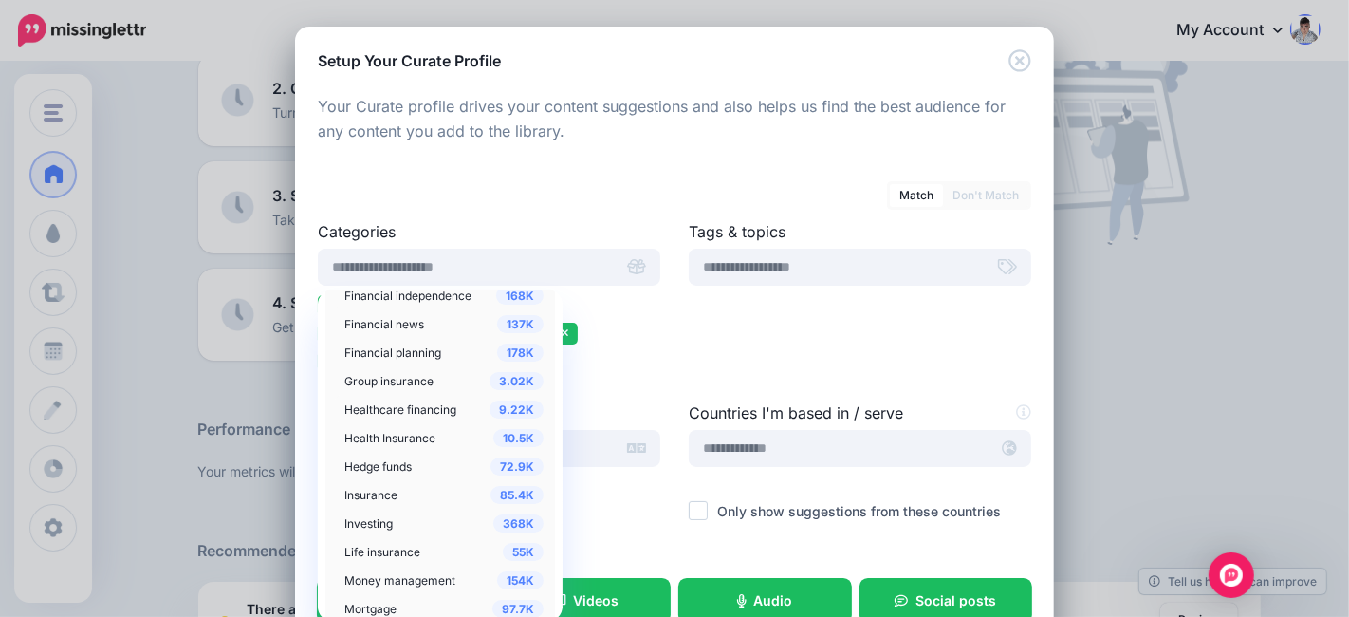
scroll to position [632, 0]
click at [400, 404] on span "Hedge funds" at bounding box center [377, 408] width 67 height 14
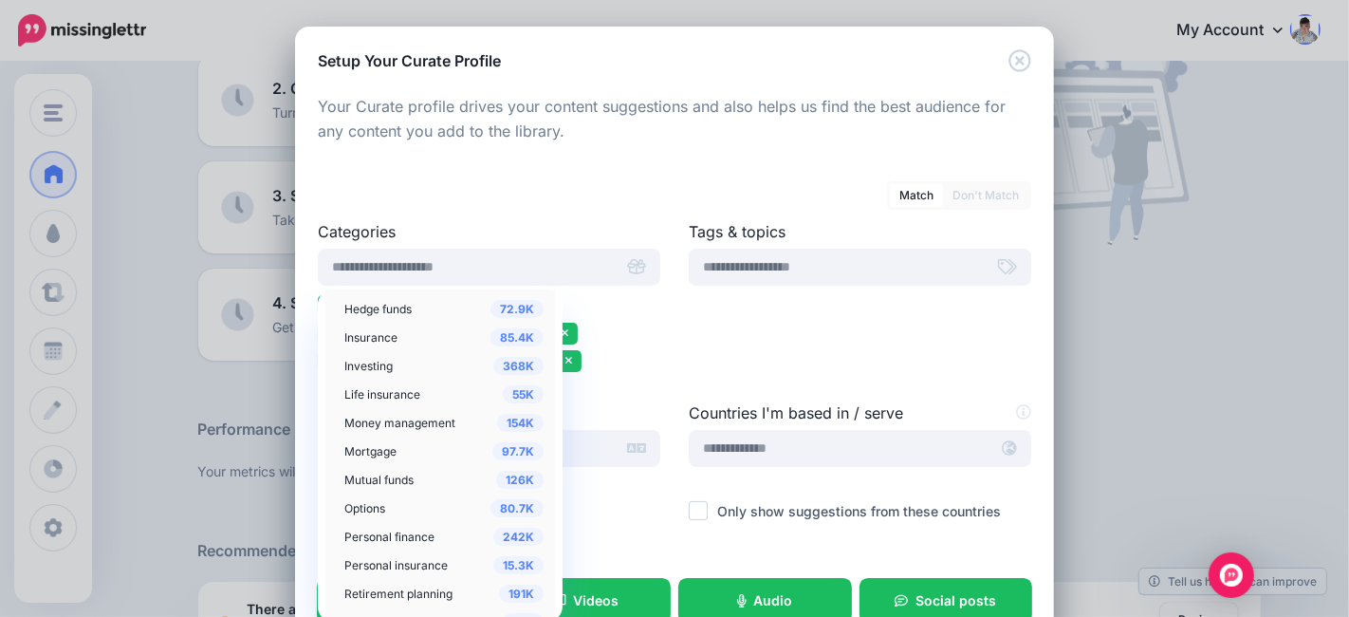
scroll to position [737, 0]
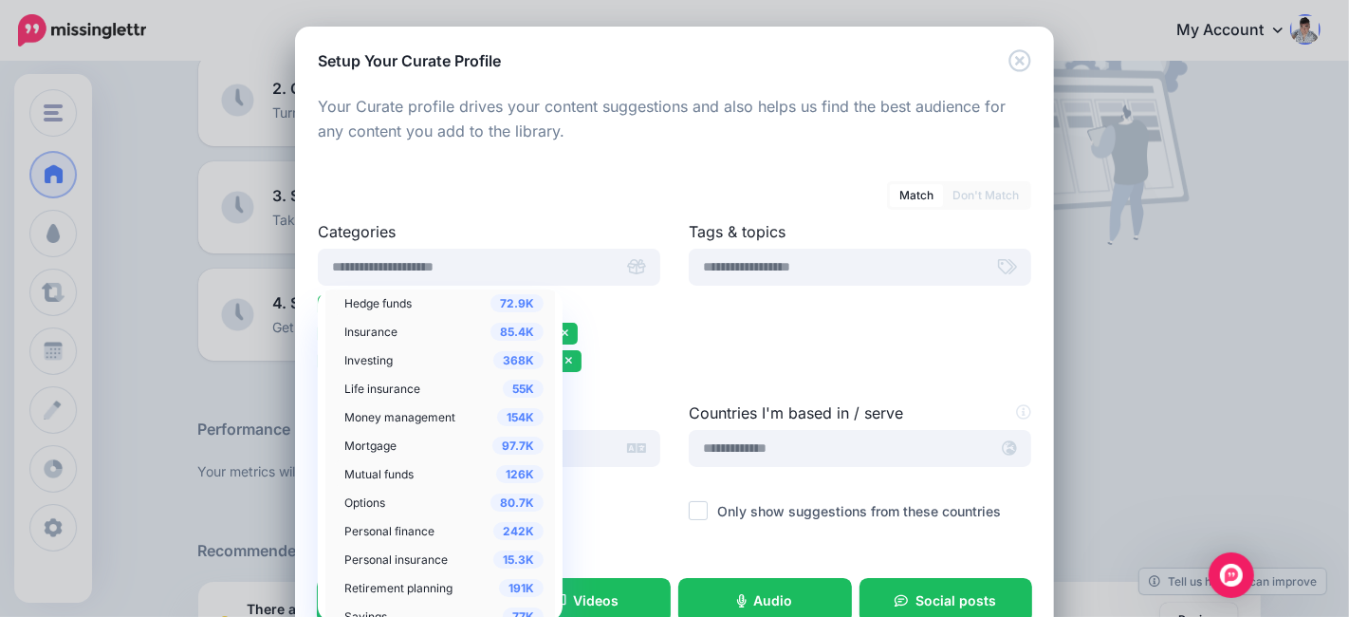
click at [369, 467] on span "Mutual funds" at bounding box center [378, 474] width 69 height 14
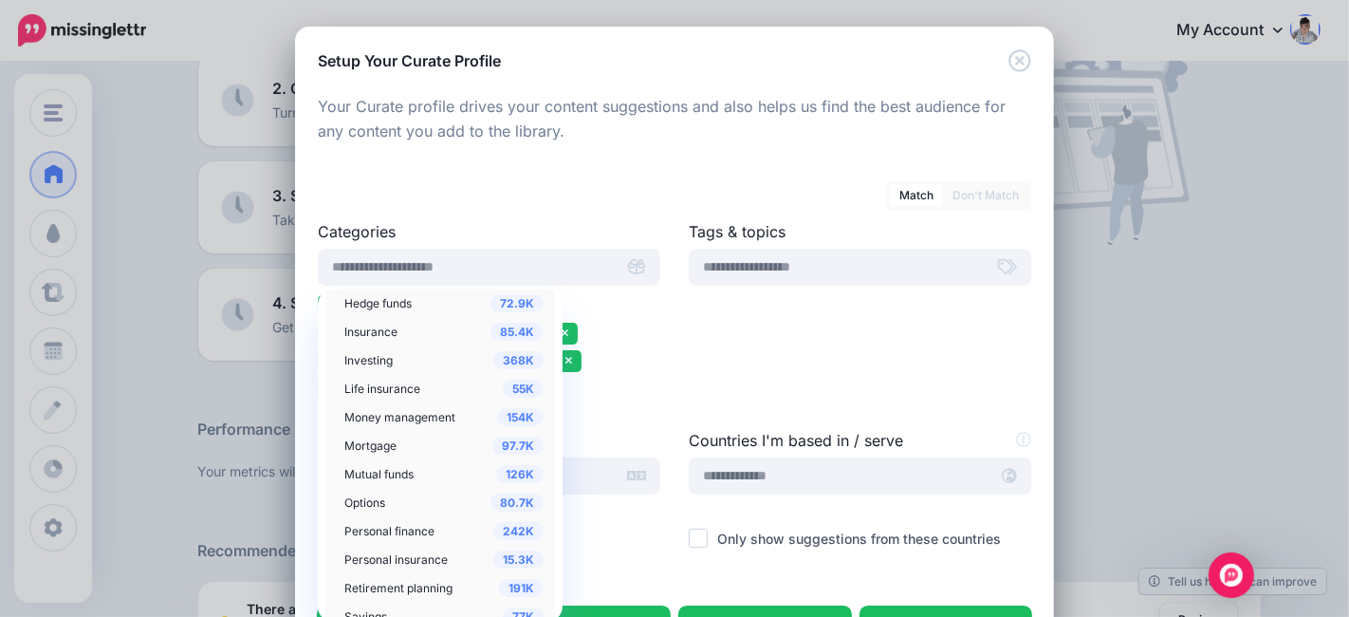
click at [362, 496] on span "Options" at bounding box center [364, 502] width 41 height 14
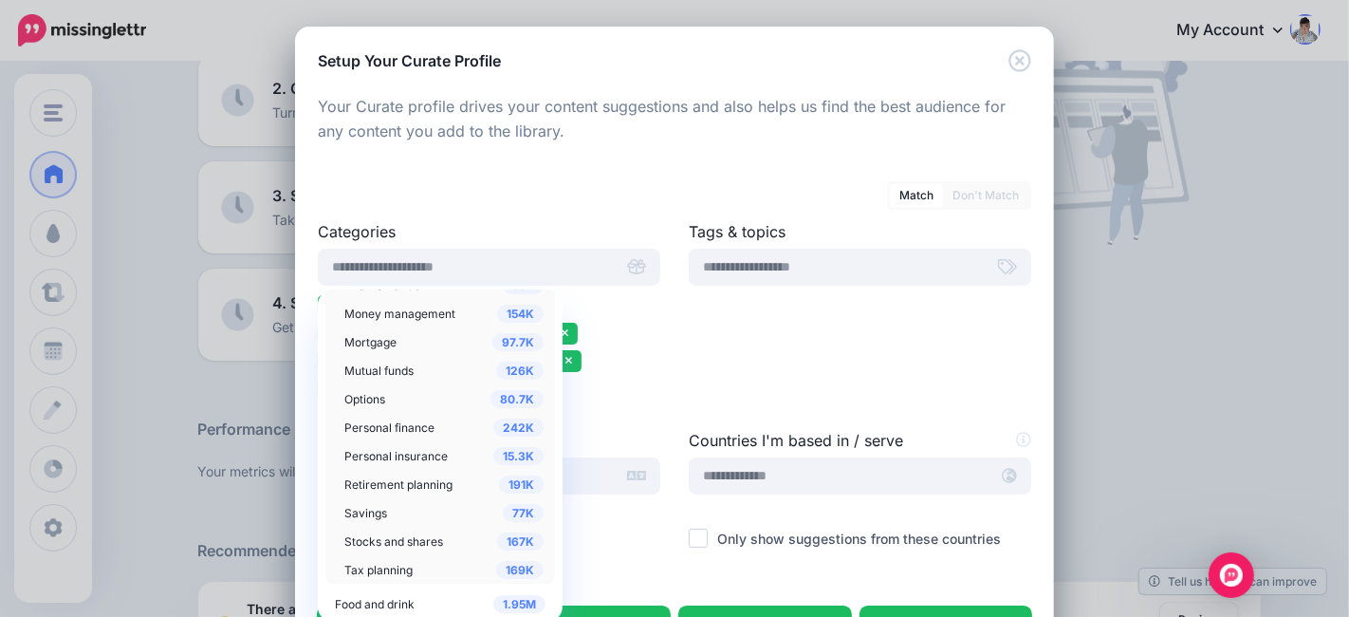
scroll to position [842, 0]
click at [404, 418] on span "Personal finance" at bounding box center [389, 425] width 90 height 14
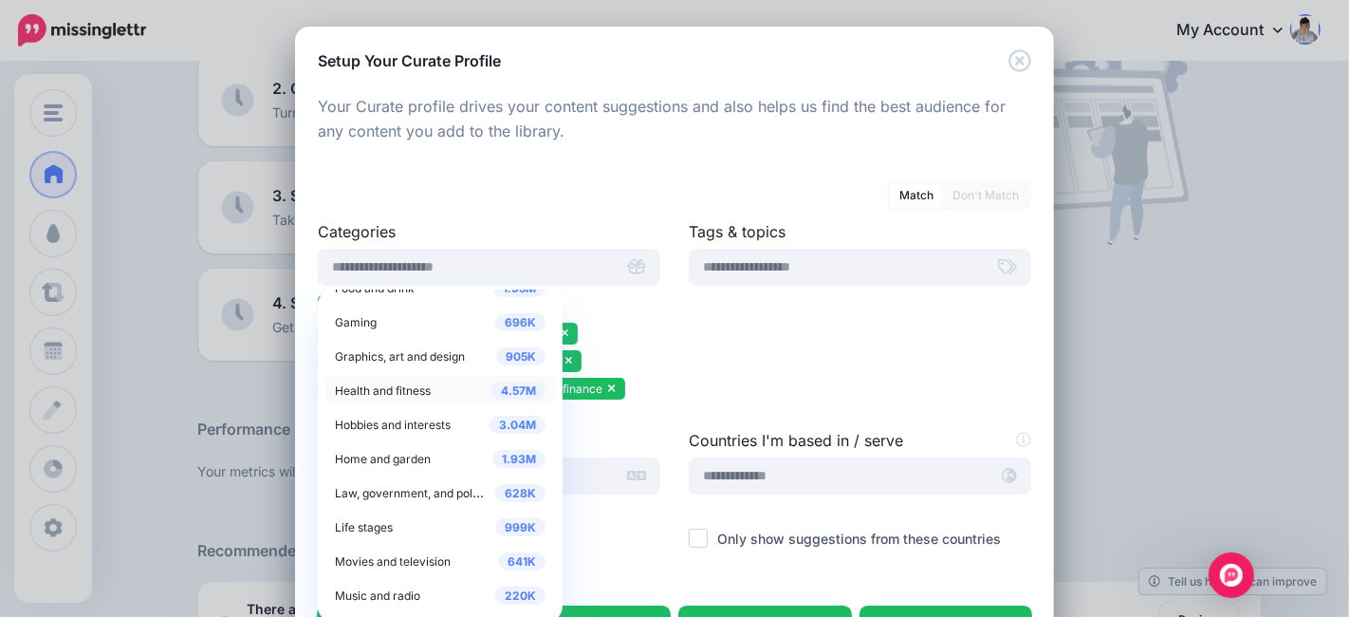
scroll to position [1159, 0]
click at [410, 417] on span "Hobbies and interests" at bounding box center [393, 422] width 116 height 14
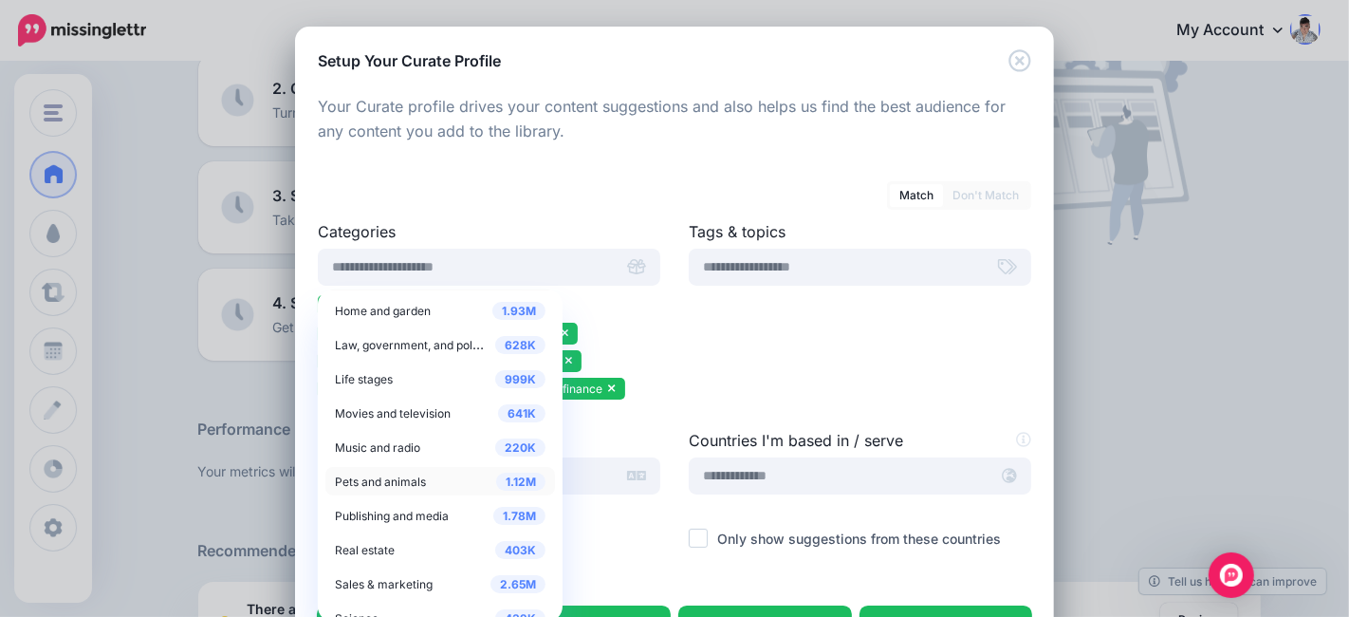
scroll to position [1739, 0]
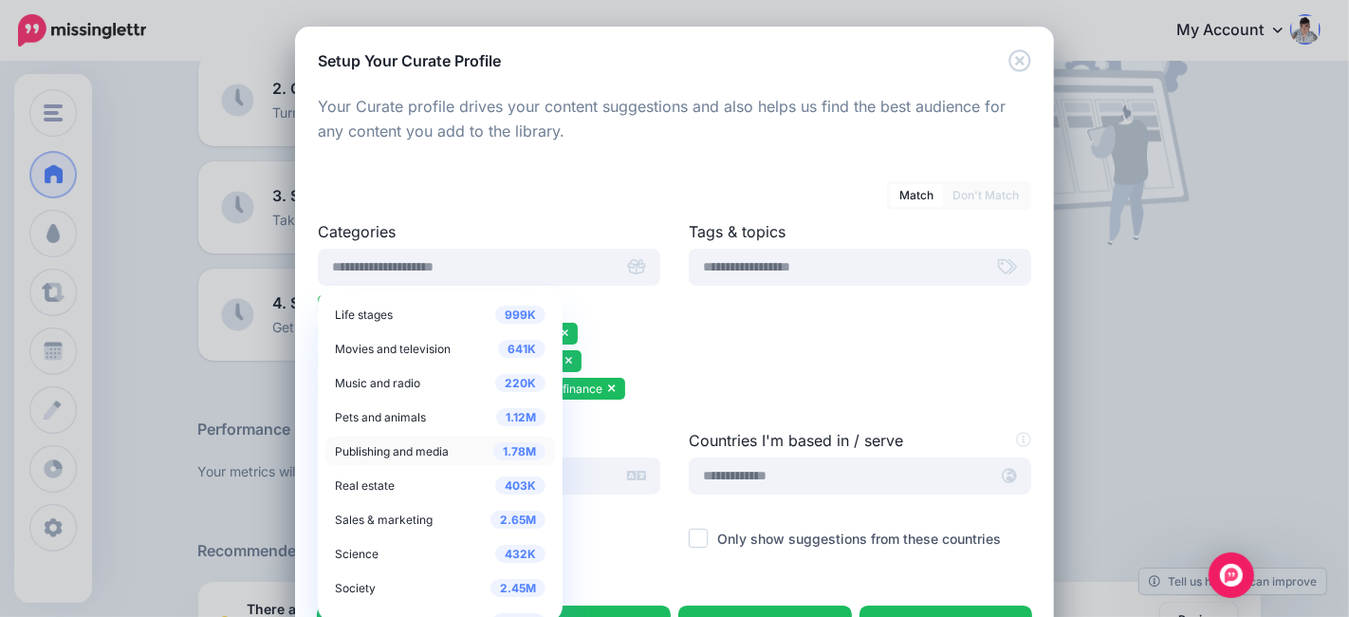
click at [403, 448] on span "Publishing and media" at bounding box center [392, 451] width 114 height 14
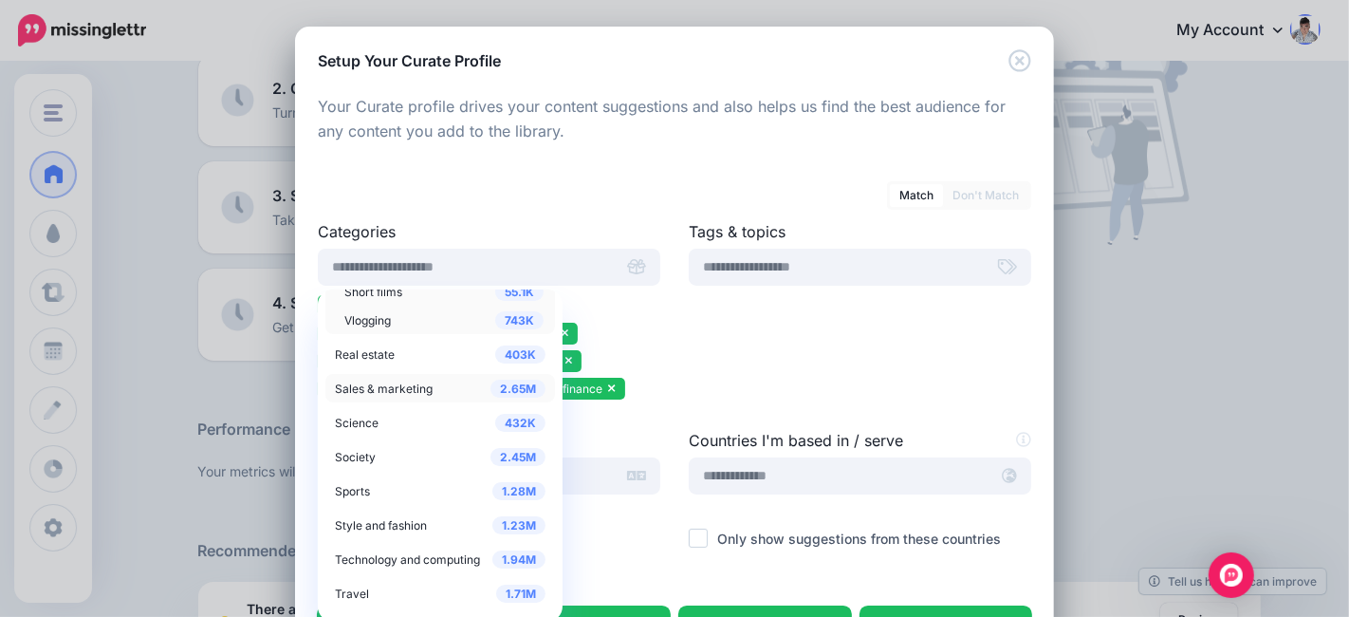
scroll to position [1105, 0]
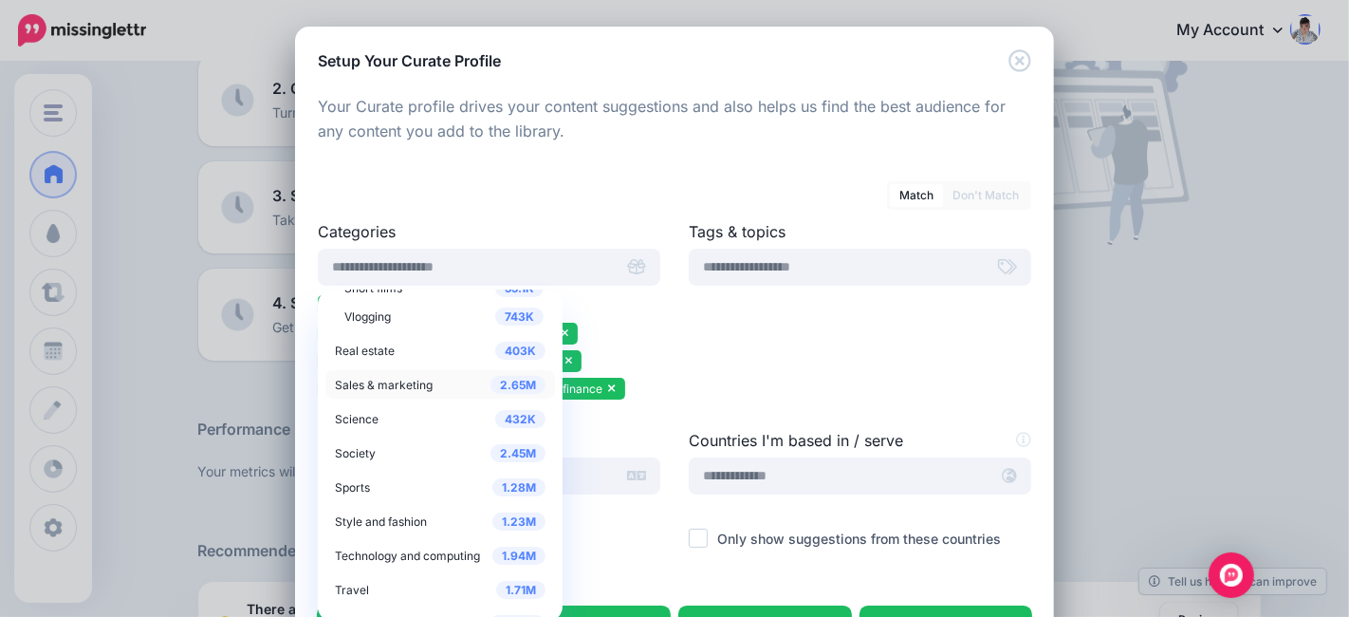
click at [401, 387] on span "Sales & marketing" at bounding box center [384, 385] width 98 height 14
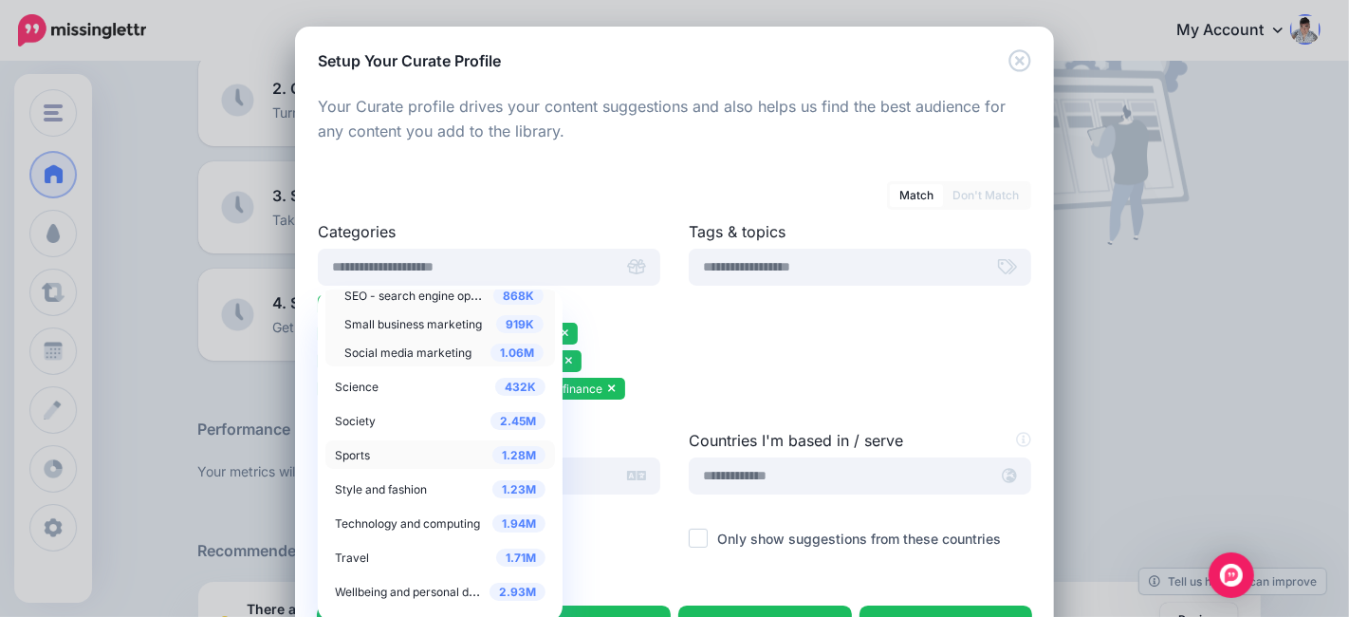
scroll to position [1424, 0]
click at [400, 422] on div "2.45M Society" at bounding box center [440, 418] width 211 height 23
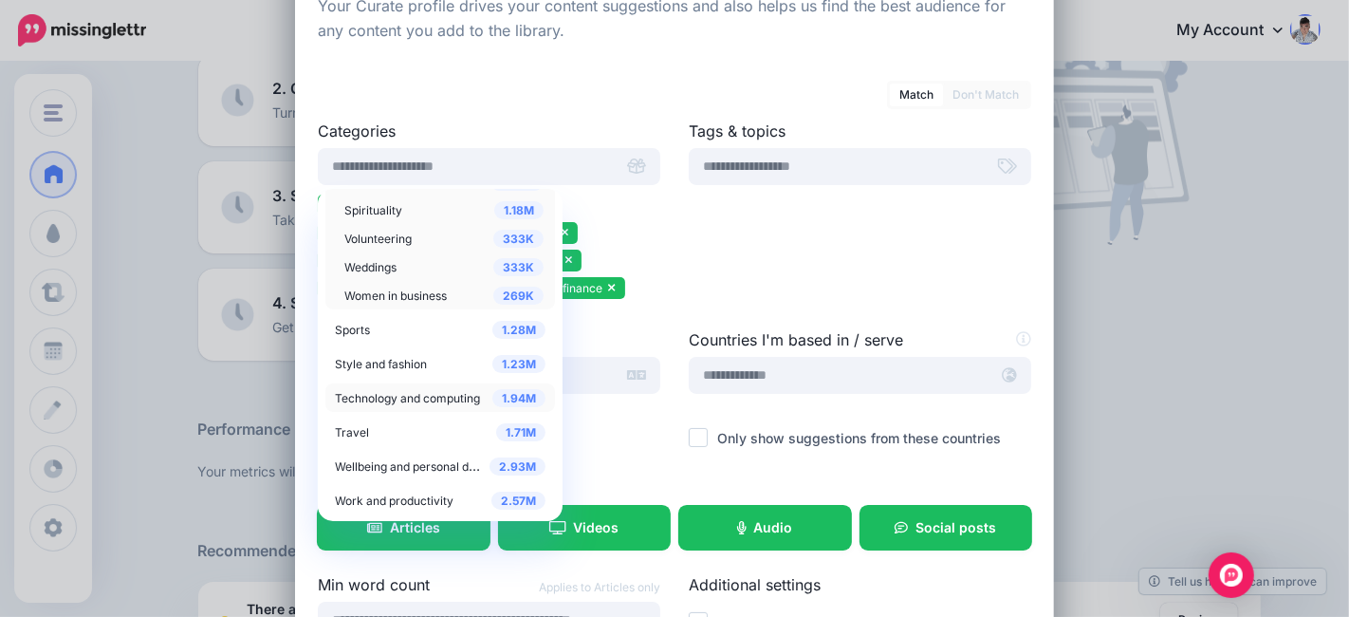
scroll to position [105, 0]
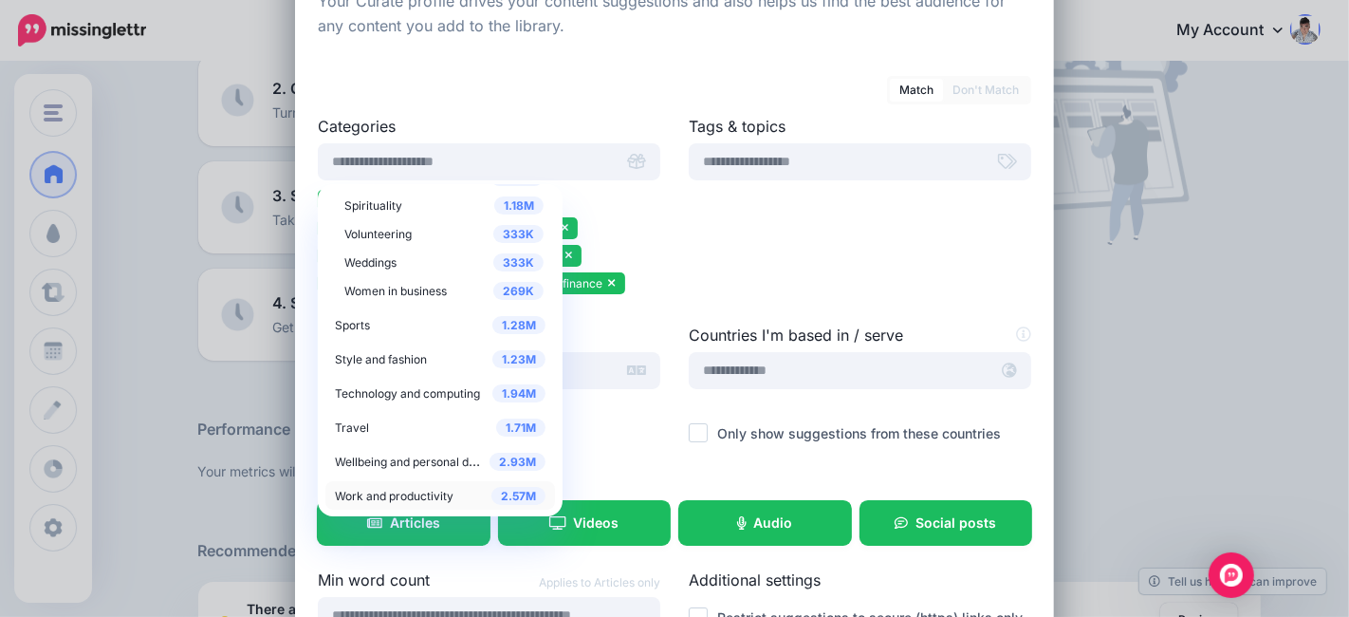
click at [432, 497] on span "Work and productivity" at bounding box center [394, 496] width 119 height 14
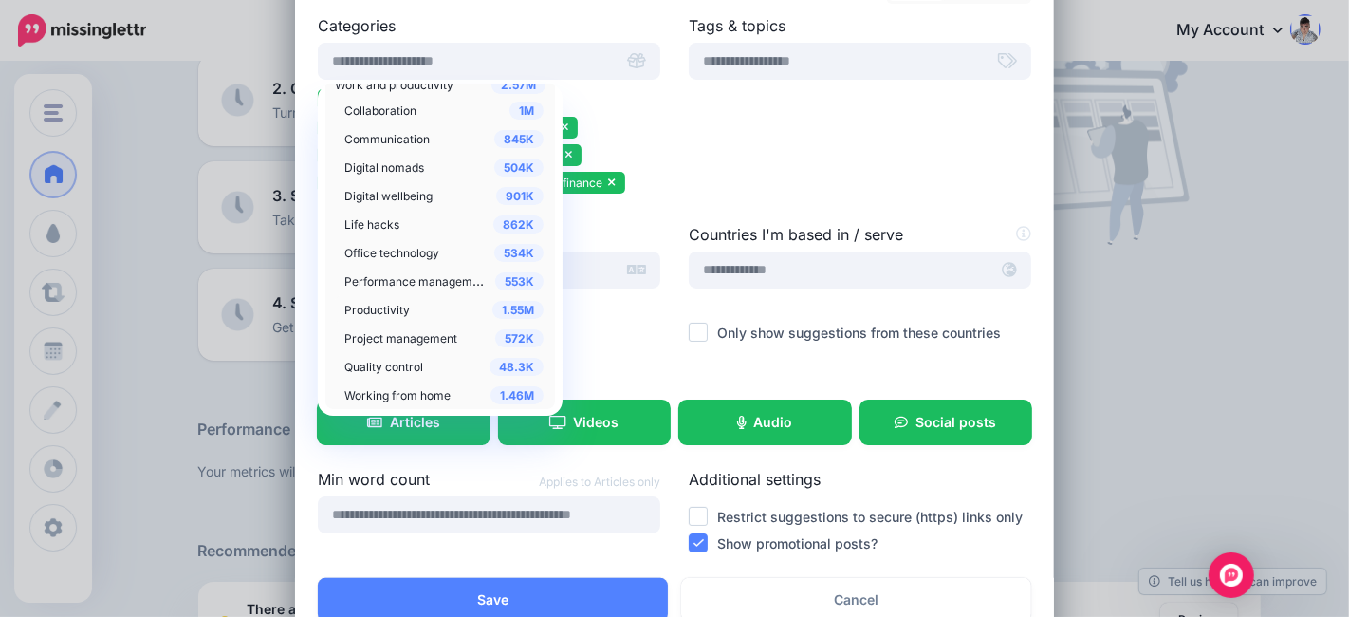
scroll to position [211, 0]
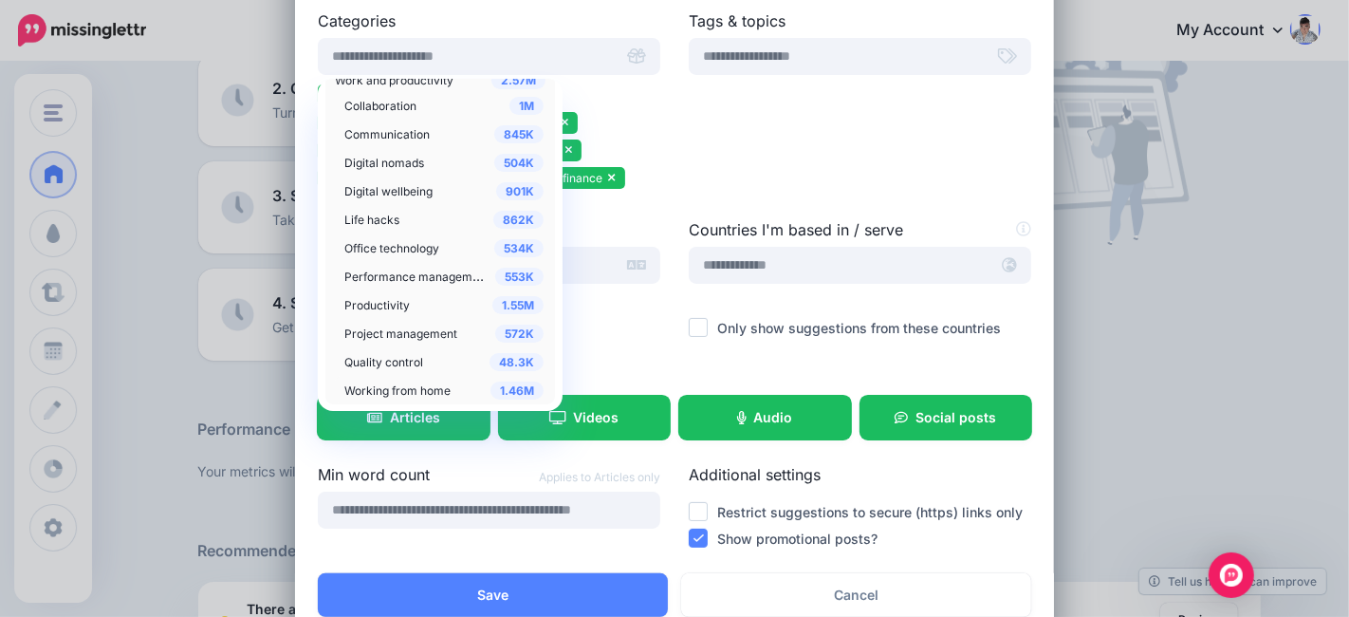
click at [412, 383] on span "Working from home" at bounding box center [397, 390] width 106 height 14
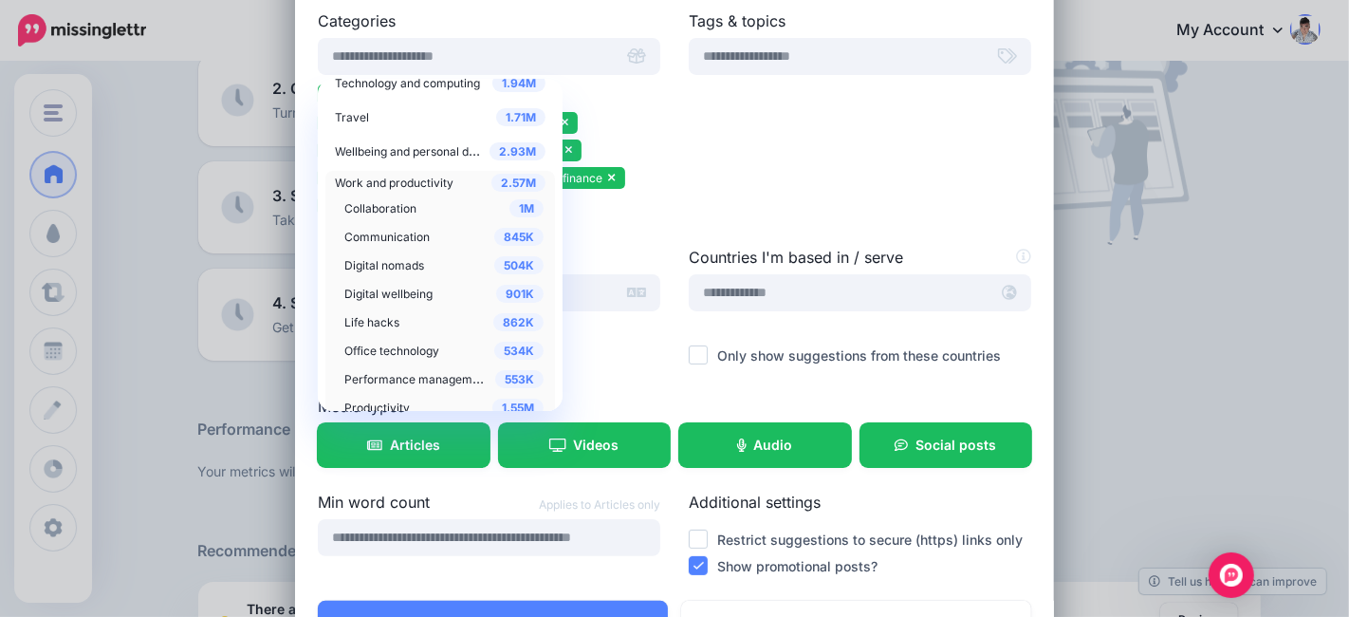
scroll to position [971, 0]
click at [388, 261] on span "Digital nomads" at bounding box center [384, 268] width 80 height 14
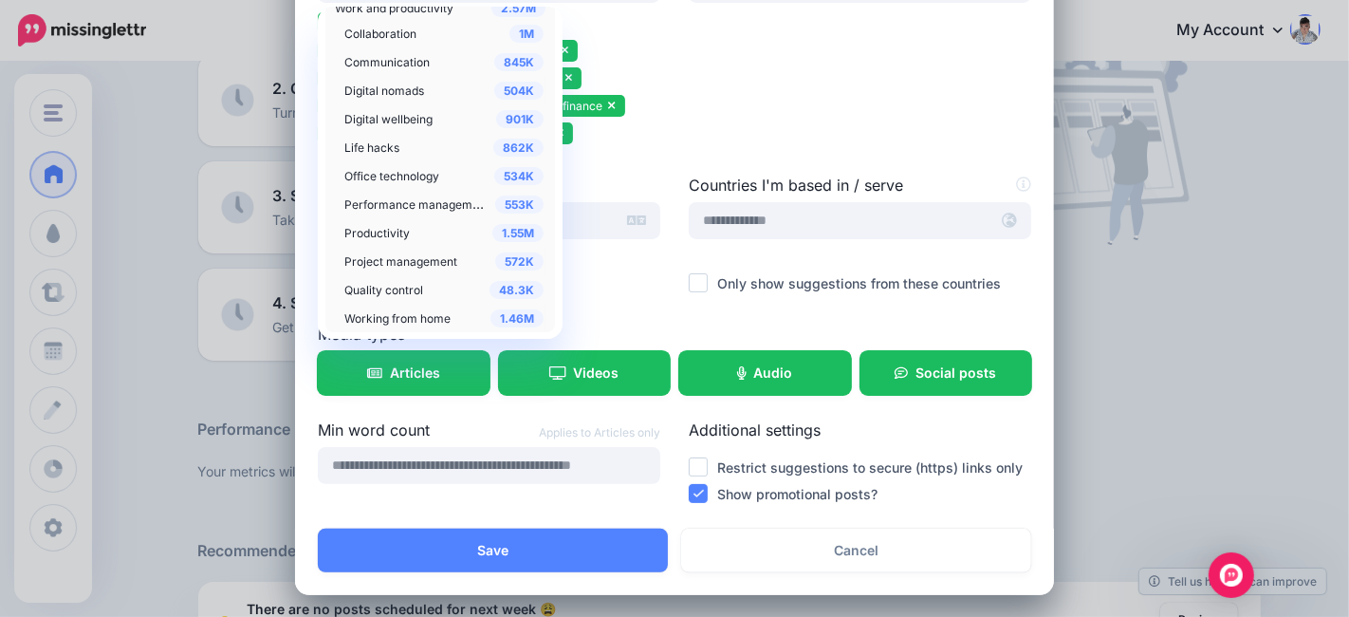
scroll to position [286, 0]
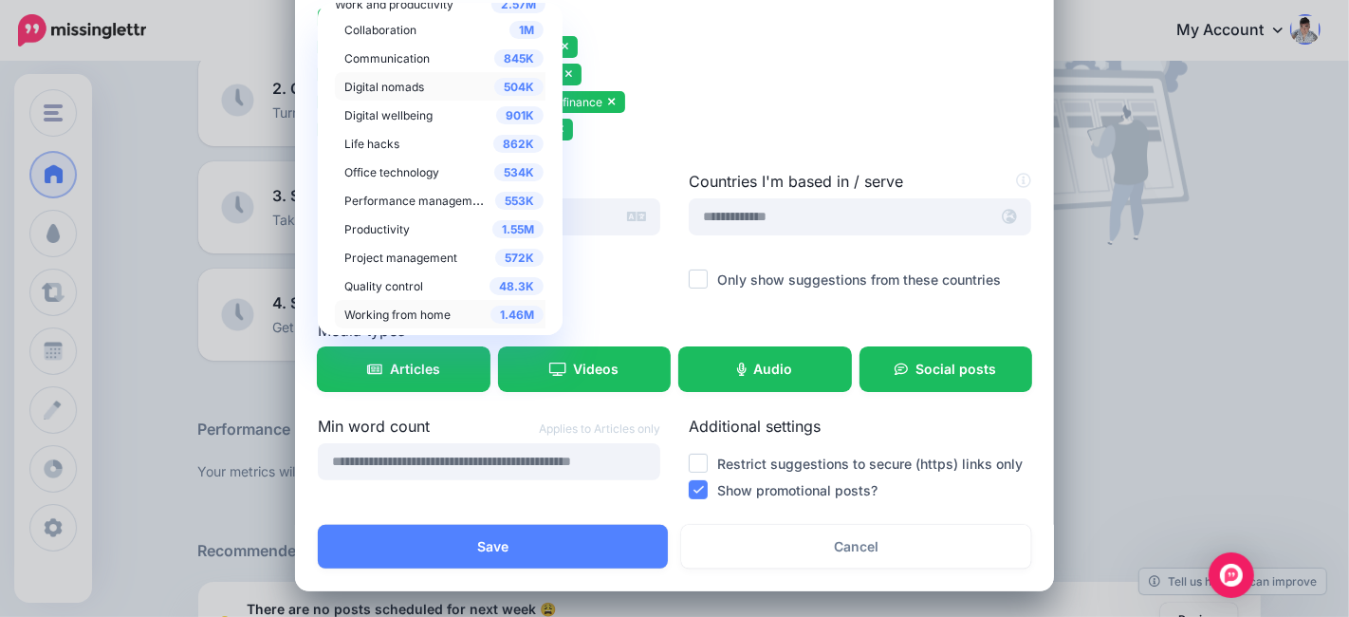
click at [691, 102] on div "Tags & topics" at bounding box center [859, 52] width 371 height 236
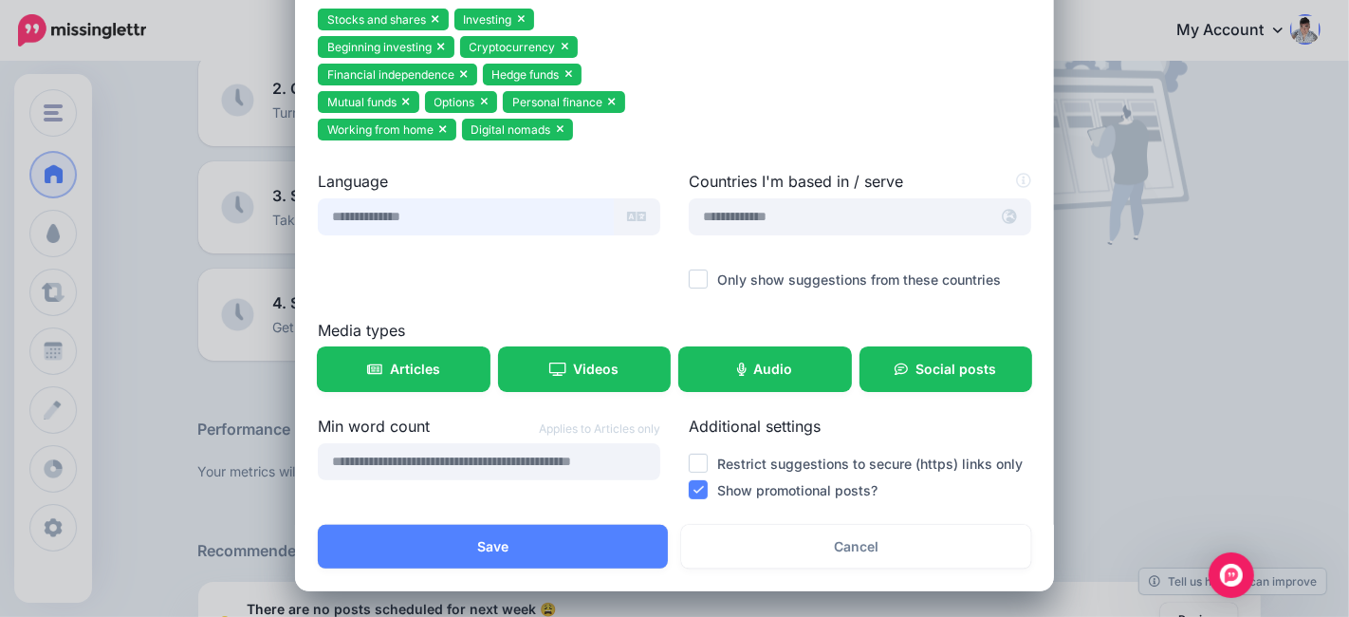
click at [424, 212] on input "text" at bounding box center [466, 216] width 296 height 37
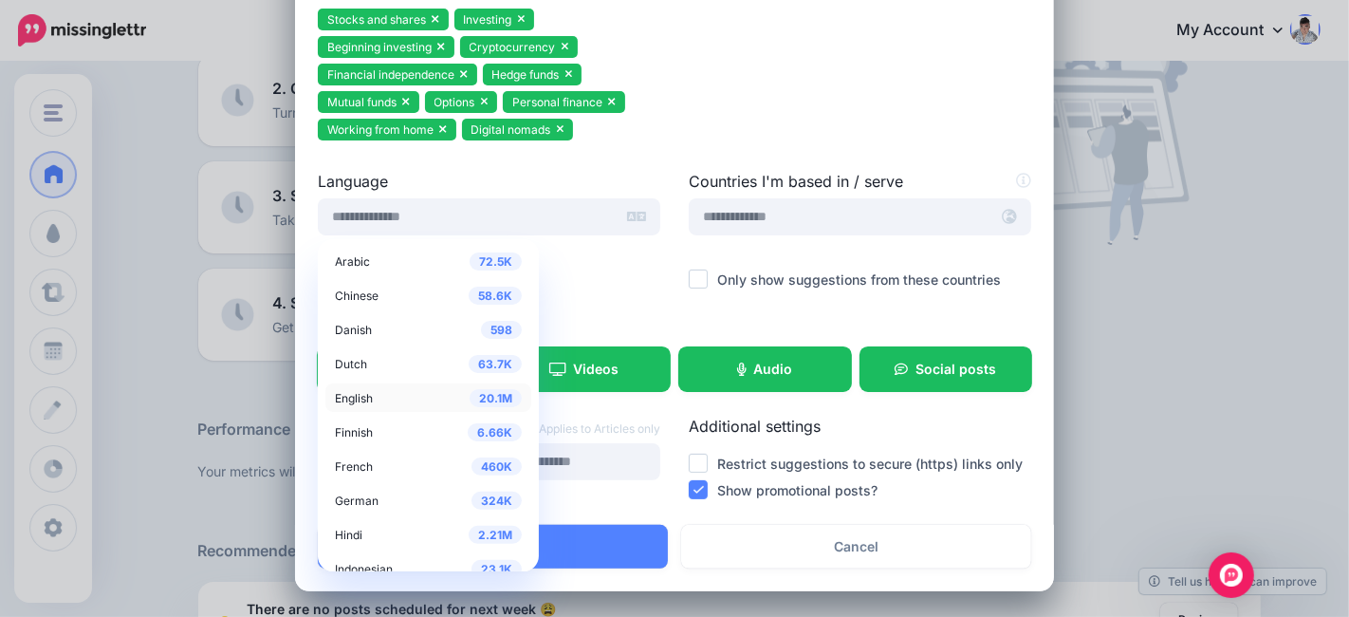
click at [358, 397] on span "English" at bounding box center [354, 398] width 38 height 14
click at [339, 397] on span "English" at bounding box center [354, 398] width 38 height 14
click at [717, 28] on div at bounding box center [860, 21] width 342 height 24
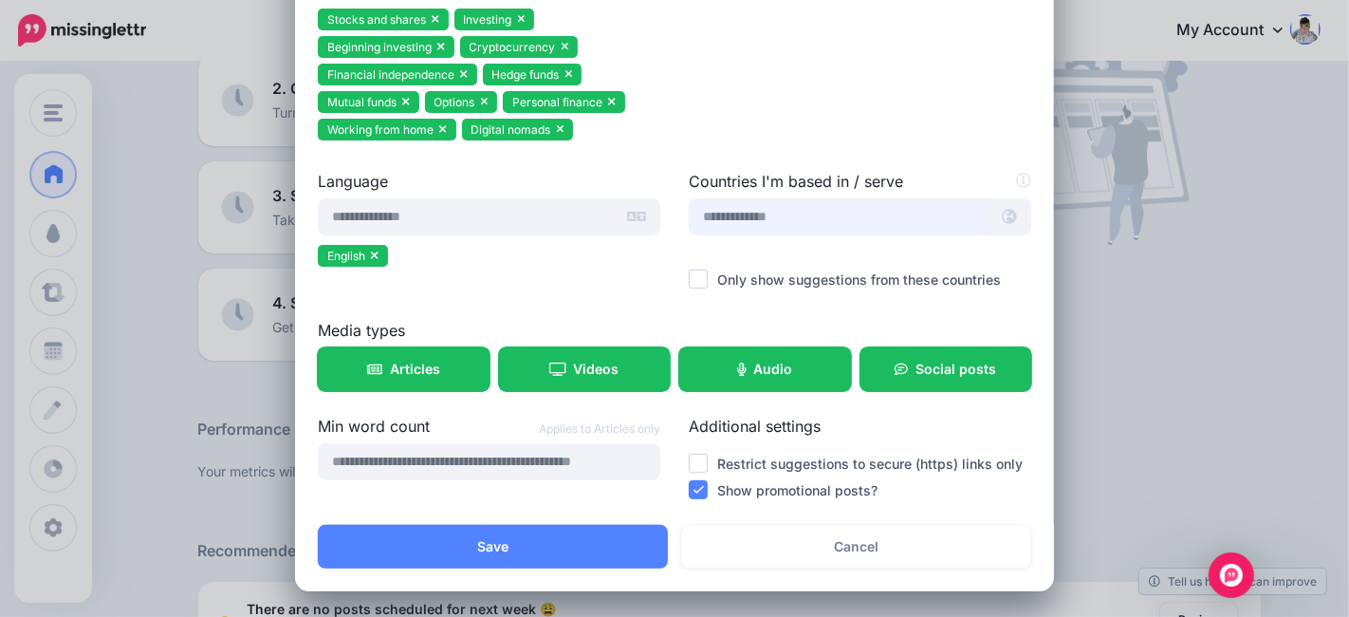
click at [772, 217] on input "text" at bounding box center [839, 216] width 300 height 37
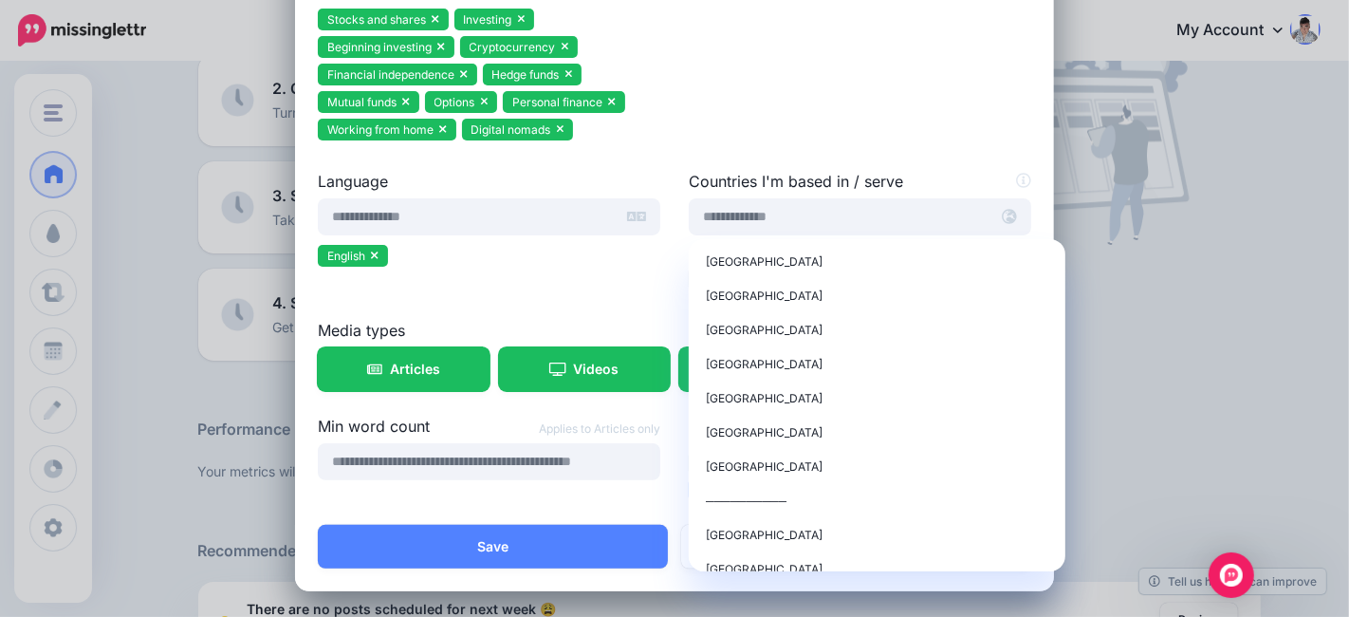
click at [826, 105] on div "Tags & topics" at bounding box center [859, 52] width 371 height 236
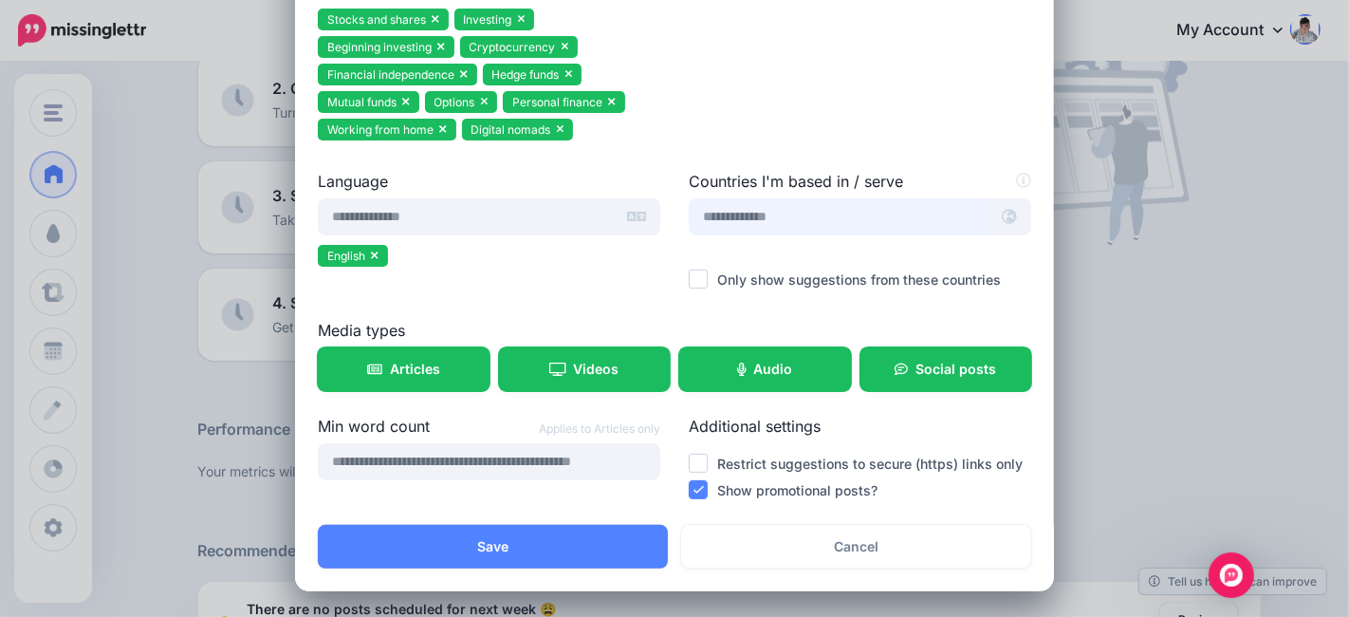
click at [793, 217] on input "text" at bounding box center [839, 216] width 300 height 37
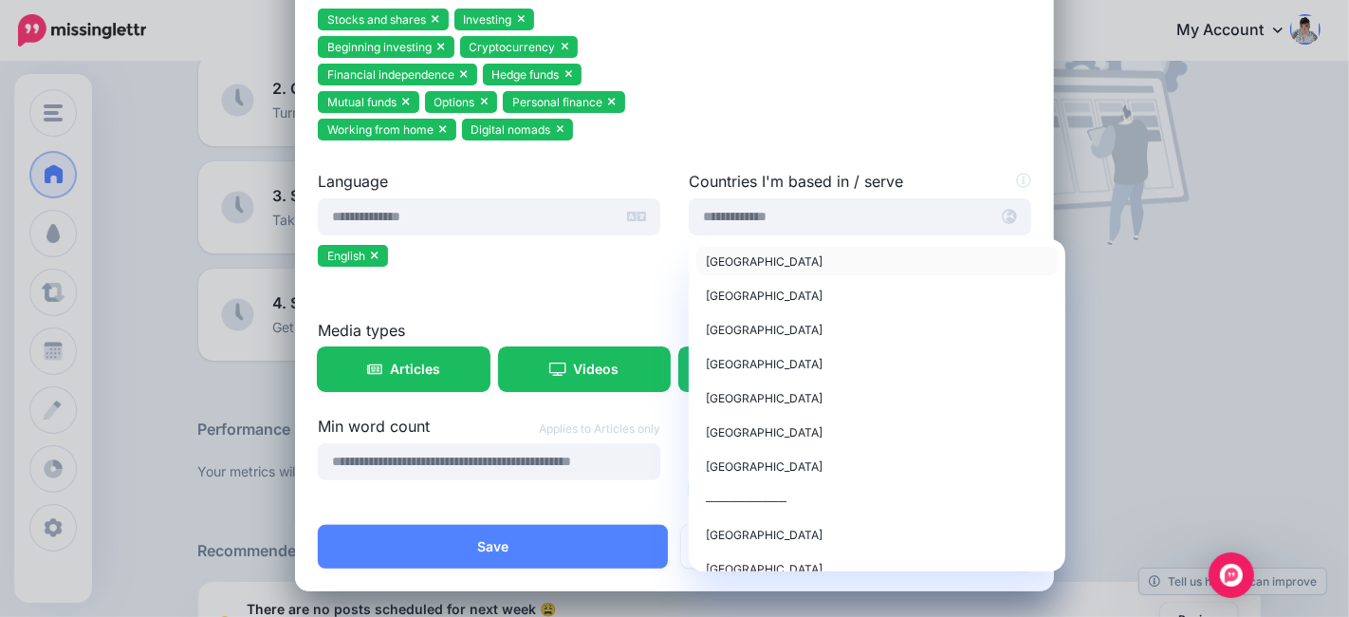
click at [777, 264] on span "United States of America" at bounding box center [764, 261] width 117 height 14
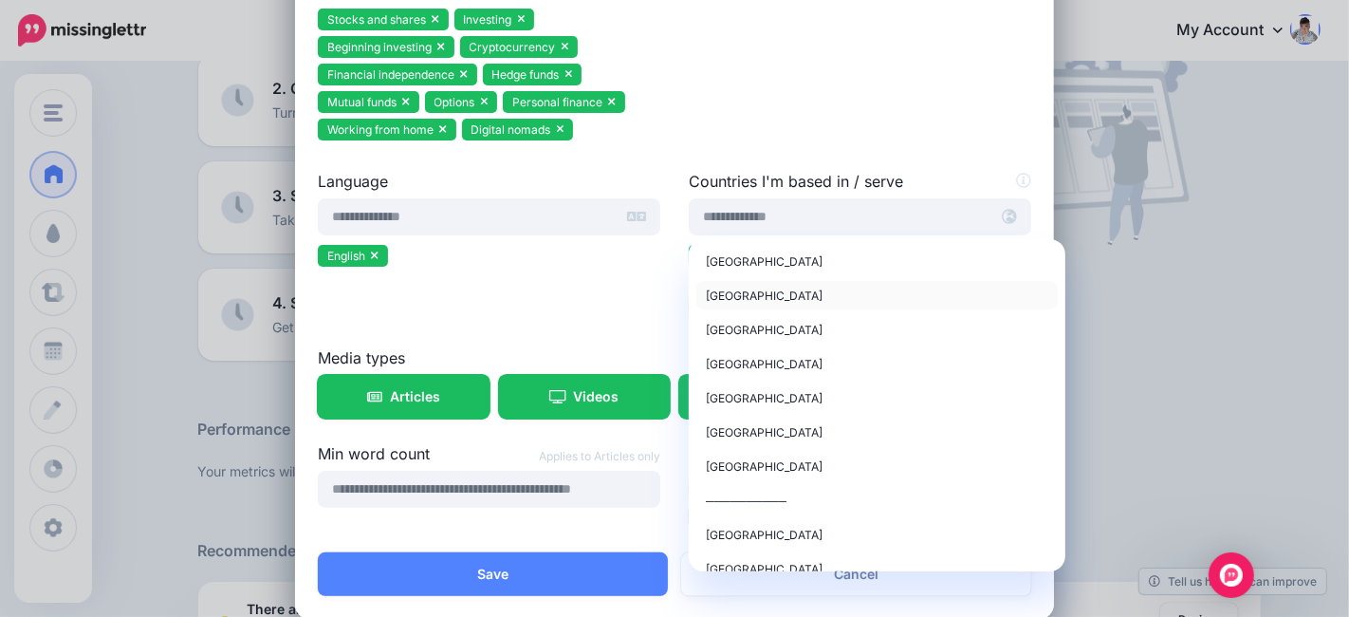
click at [763, 295] on span "United Kingdom" at bounding box center [764, 295] width 117 height 14
click at [712, 332] on span "Canada" at bounding box center [764, 330] width 117 height 14
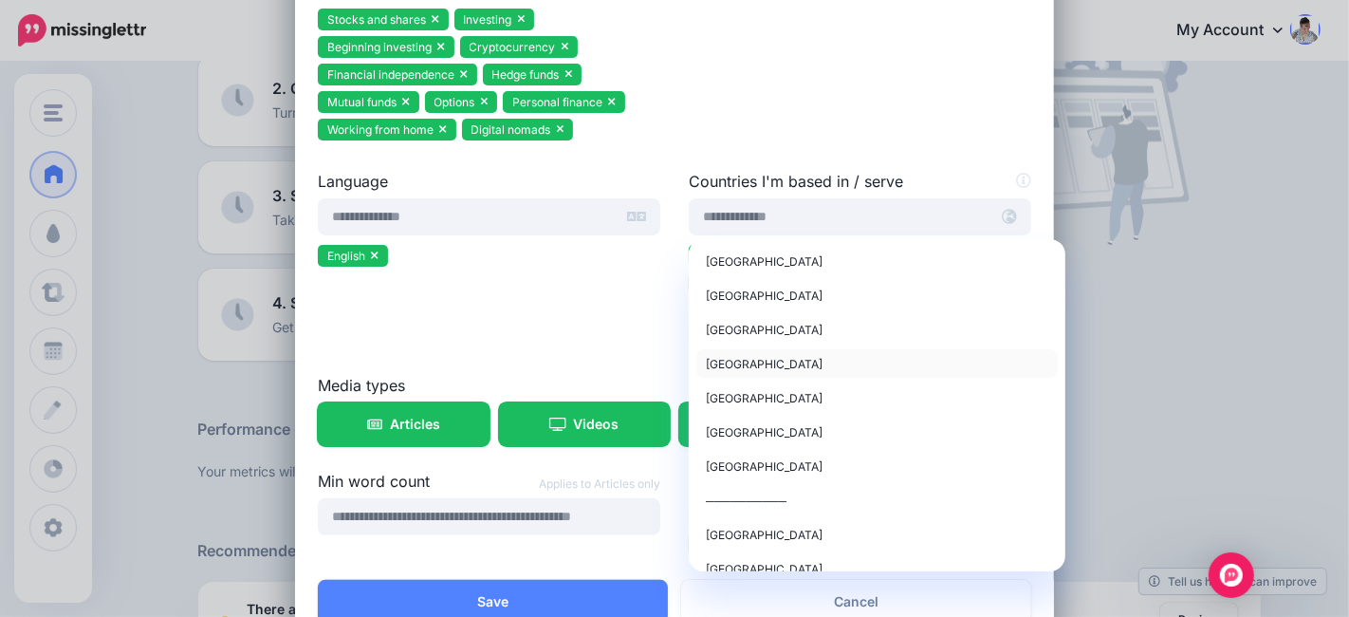
click at [711, 360] on span "France" at bounding box center [764, 364] width 117 height 14
click at [708, 397] on span "Germany" at bounding box center [764, 398] width 117 height 14
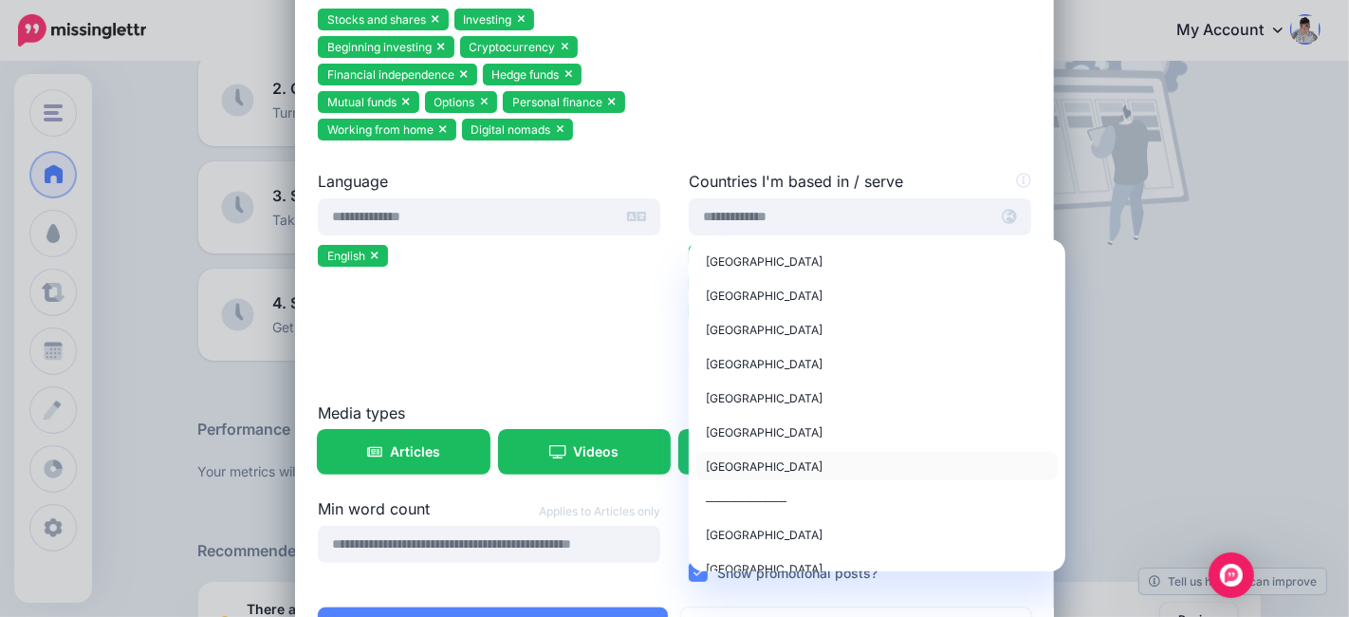
click at [715, 467] on span "Australia" at bounding box center [764, 466] width 117 height 14
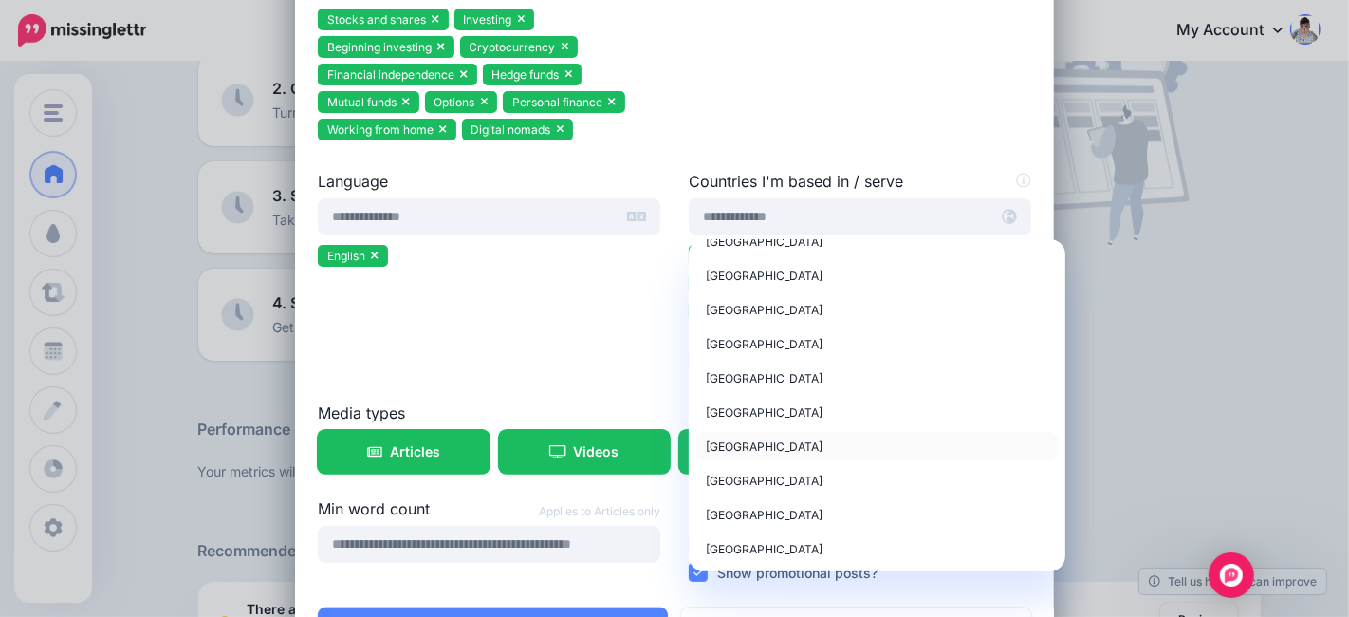
scroll to position [842, 0]
click at [731, 372] on span "Belgium" at bounding box center [764, 375] width 117 height 14
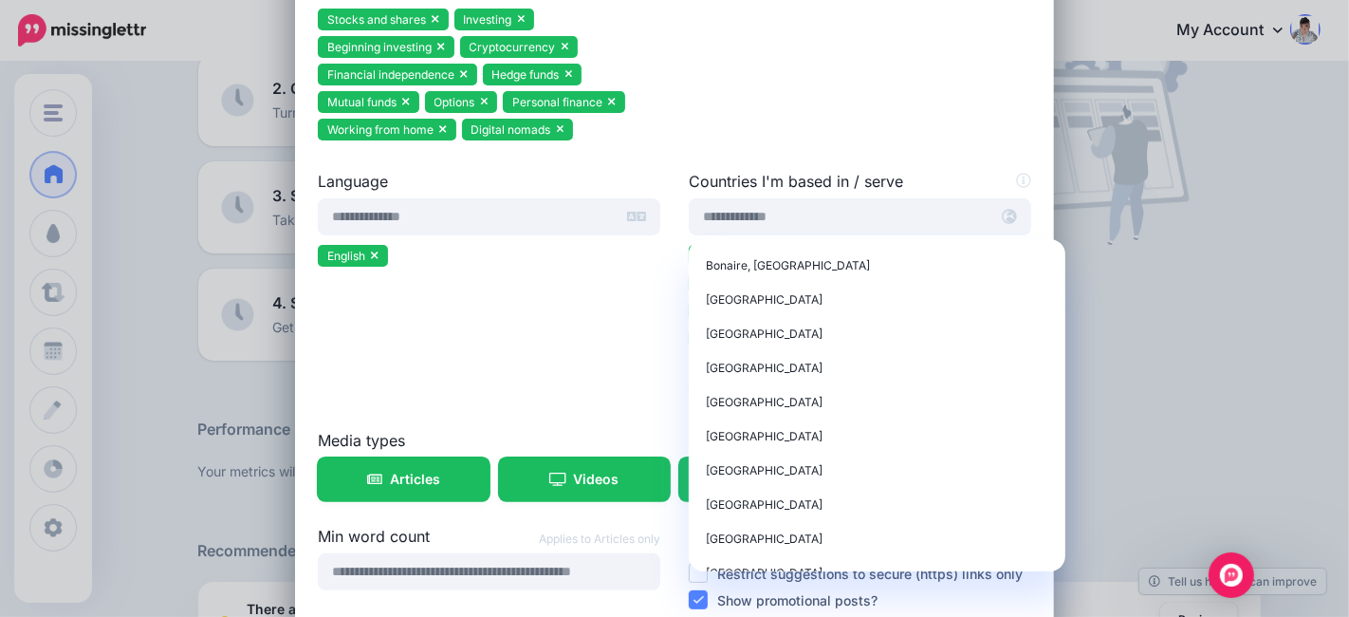
scroll to position [1159, 0]
click at [735, 399] on div "Brazil" at bounding box center [877, 399] width 342 height 23
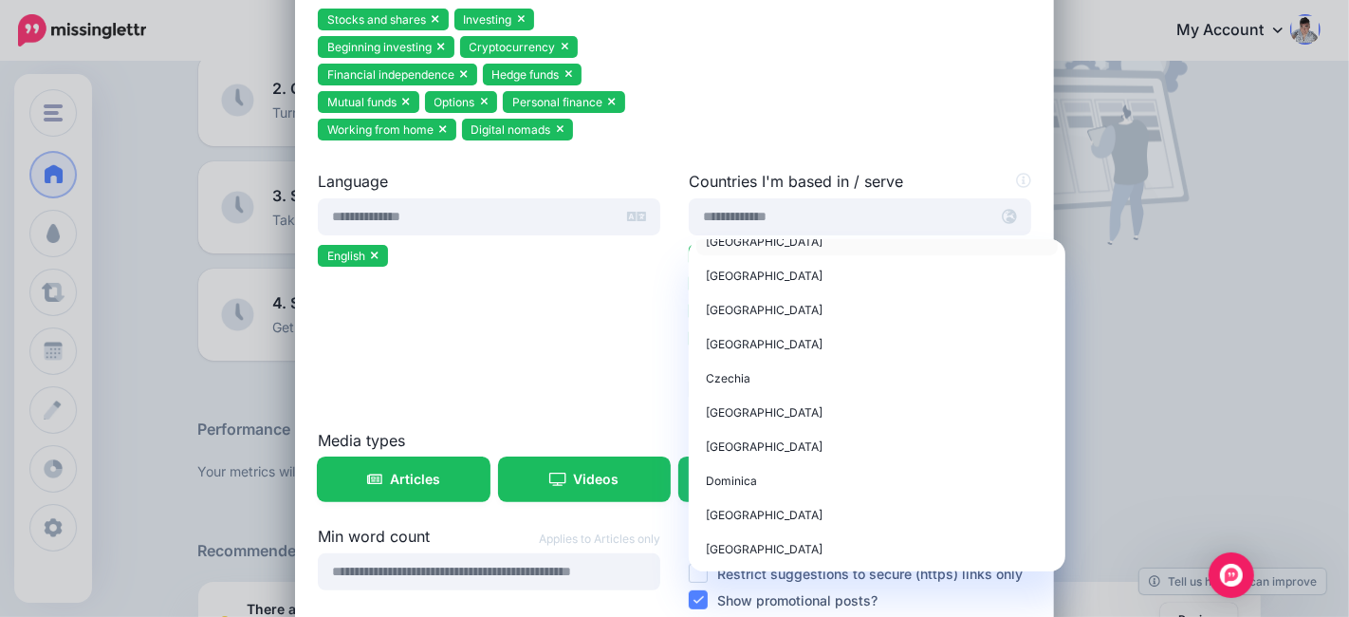
scroll to position [2108, 0]
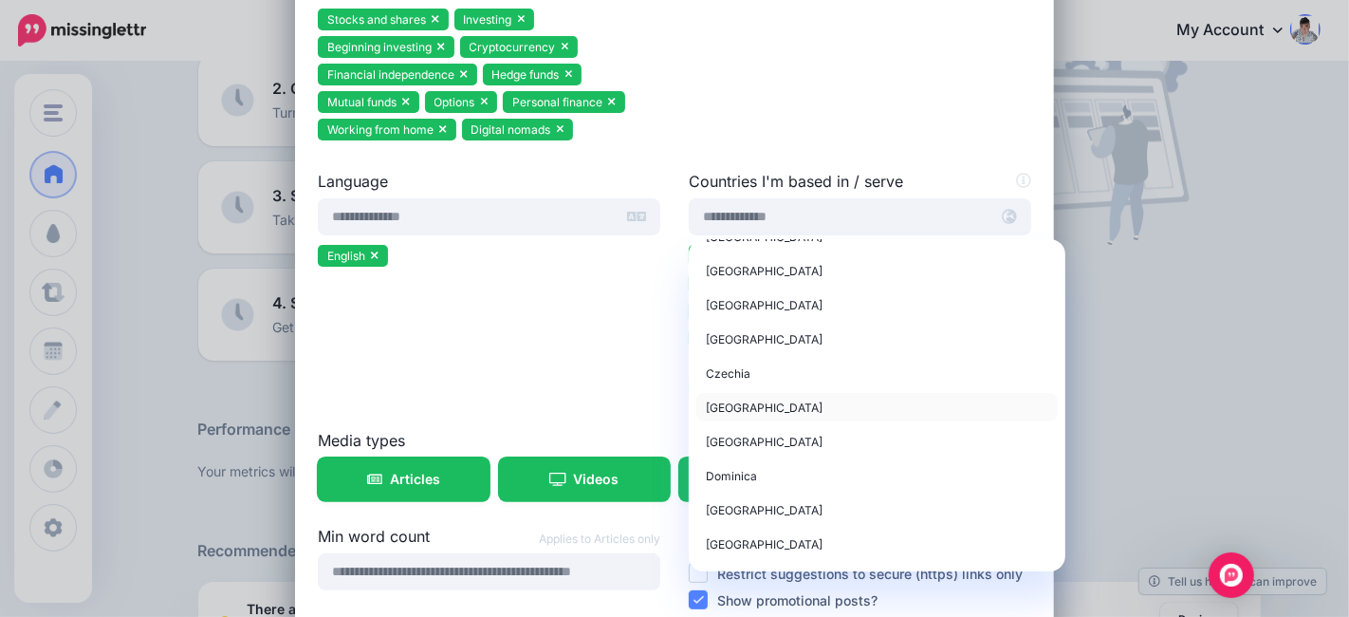
click at [784, 405] on div "Denmark" at bounding box center [877, 407] width 342 height 23
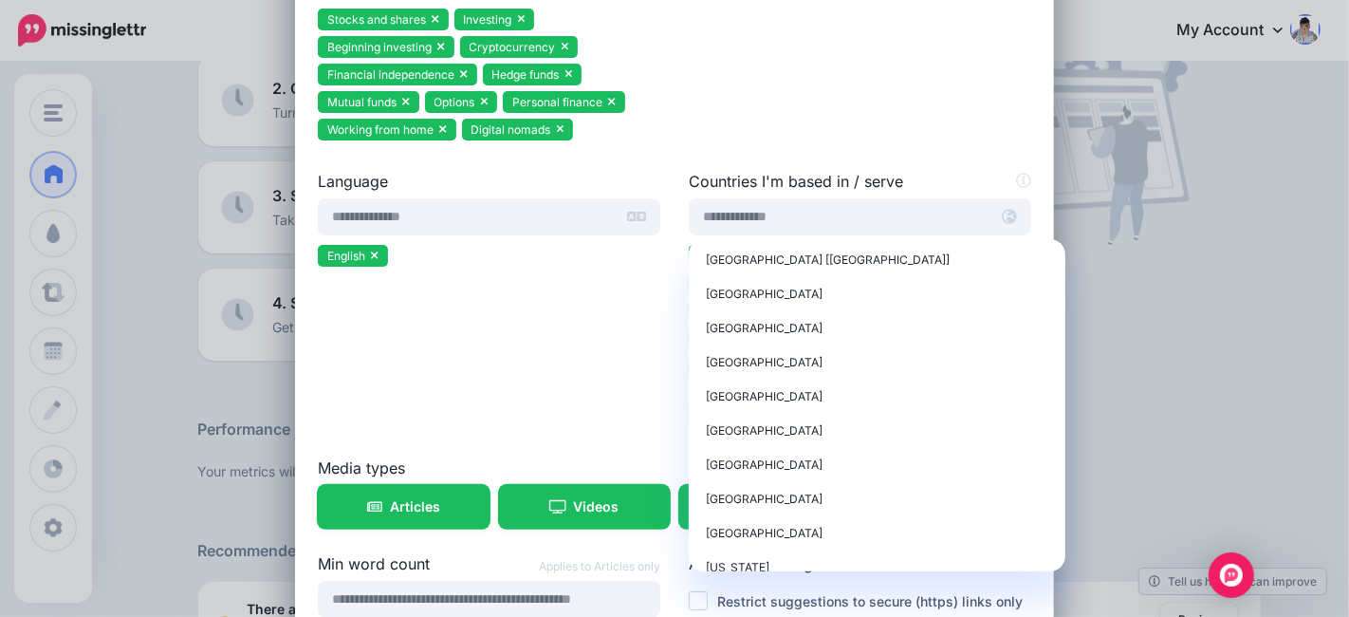
scroll to position [2634, 0]
click at [769, 353] on div "Finland" at bounding box center [877, 358] width 342 height 23
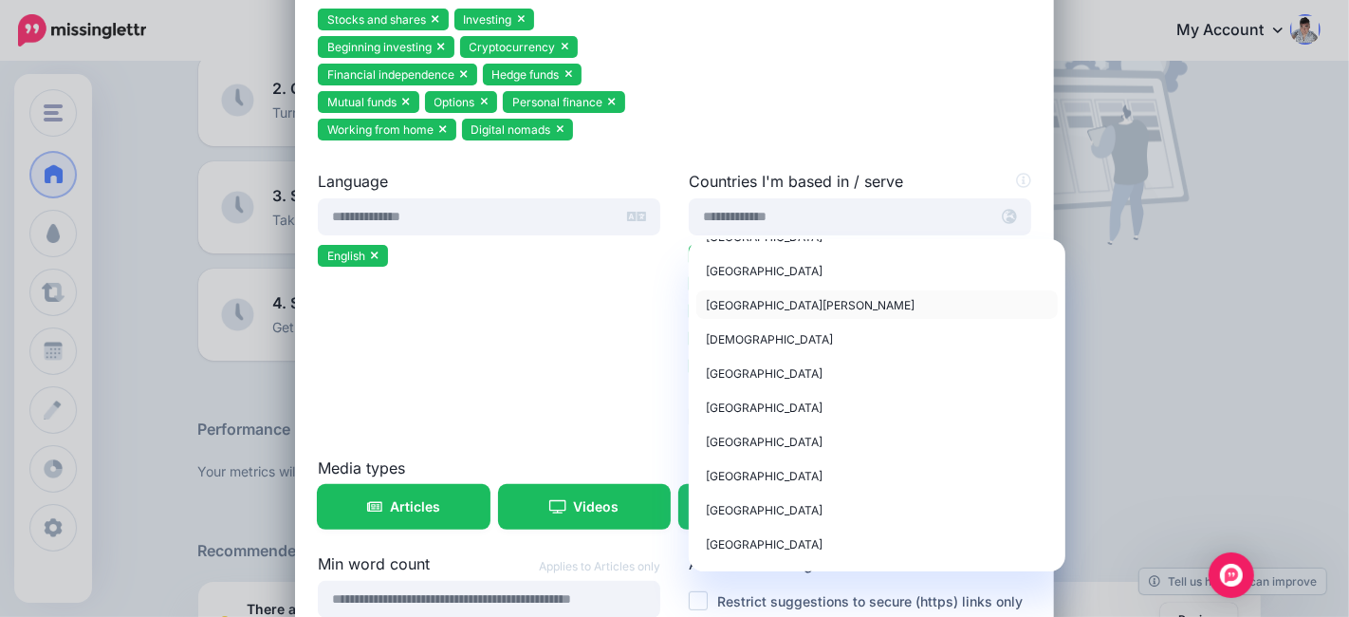
scroll to position [3372, 0]
click at [769, 403] on div "Hong Kong" at bounding box center [877, 406] width 342 height 23
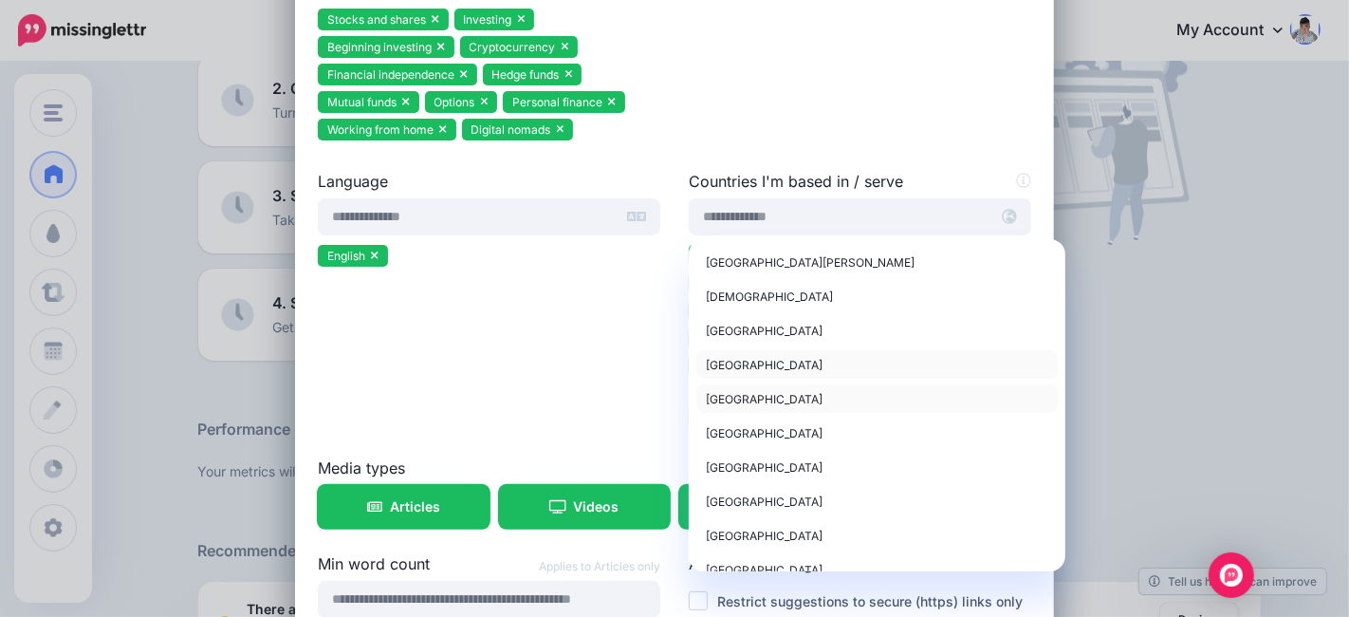
scroll to position [3478, 0]
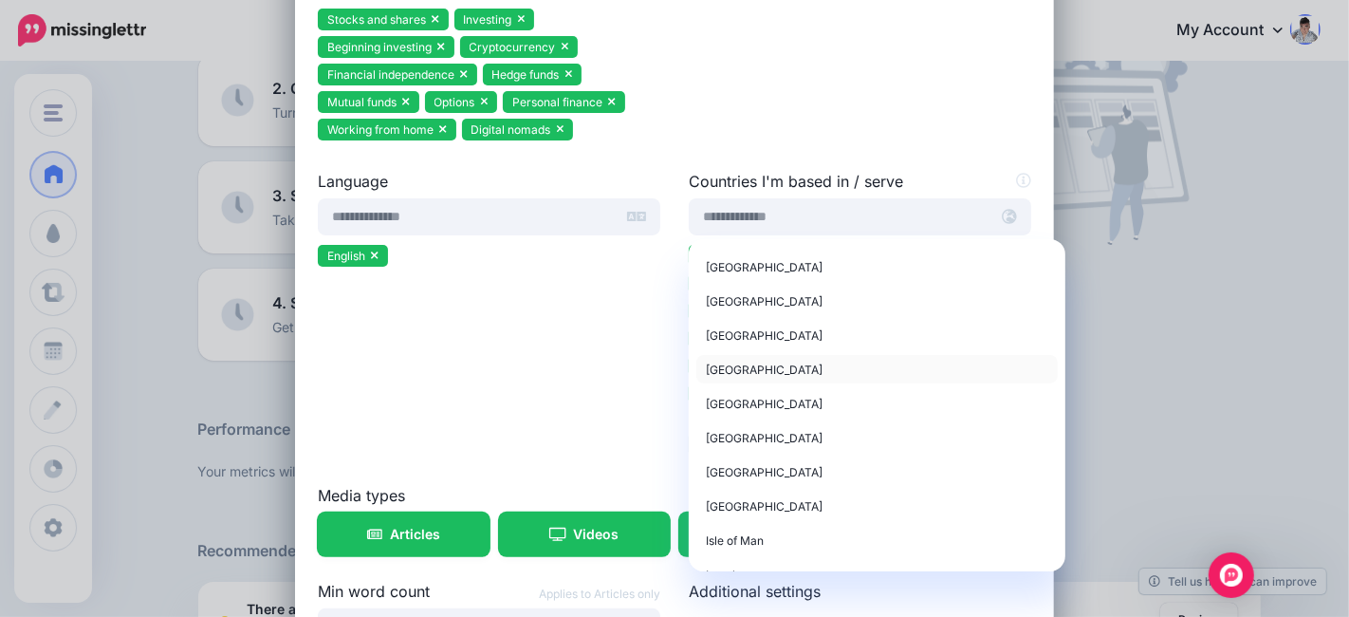
click at [738, 367] on div "Iceland" at bounding box center [877, 369] width 342 height 23
click at [774, 390] on div "Ireland" at bounding box center [877, 400] width 342 height 23
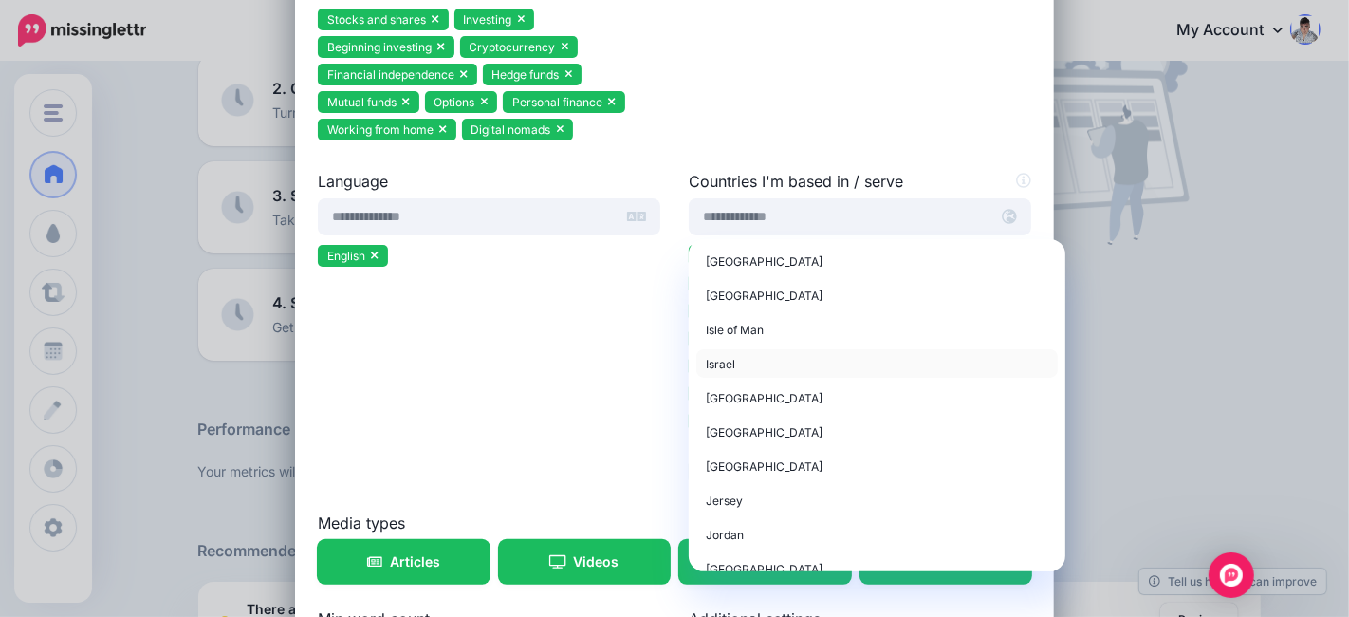
click at [763, 360] on div "Israel" at bounding box center [877, 363] width 342 height 23
click at [766, 393] on div "Italy" at bounding box center [877, 397] width 342 height 23
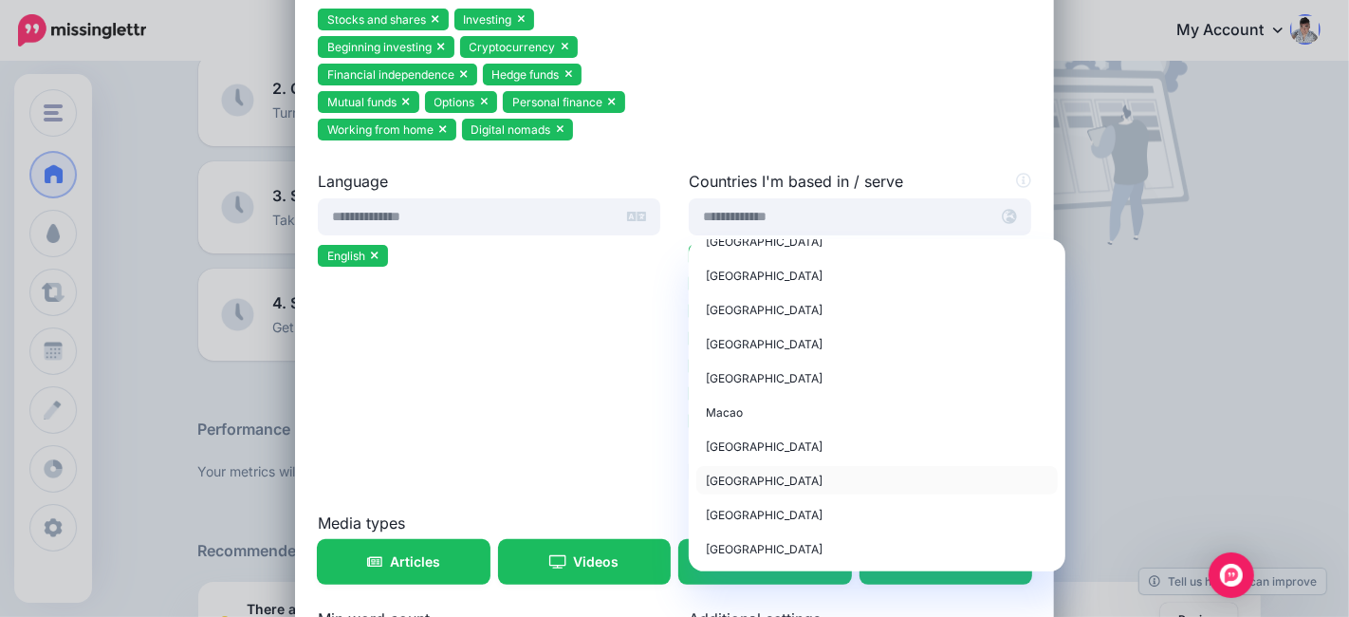
scroll to position [4321, 0]
click at [779, 378] on div "Luxembourg" at bounding box center [877, 379] width 342 height 23
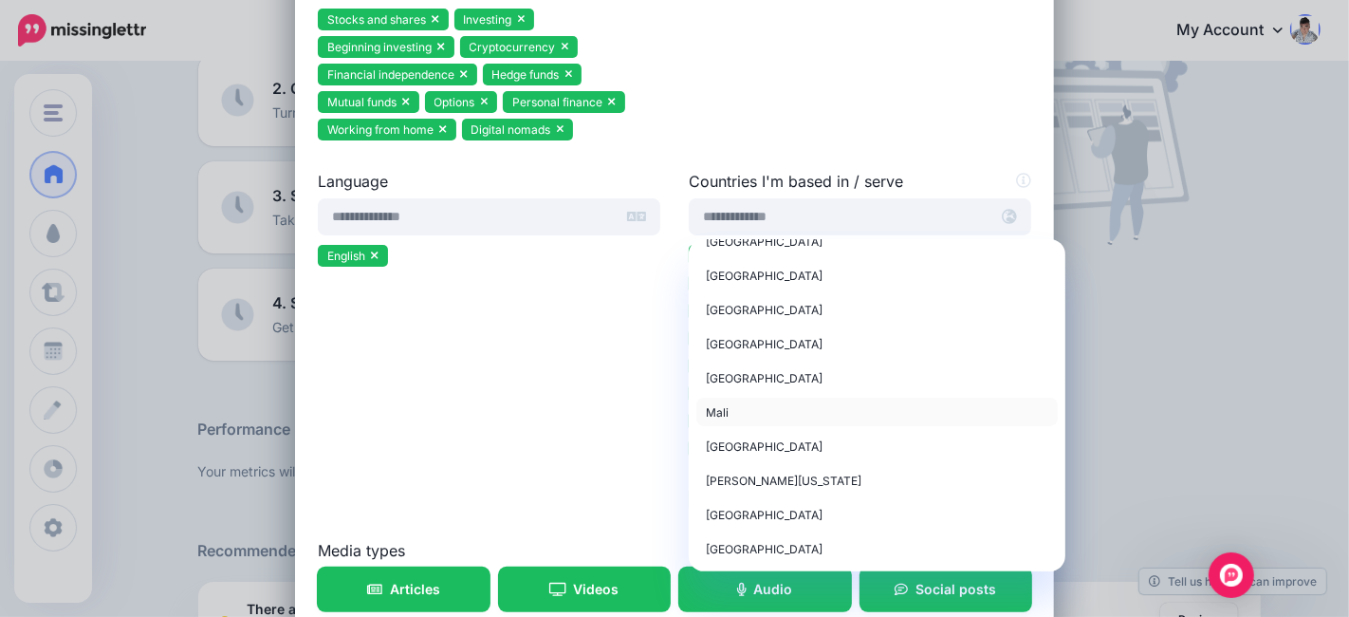
scroll to position [4532, 0]
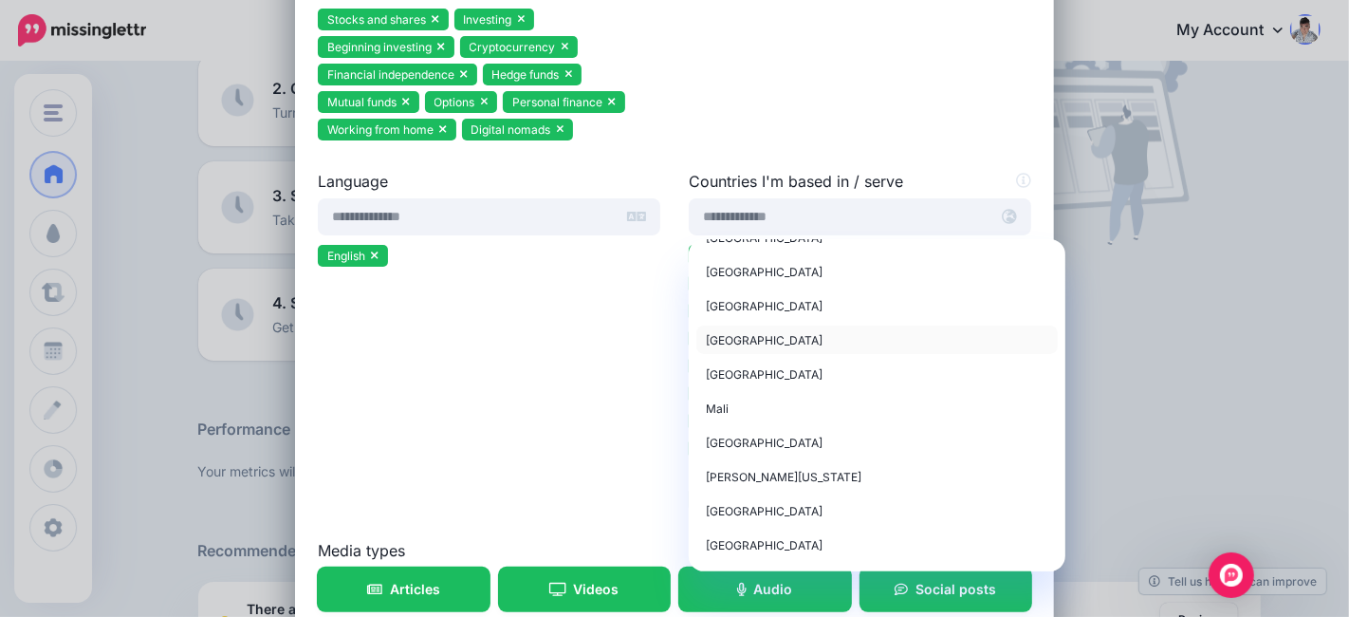
click at [759, 329] on div "Malaysia" at bounding box center [877, 339] width 342 height 23
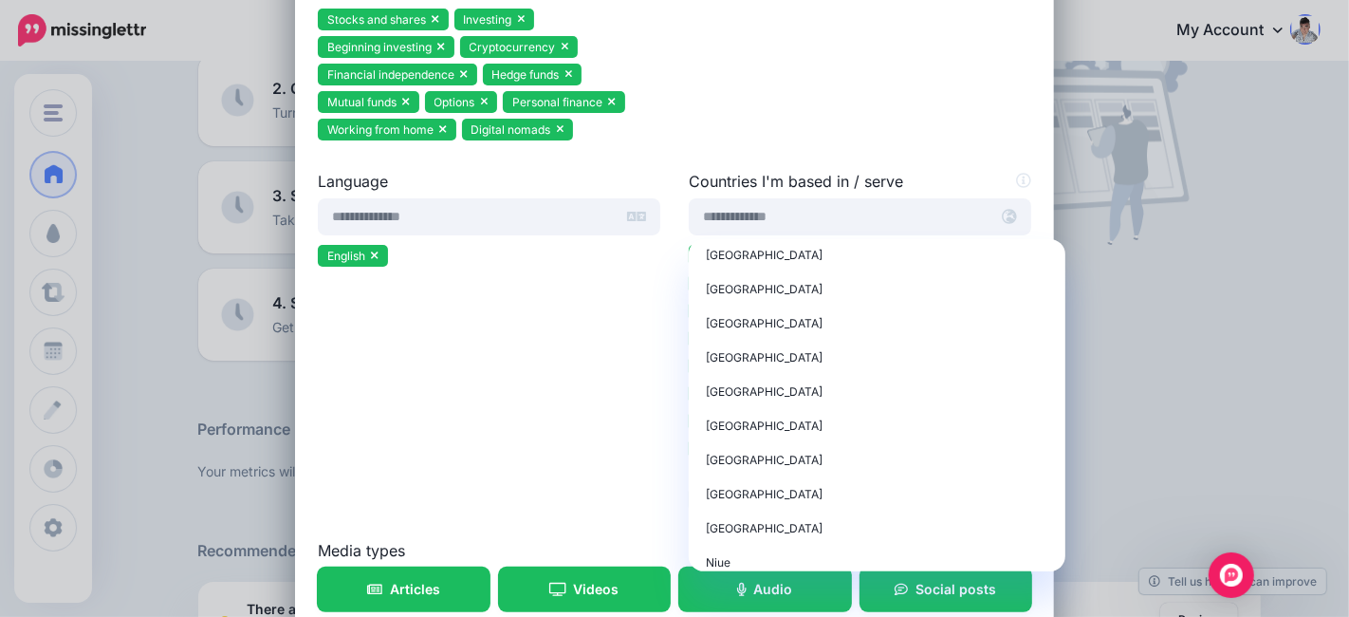
scroll to position [5270, 0]
click at [749, 349] on span "Netherlands" at bounding box center [764, 353] width 117 height 14
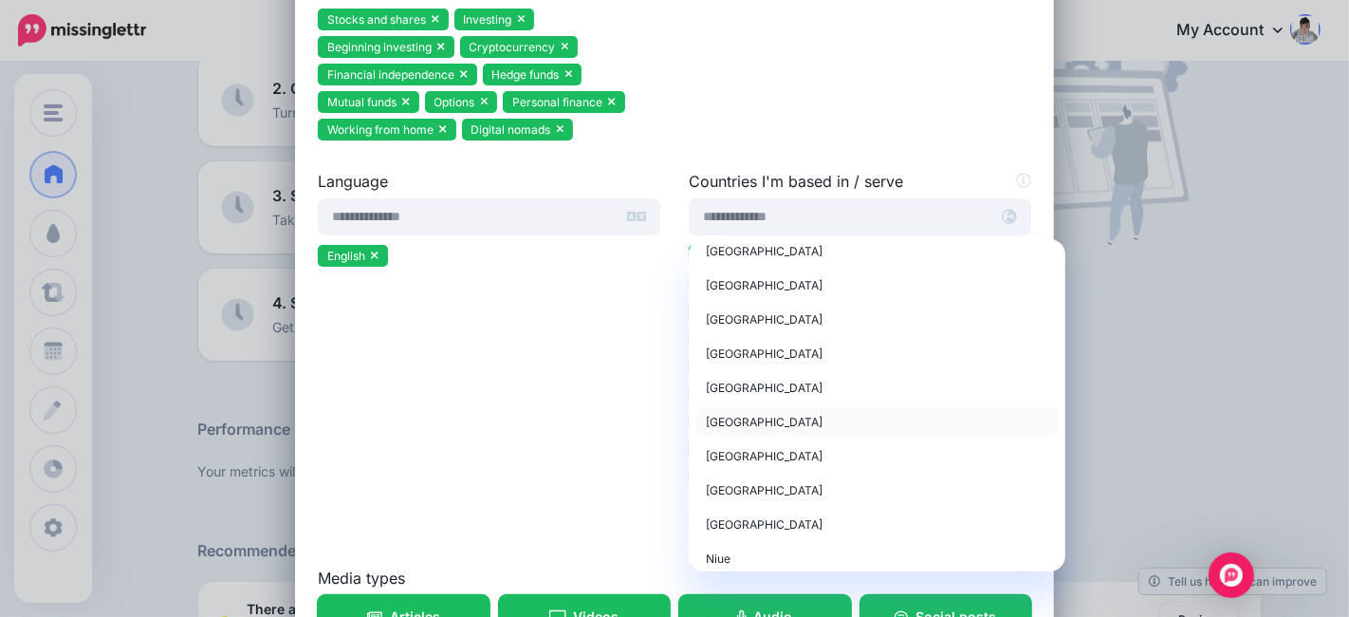
click at [768, 414] on div "New Zealand" at bounding box center [877, 421] width 342 height 23
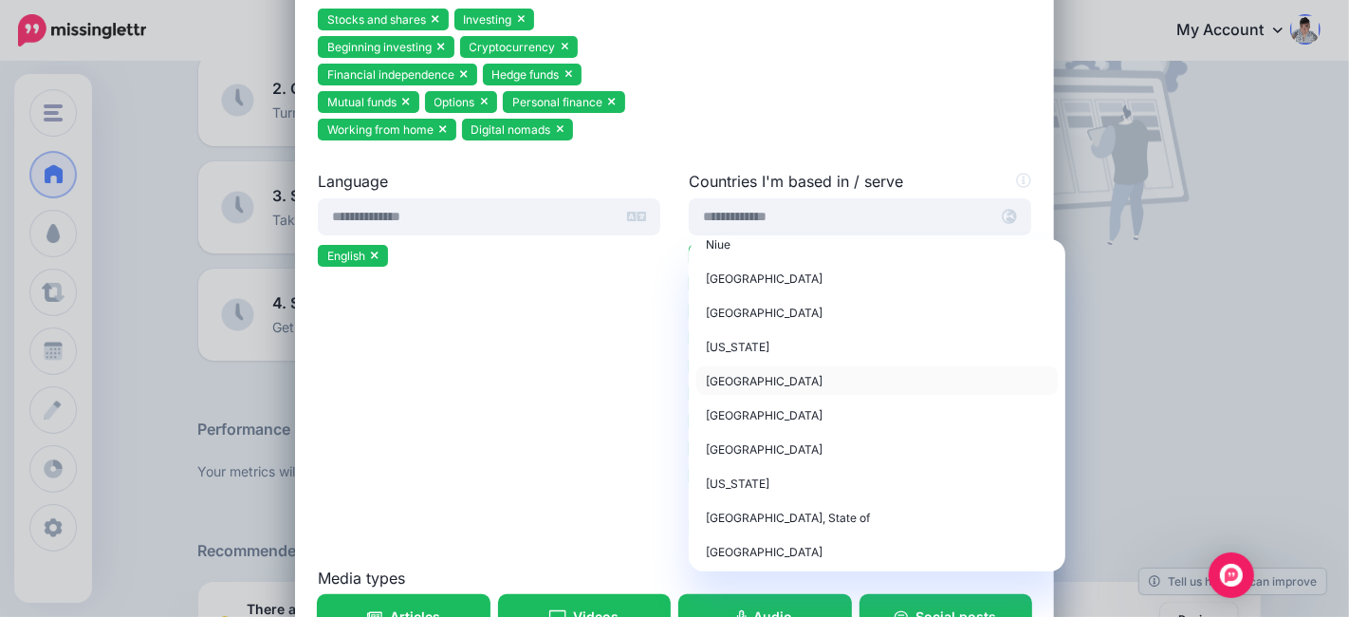
scroll to position [5586, 0]
click at [734, 373] on span "Norway" at bounding box center [764, 379] width 117 height 14
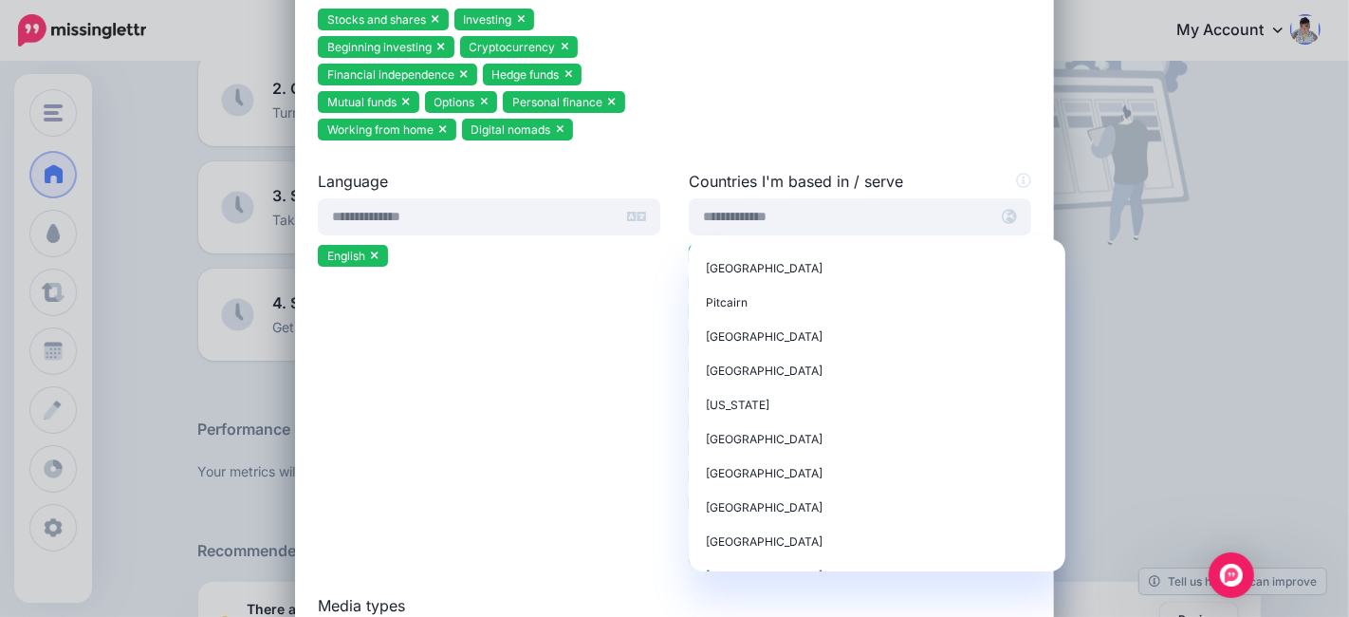
scroll to position [6008, 0]
click at [750, 324] on div "Poland" at bounding box center [877, 332] width 342 height 23
click at [762, 357] on div "Portugal" at bounding box center [877, 366] width 342 height 23
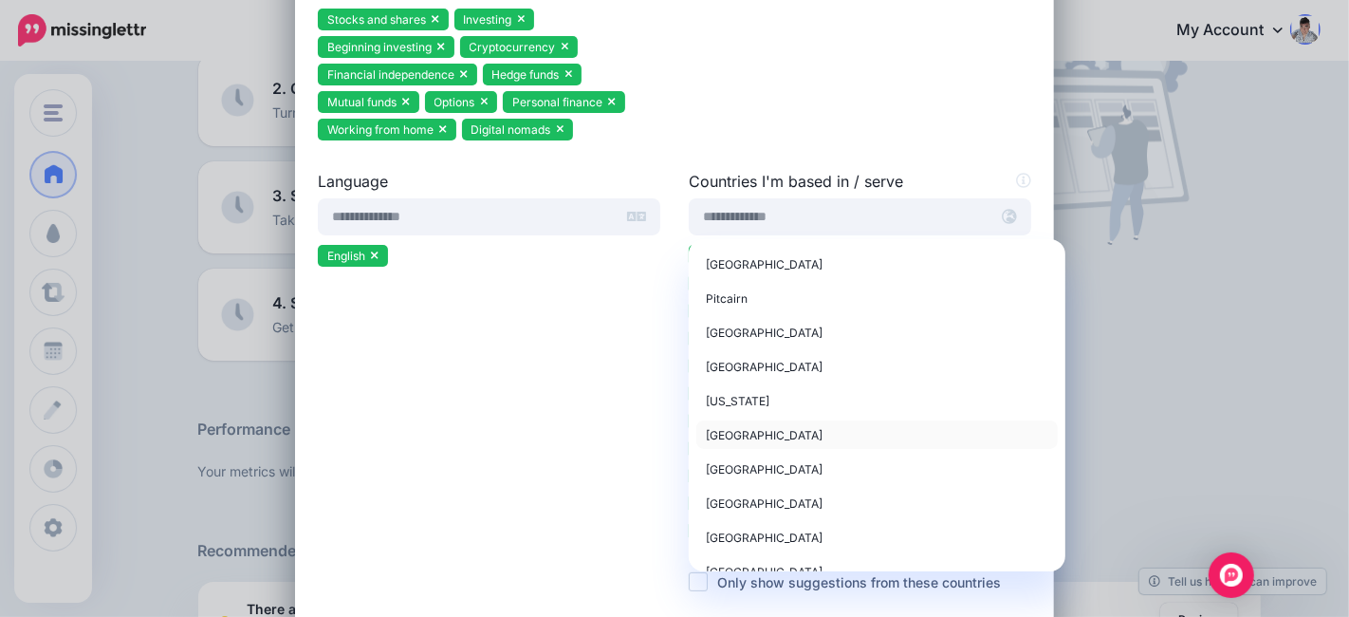
click at [769, 423] on div "Qatar" at bounding box center [877, 434] width 342 height 23
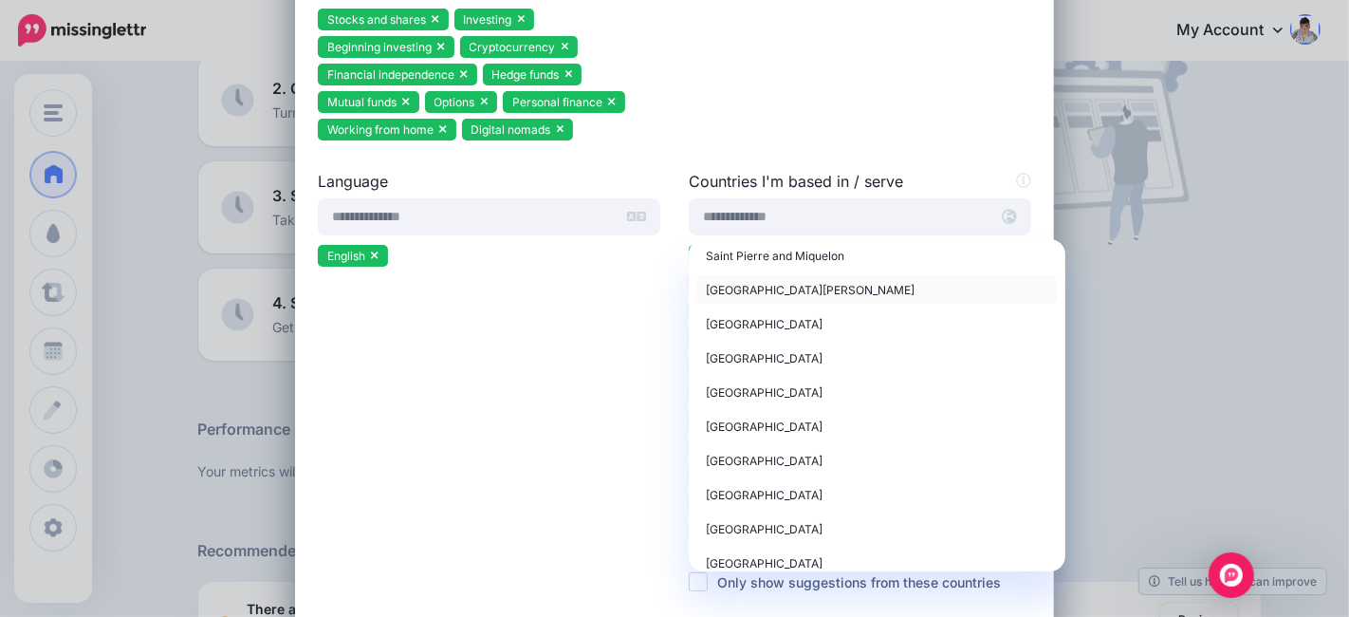
scroll to position [6534, 0]
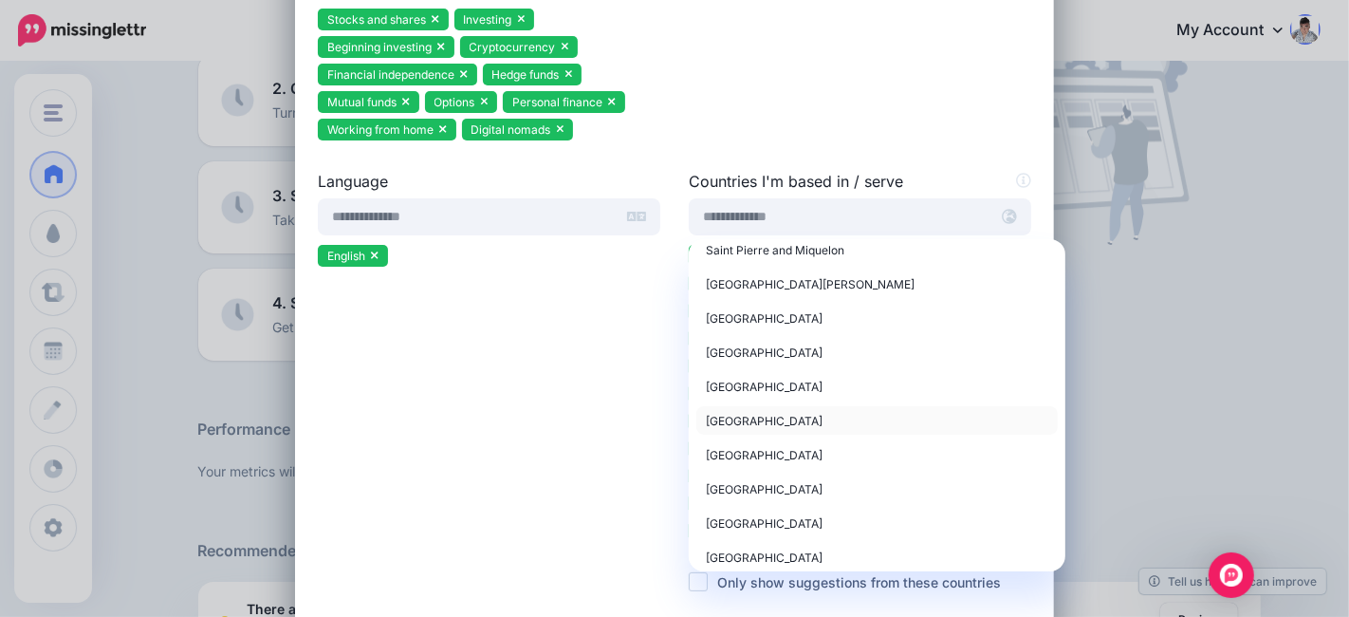
click at [763, 416] on span "Saudi Arabia" at bounding box center [764, 421] width 117 height 14
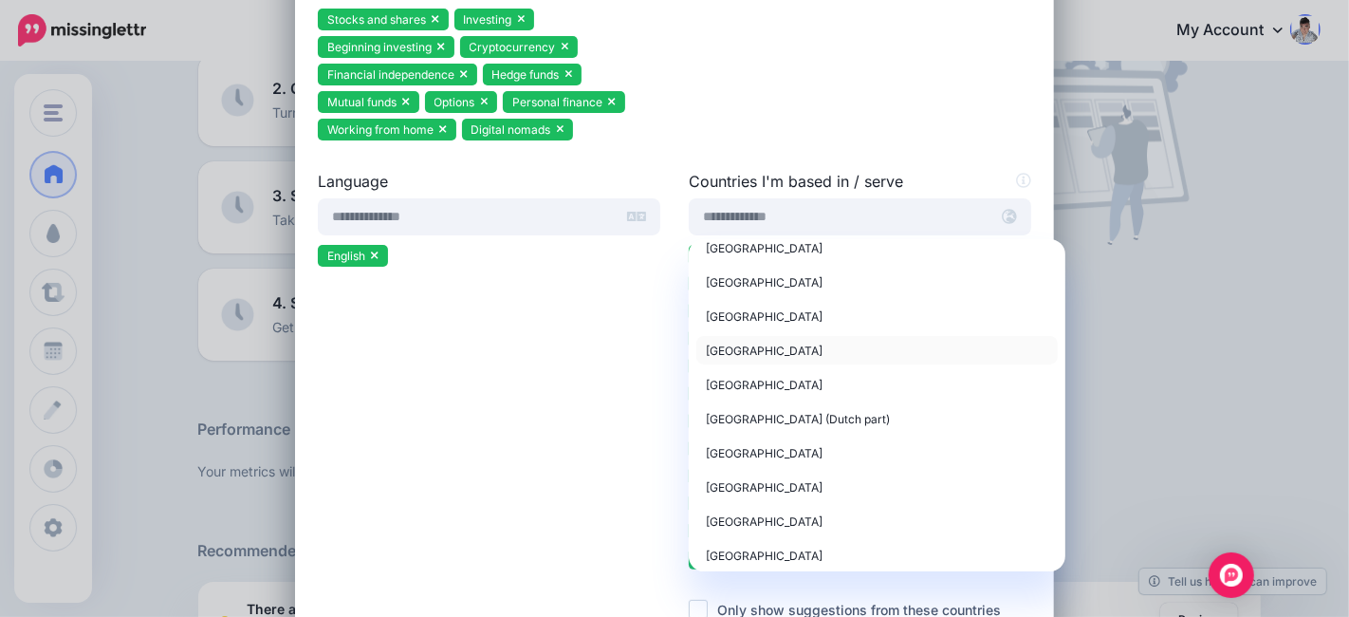
scroll to position [6746, 0]
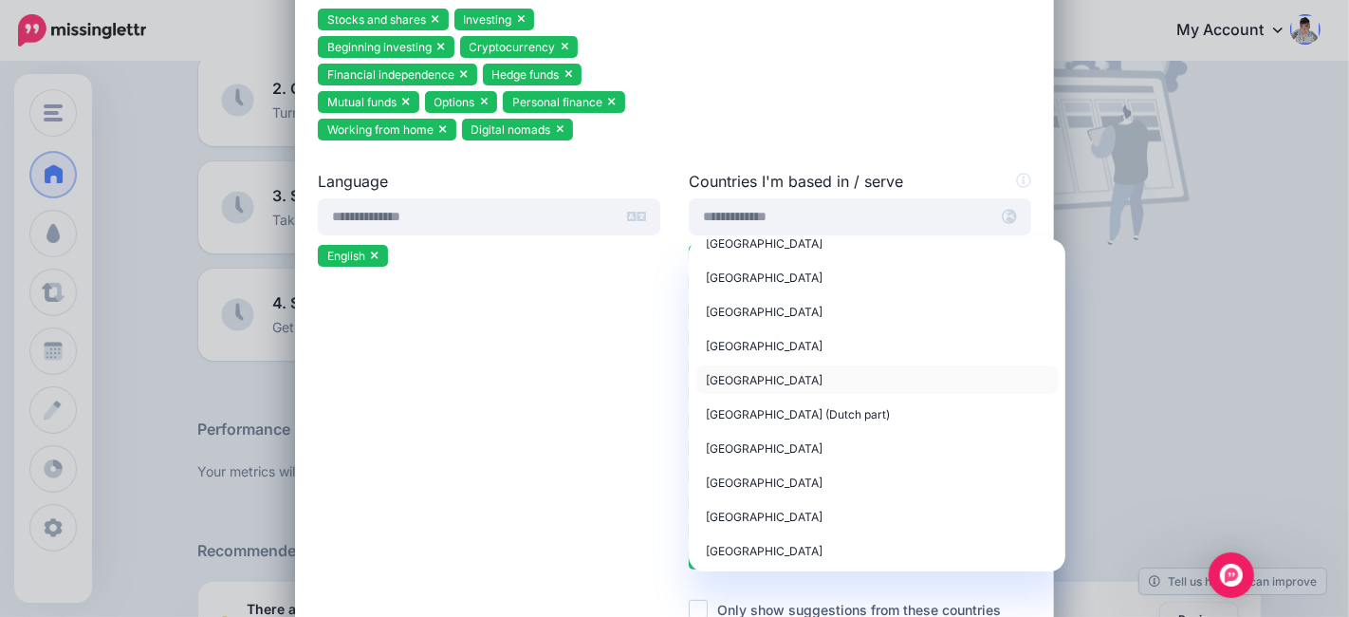
click at [764, 376] on div "Singapore" at bounding box center [877, 379] width 342 height 23
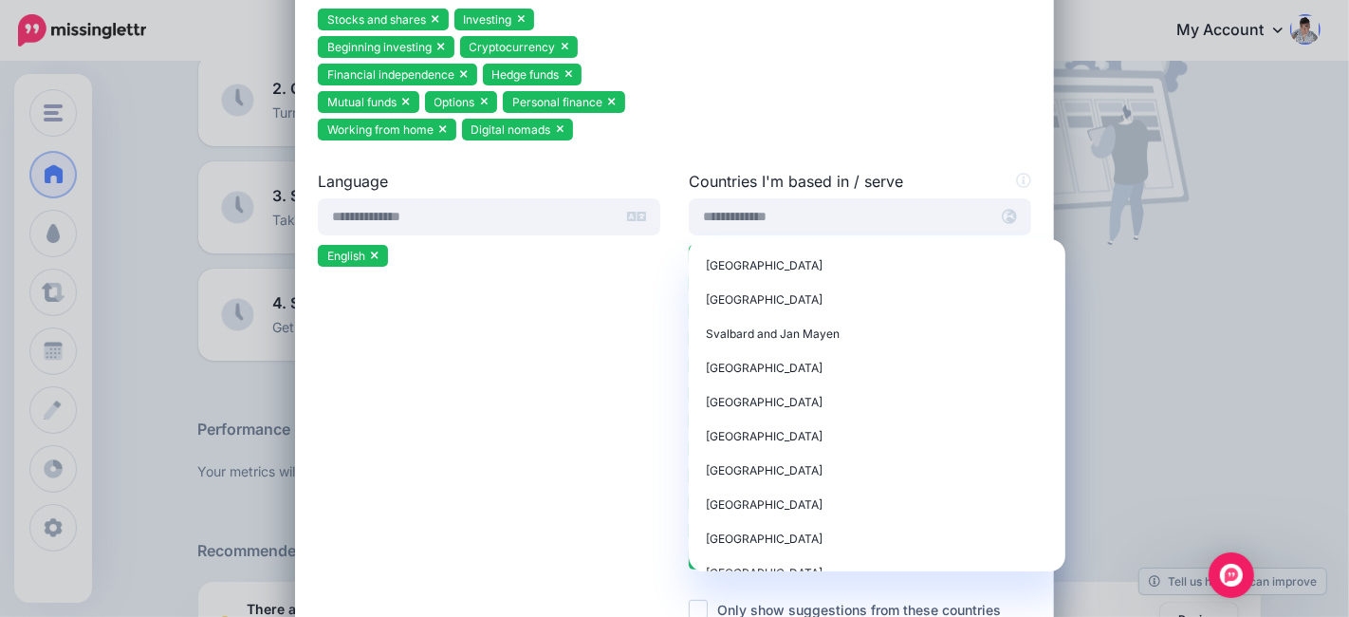
scroll to position [7272, 0]
click at [759, 391] on div "Sweden" at bounding box center [877, 399] width 342 height 23
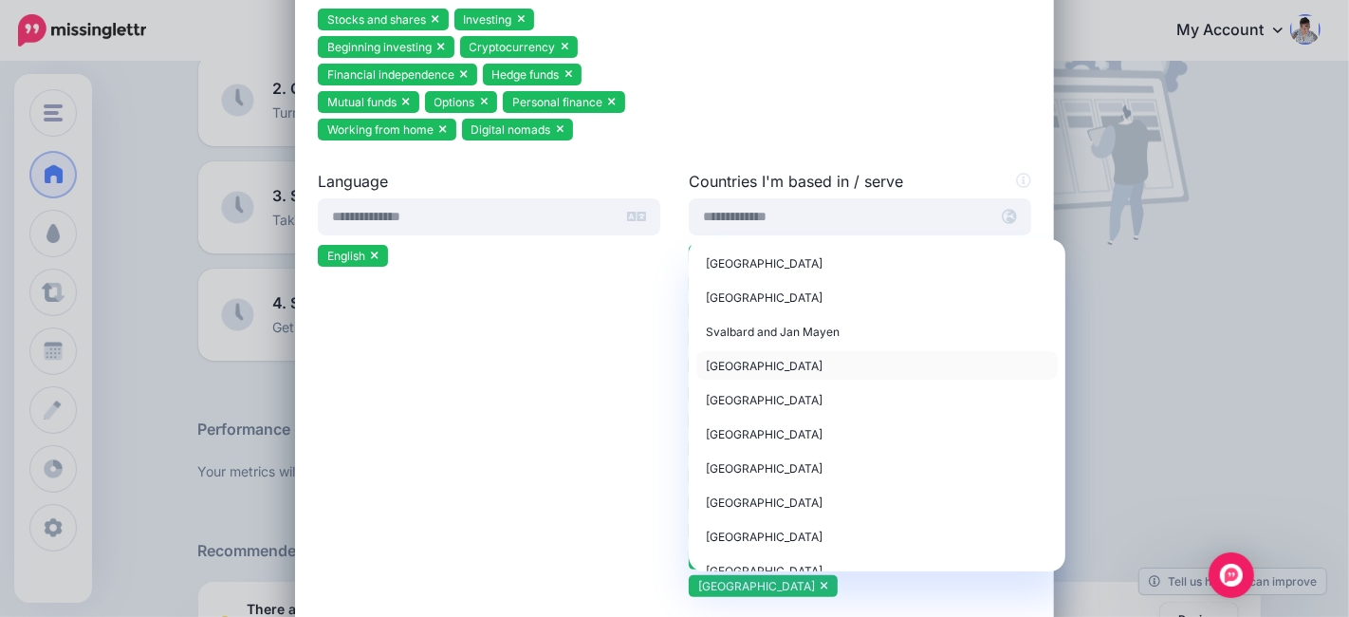
click at [777, 360] on div "Swaziland" at bounding box center [877, 365] width 342 height 23
click at [778, 428] on div "Switzerland" at bounding box center [877, 433] width 342 height 23
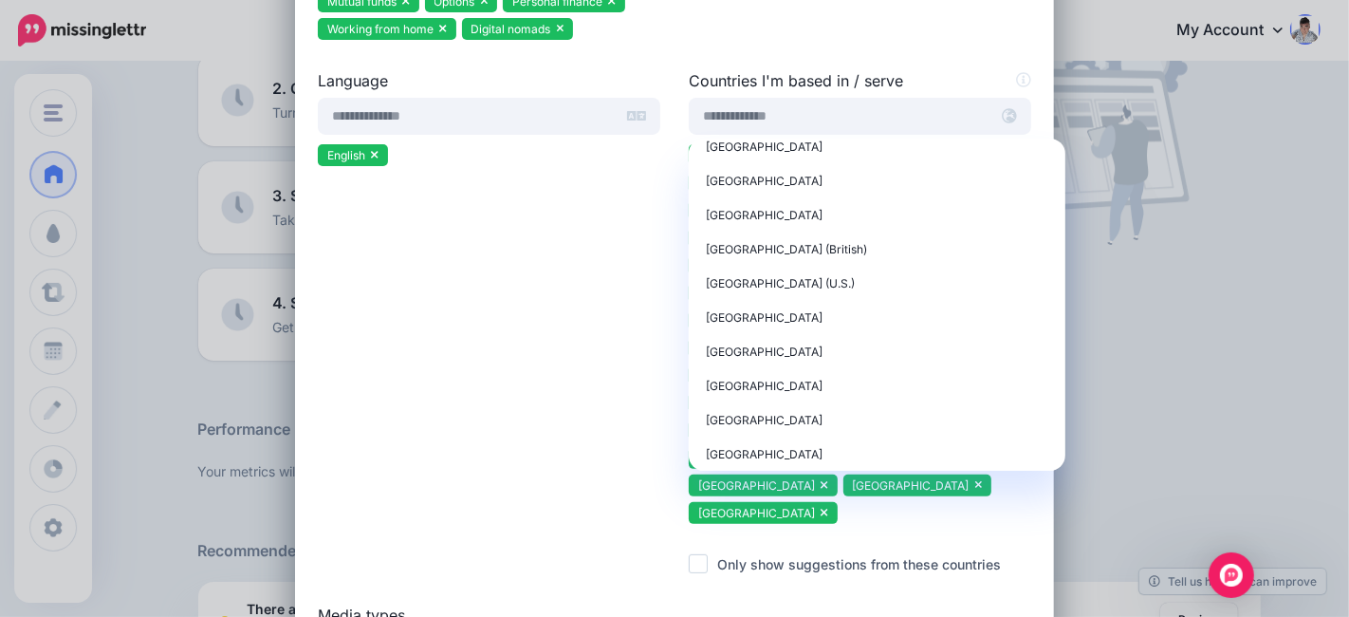
scroll to position [392, 0]
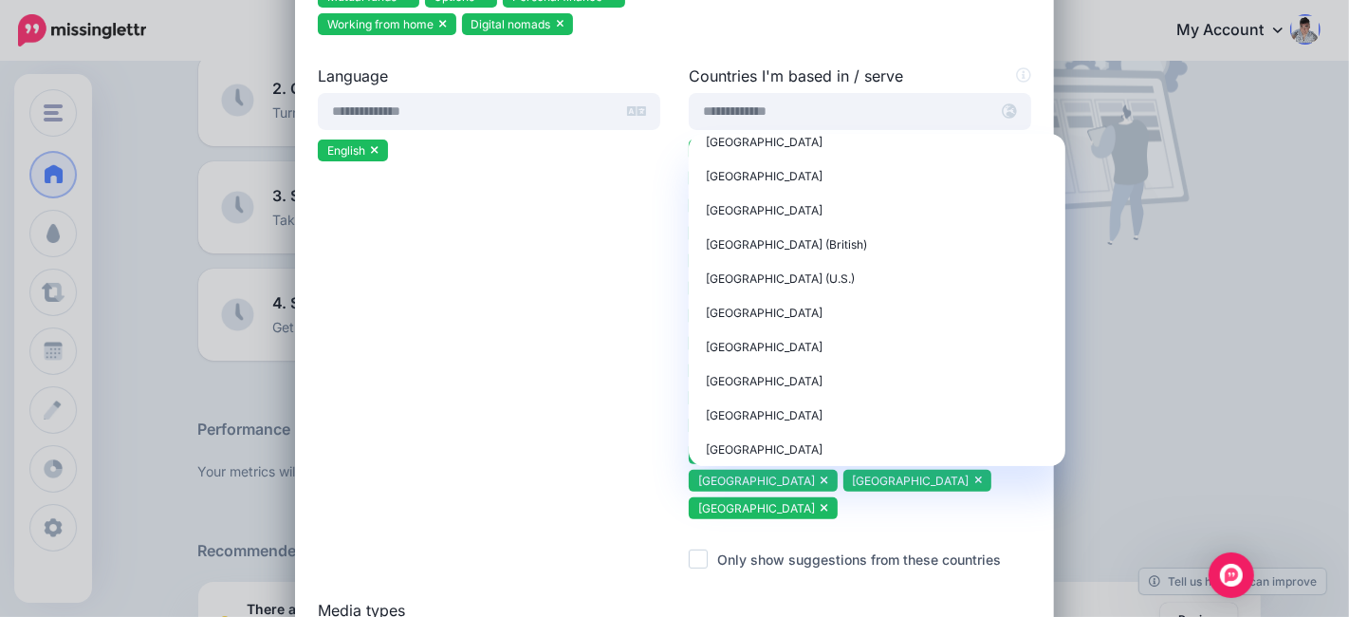
click at [591, 372] on div "Language 72.5K Arabic 58.6K Chinese 598 Danish 63.7K Dutch 20.1M English 6.66K 0" at bounding box center [489, 332] width 371 height 534
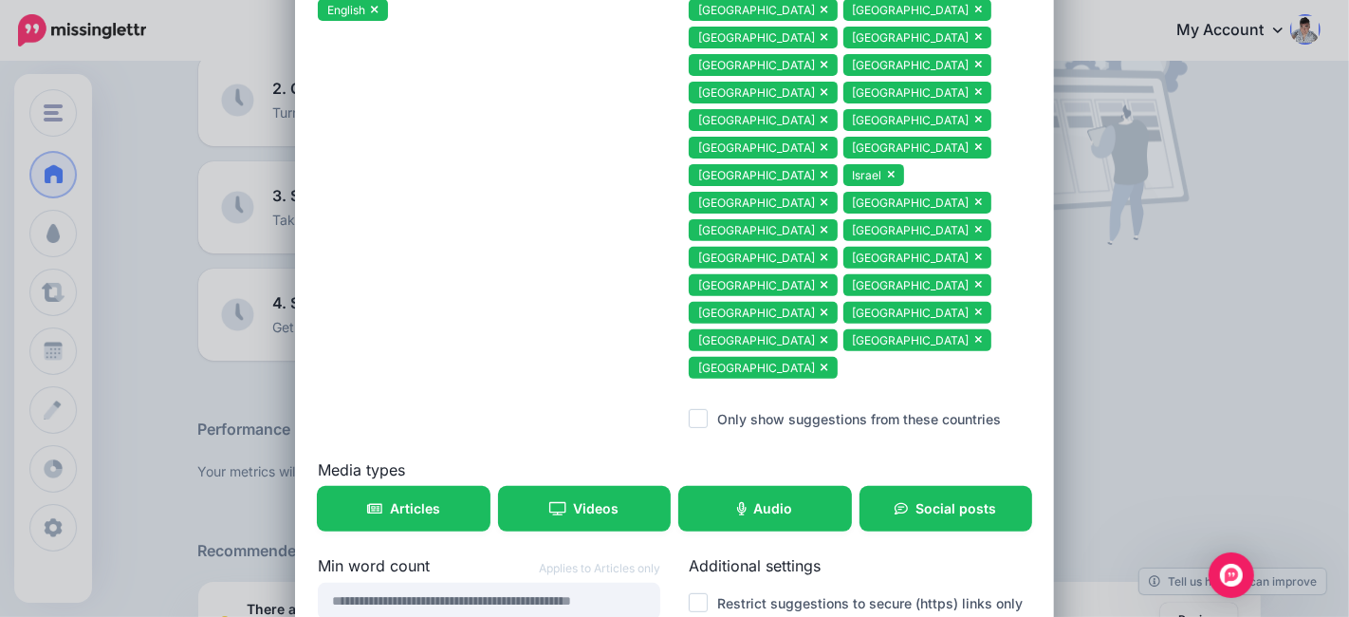
scroll to position [533, 0]
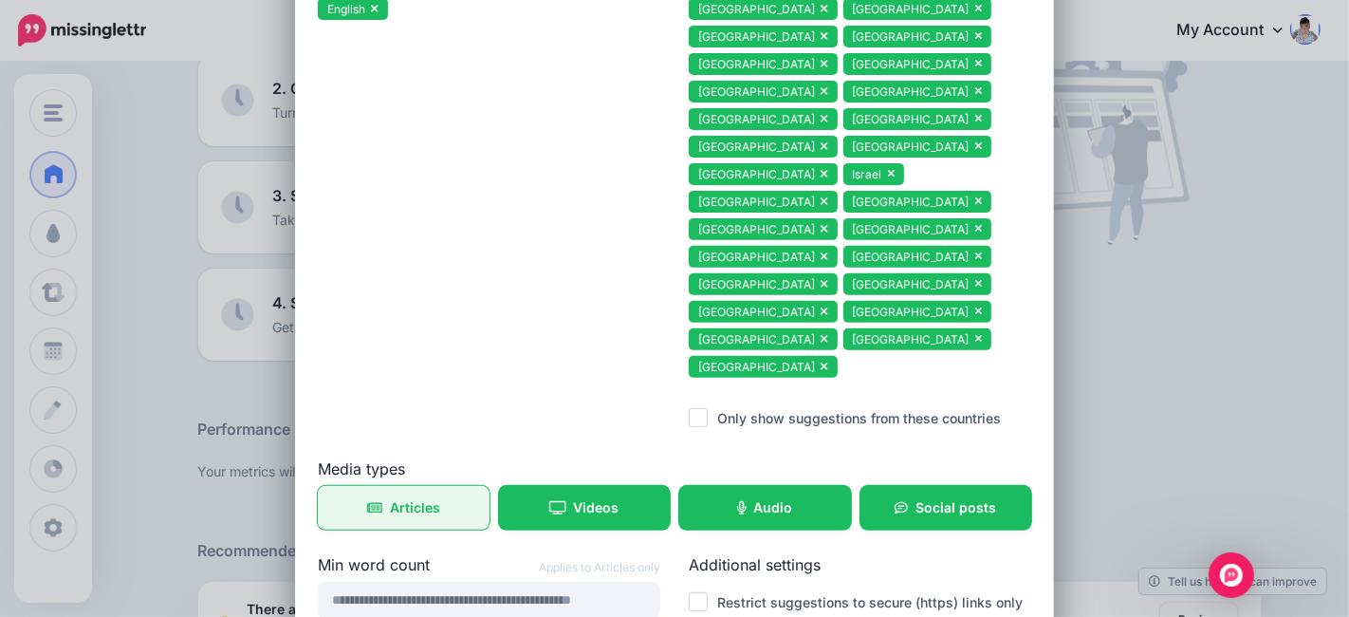
click at [413, 501] on span "Articles" at bounding box center [415, 507] width 50 height 13
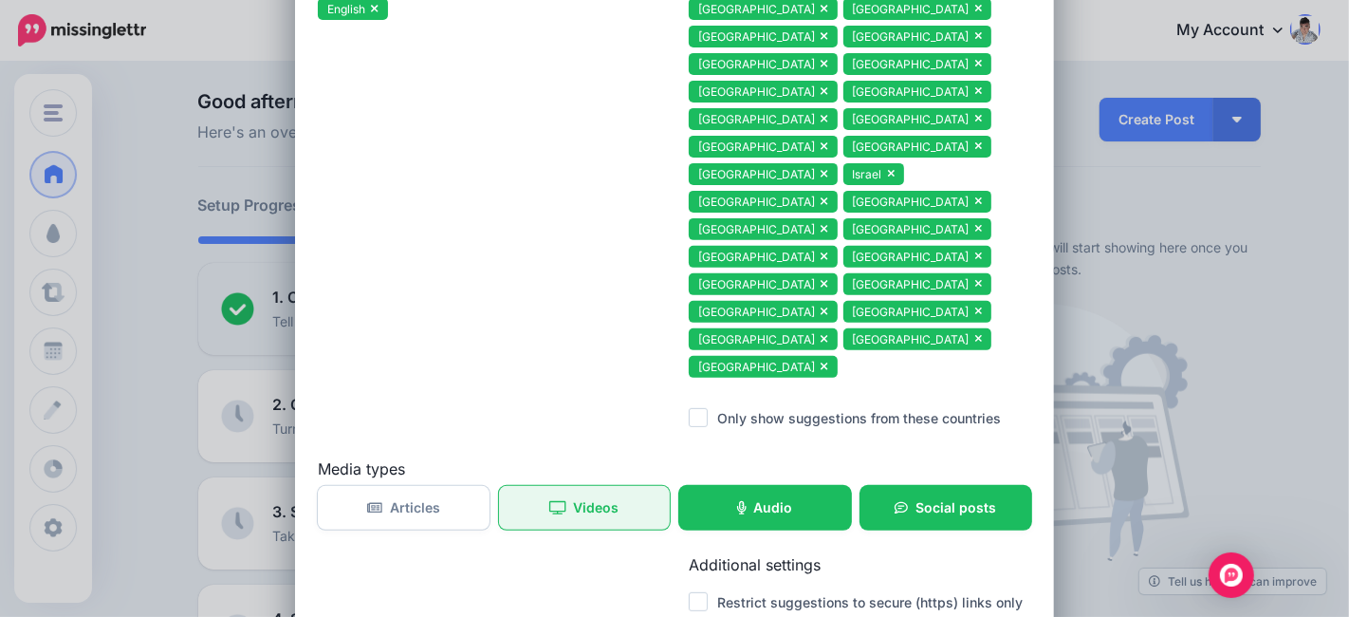
click at [564, 486] on link "Videos" at bounding box center [585, 508] width 172 height 44
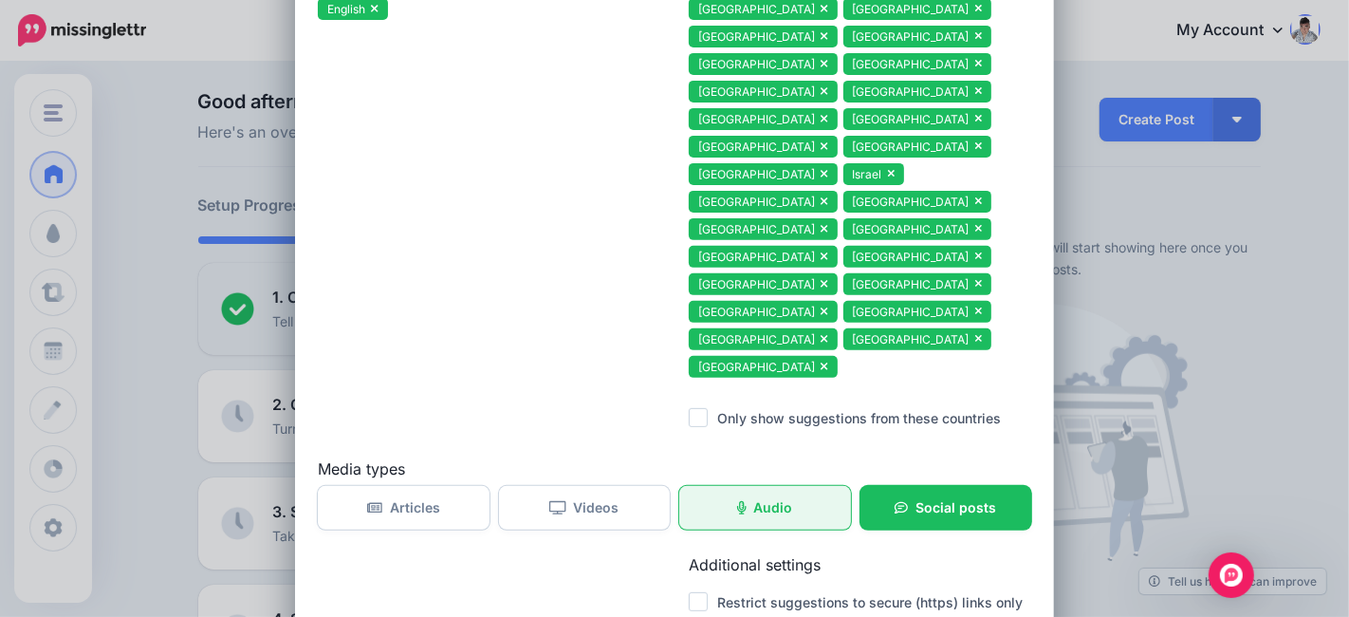
click at [742, 486] on link "Audio" at bounding box center [765, 508] width 172 height 44
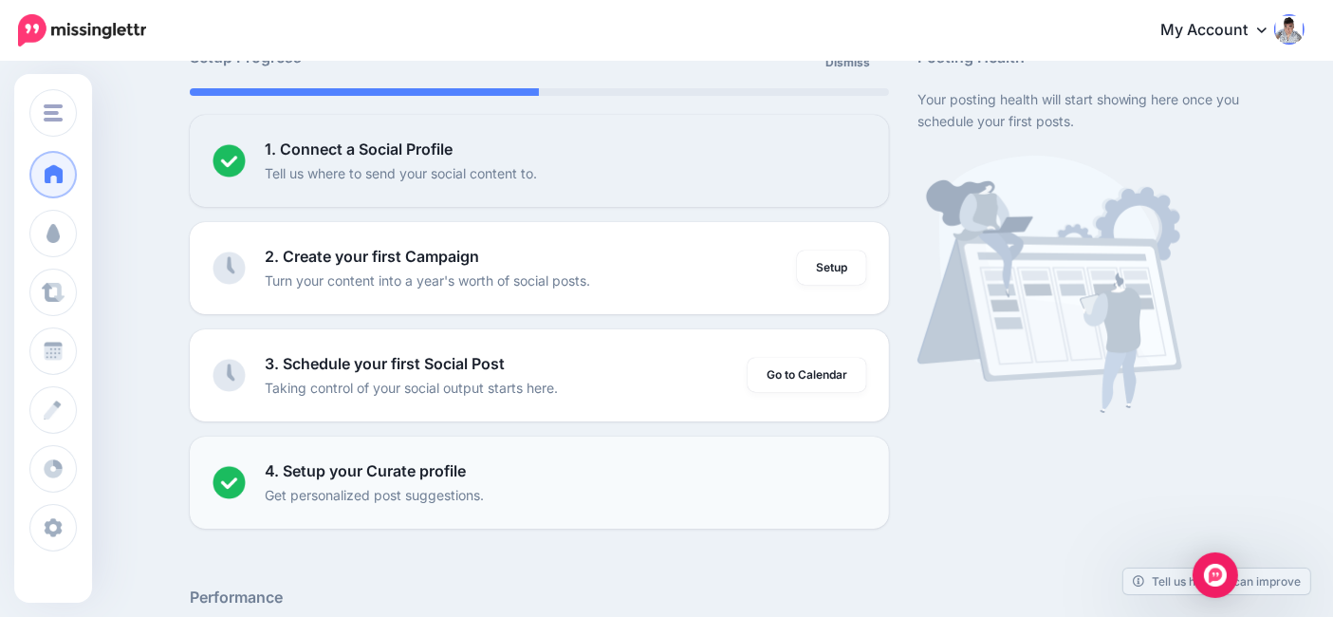
scroll to position [211, 0]
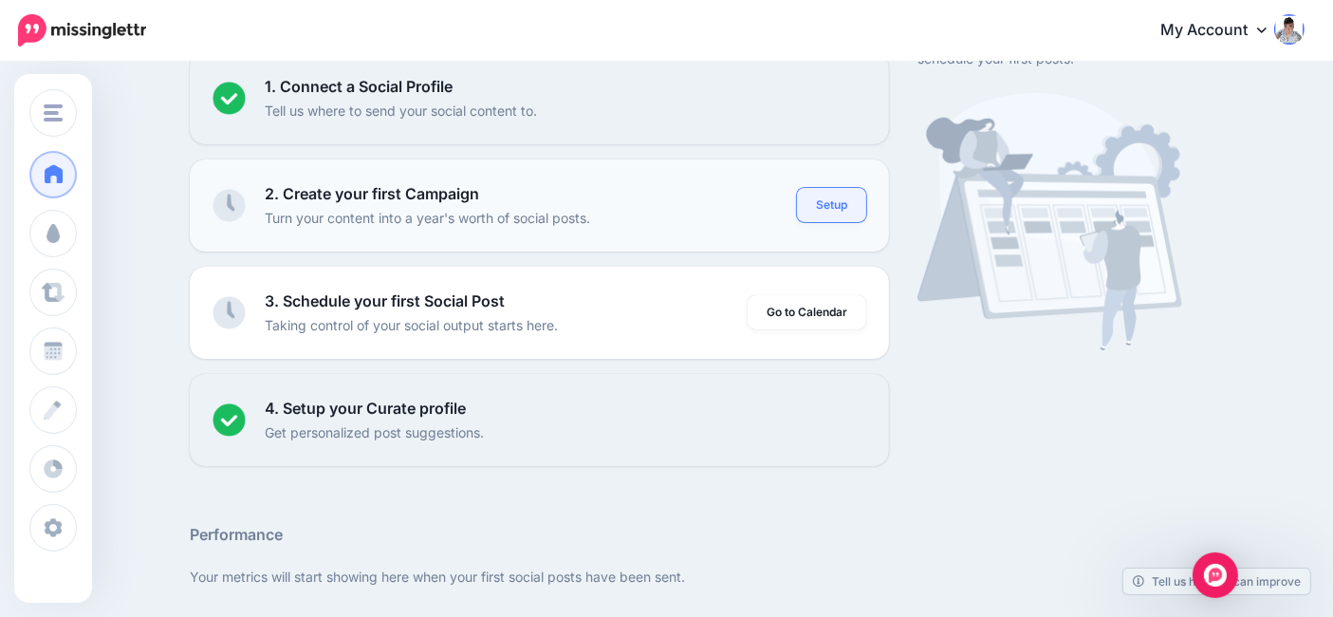
click at [845, 204] on link "Setup" at bounding box center [831, 205] width 69 height 34
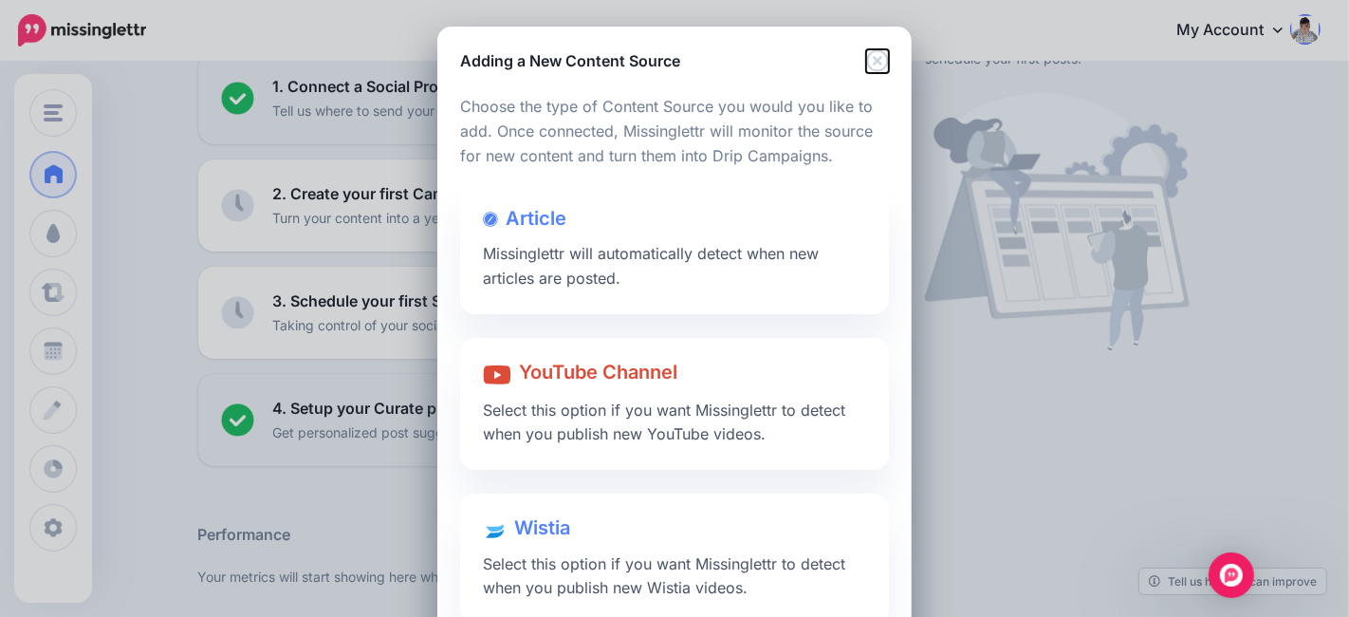
click at [874, 59] on icon "Close" at bounding box center [877, 60] width 23 height 23
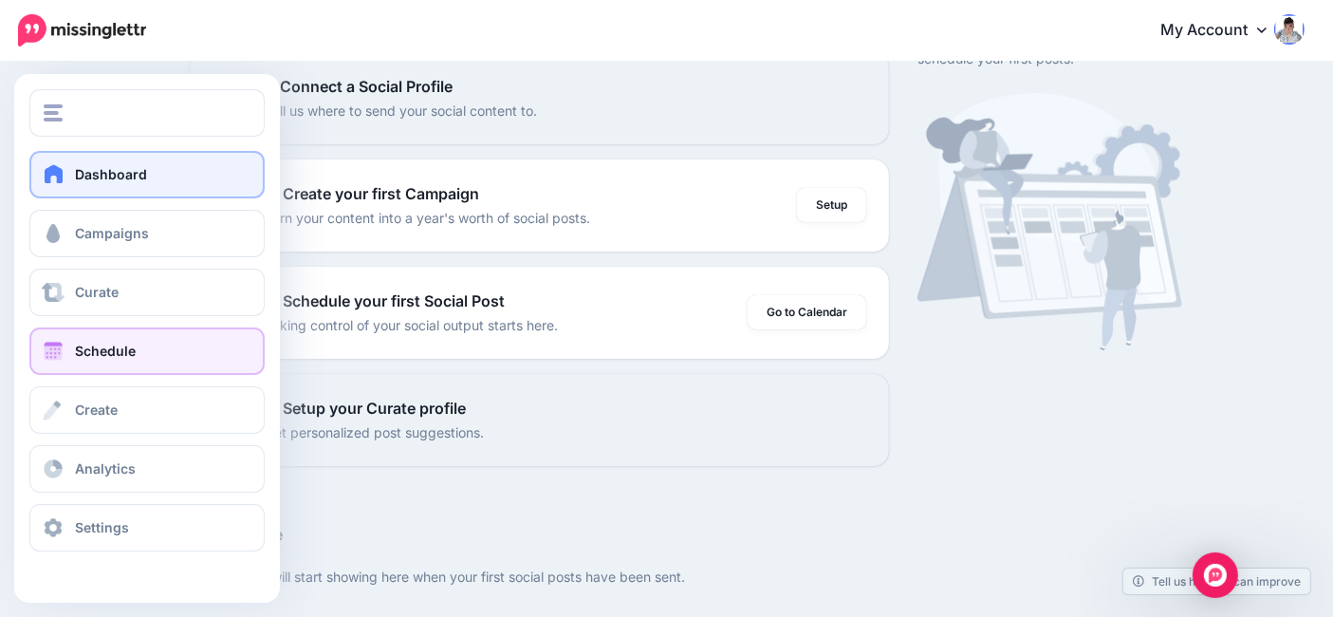
click at [157, 361] on link "Schedule" at bounding box center [146, 350] width 235 height 47
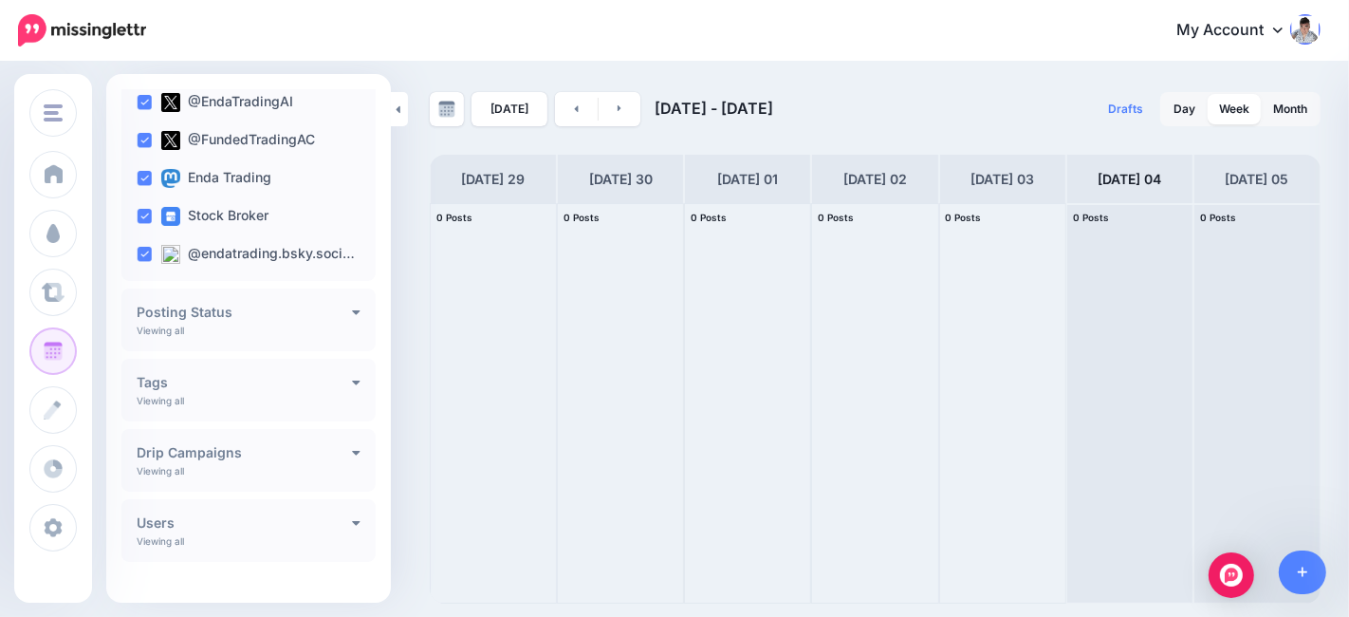
scroll to position [206, 0]
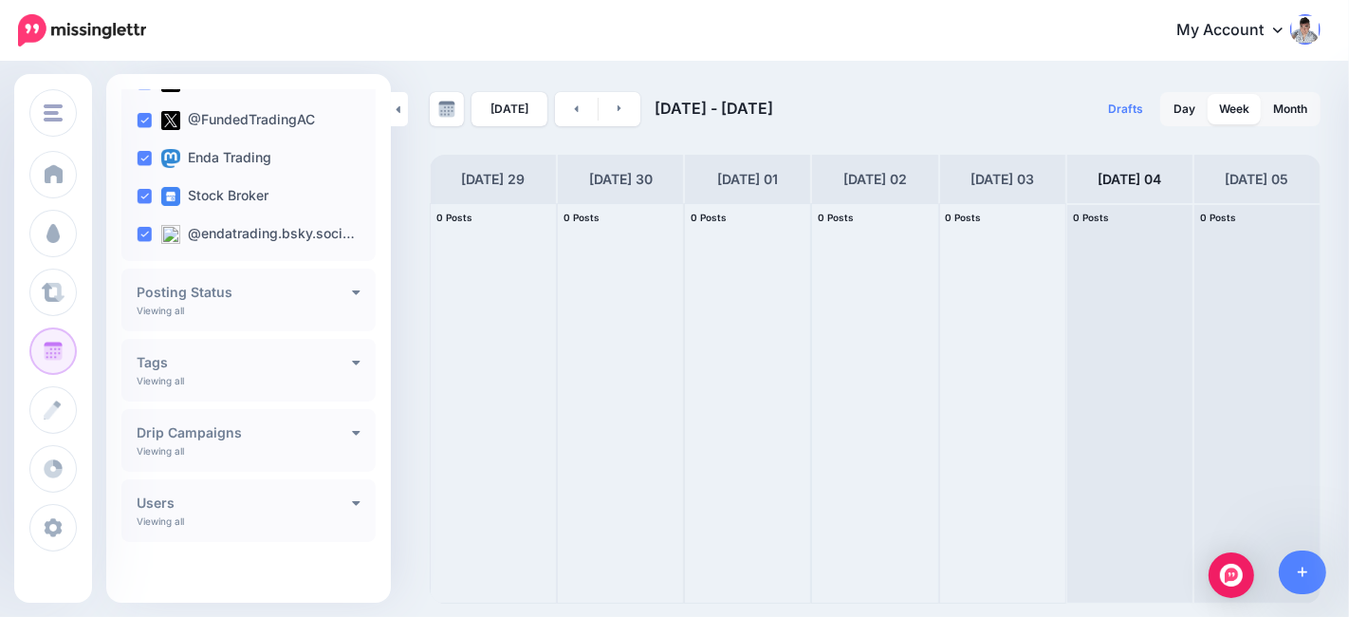
click at [333, 432] on h4 "Drip Campaigns" at bounding box center [244, 432] width 215 height 13
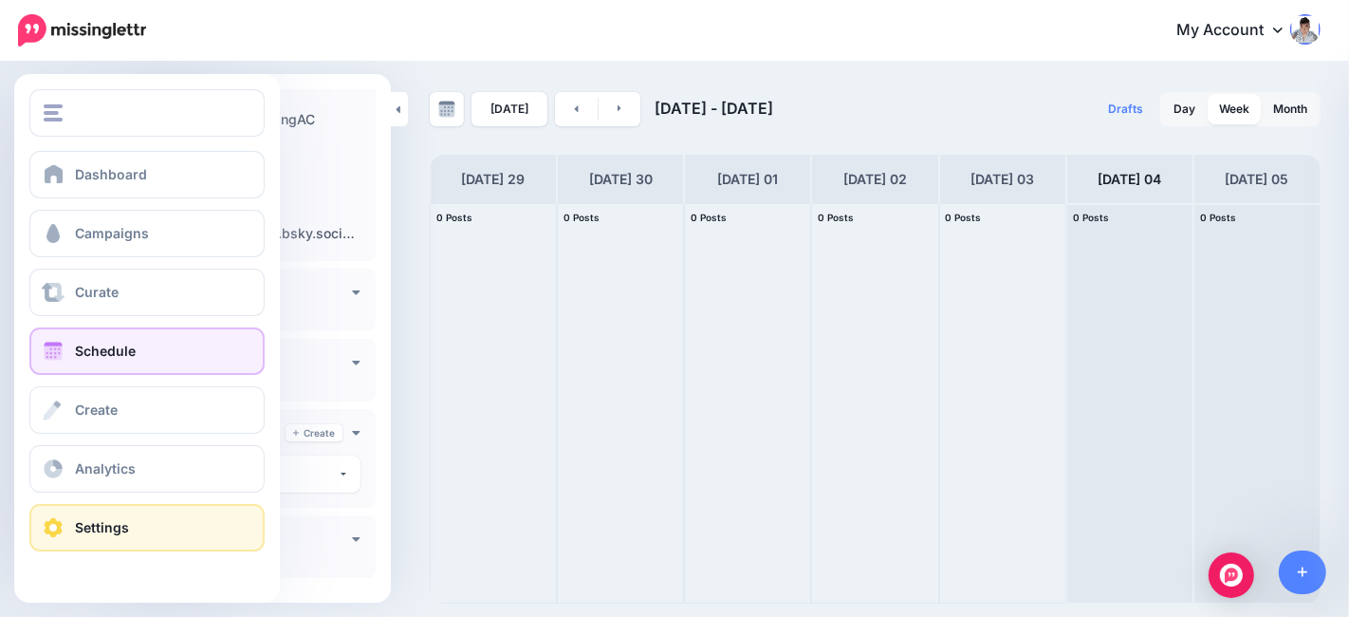
click at [84, 524] on span "Settings" at bounding box center [102, 527] width 54 height 16
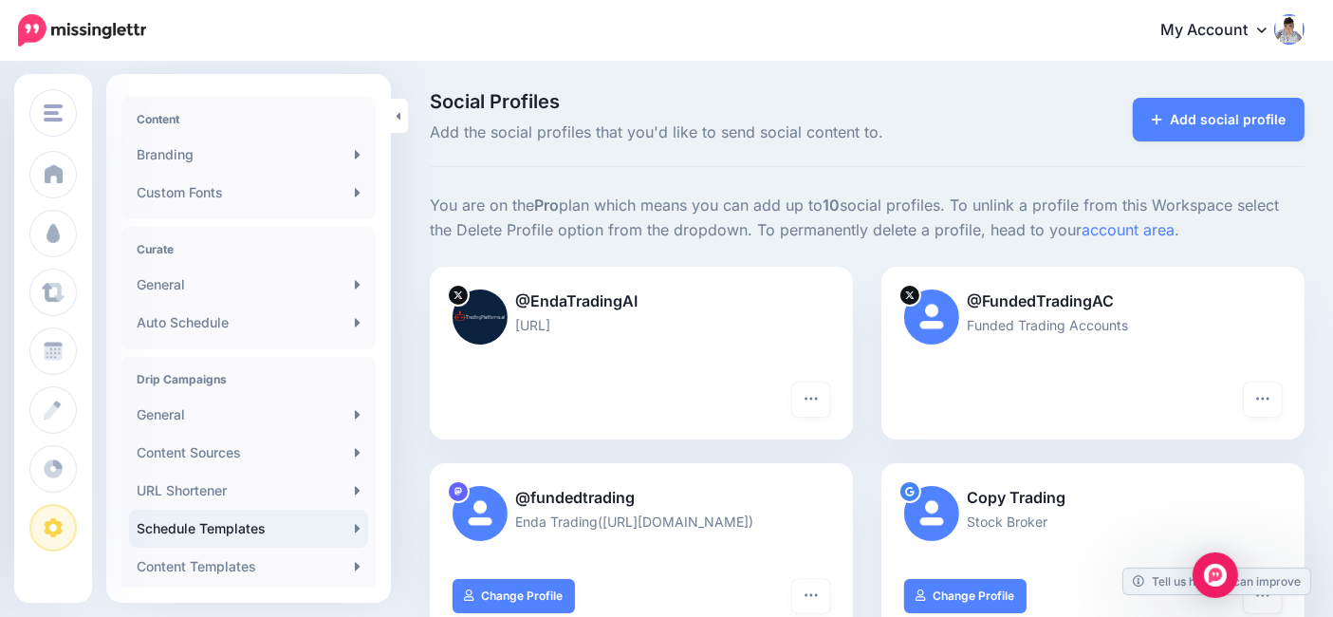
scroll to position [316, 0]
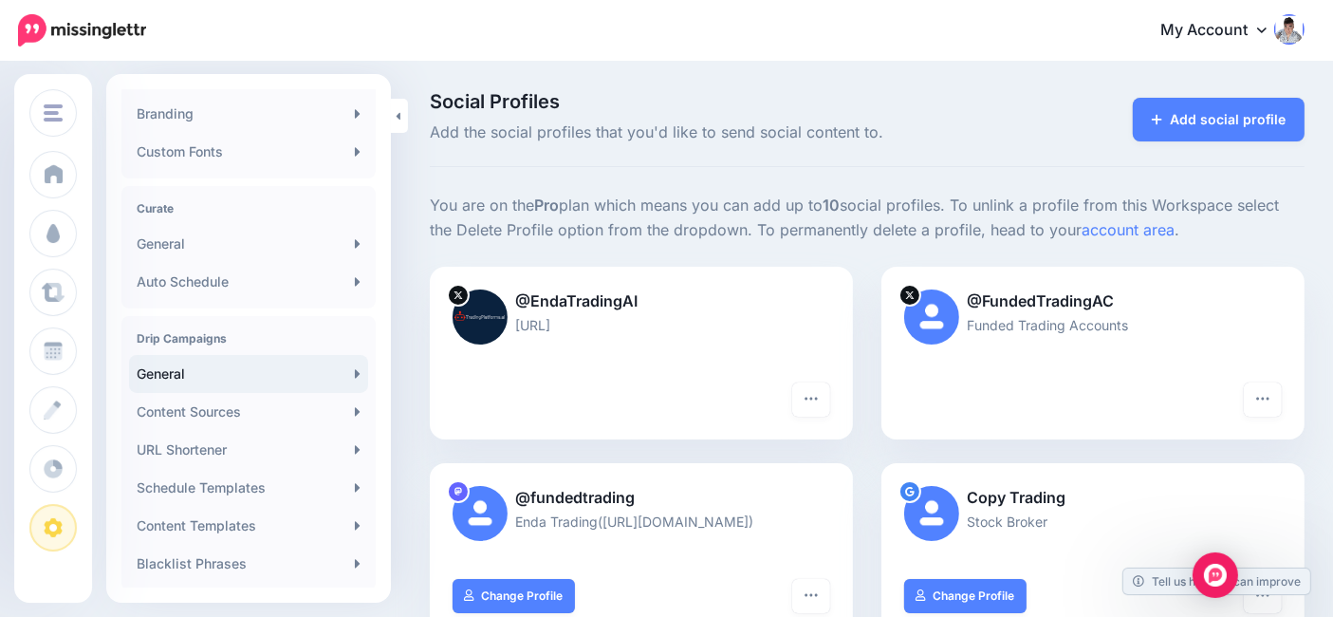
click at [300, 370] on link "General" at bounding box center [248, 374] width 239 height 38
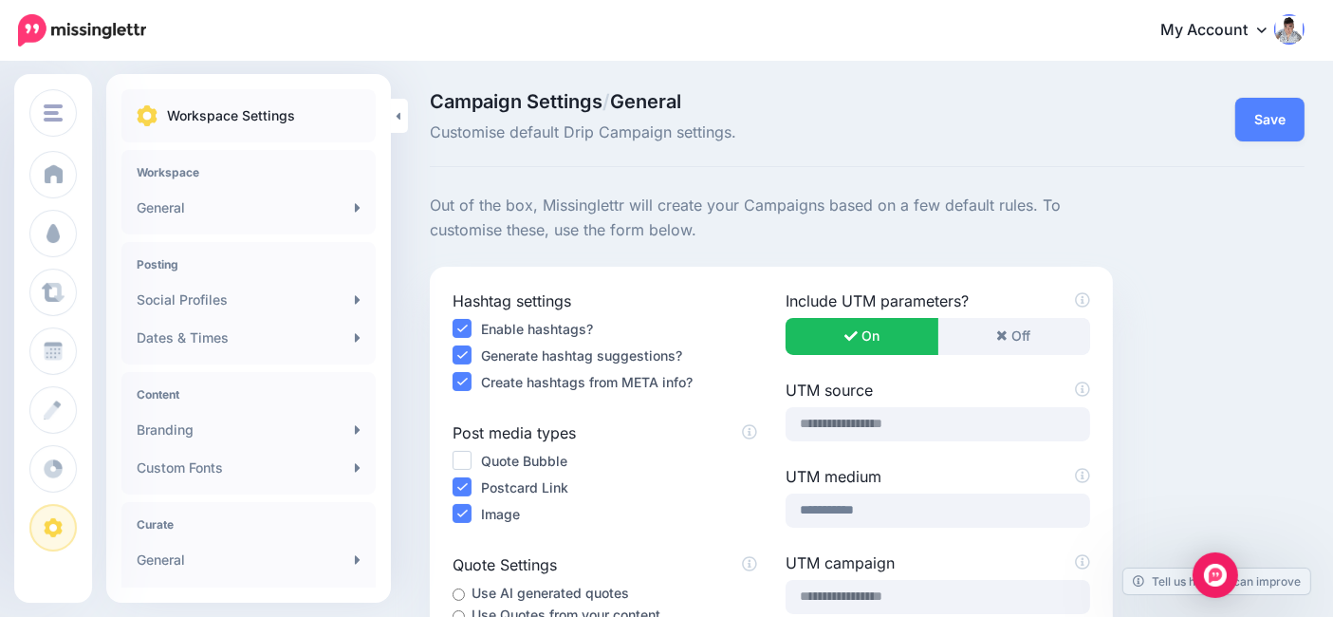
scroll to position [105, 0]
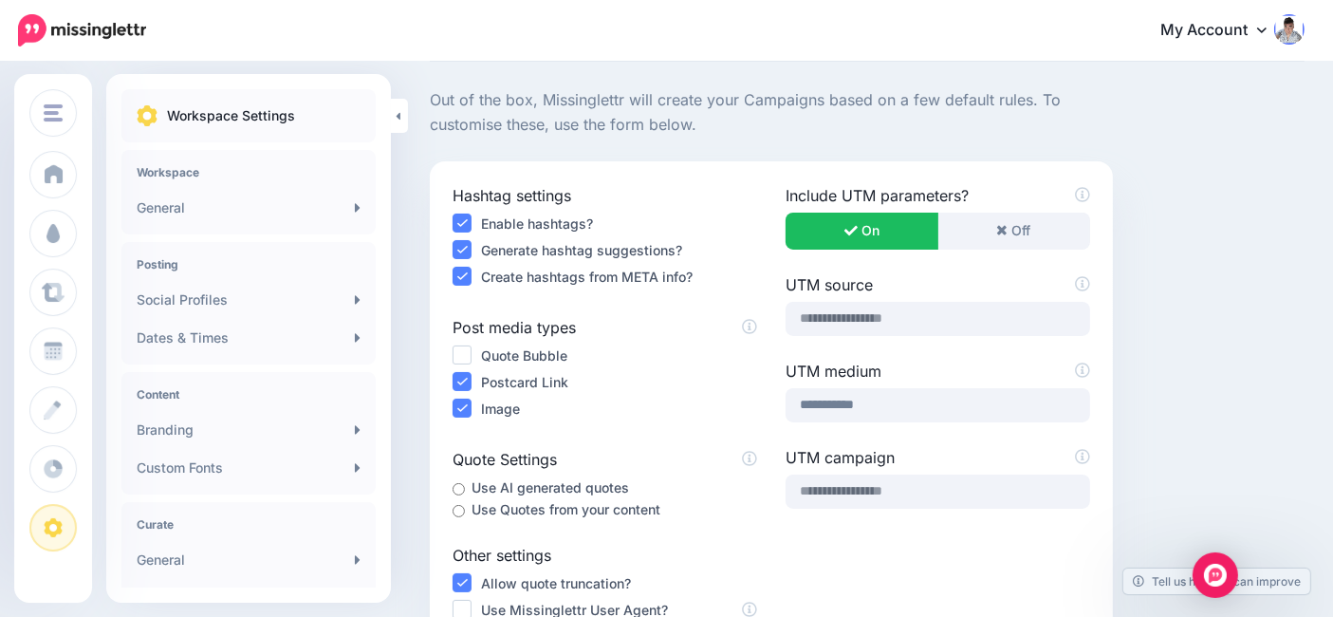
click at [455, 379] on ins at bounding box center [462, 381] width 19 height 19
click at [466, 377] on ins at bounding box center [462, 381] width 19 height 19
click at [461, 378] on ins at bounding box center [462, 381] width 19 height 19
click at [460, 377] on ins at bounding box center [462, 381] width 19 height 19
click at [916, 400] on input "**********" at bounding box center [937, 405] width 305 height 34
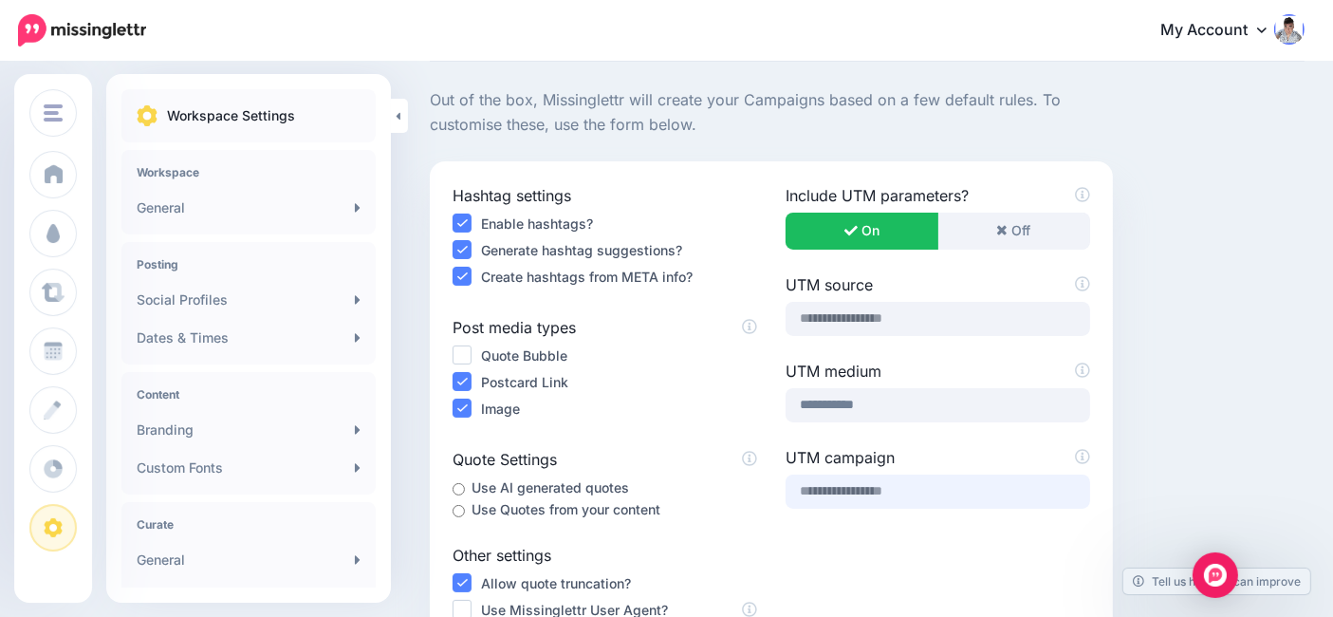
click at [932, 491] on input "text" at bounding box center [937, 491] width 305 height 34
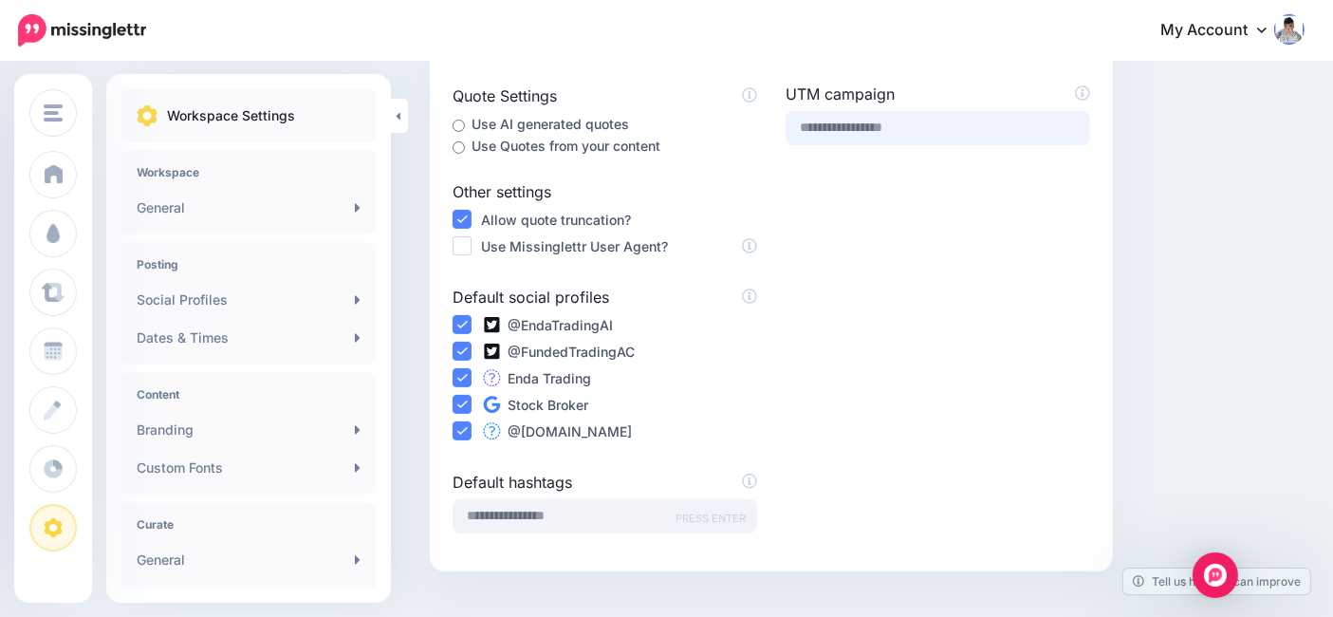
scroll to position [526, 0]
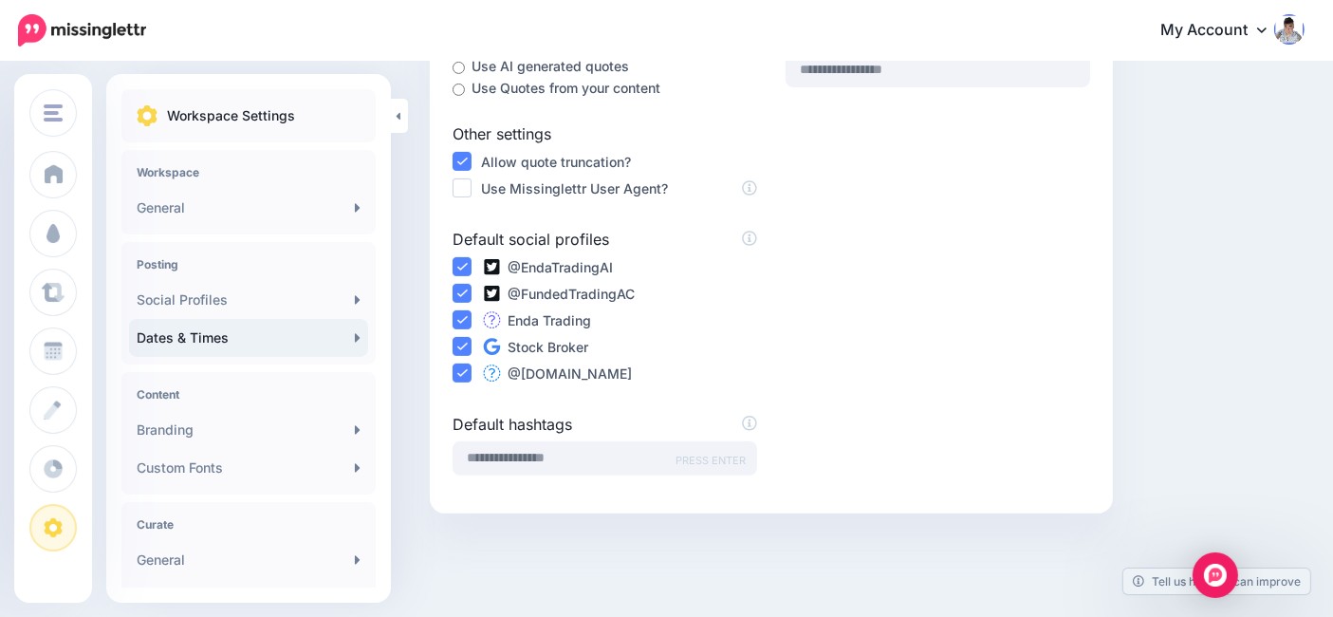
click at [259, 333] on link "Dates & Times" at bounding box center [248, 338] width 239 height 38
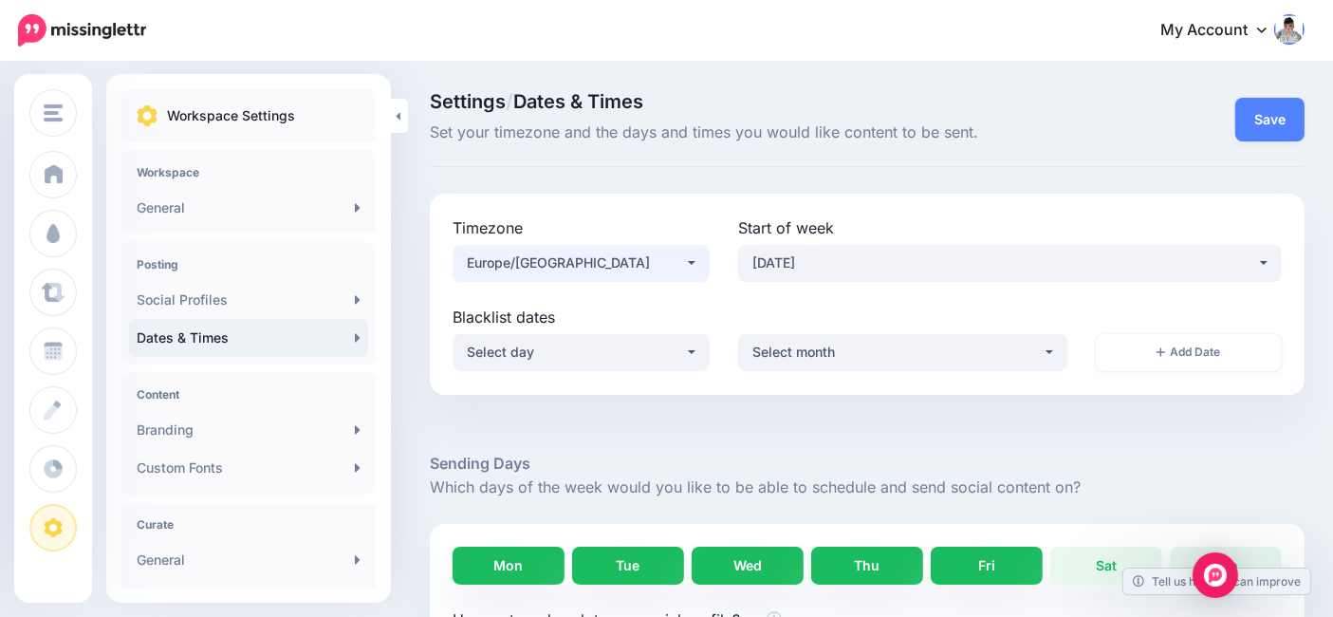
click at [573, 262] on div "Europe/[GEOGRAPHIC_DATA]" at bounding box center [576, 262] width 218 height 23
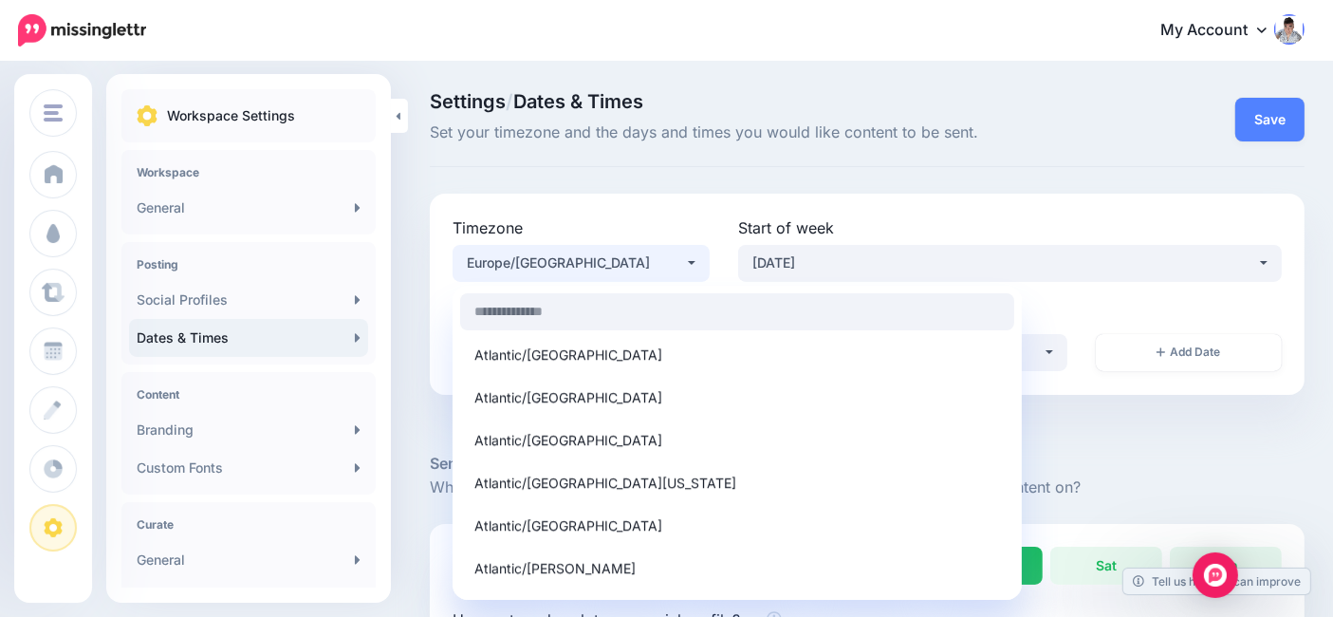
click at [573, 262] on div "Europe/[GEOGRAPHIC_DATA]" at bounding box center [576, 262] width 218 height 23
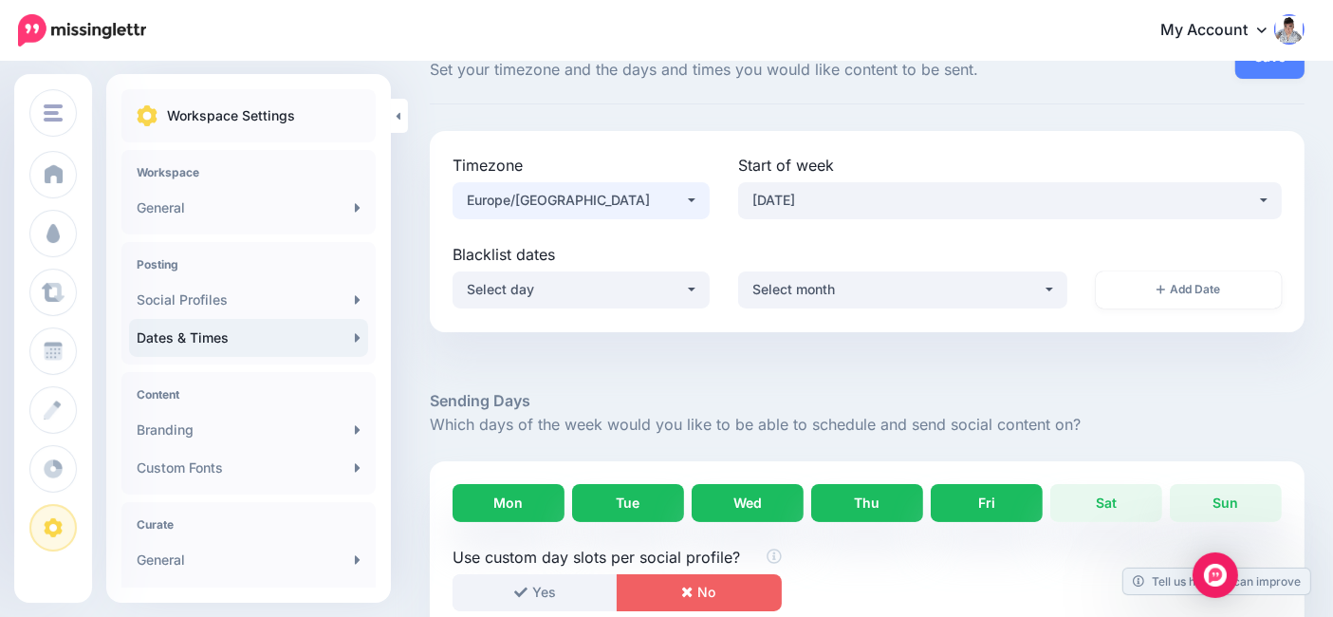
scroll to position [316, 0]
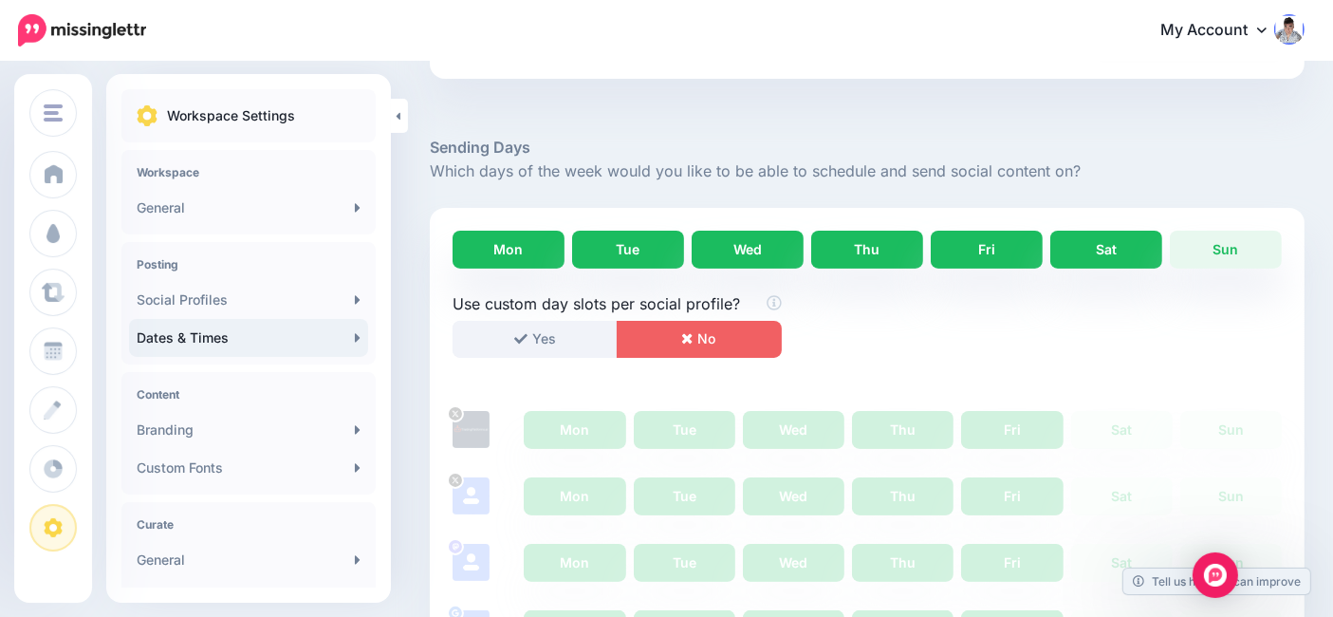
click at [1106, 251] on link "Sat" at bounding box center [1106, 250] width 112 height 38
click at [1237, 246] on link "Sun" at bounding box center [1226, 250] width 112 height 38
click at [536, 343] on button "Yes" at bounding box center [535, 339] width 165 height 37
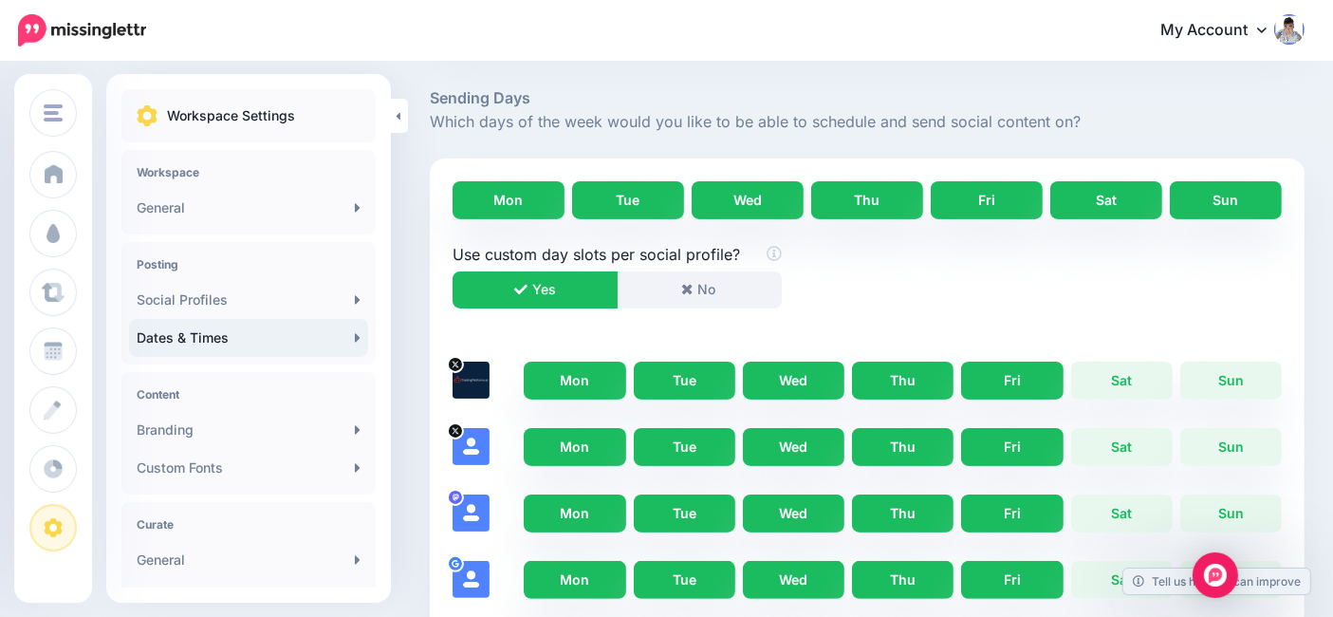
scroll to position [526, 0]
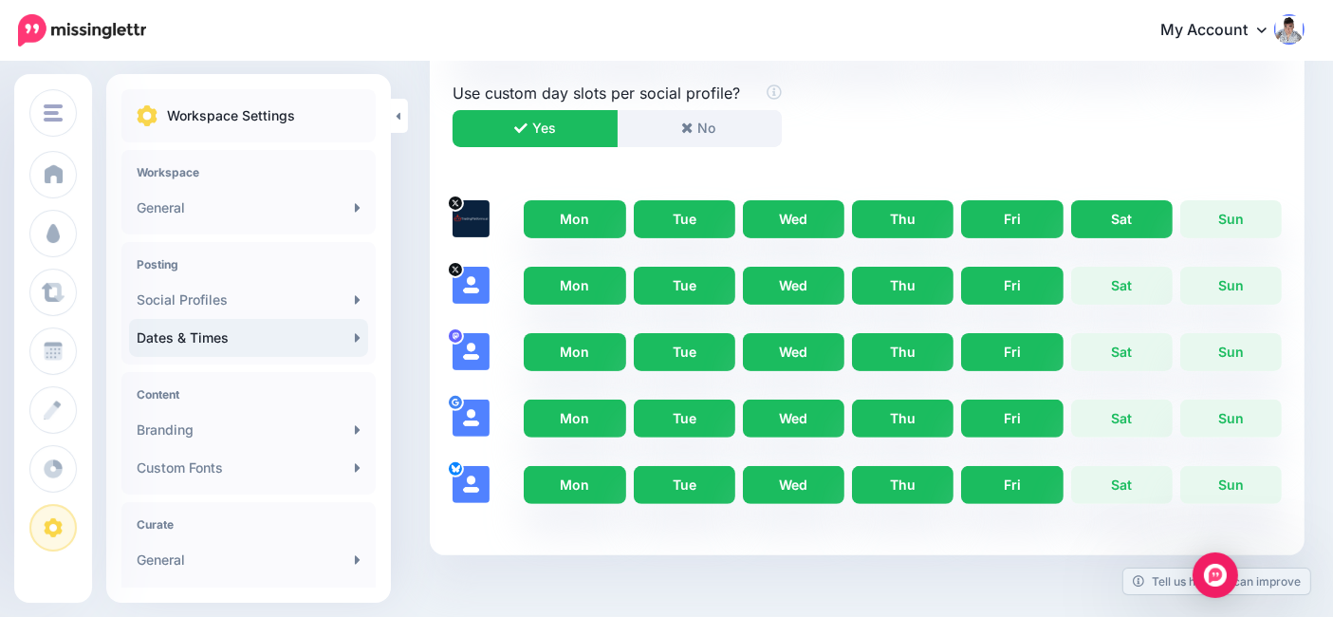
click at [1137, 215] on link "Sat" at bounding box center [1122, 219] width 102 height 38
click at [1241, 220] on link "Sun" at bounding box center [1231, 219] width 102 height 38
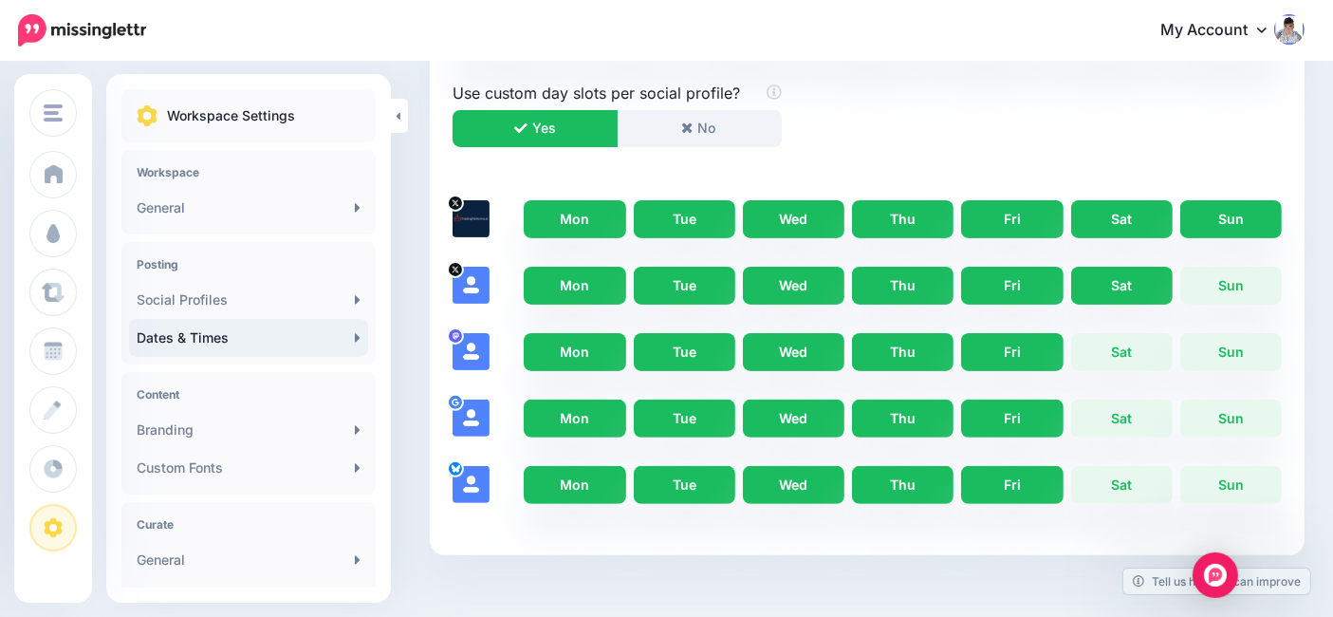
click at [1134, 272] on link "Sat" at bounding box center [1122, 286] width 102 height 38
click at [1234, 275] on link "Sun" at bounding box center [1231, 286] width 102 height 38
click at [1079, 366] on span "Mon Tue Wed Thu Fri Sat Sun" at bounding box center [899, 356] width 766 height 46
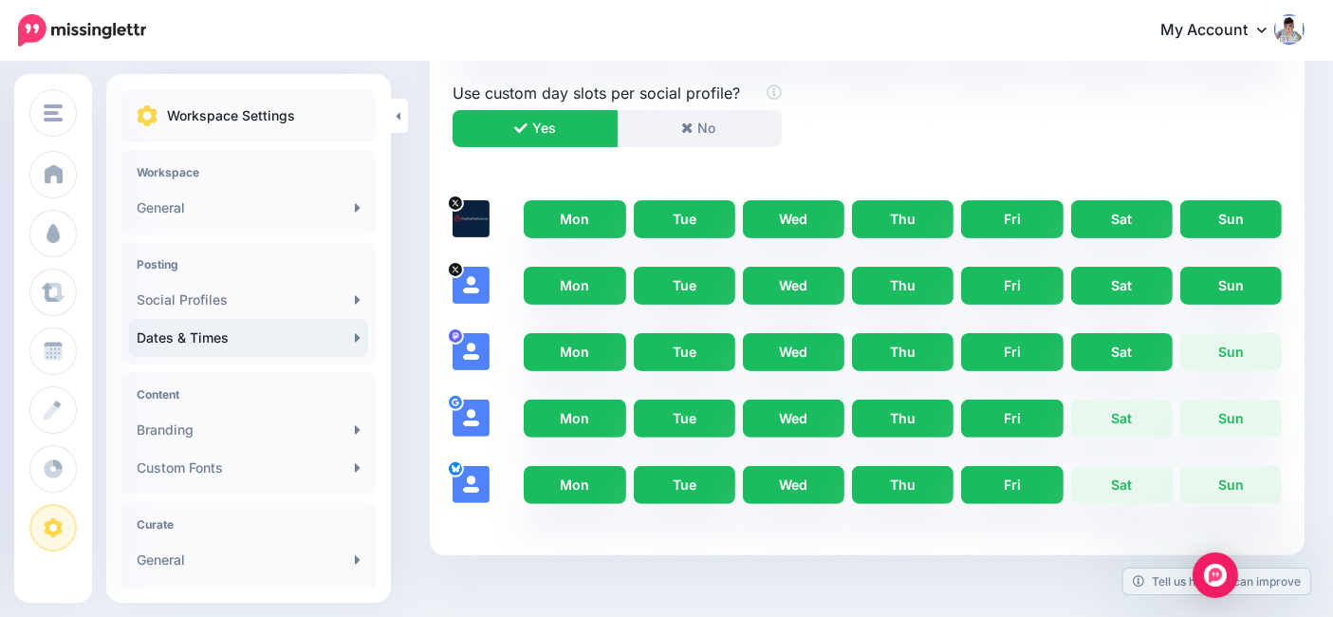
click at [1125, 360] on link "Sat" at bounding box center [1122, 352] width 102 height 38
click at [1246, 353] on link "Sun" at bounding box center [1231, 352] width 102 height 38
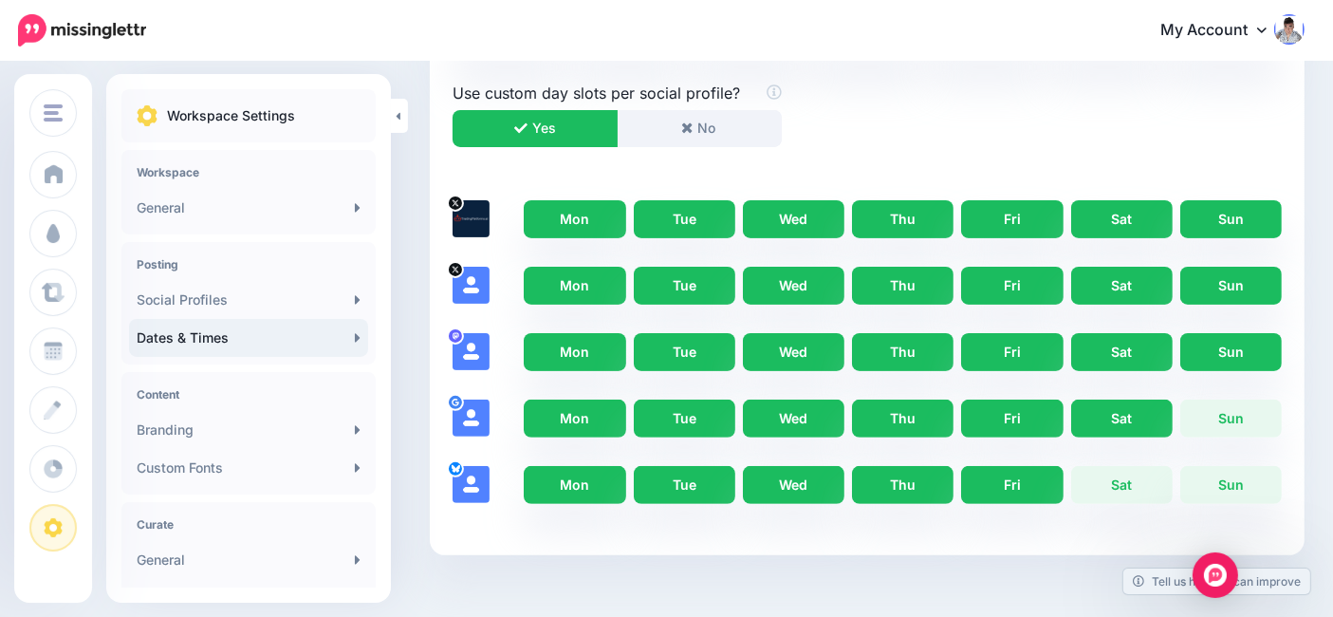
click at [1147, 410] on link "Sat" at bounding box center [1122, 418] width 102 height 38
click at [1261, 401] on link "Sun" at bounding box center [1231, 418] width 102 height 38
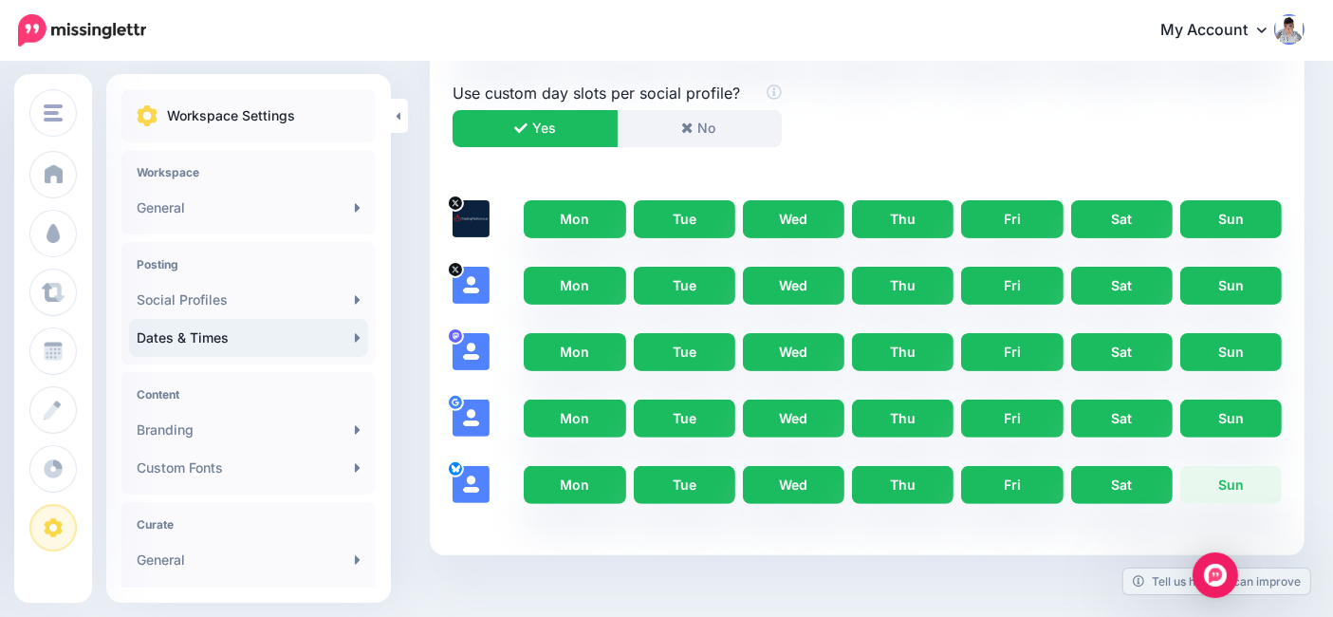
click at [1143, 475] on link "Sat" at bounding box center [1122, 485] width 102 height 38
click at [1245, 466] on link "Sun" at bounding box center [1231, 485] width 102 height 38
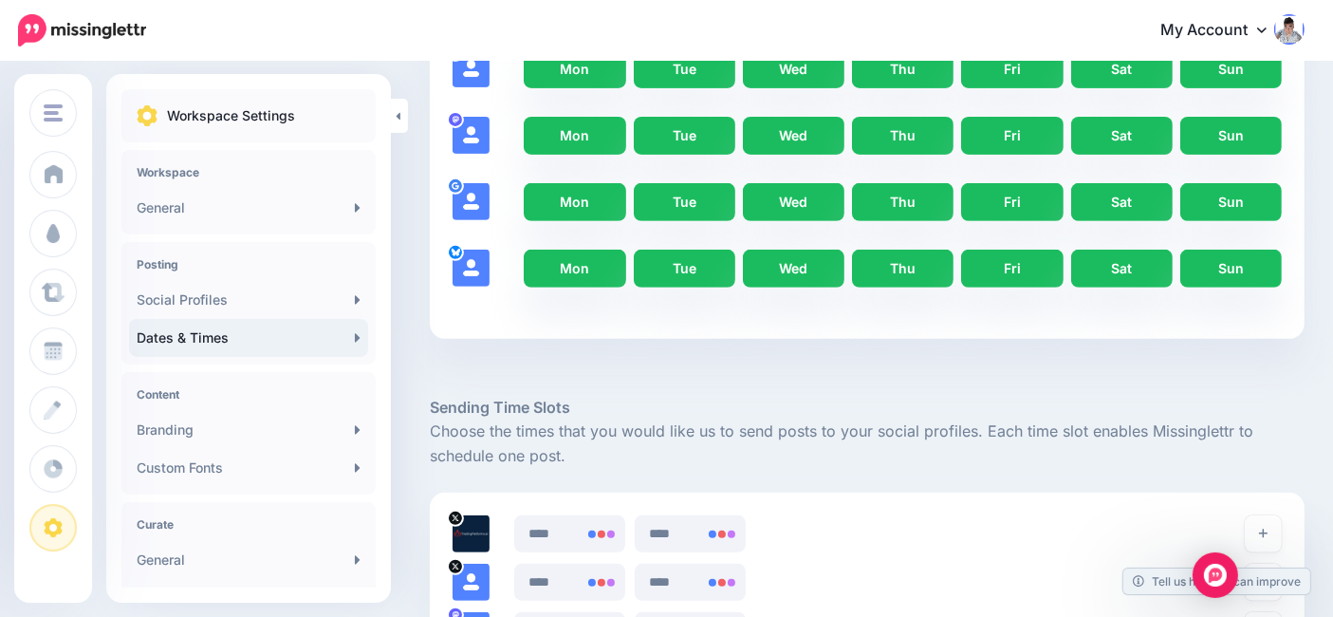
scroll to position [842, 0]
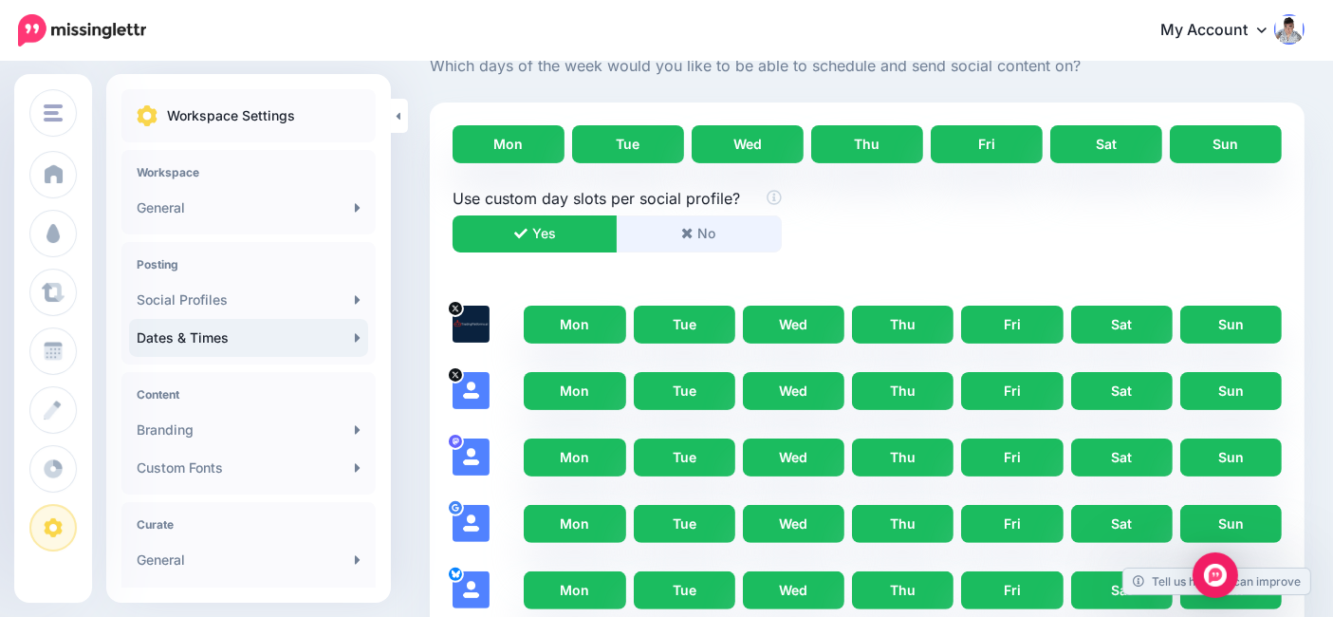
click at [686, 234] on button "No" at bounding box center [699, 233] width 165 height 37
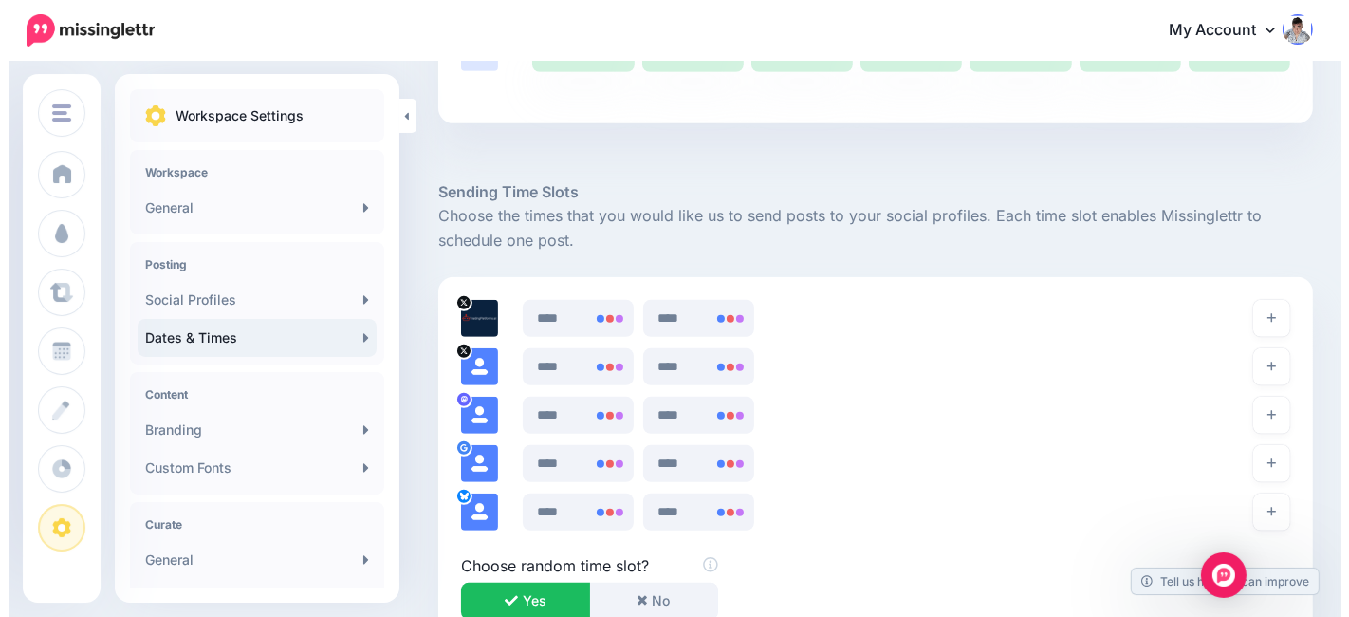
scroll to position [1054, 0]
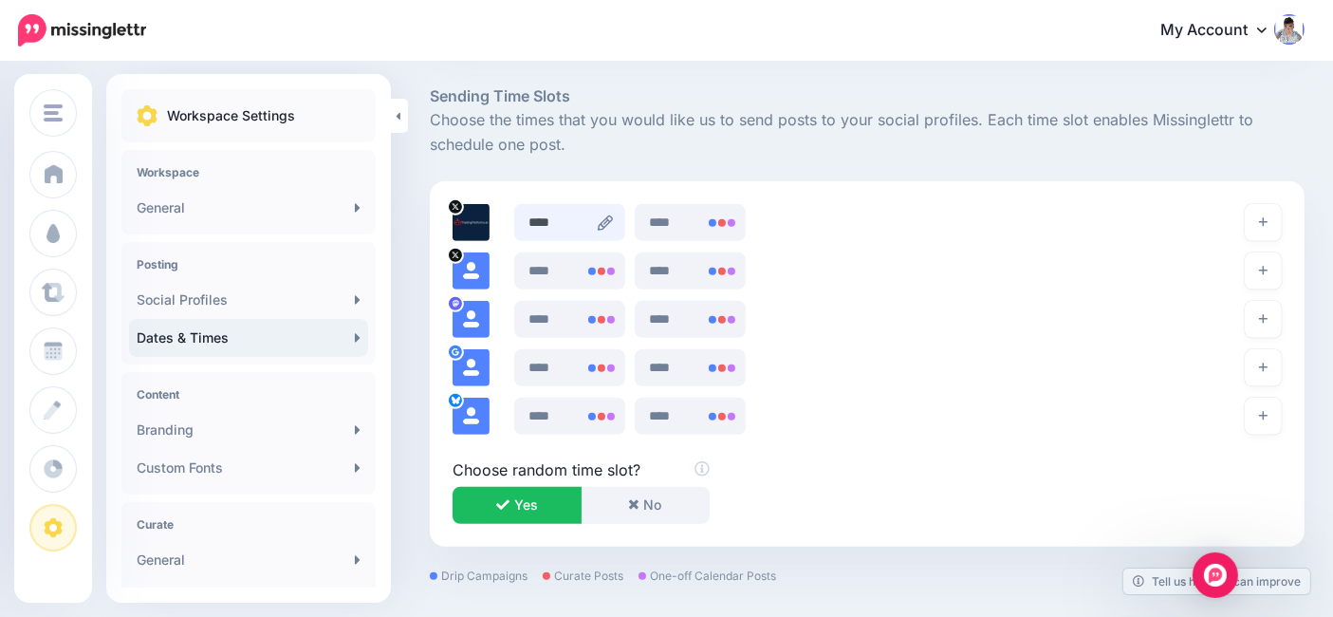
click at [599, 218] on input "****" at bounding box center [569, 222] width 111 height 37
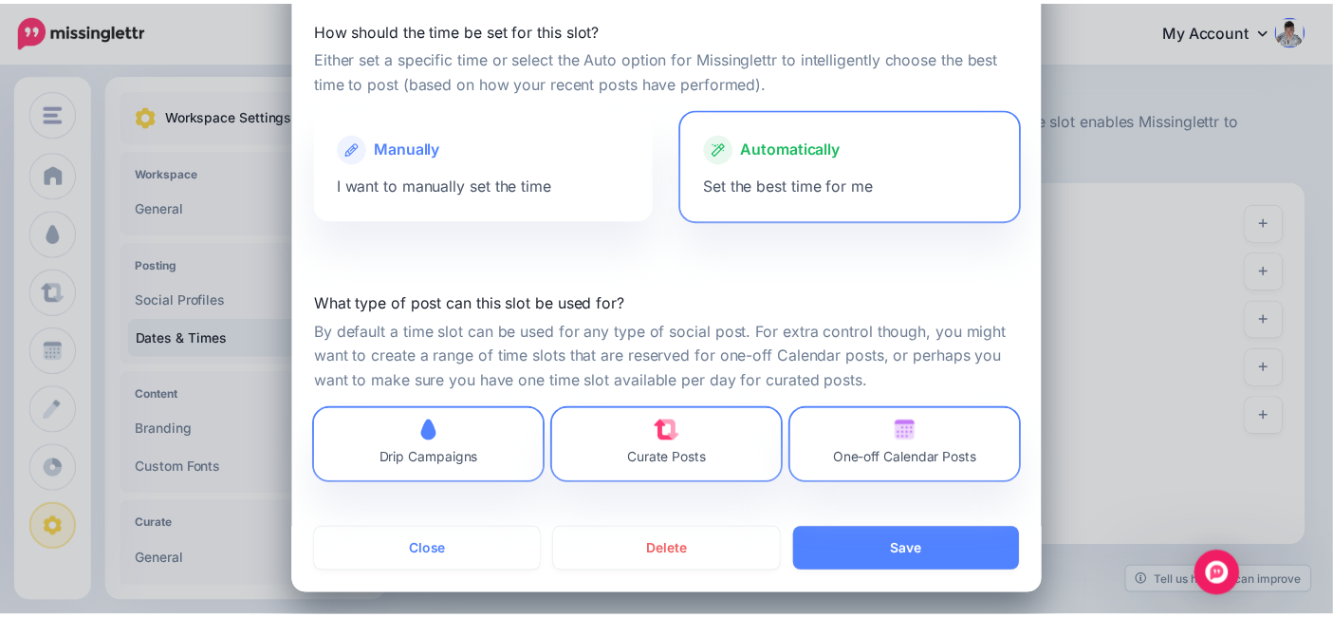
scroll to position [82, 0]
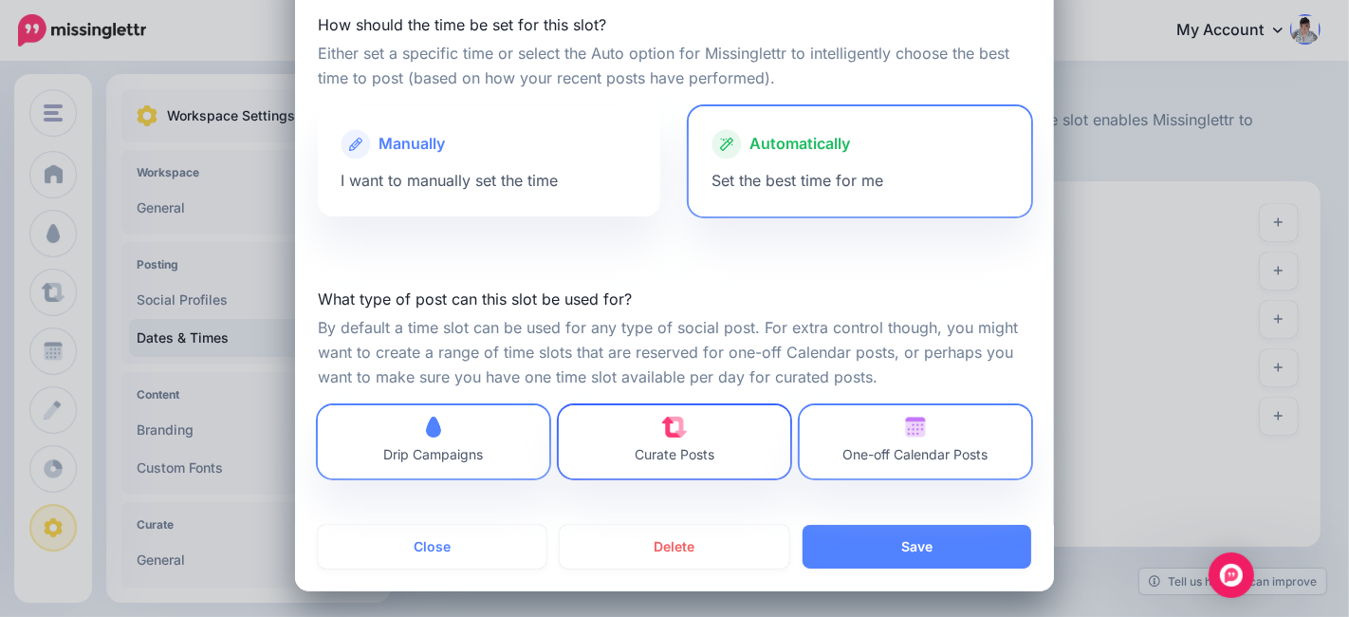
click at [669, 439] on span "Curate Posts" at bounding box center [675, 441] width 80 height 50
click at [905, 434] on img at bounding box center [915, 426] width 21 height 21
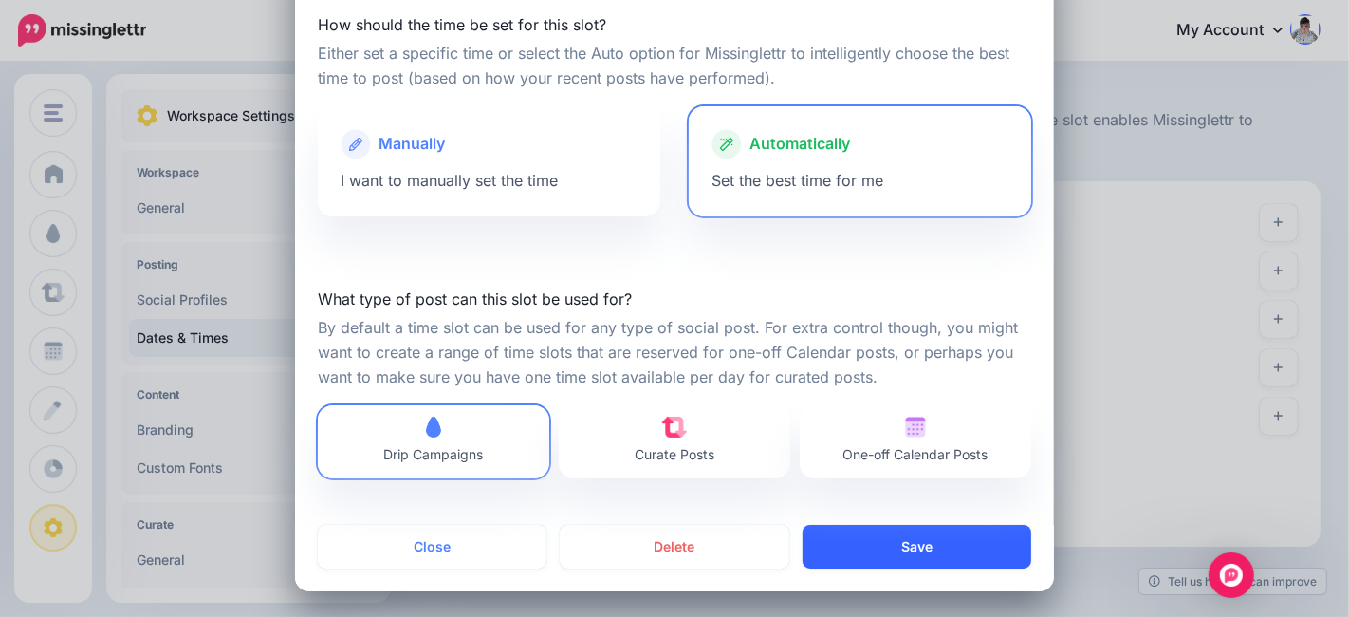
click at [927, 544] on button "Save" at bounding box center [917, 547] width 229 height 44
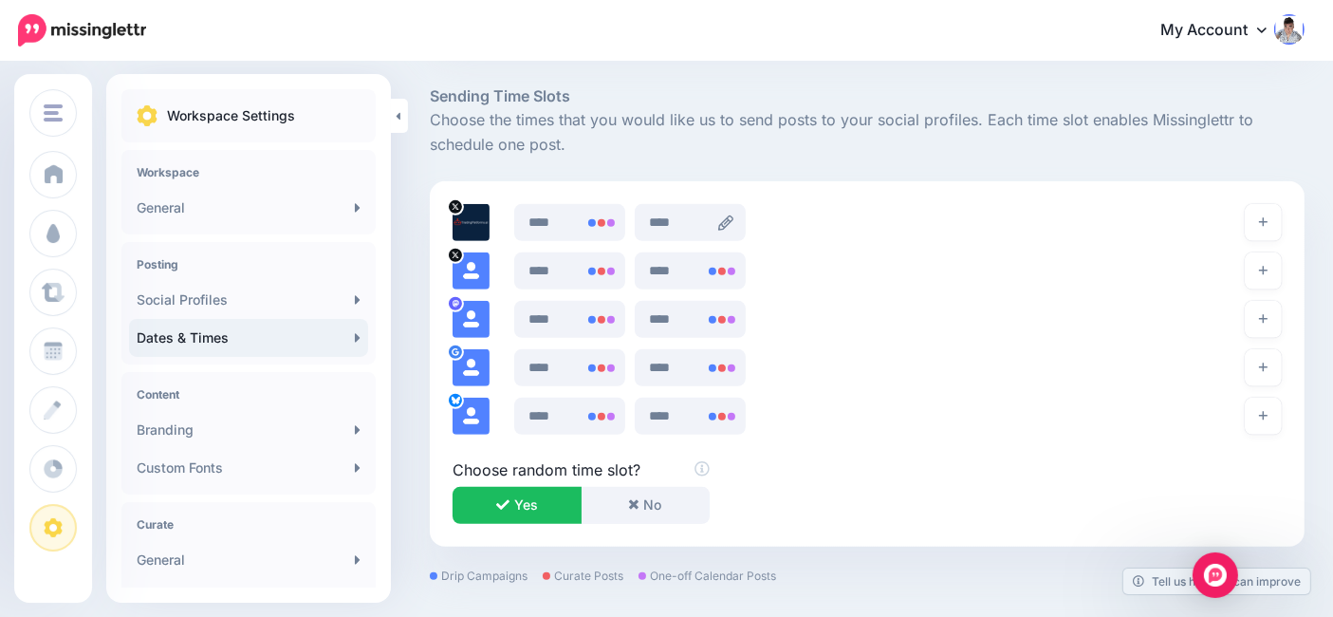
click at [733, 223] on icon at bounding box center [725, 222] width 15 height 15
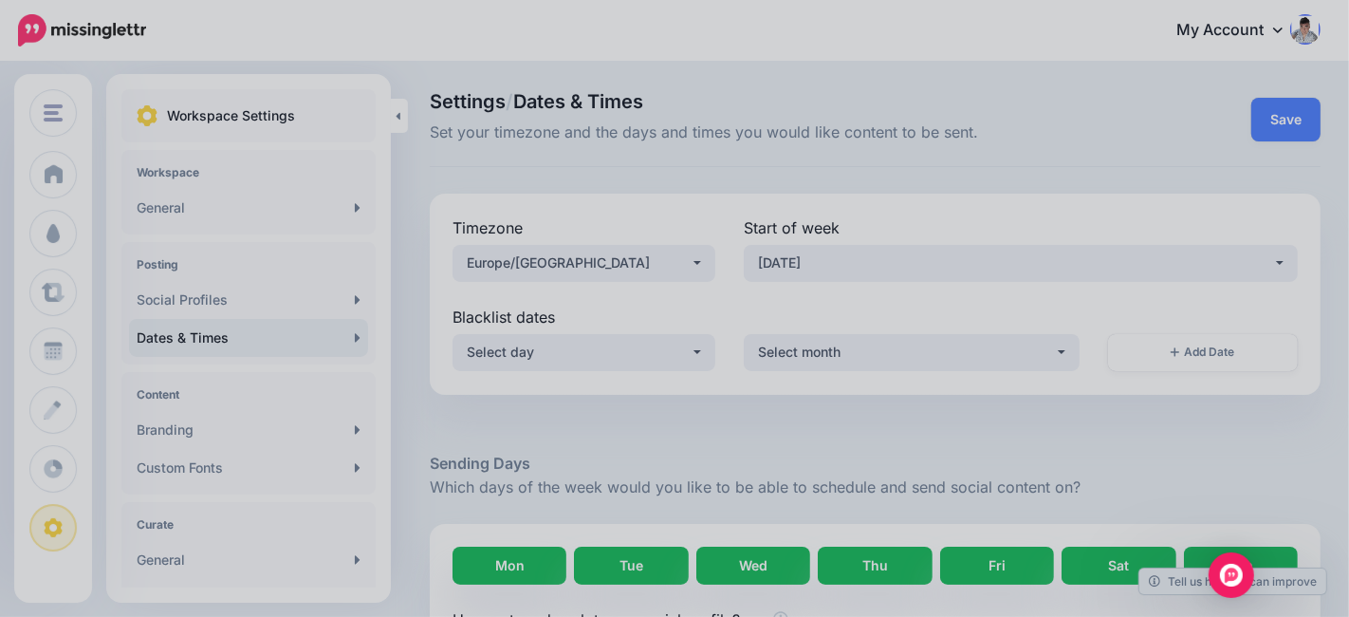
scroll to position [1188, 0]
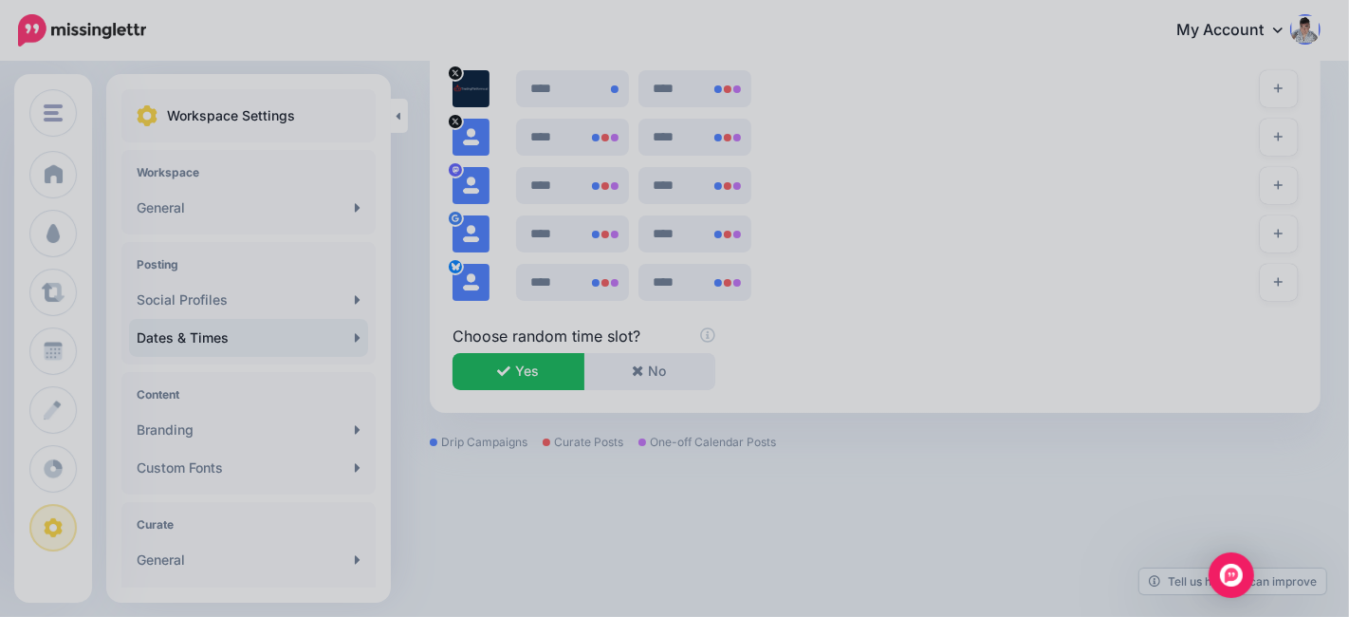
click at [857, 191] on div at bounding box center [674, 308] width 1349 height 617
click at [997, 226] on div at bounding box center [674, 308] width 1349 height 617
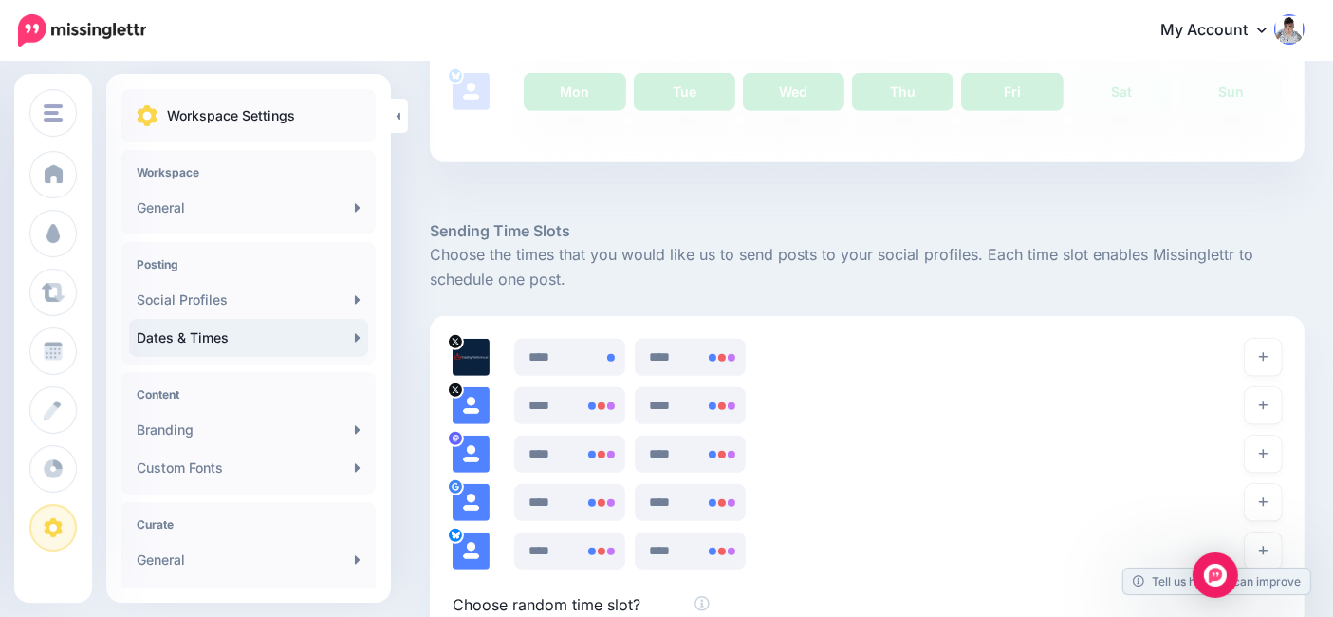
scroll to position [977, 0]
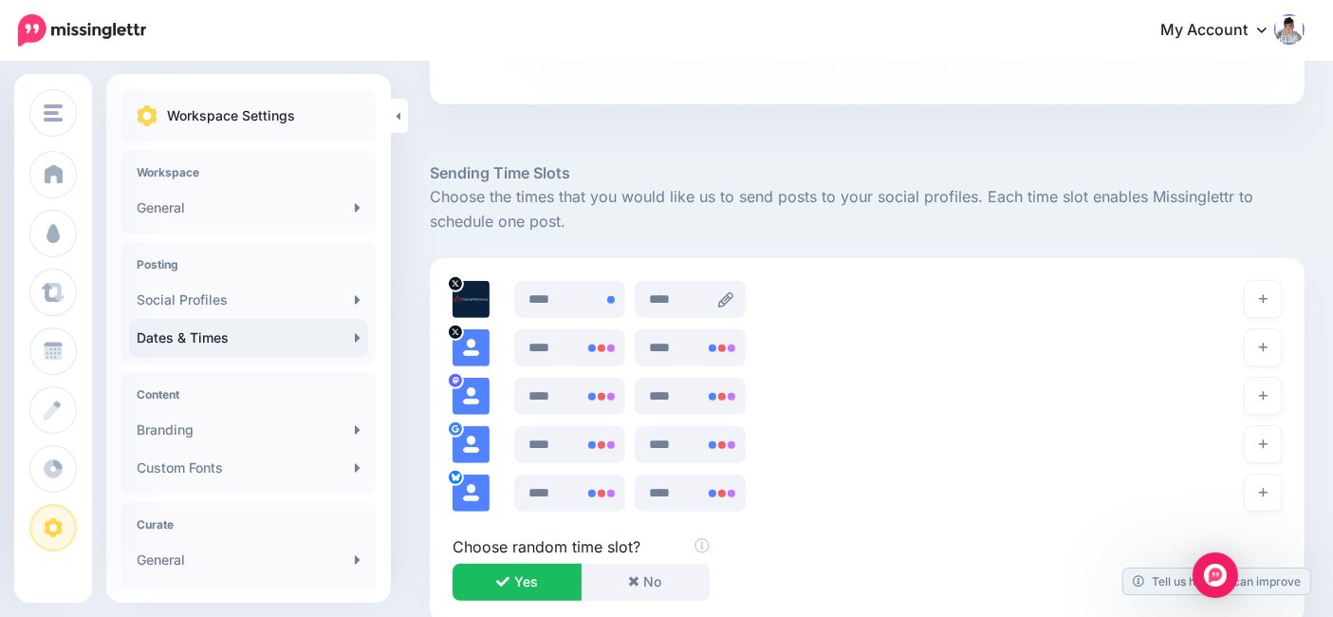
click at [732, 292] on icon at bounding box center [725, 299] width 15 height 15
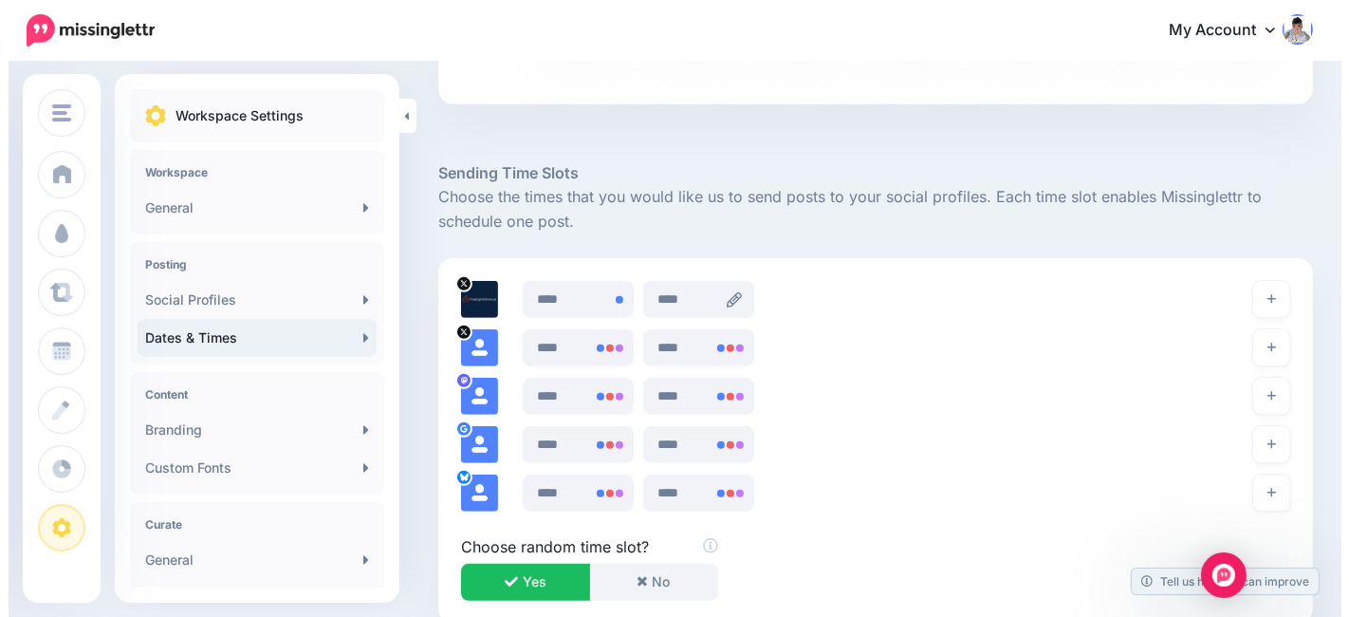
scroll to position [0, 0]
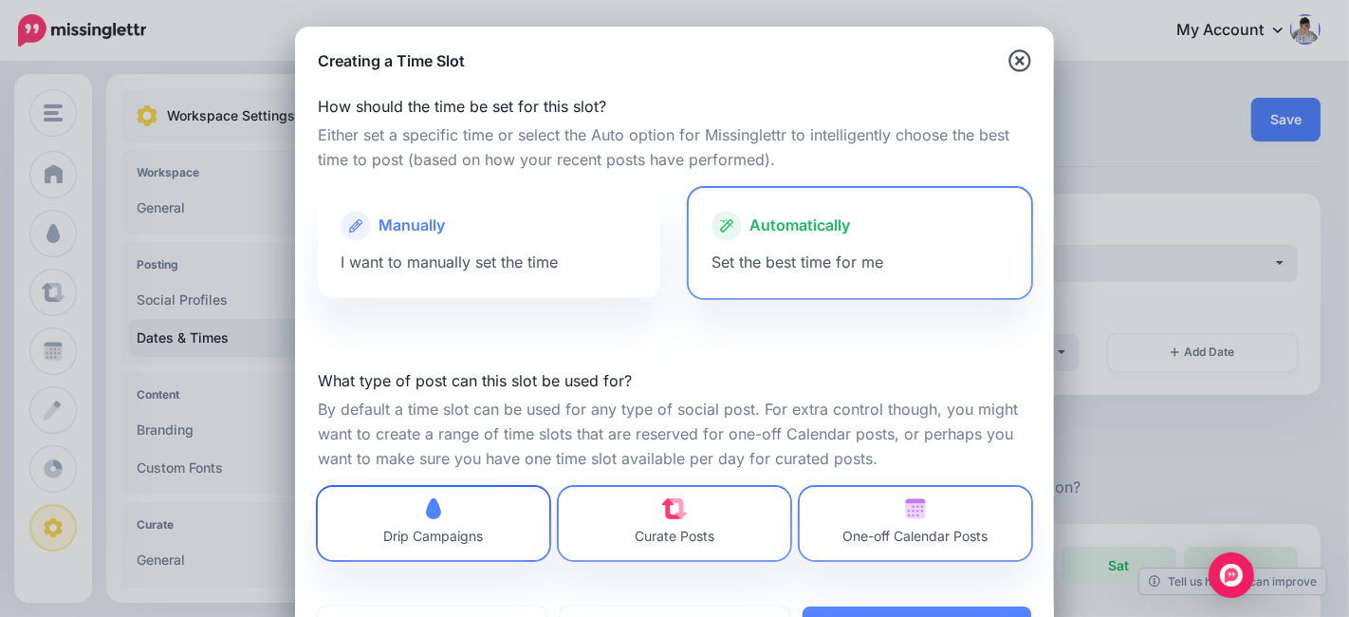
drag, startPoint x: 420, startPoint y: 528, endPoint x: 437, endPoint y: 528, distance: 17.1
click at [421, 529] on span "Drip Campaigns" at bounding box center [434, 535] width 100 height 16
click at [674, 516] on img at bounding box center [675, 508] width 26 height 21
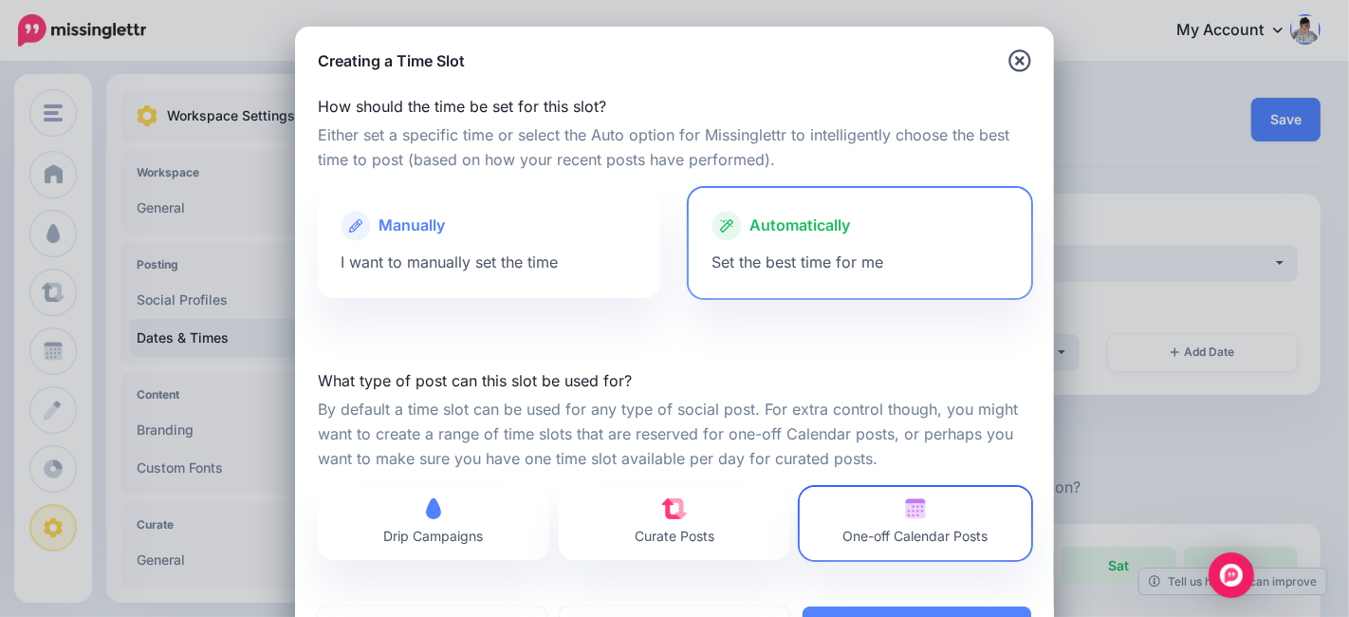
click at [905, 517] on img at bounding box center [915, 508] width 21 height 21
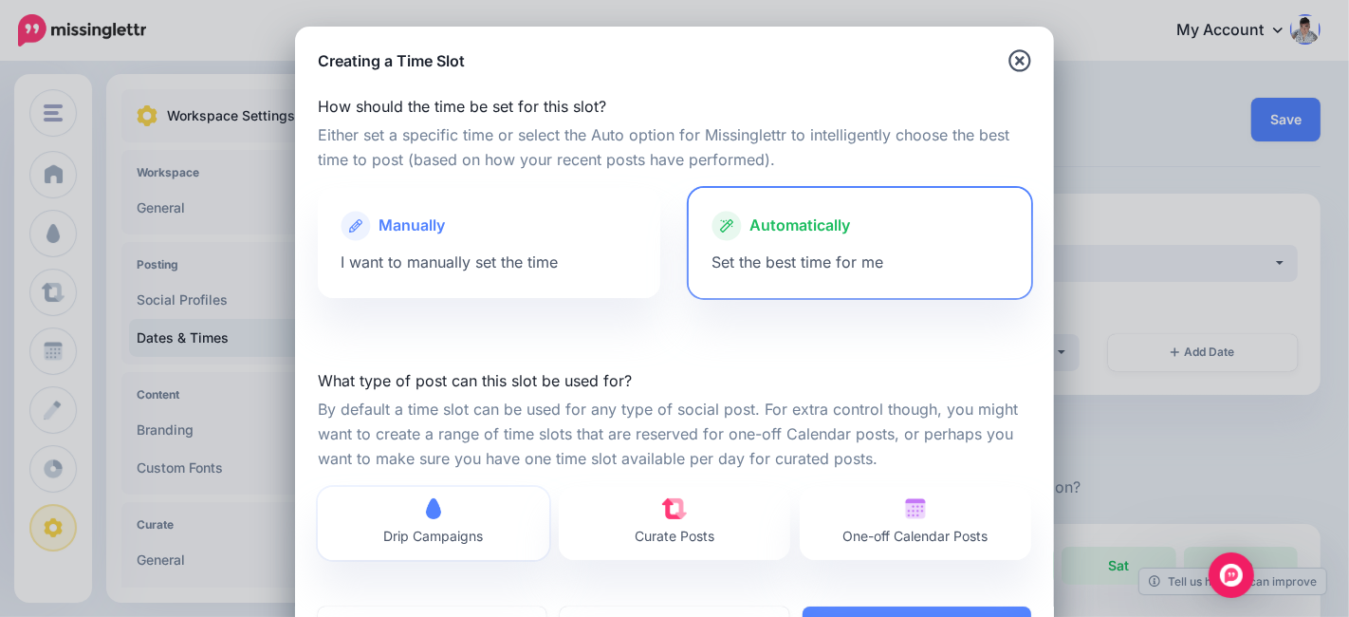
click at [396, 520] on span "Drip Campaigns" at bounding box center [434, 523] width 100 height 50
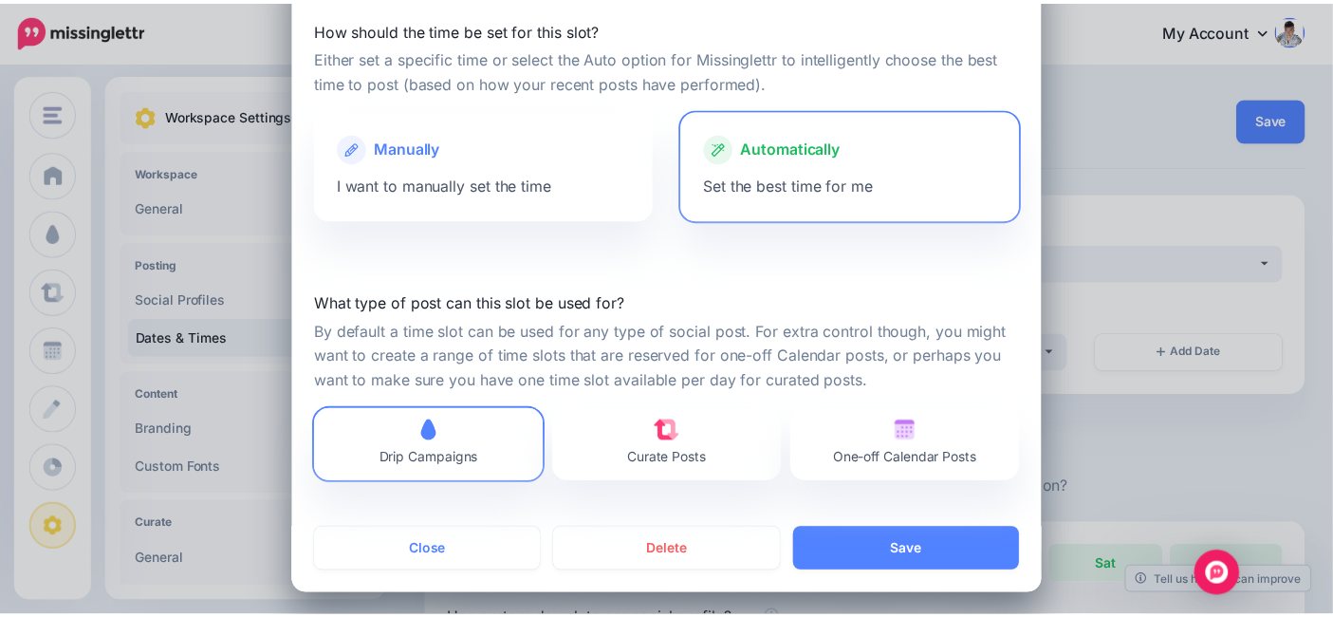
scroll to position [82, 0]
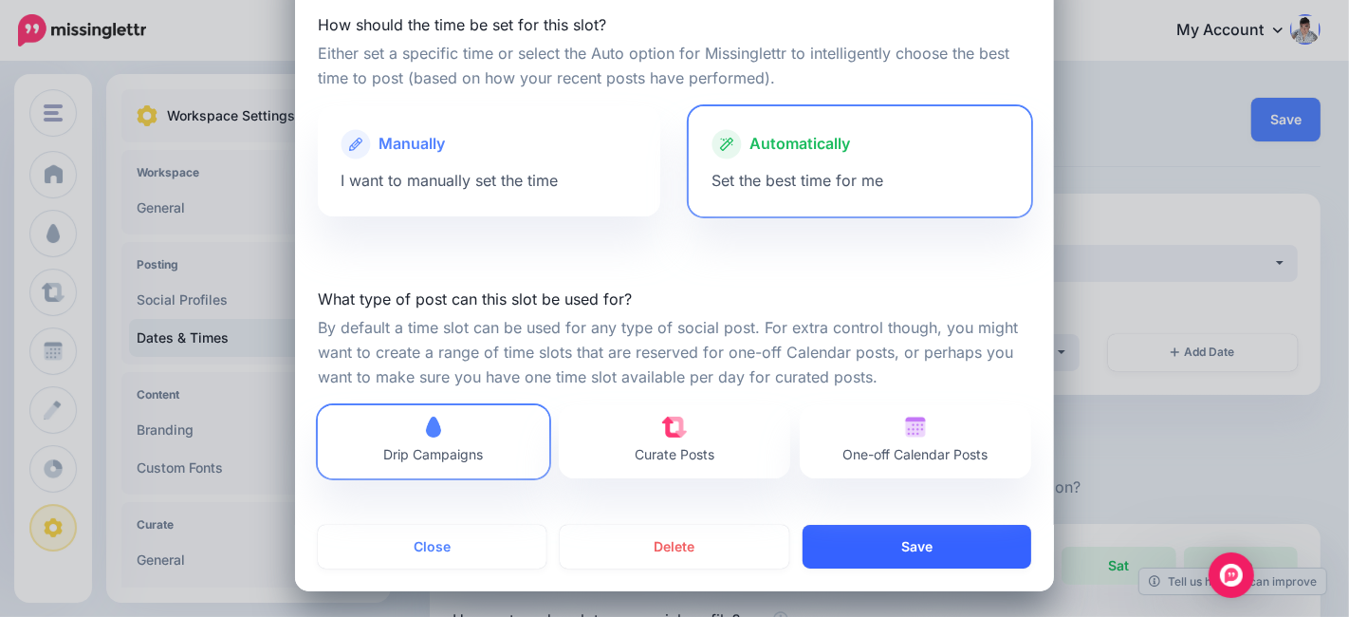
click at [901, 547] on button "Save" at bounding box center [917, 547] width 229 height 44
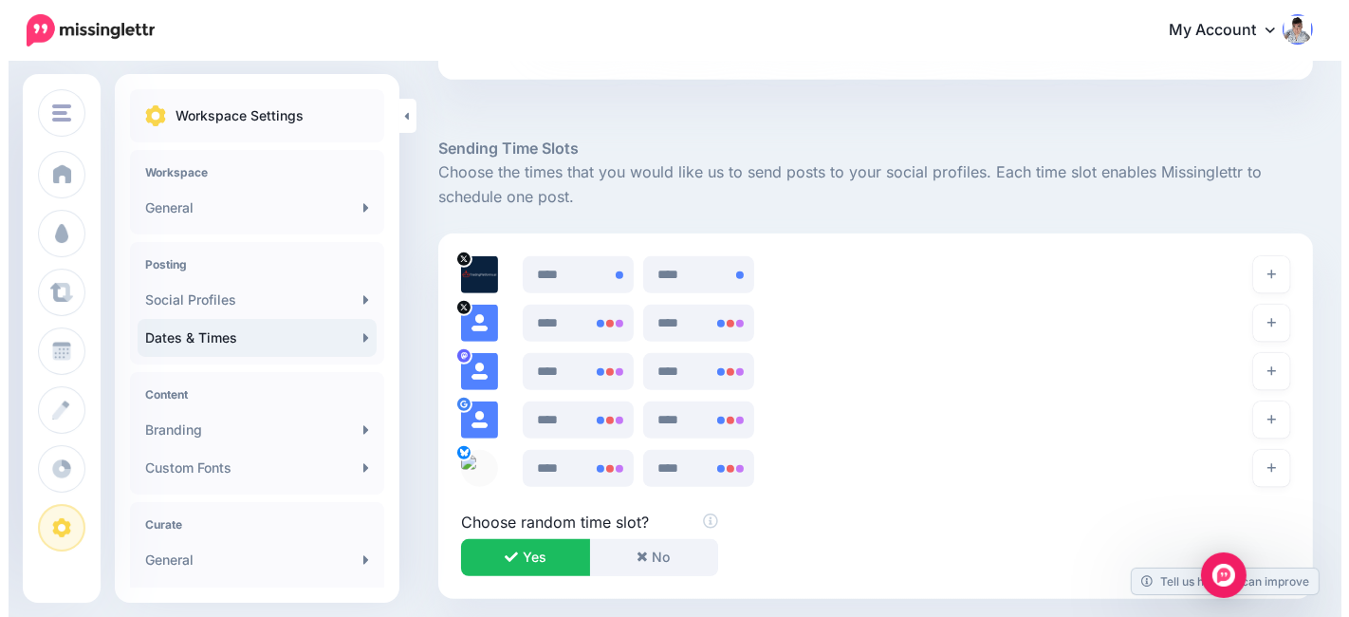
scroll to position [977, 0]
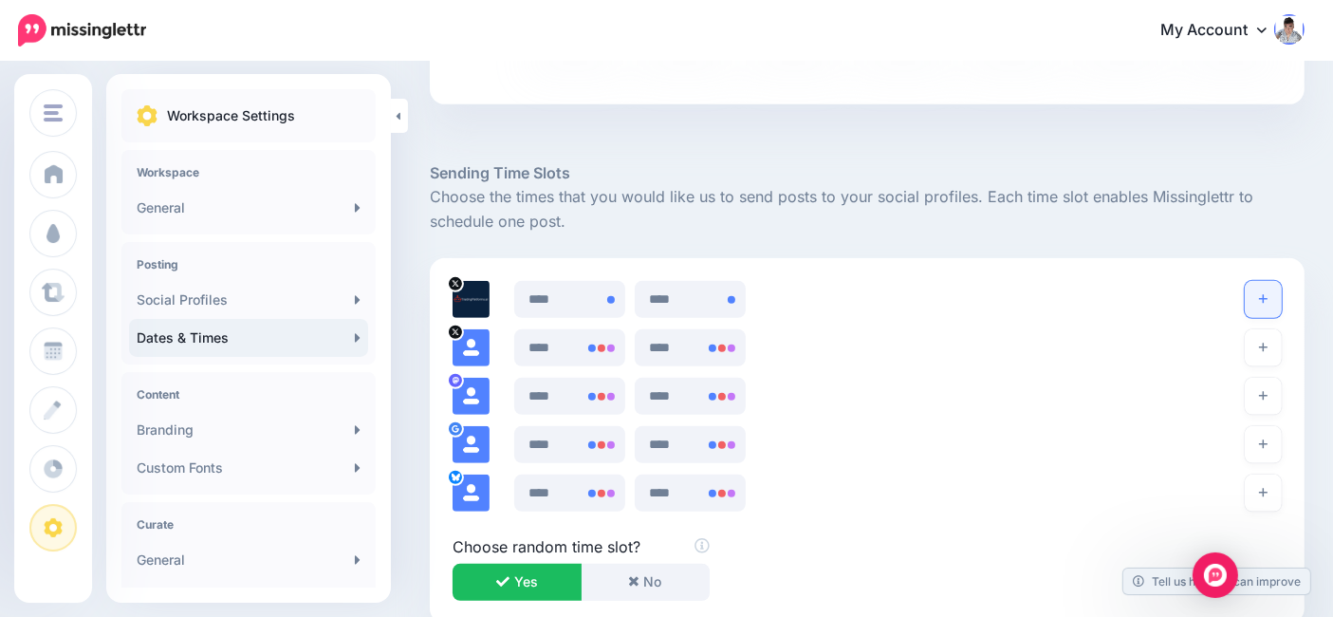
click at [1281, 290] on button "button" at bounding box center [1263, 299] width 37 height 37
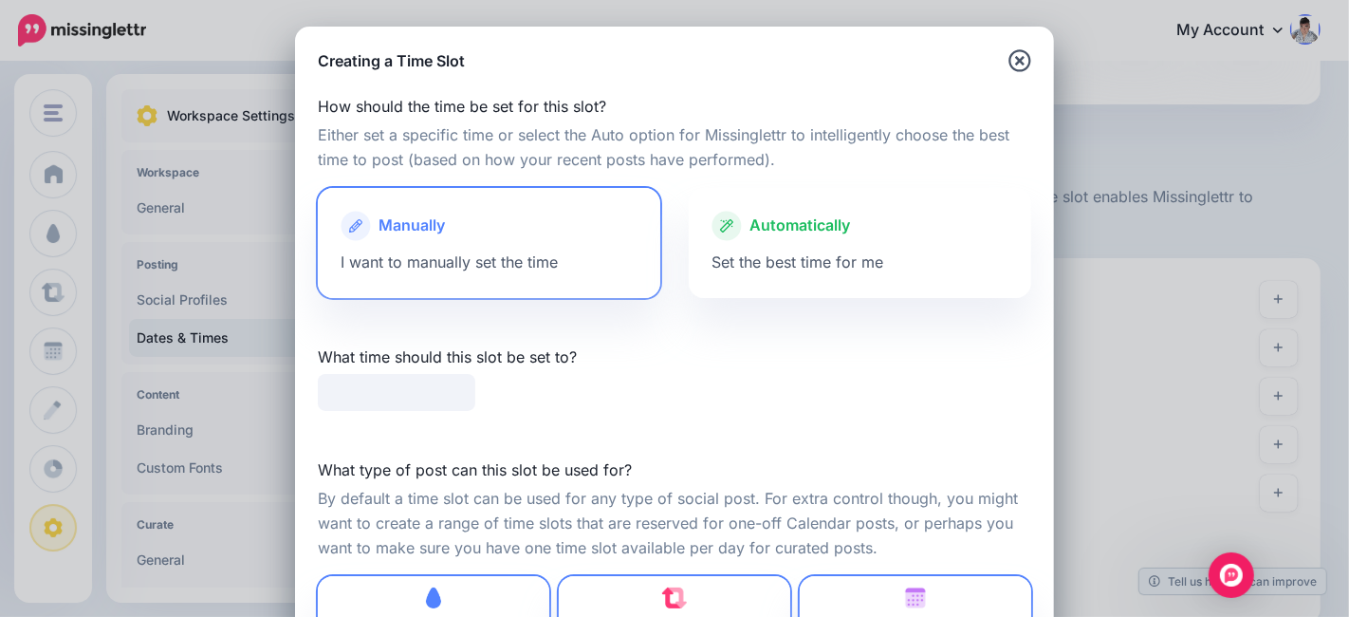
type input "*****"
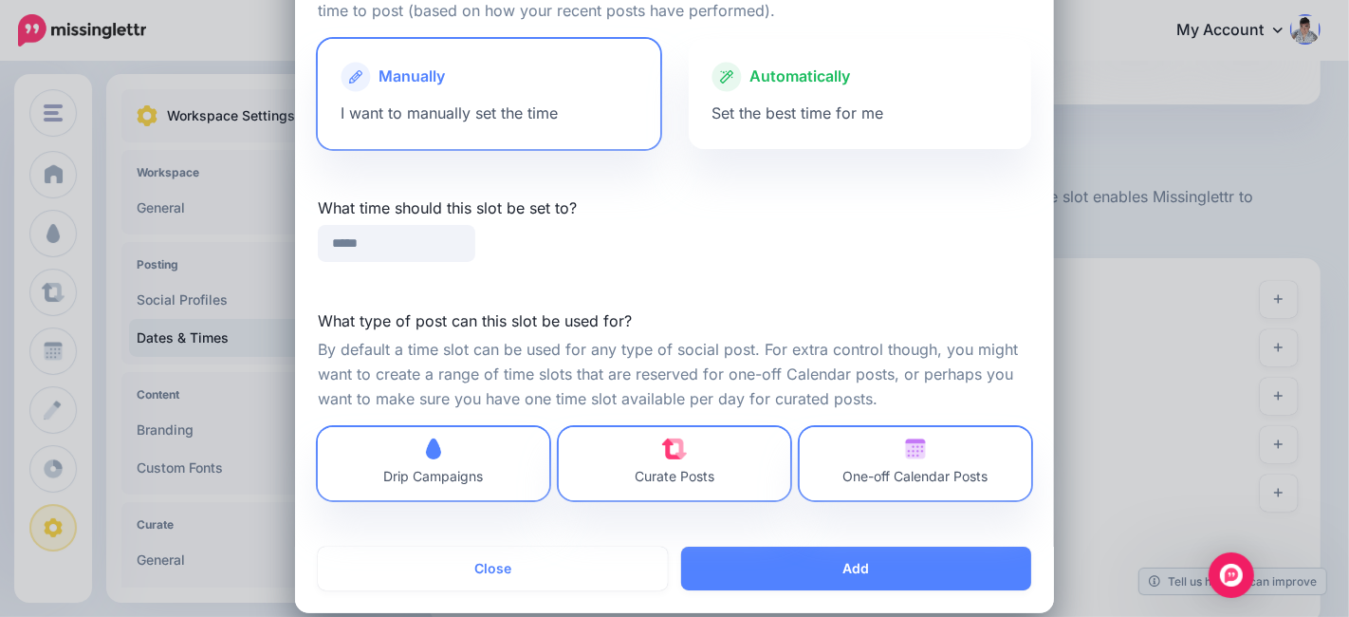
scroll to position [171, 0]
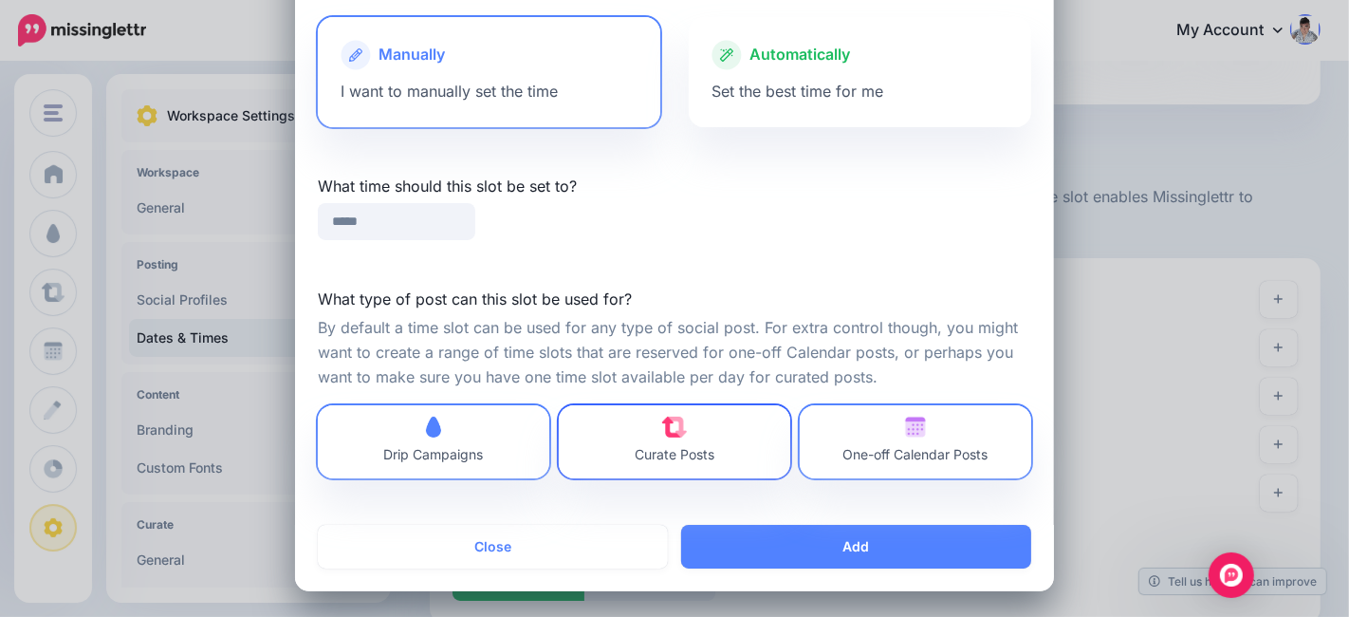
click at [652, 434] on span "Curate Posts" at bounding box center [675, 441] width 80 height 50
click at [882, 445] on span "One-off Calendar Posts" at bounding box center [915, 441] width 145 height 50
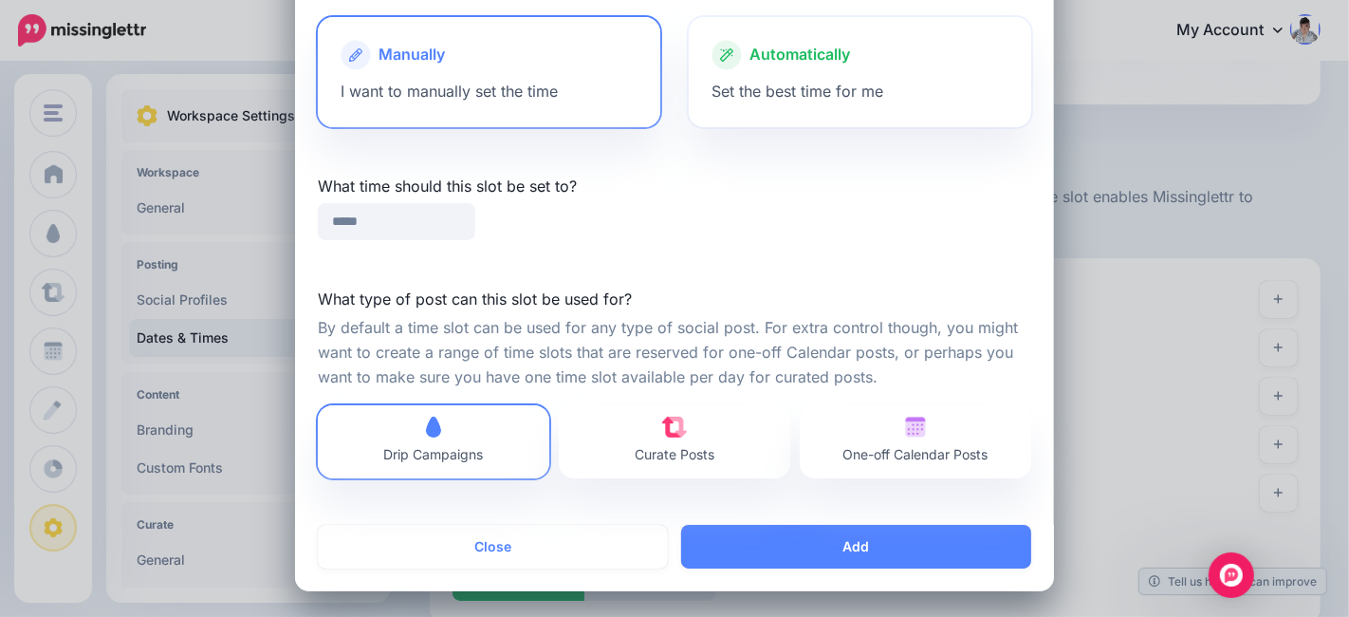
click at [841, 53] on span "Automatically" at bounding box center [799, 55] width 101 height 25
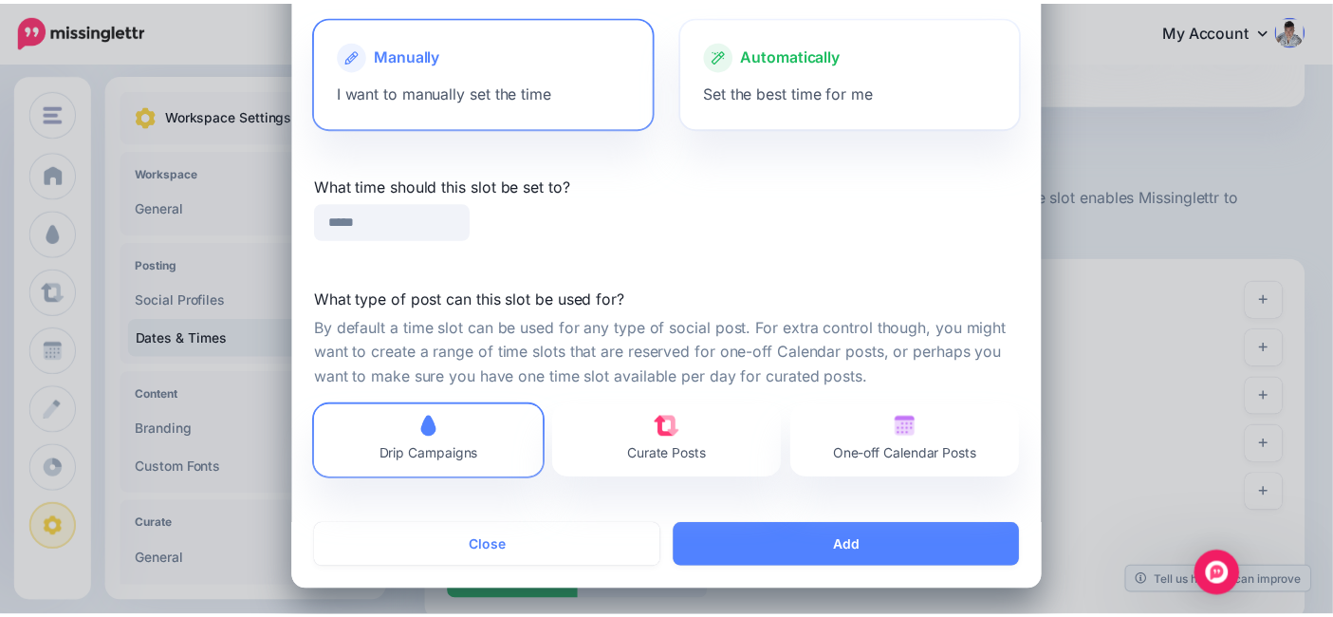
scroll to position [82, 0]
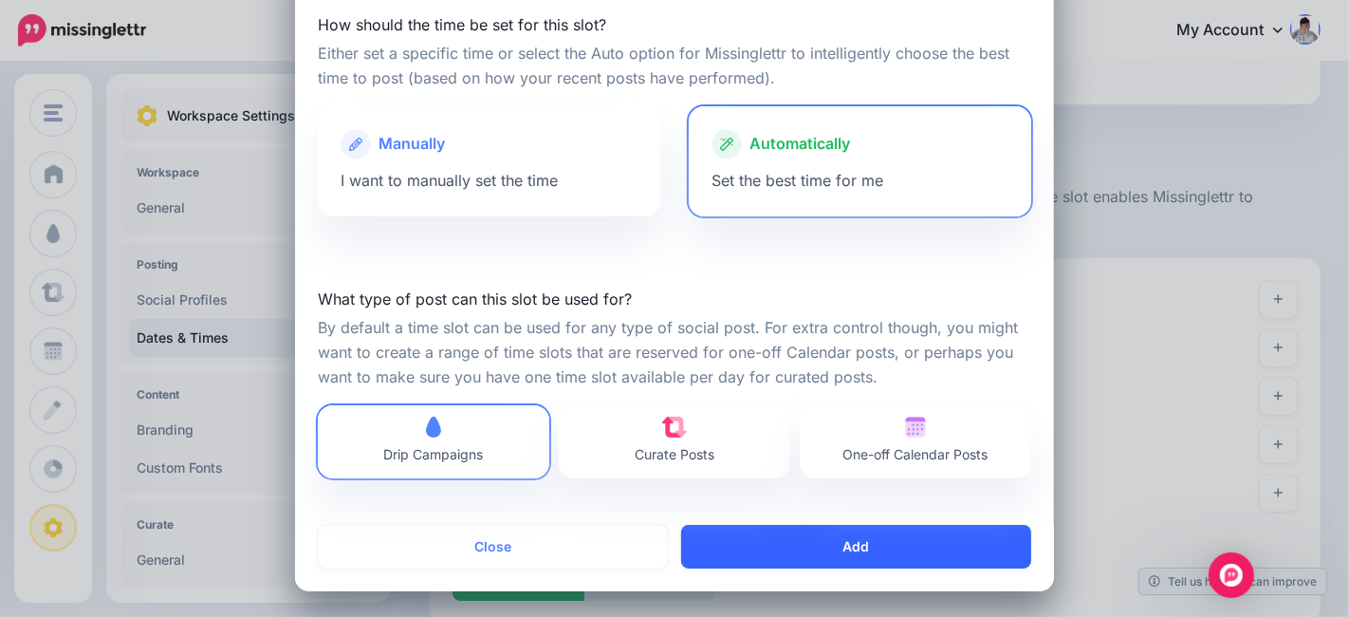
click at [822, 545] on button "Add" at bounding box center [856, 547] width 350 height 44
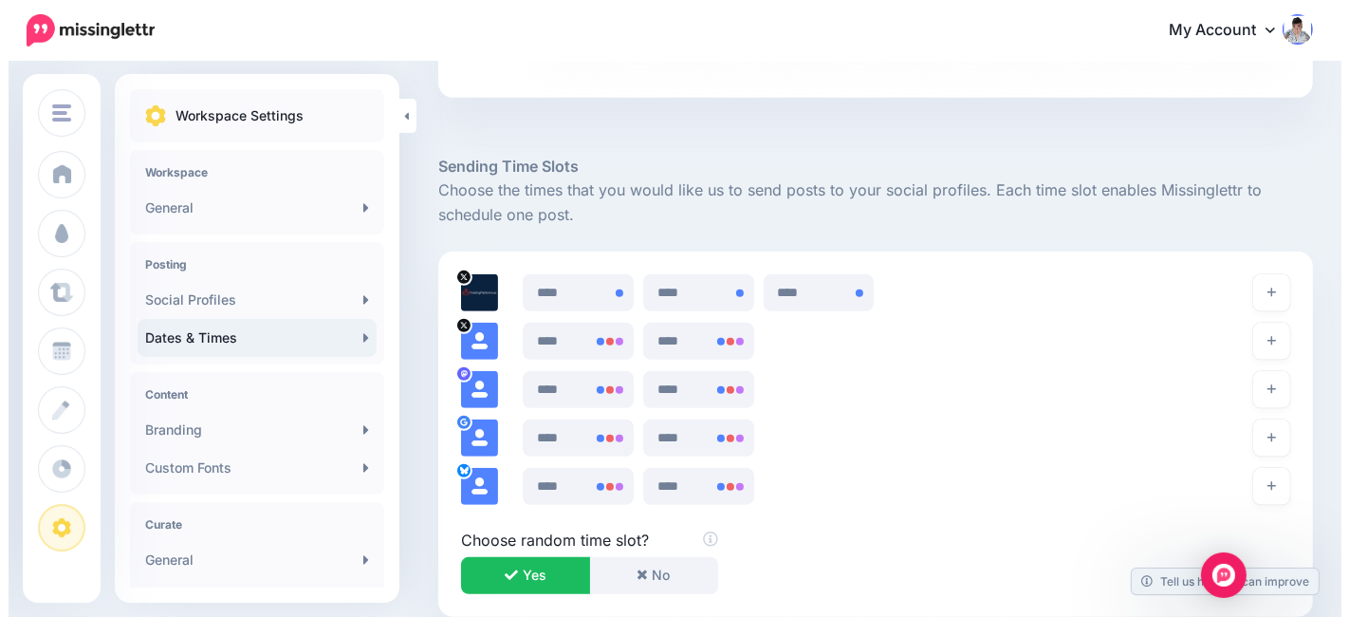
scroll to position [977, 0]
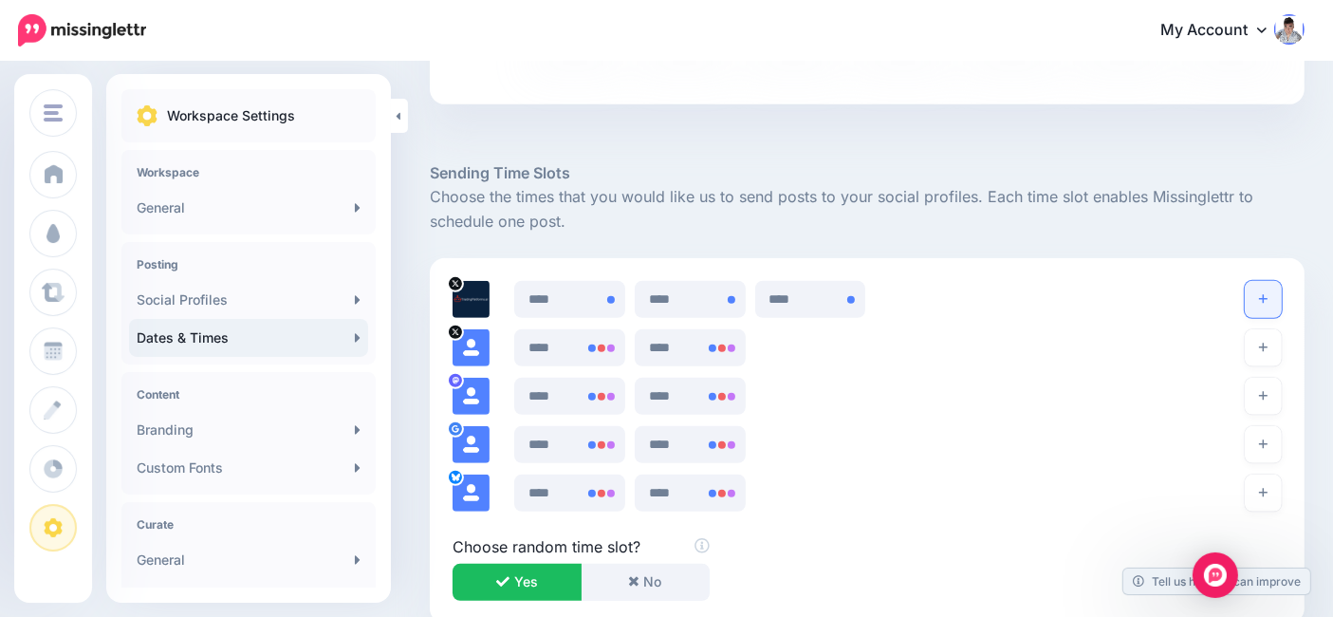
click at [1279, 289] on button "button" at bounding box center [1263, 299] width 37 height 37
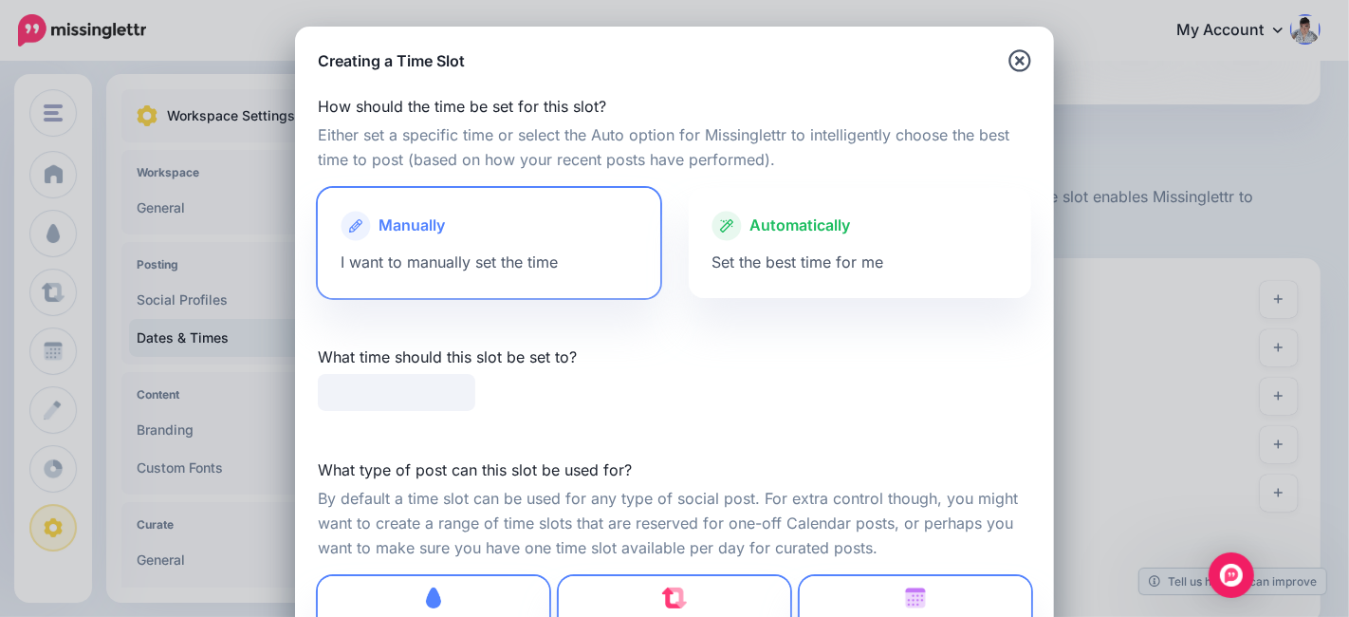
type input "*****"
click at [797, 250] on div "Automatically Set the best time for me" at bounding box center [860, 243] width 342 height 110
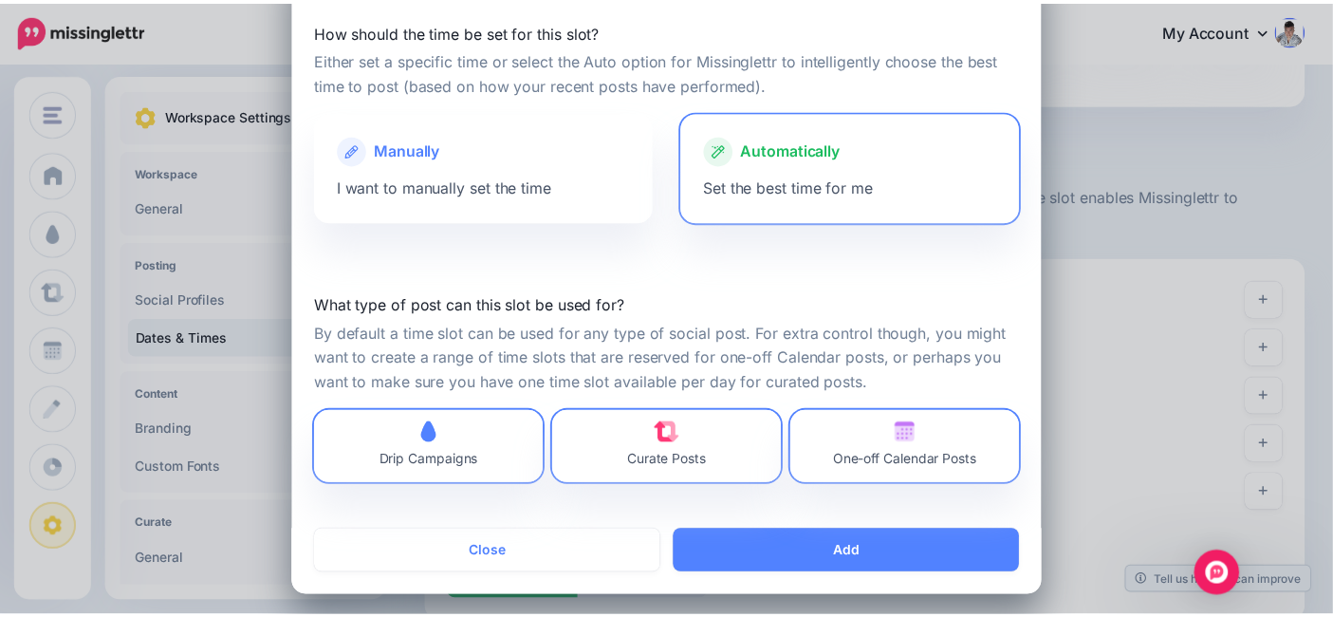
scroll to position [82, 0]
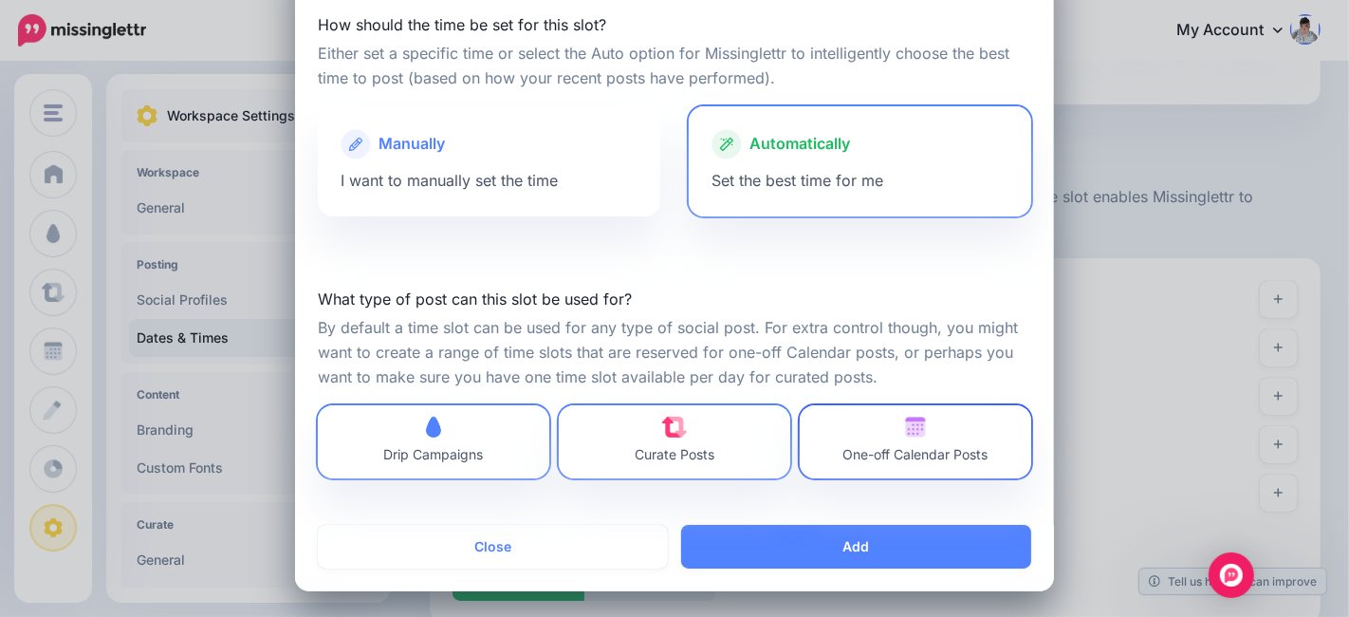
click at [884, 414] on link "One-off Calendar Posts" at bounding box center [915, 441] width 231 height 73
click at [738, 438] on link "Curate Posts" at bounding box center [674, 441] width 231 height 73
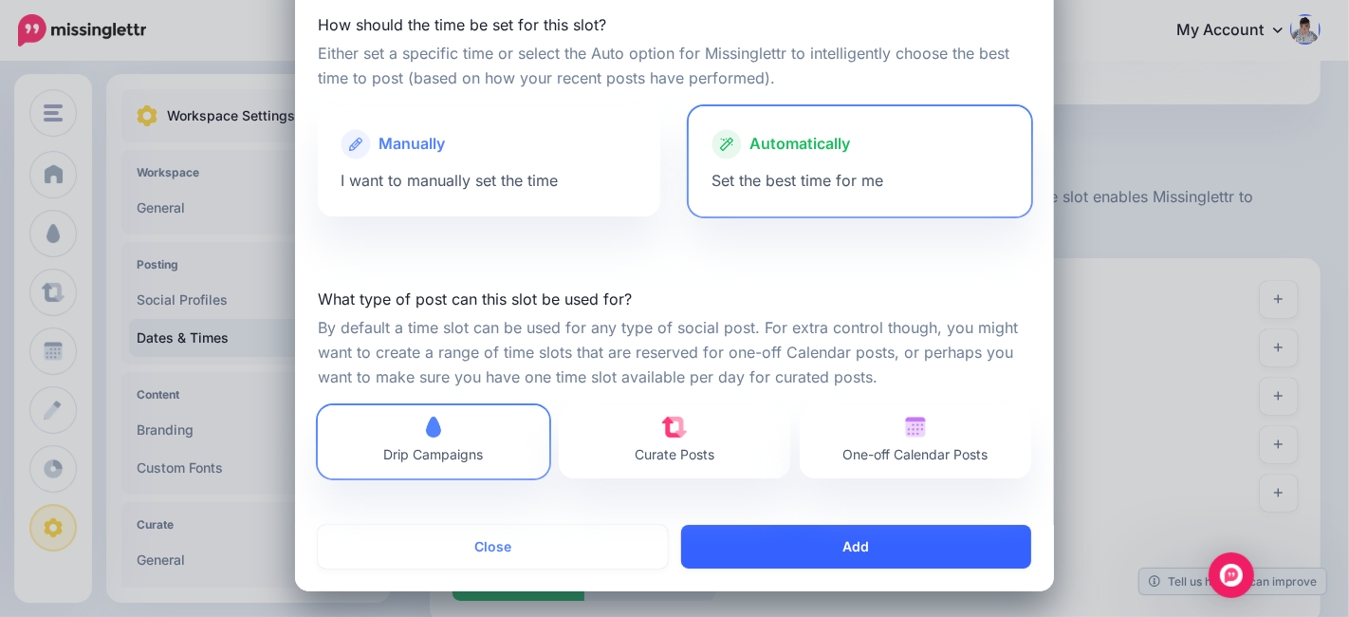
click at [837, 546] on button "Add" at bounding box center [856, 547] width 350 height 44
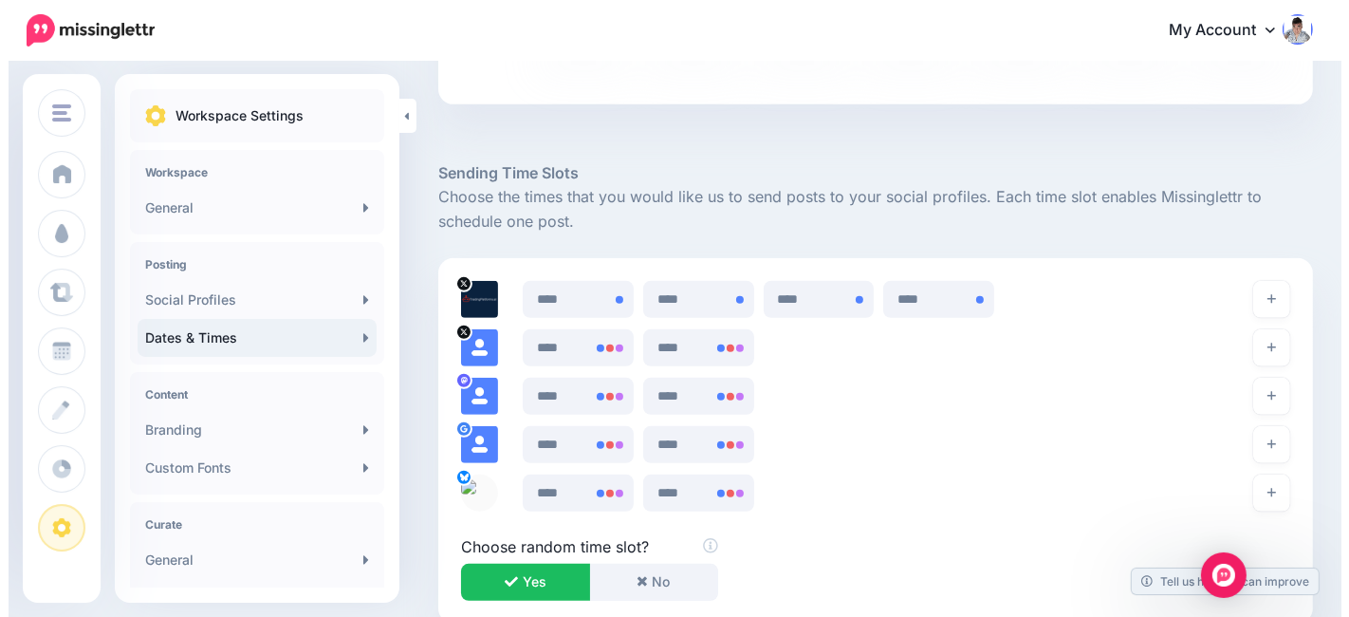
scroll to position [1188, 0]
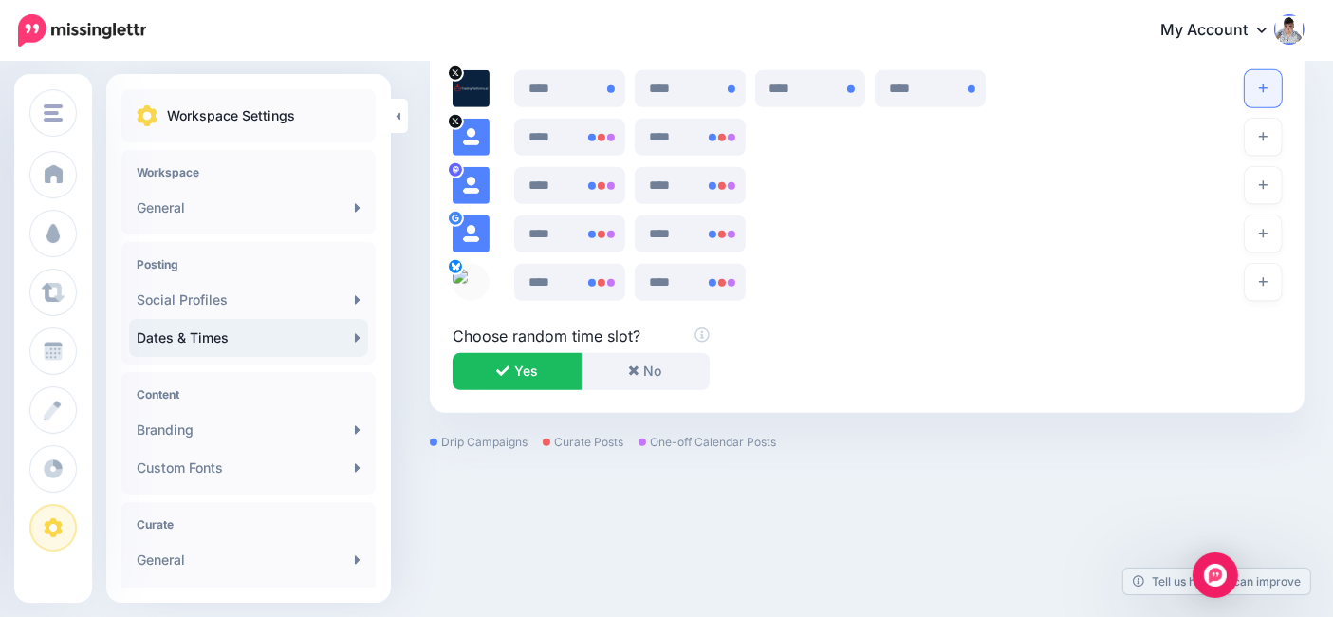
click at [1267, 92] on icon "button" at bounding box center [1263, 88] width 9 height 11
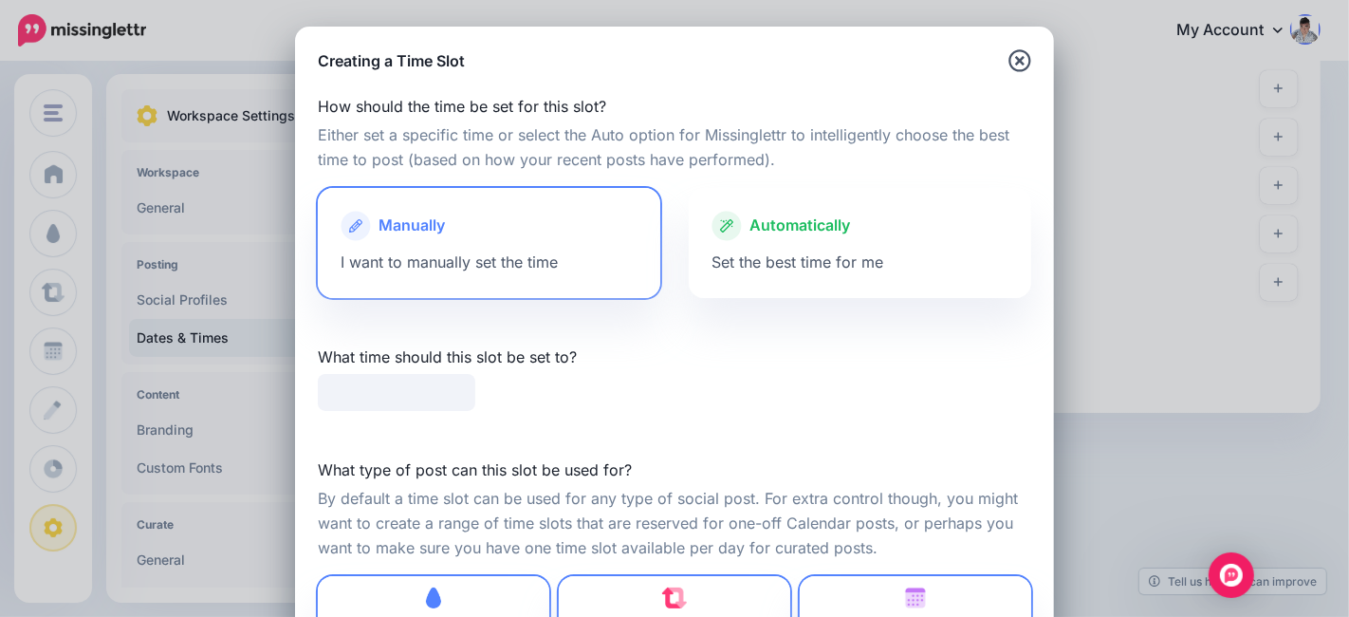
type input "*****"
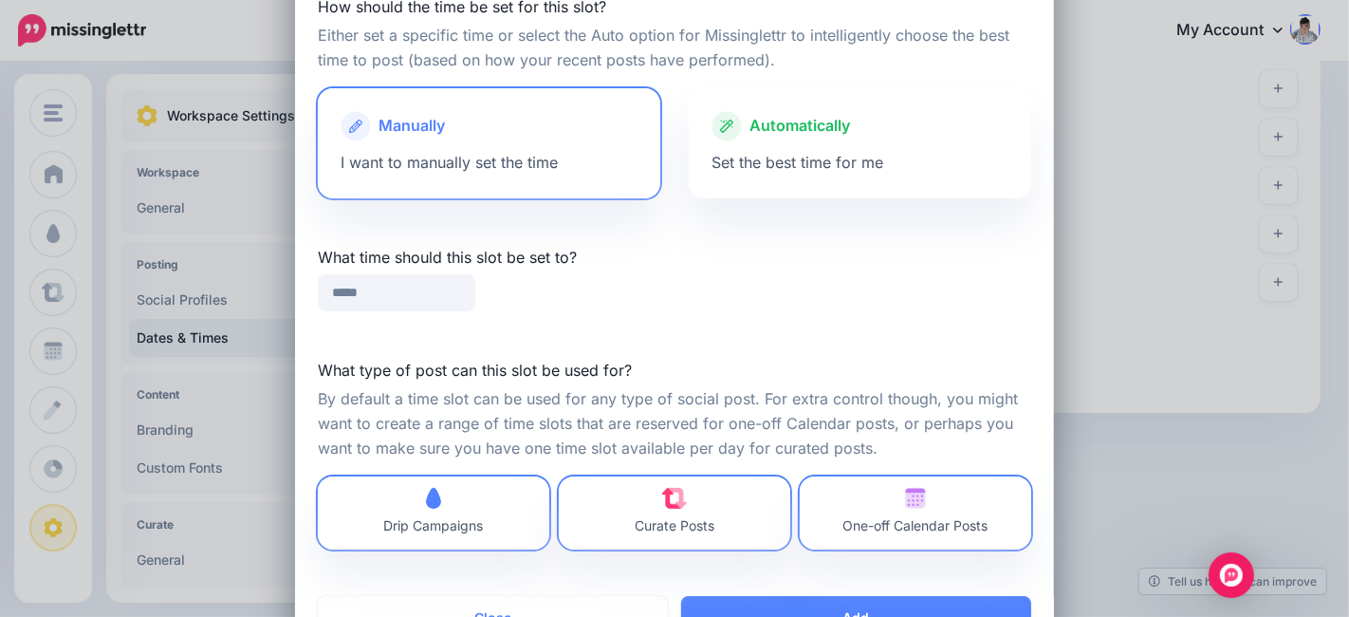
scroll to position [105, 0]
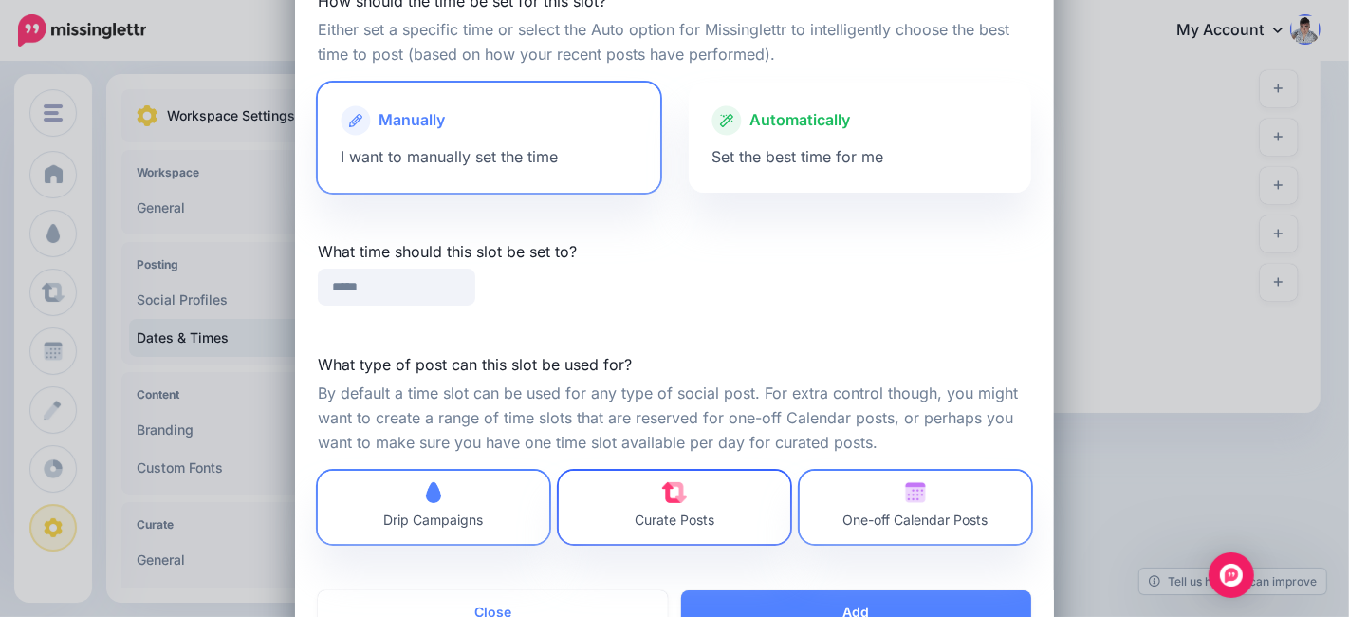
click at [653, 504] on span "Curate Posts" at bounding box center [675, 507] width 80 height 50
click at [843, 496] on span "One-off Calendar Posts" at bounding box center [915, 507] width 145 height 50
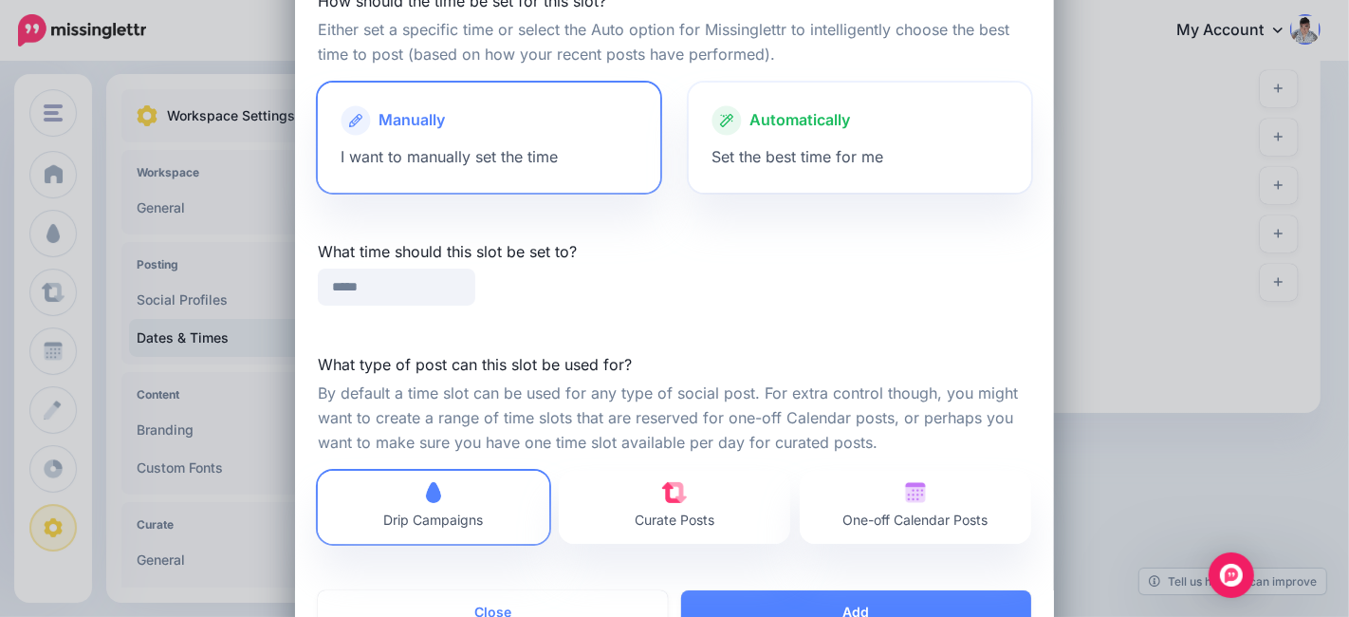
click at [767, 138] on div at bounding box center [859, 140] width 297 height 9
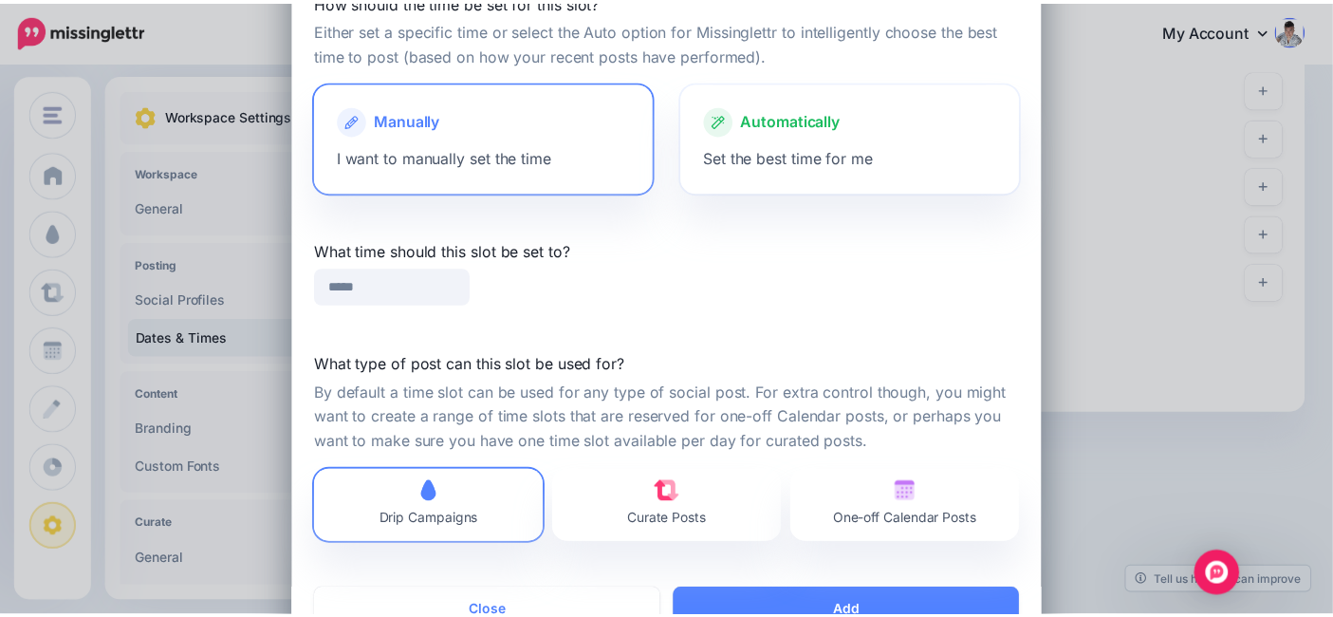
scroll to position [82, 0]
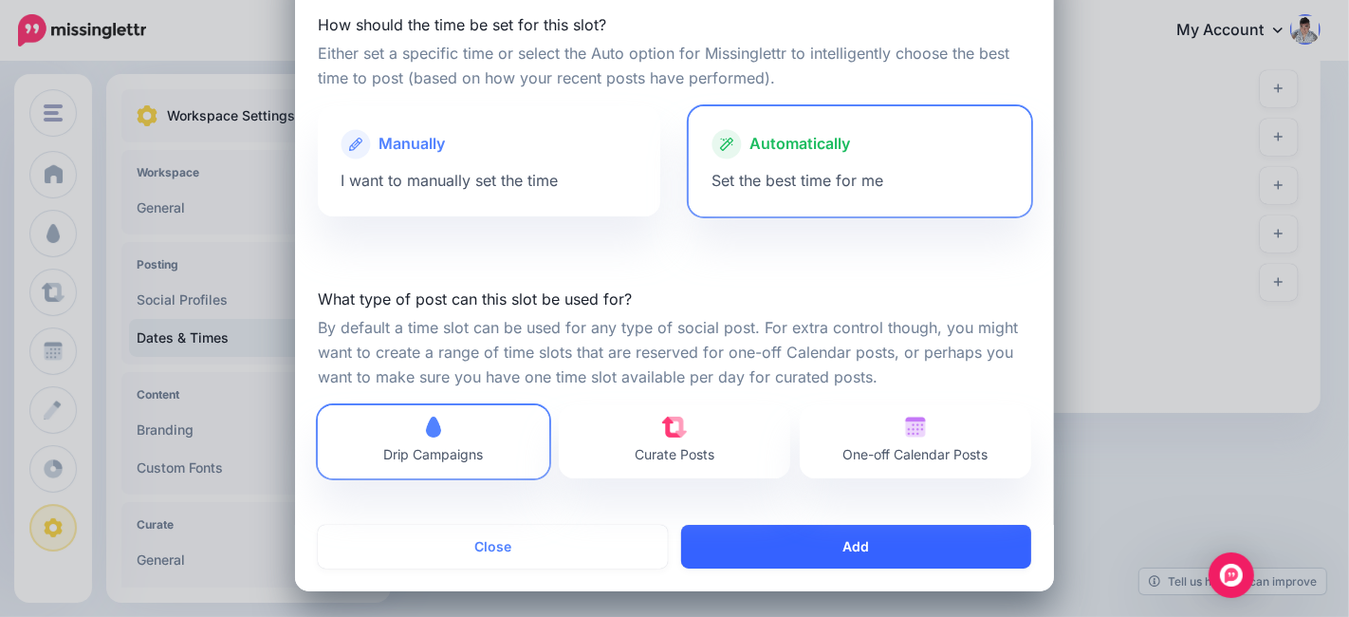
click at [845, 538] on button "Add" at bounding box center [856, 547] width 350 height 44
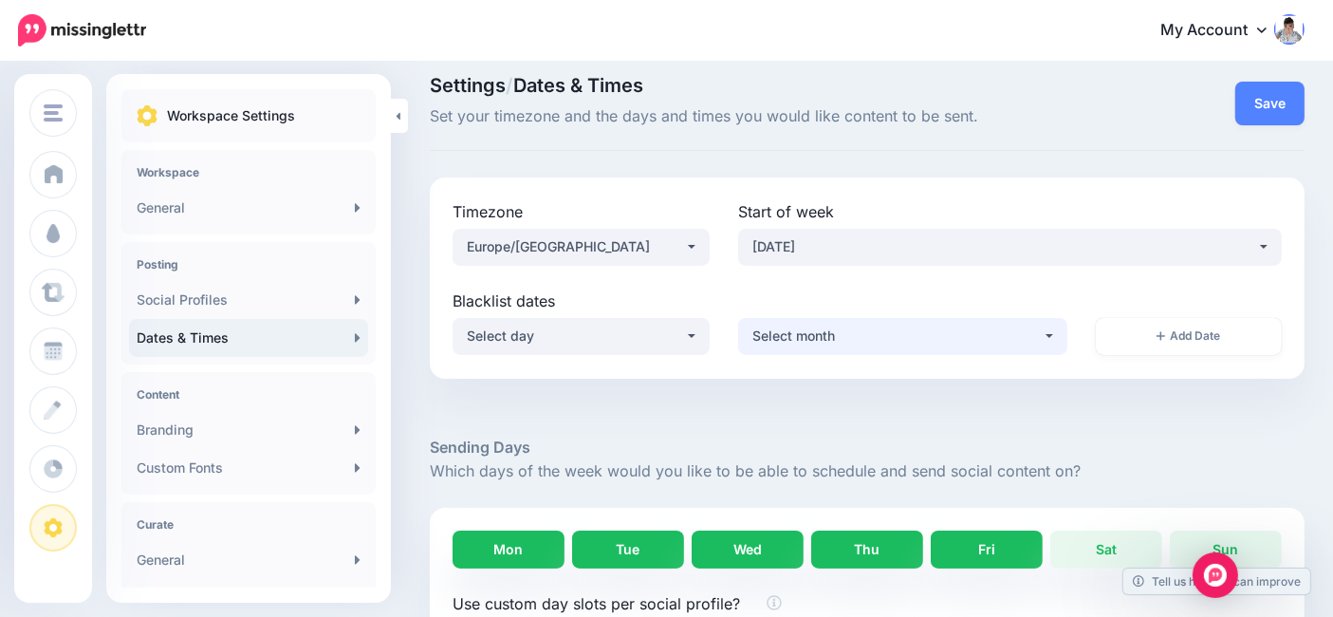
scroll to position [0, 0]
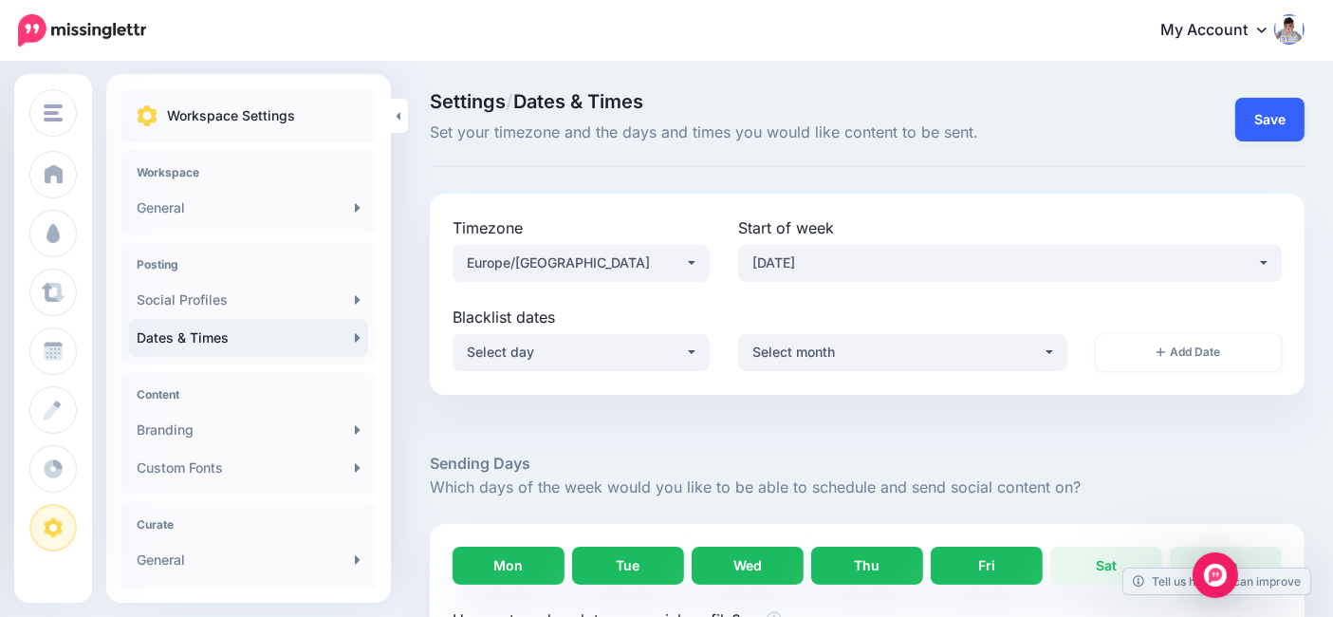
click at [1284, 128] on button "Save" at bounding box center [1269, 120] width 69 height 44
